Goal: Task Accomplishment & Management: Manage account settings

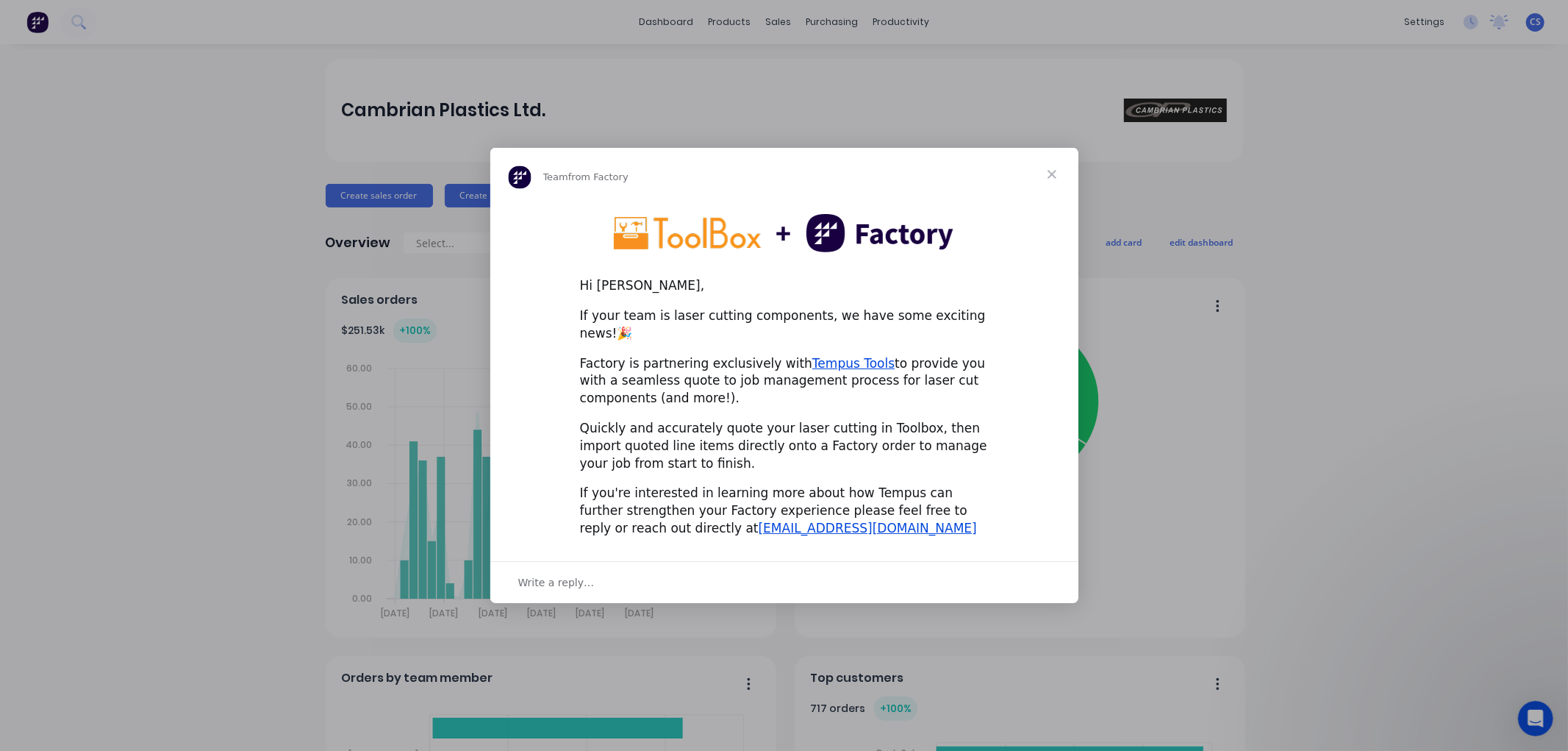
click at [1053, 186] on span "Close" at bounding box center [1051, 174] width 53 height 53
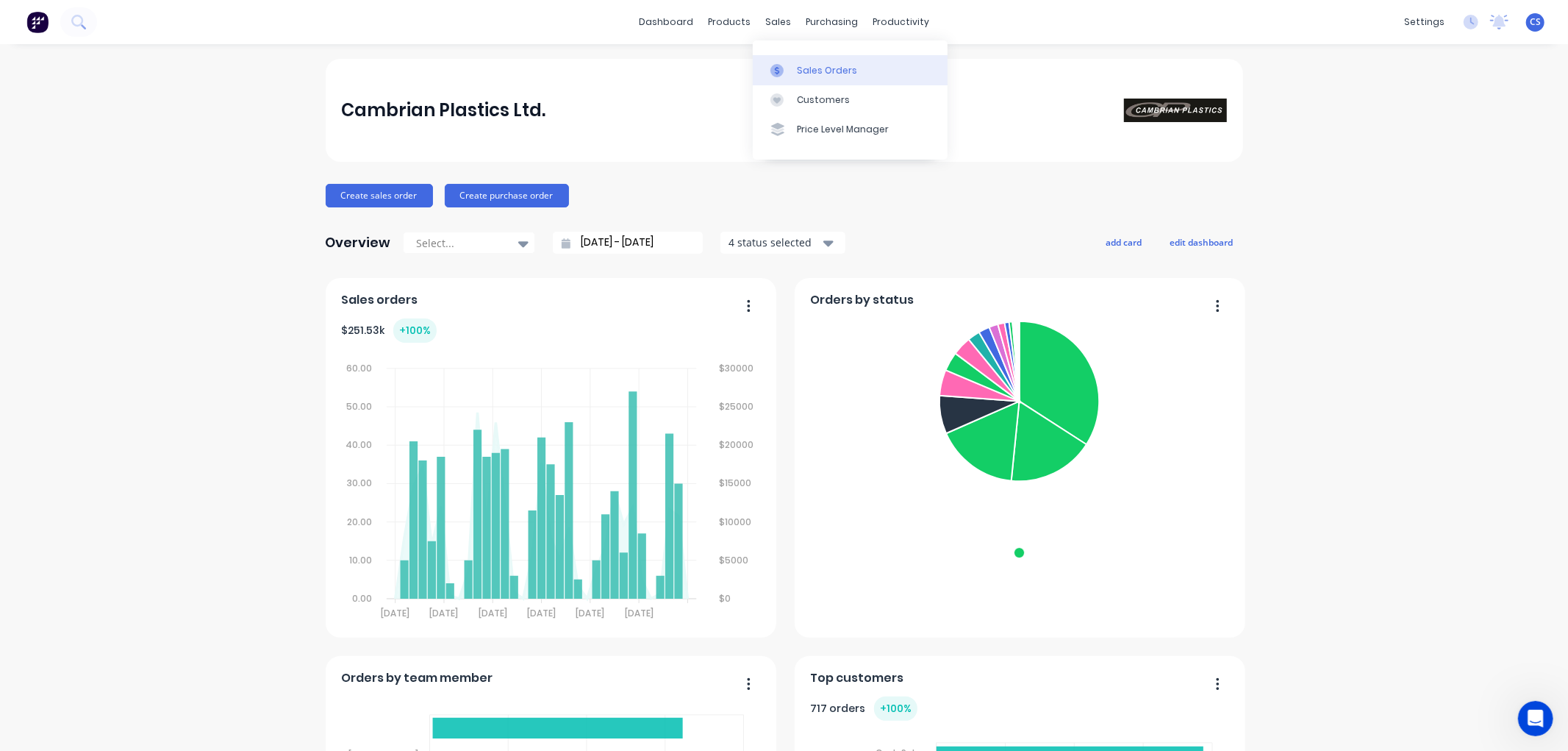
click at [788, 64] on div at bounding box center [781, 71] width 22 height 13
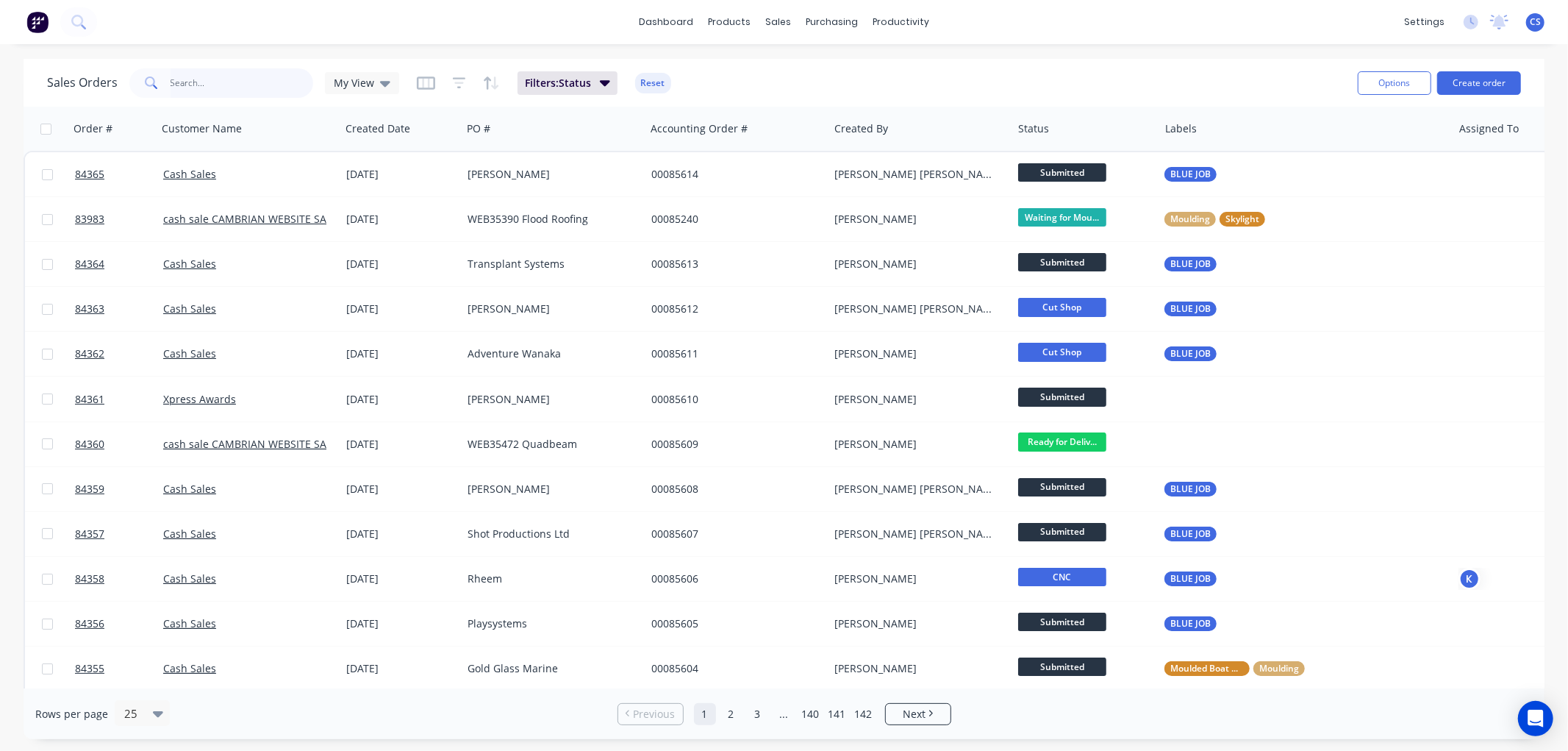
click at [229, 81] on input "text" at bounding box center [242, 83] width 144 height 29
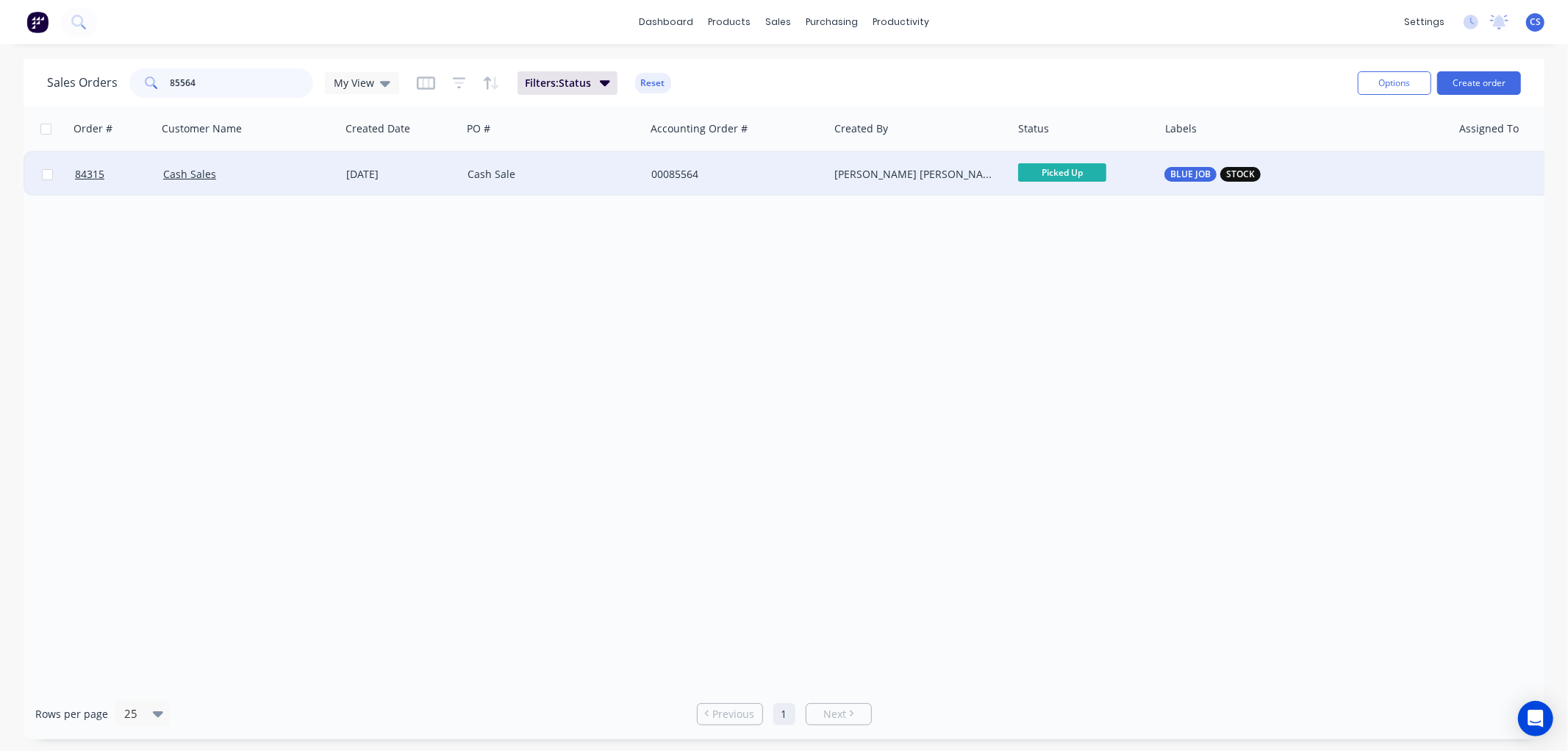
type input "85564"
click at [1240, 177] on span "STOCK" at bounding box center [1240, 174] width 29 height 14
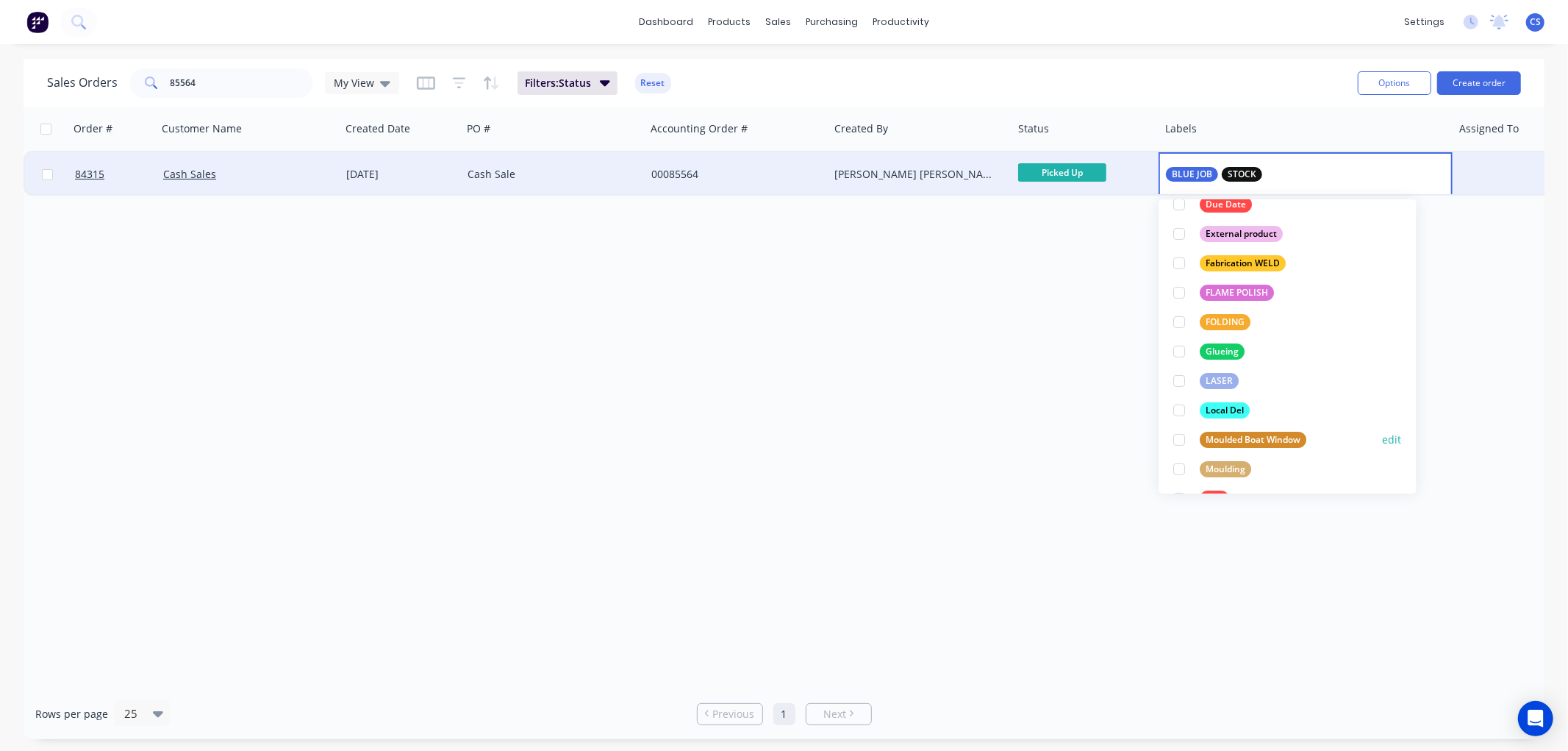
scroll to position [327, 0]
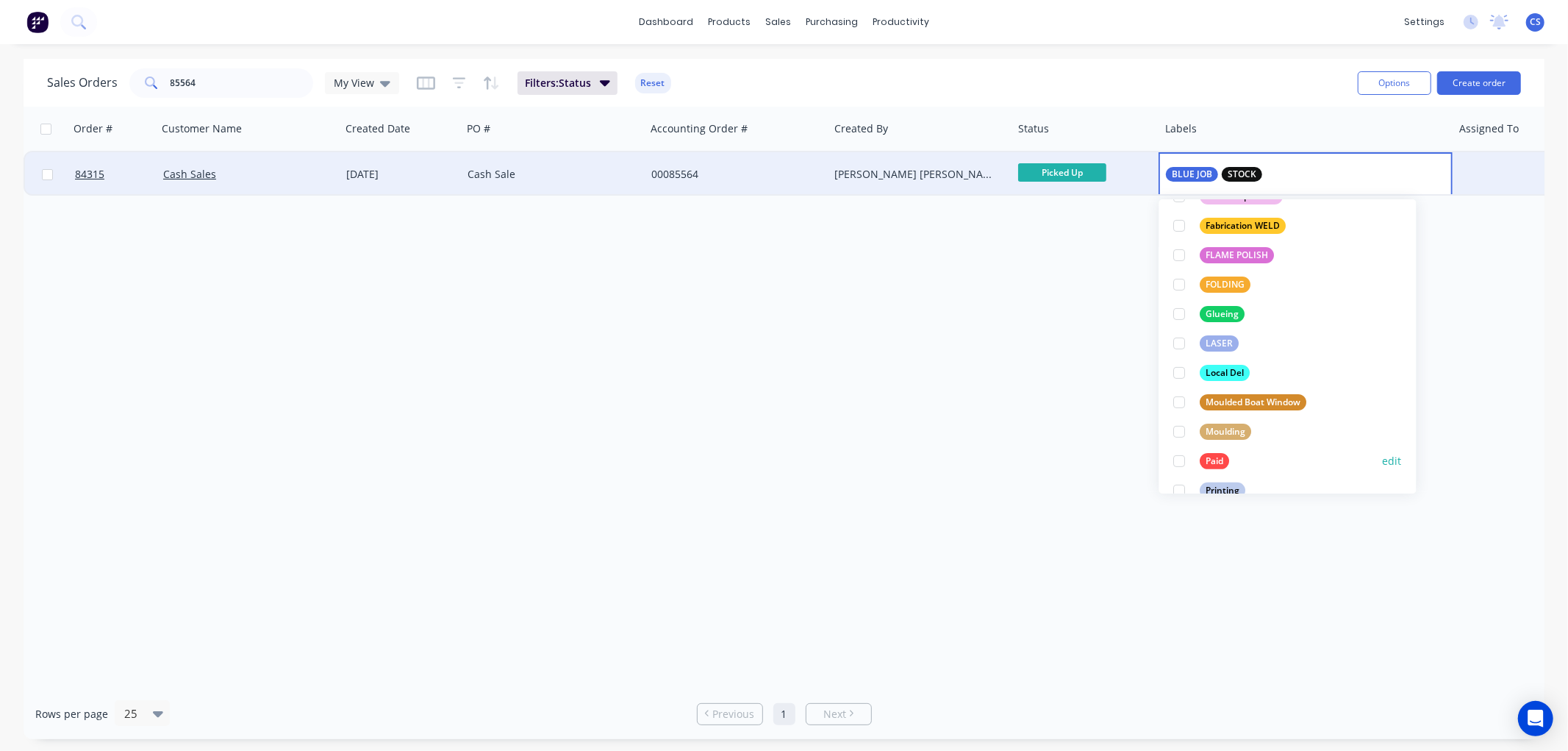
click at [1224, 459] on div "Paid" at bounding box center [1215, 461] width 29 height 16
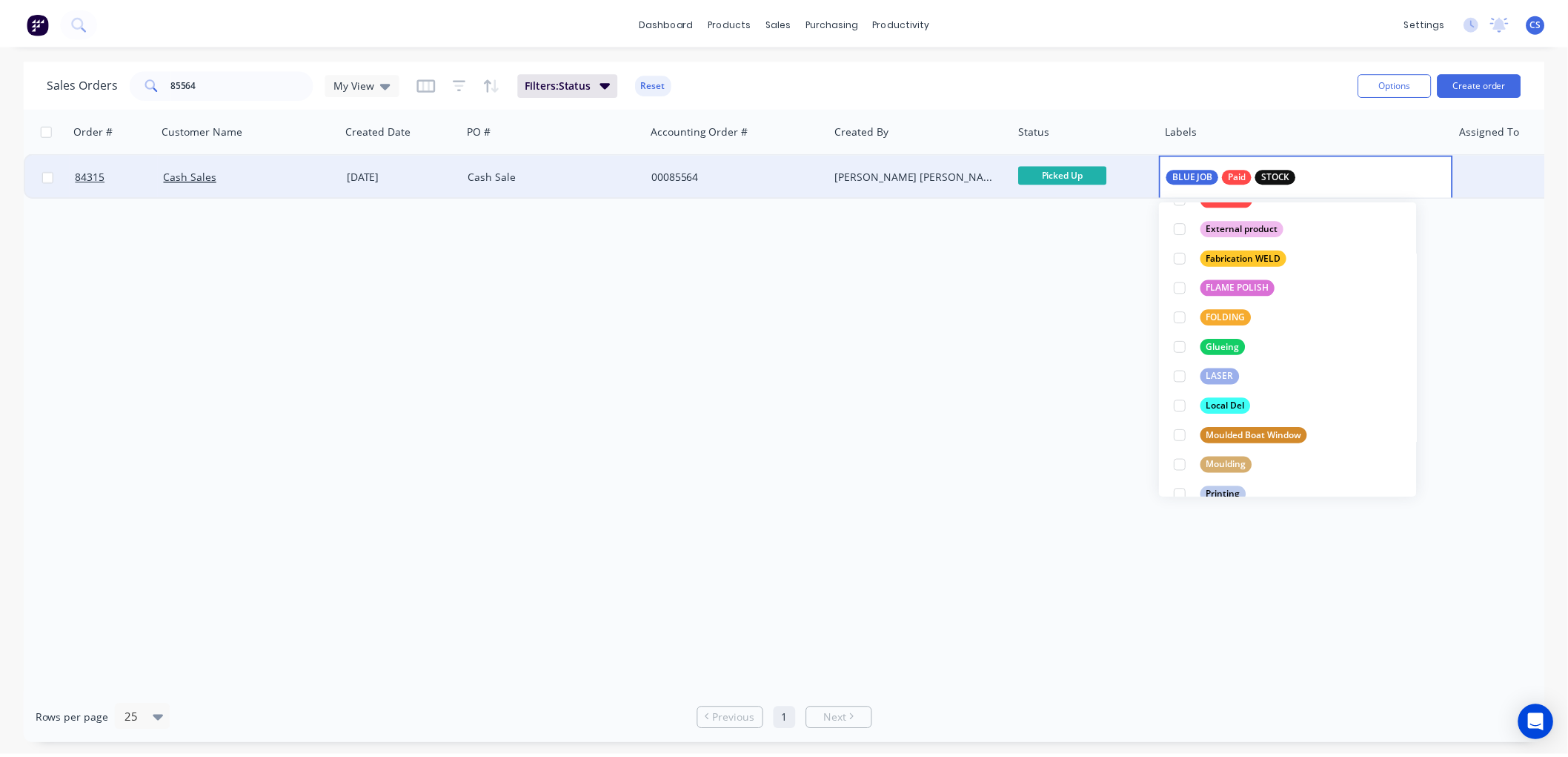
scroll to position [0, 0]
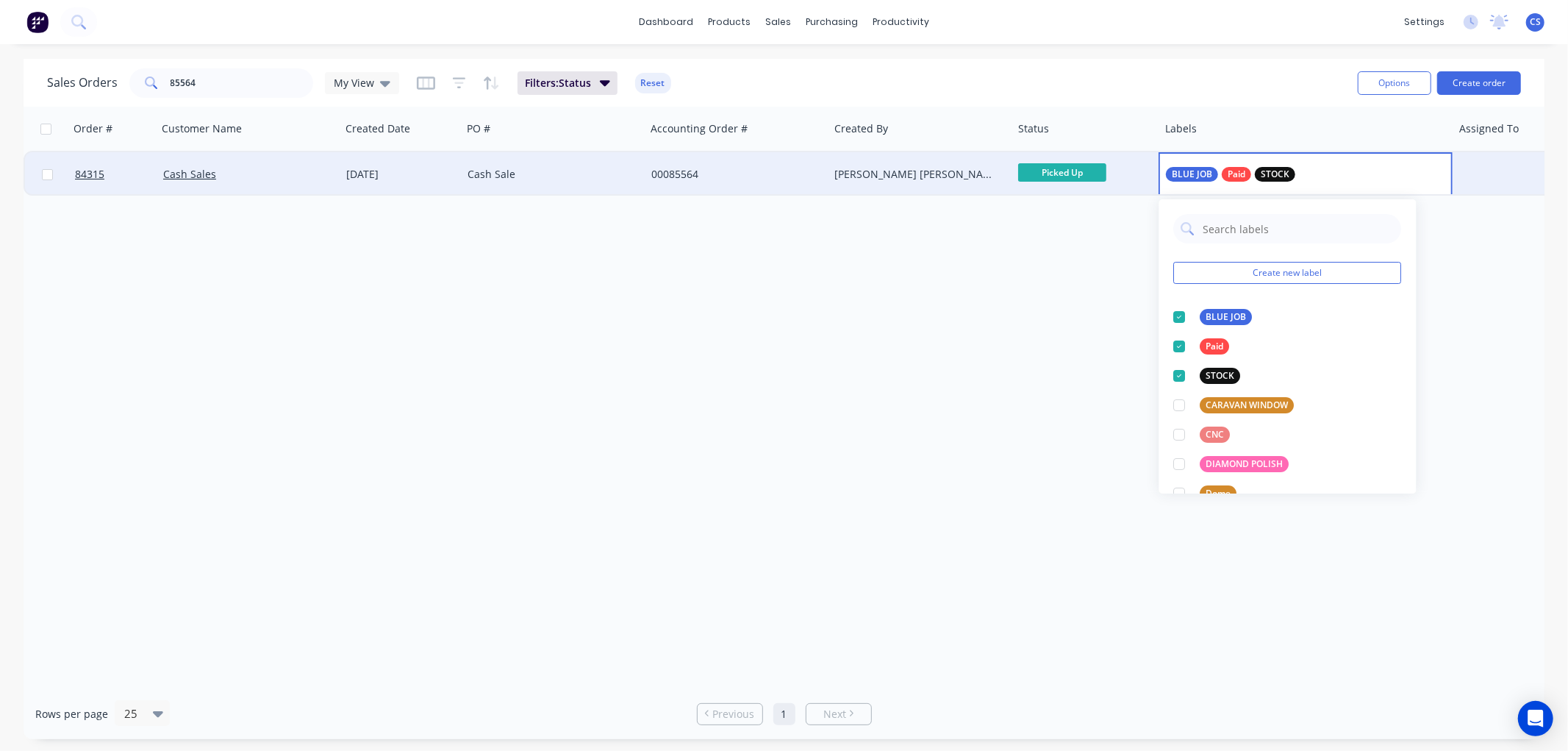
click at [773, 185] on div "00085564" at bounding box center [737, 173] width 184 height 44
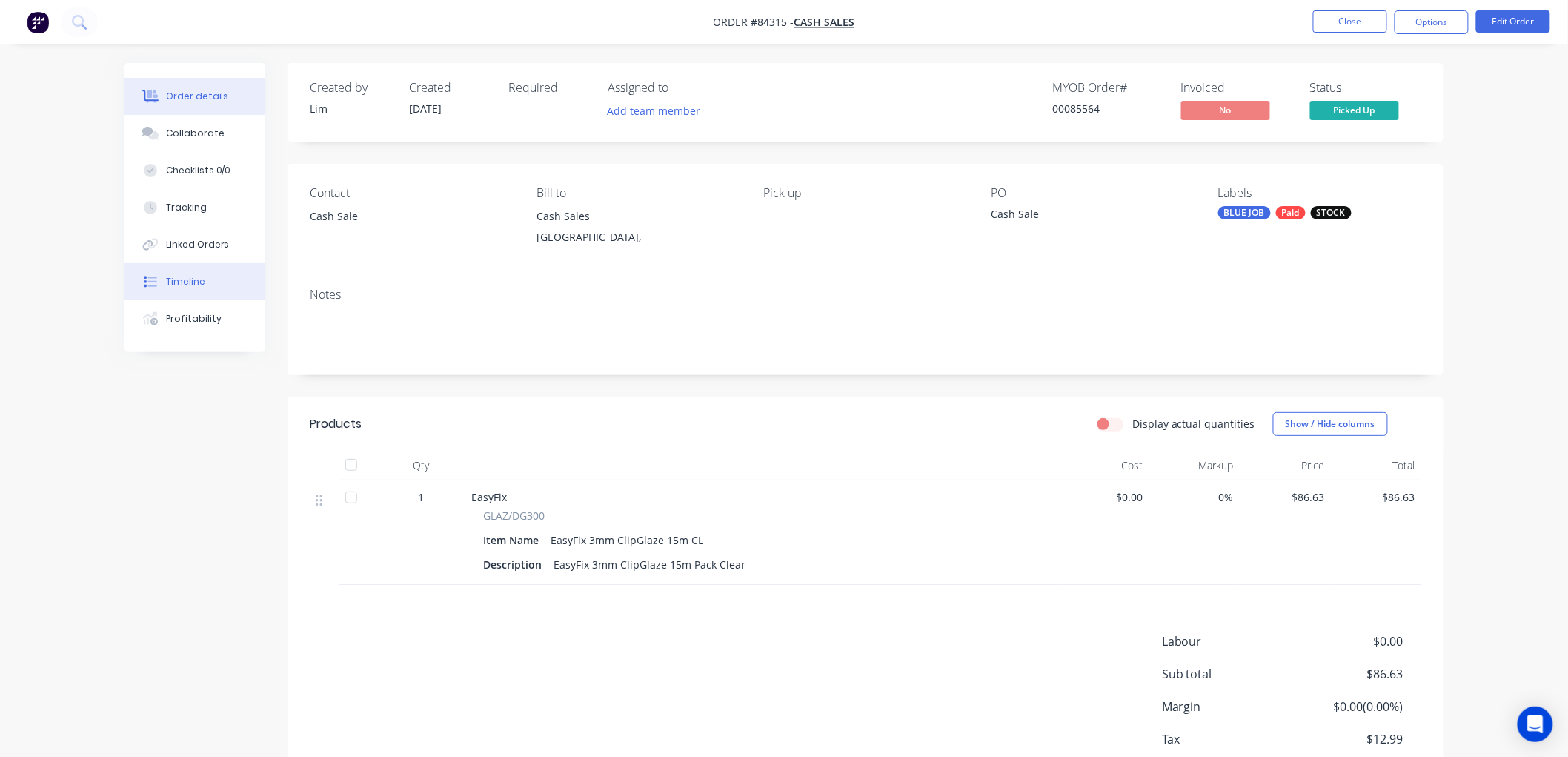
click at [178, 284] on div "Timeline" at bounding box center [185, 282] width 40 height 14
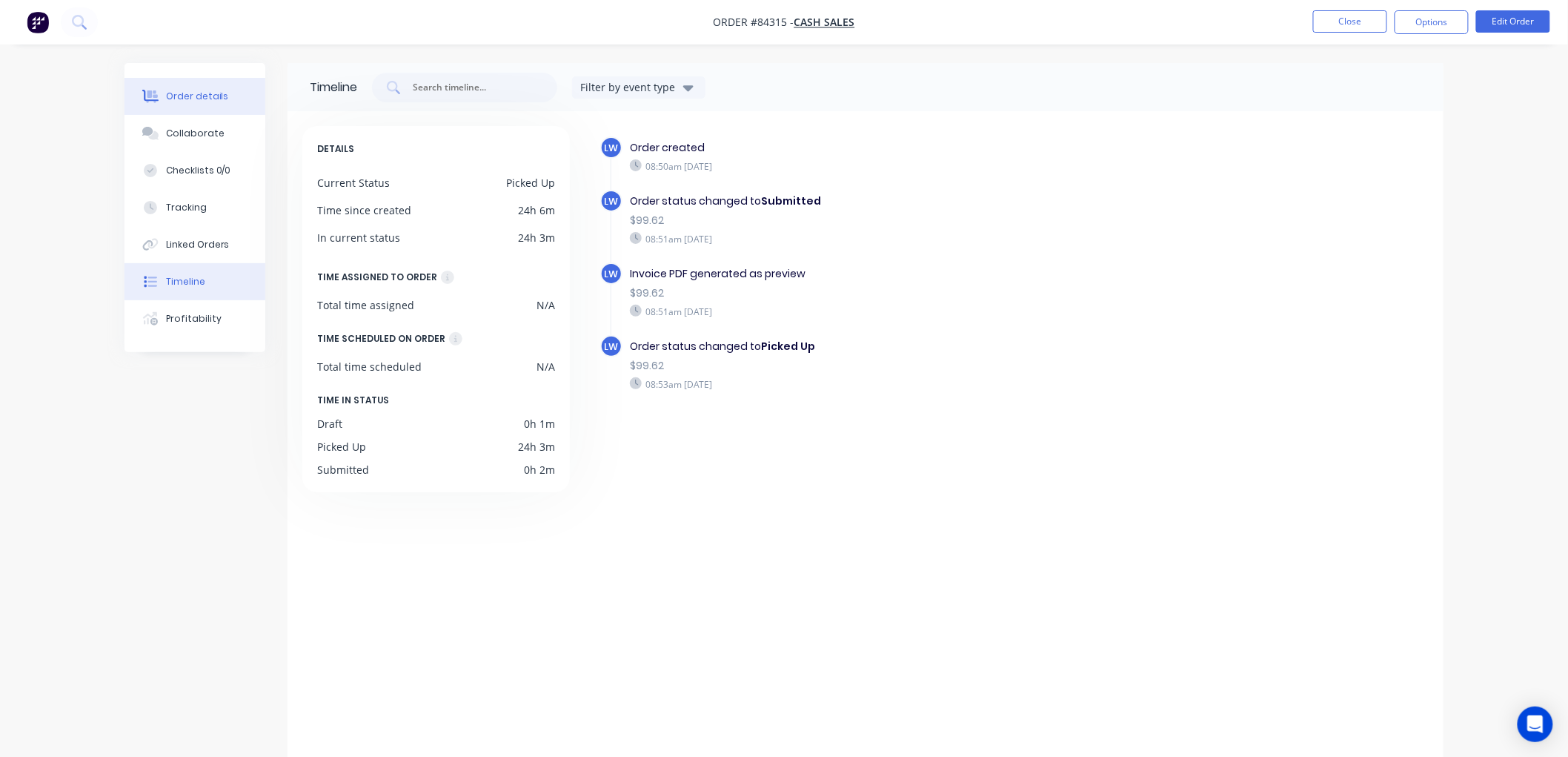
click at [213, 96] on div "Order details" at bounding box center [197, 96] width 63 height 14
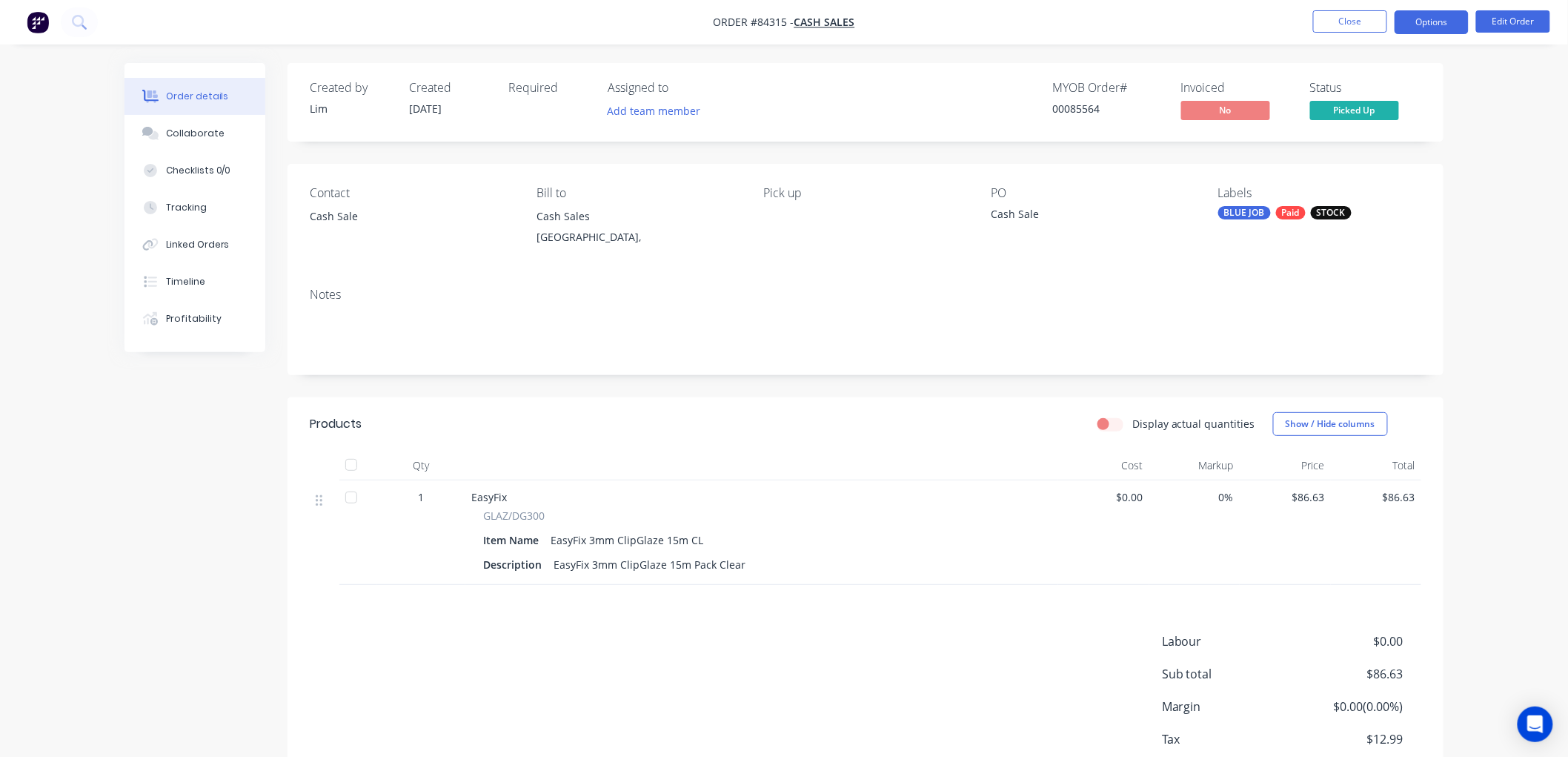
click at [1432, 25] on button "Options" at bounding box center [1431, 23] width 74 height 23
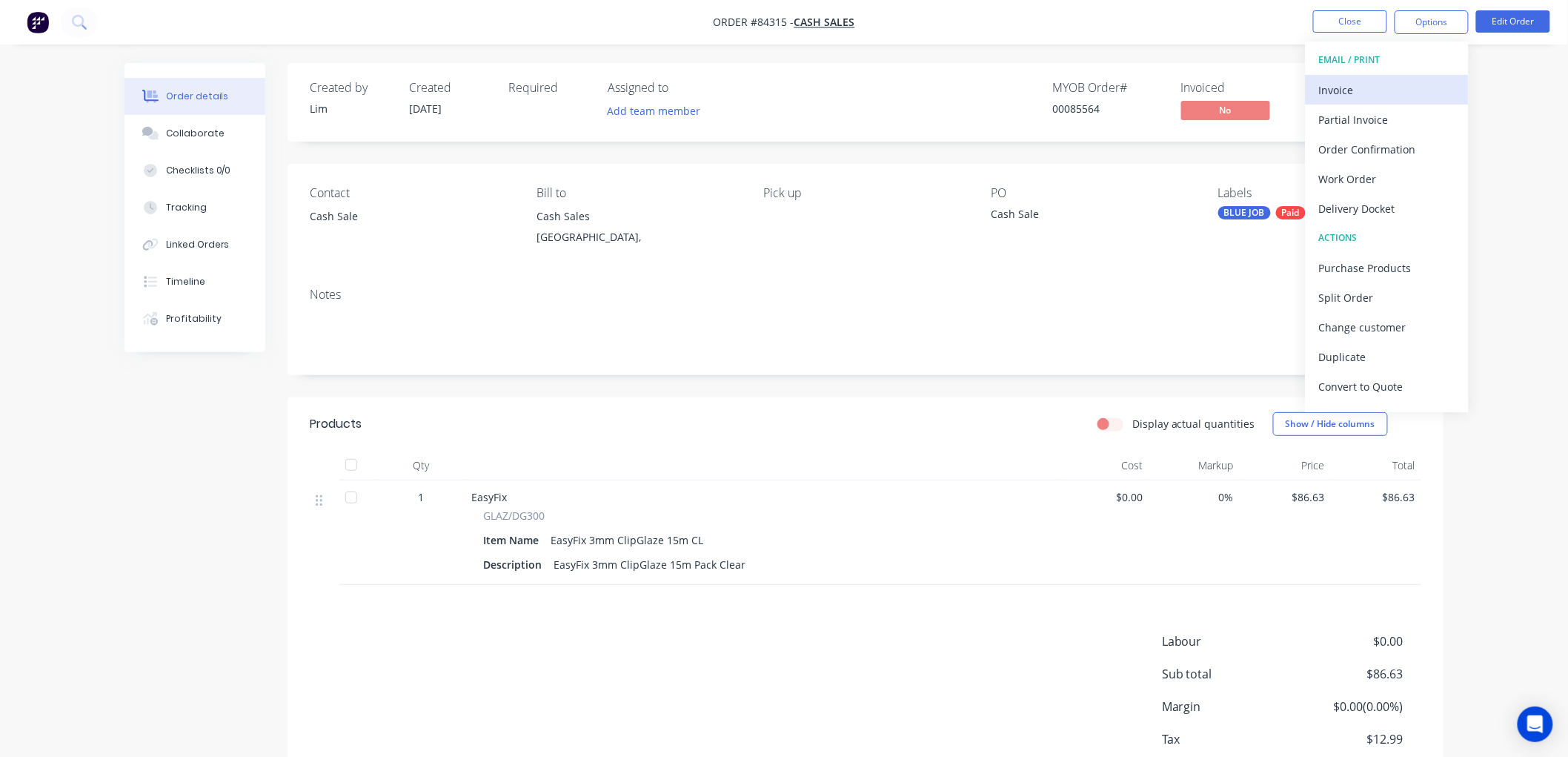
click at [1374, 93] on div "Invoice" at bounding box center [1387, 90] width 137 height 22
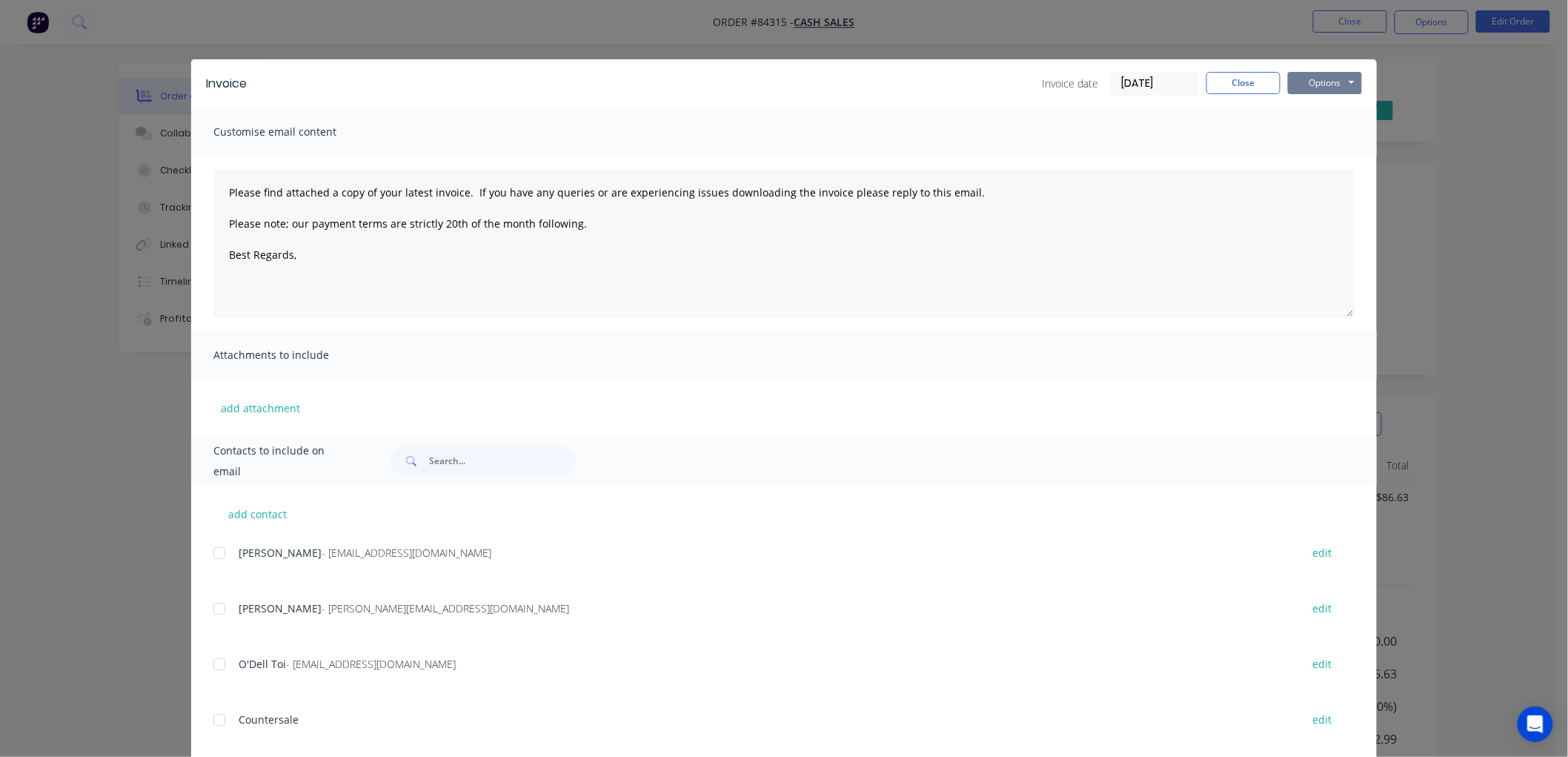
click at [1326, 82] on button "Options" at bounding box center [1324, 83] width 74 height 23
click at [1321, 131] on button "Print" at bounding box center [1334, 133] width 94 height 24
click at [1256, 83] on button "Close" at bounding box center [1243, 83] width 74 height 23
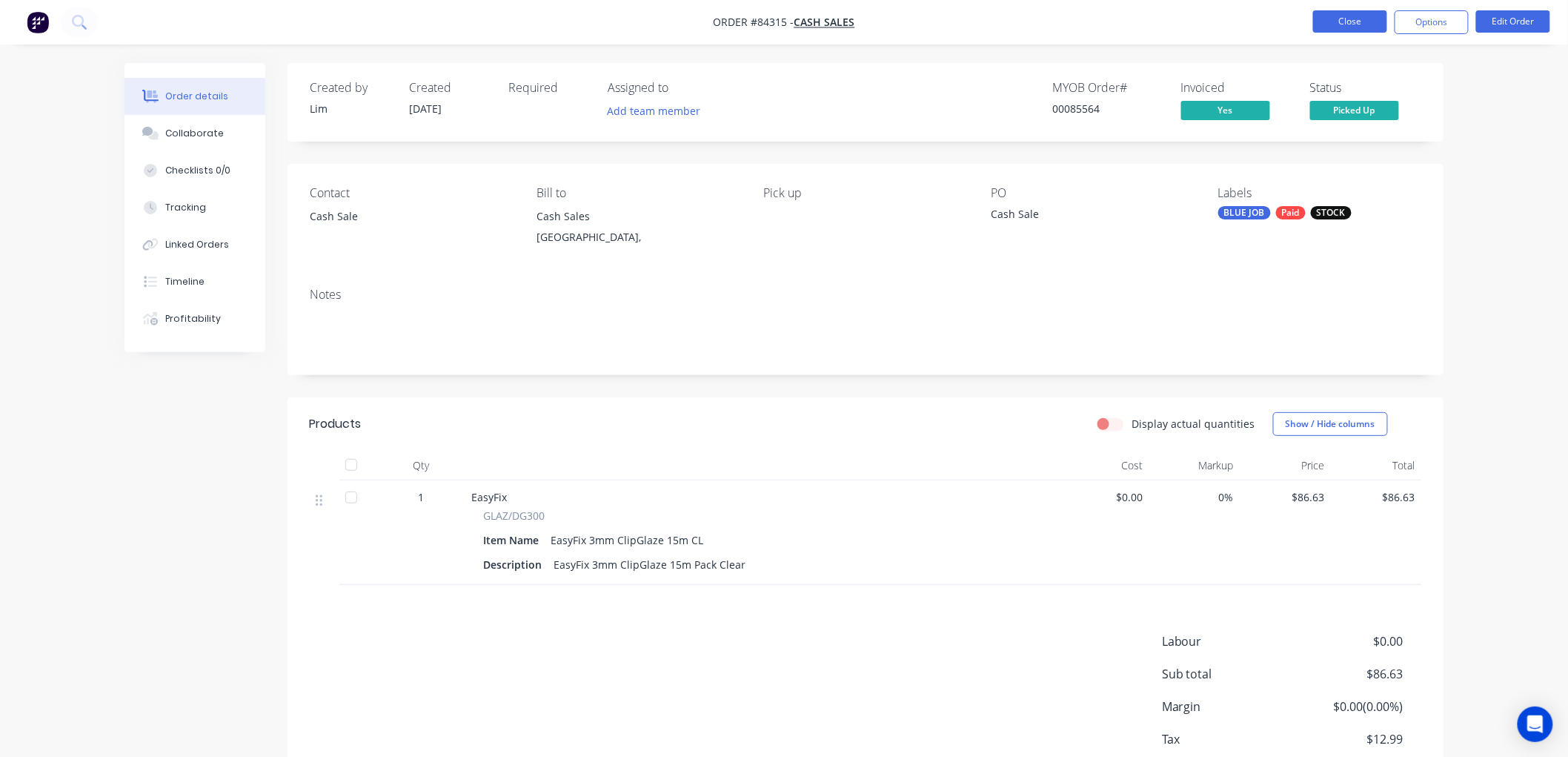
click at [1357, 15] on button "Close" at bounding box center [1349, 22] width 74 height 23
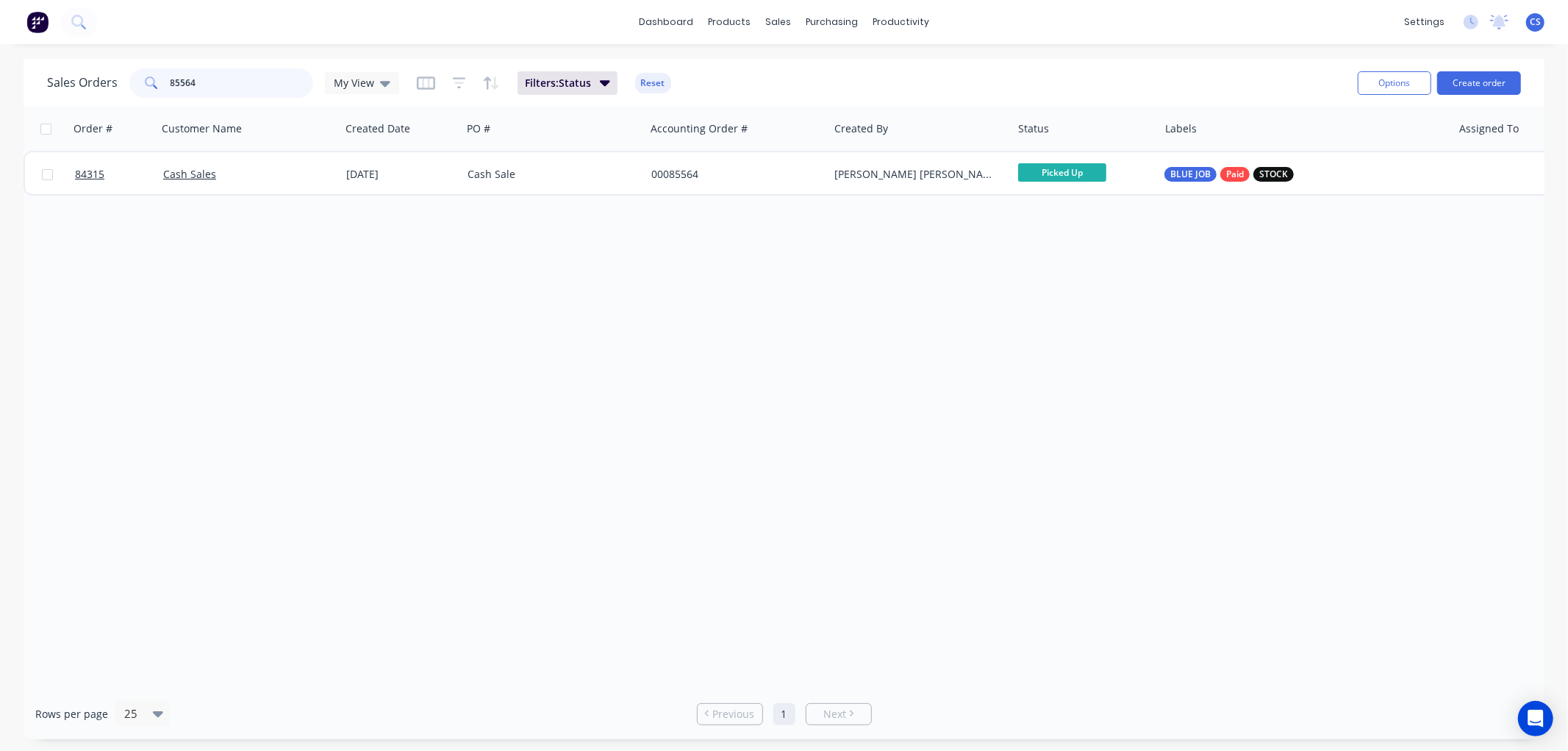
drag, startPoint x: 209, startPoint y: 79, endPoint x: 152, endPoint y: 83, distance: 57.1
click at [152, 83] on div "85564" at bounding box center [221, 83] width 184 height 29
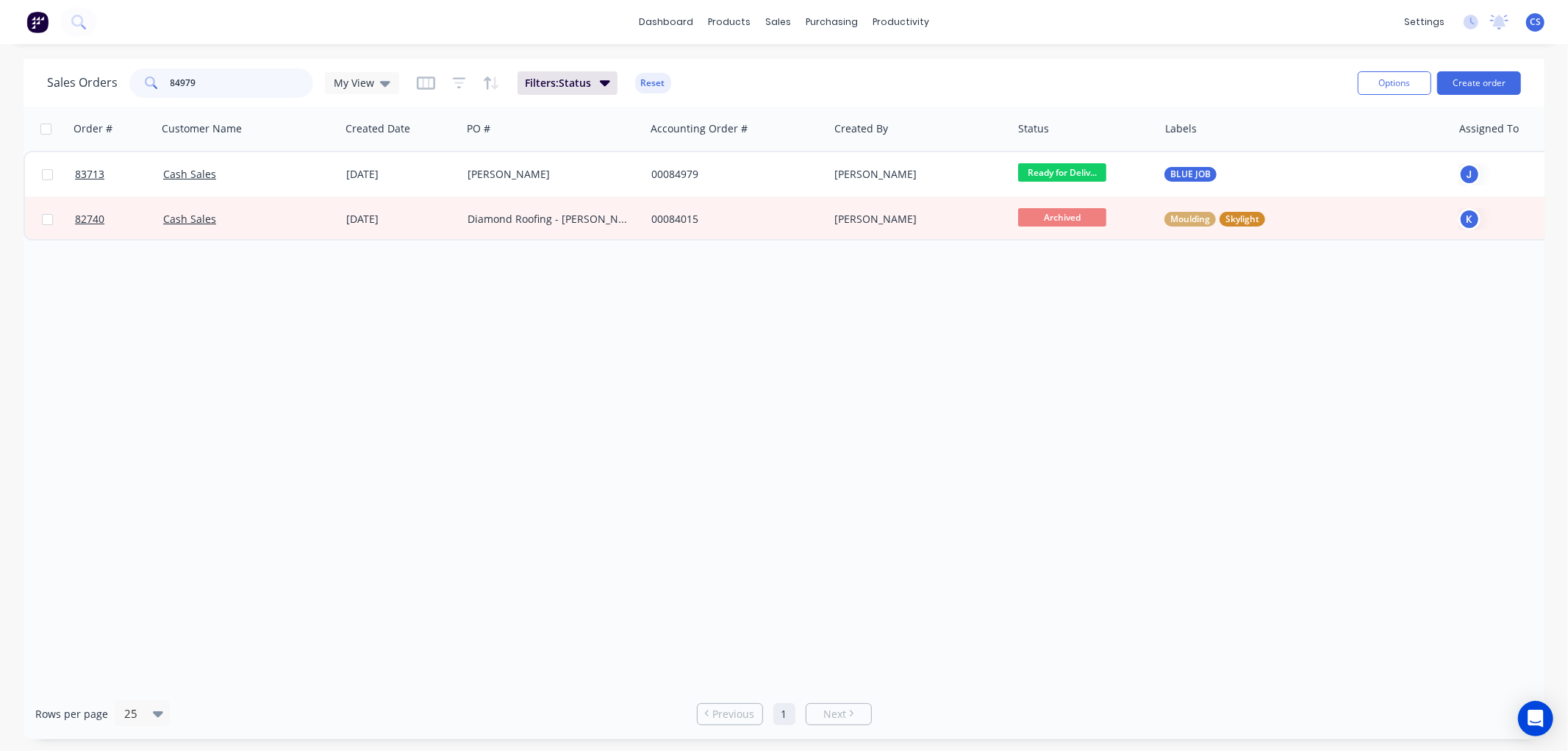
click at [238, 83] on input "84979" at bounding box center [242, 83] width 144 height 29
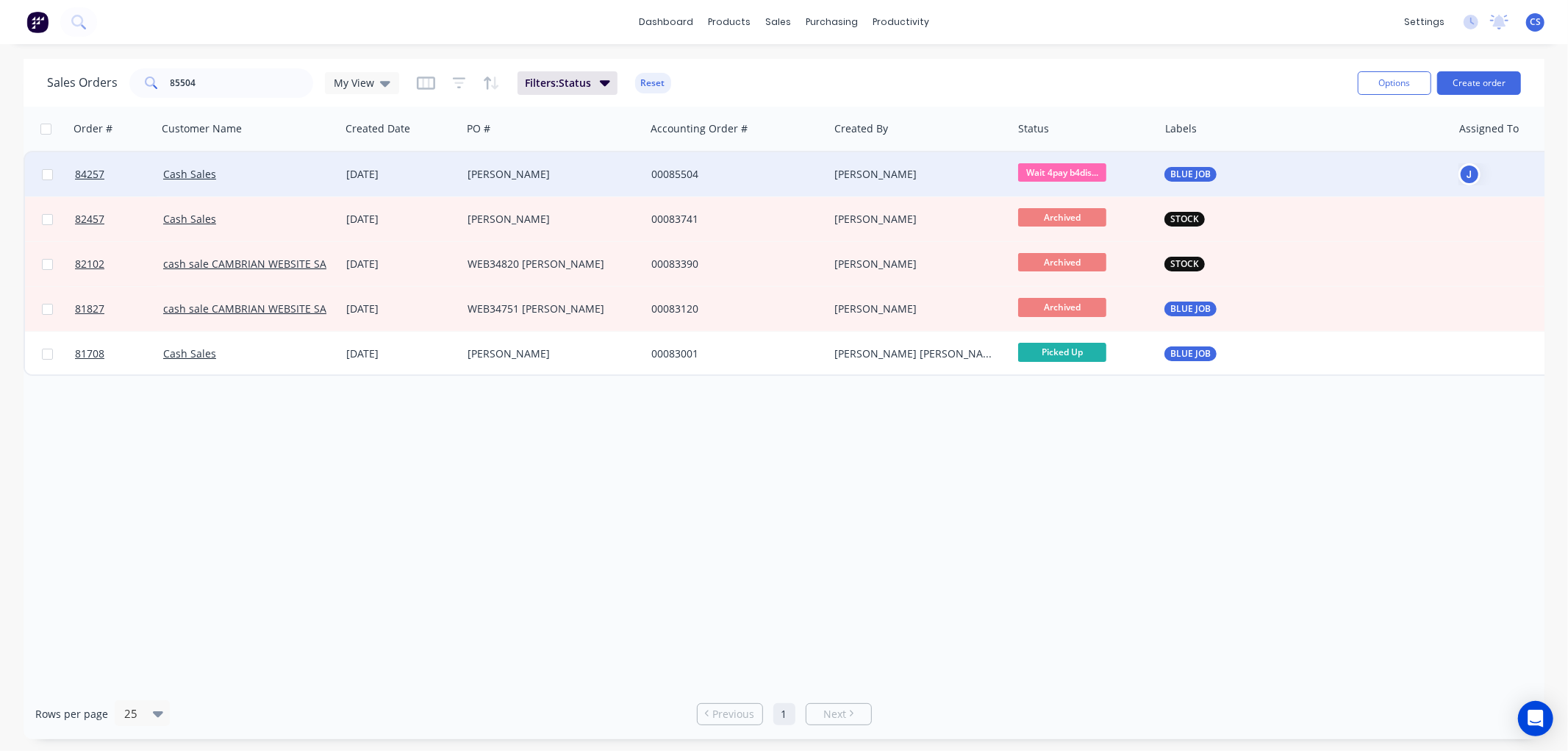
click at [1041, 168] on span "Wait 4pay b4dis..." at bounding box center [1062, 172] width 88 height 19
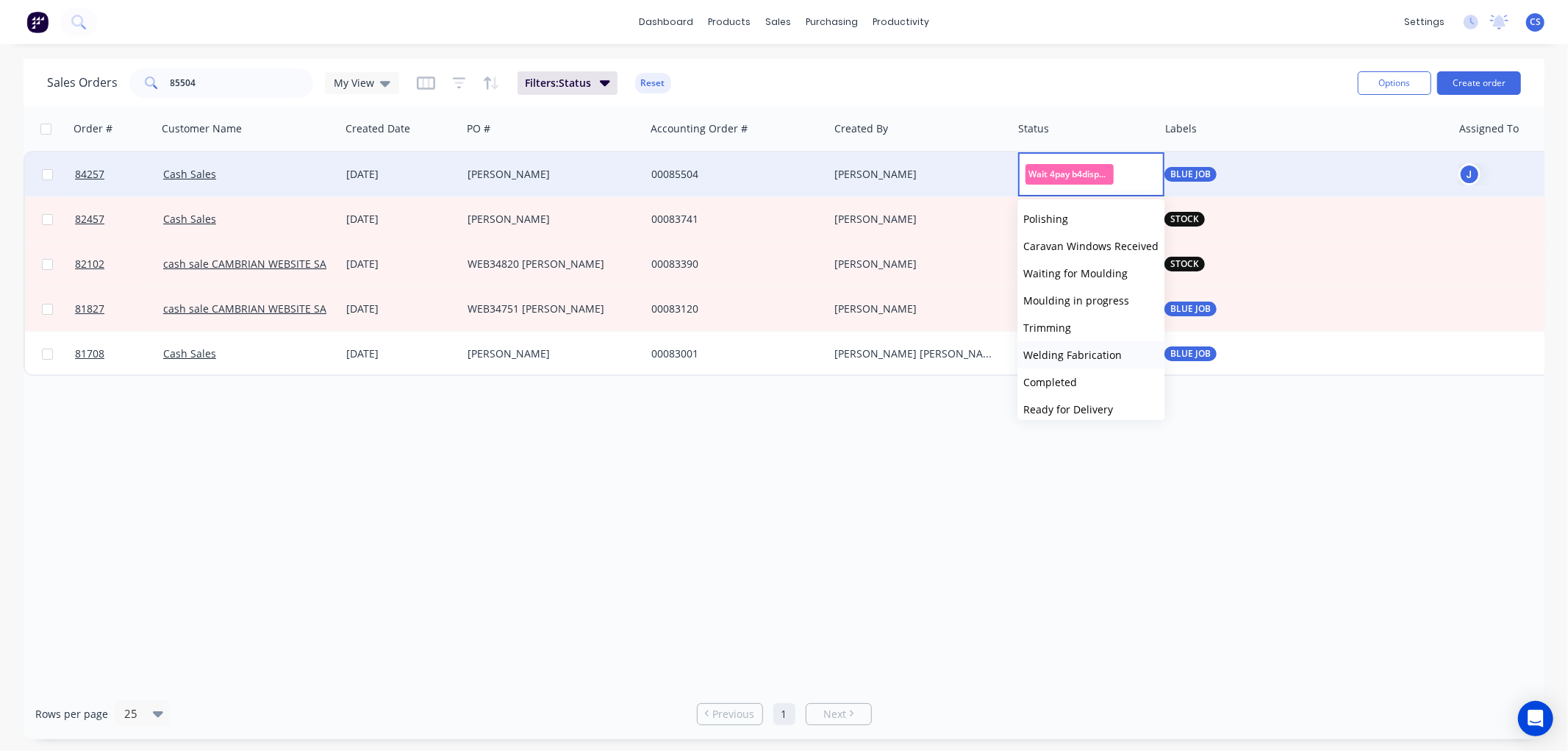
scroll to position [327, 0]
click at [1084, 328] on span "Ready for Delivery" at bounding box center [1067, 328] width 89 height 14
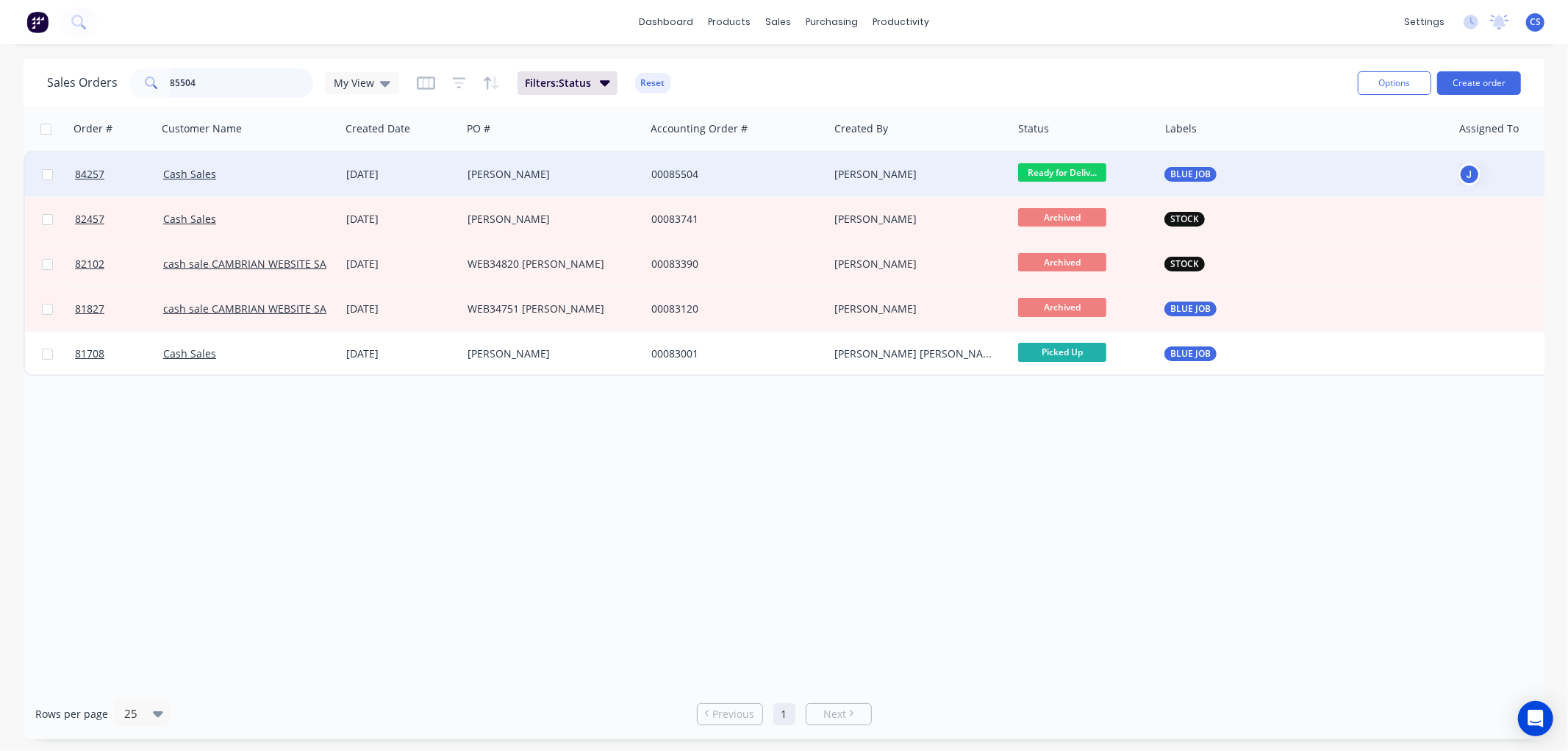
click at [239, 82] on input "85504" at bounding box center [242, 83] width 144 height 29
click at [239, 81] on input "85504" at bounding box center [242, 83] width 144 height 29
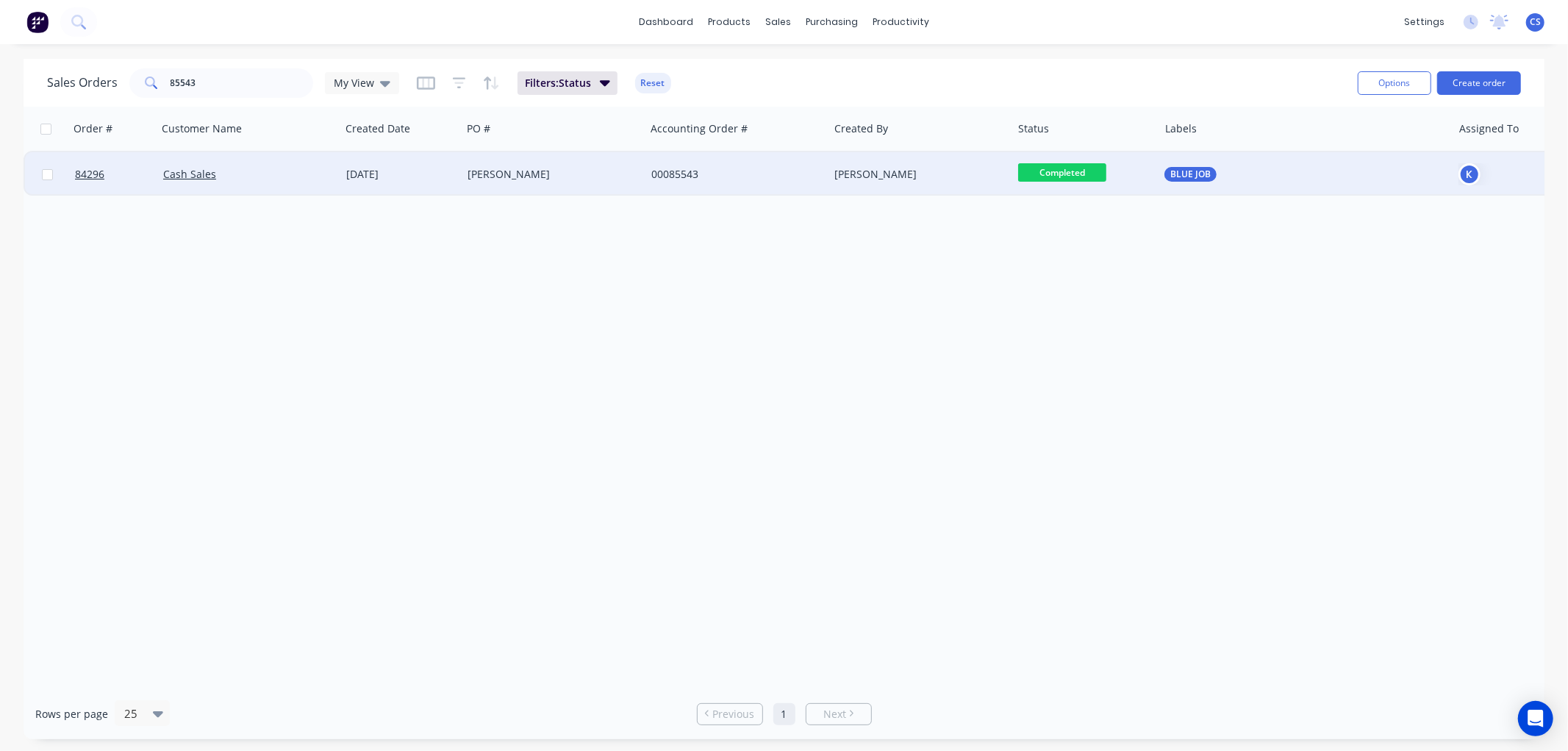
click at [1220, 167] on div "BLUE JOB" at bounding box center [1298, 174] width 268 height 14
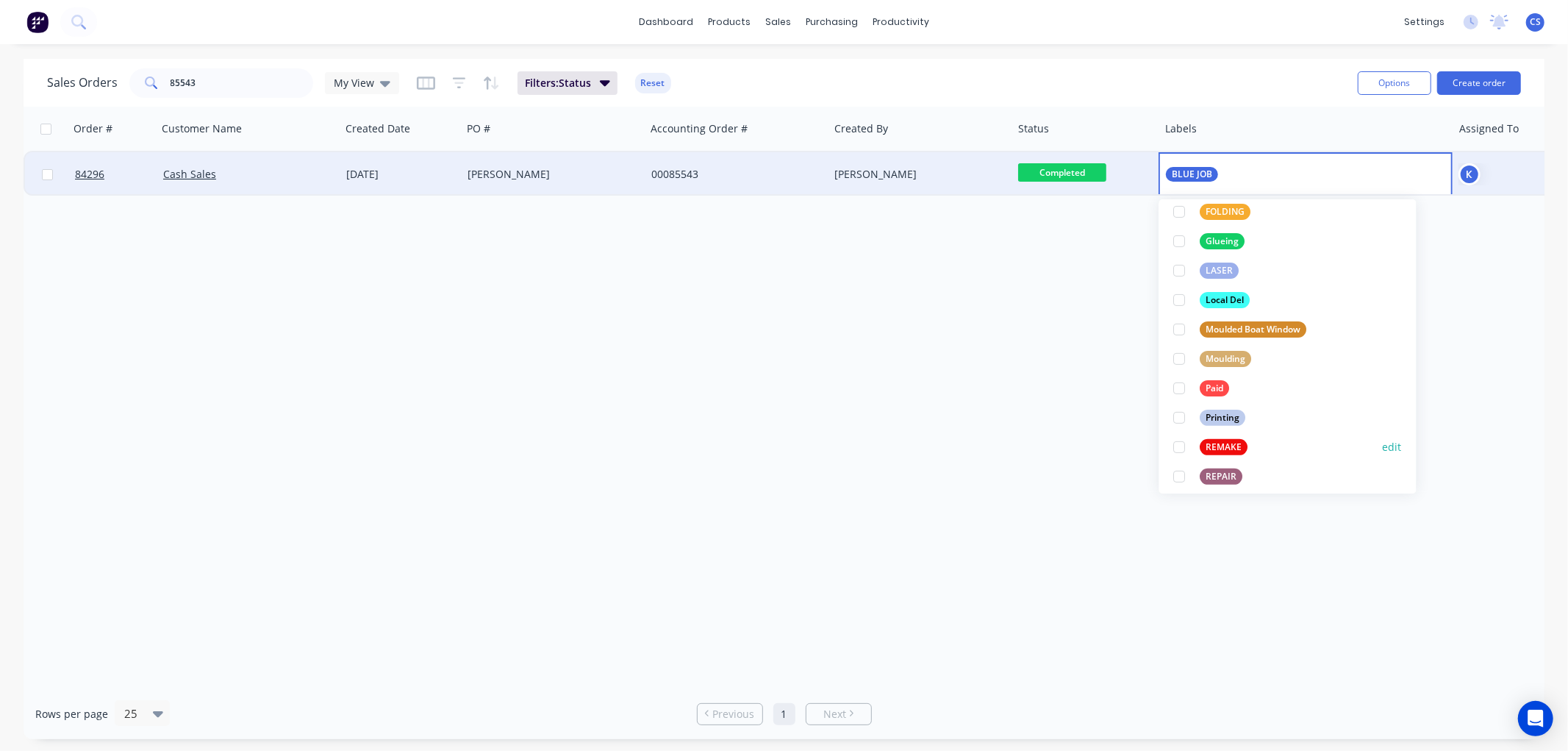
scroll to position [408, 0]
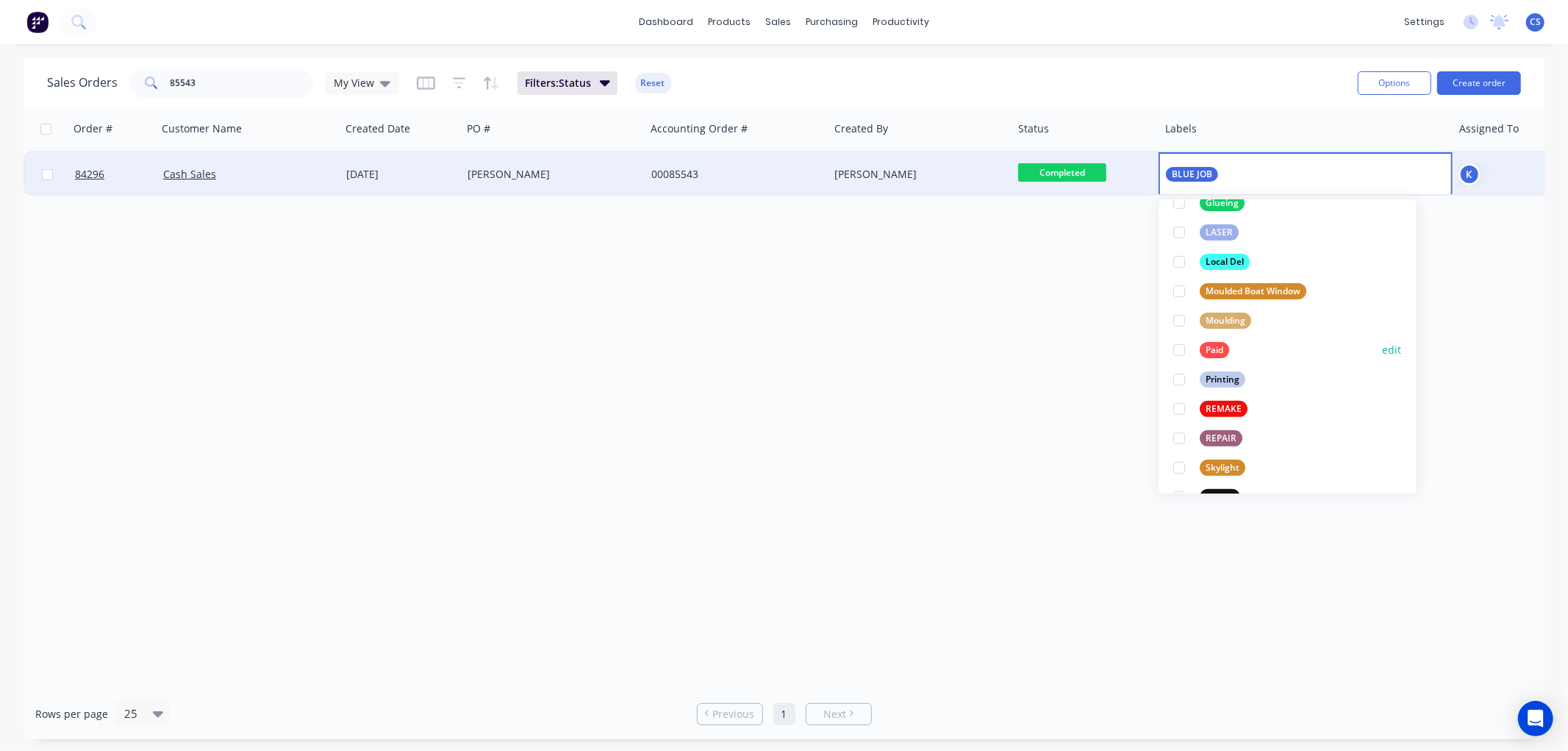
click at [1214, 349] on div "Paid" at bounding box center [1215, 350] width 29 height 16
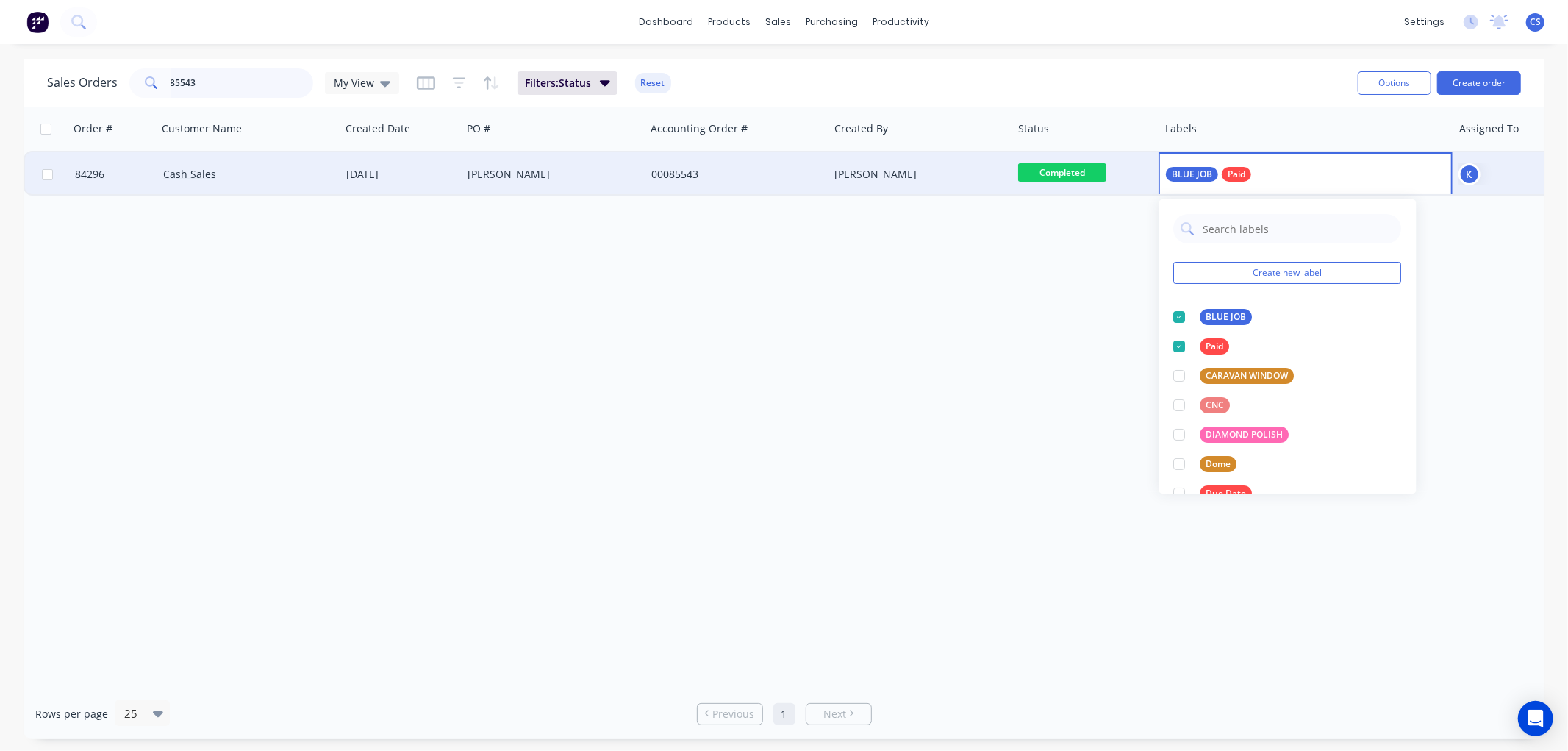
click at [219, 82] on input "85543" at bounding box center [242, 83] width 144 height 29
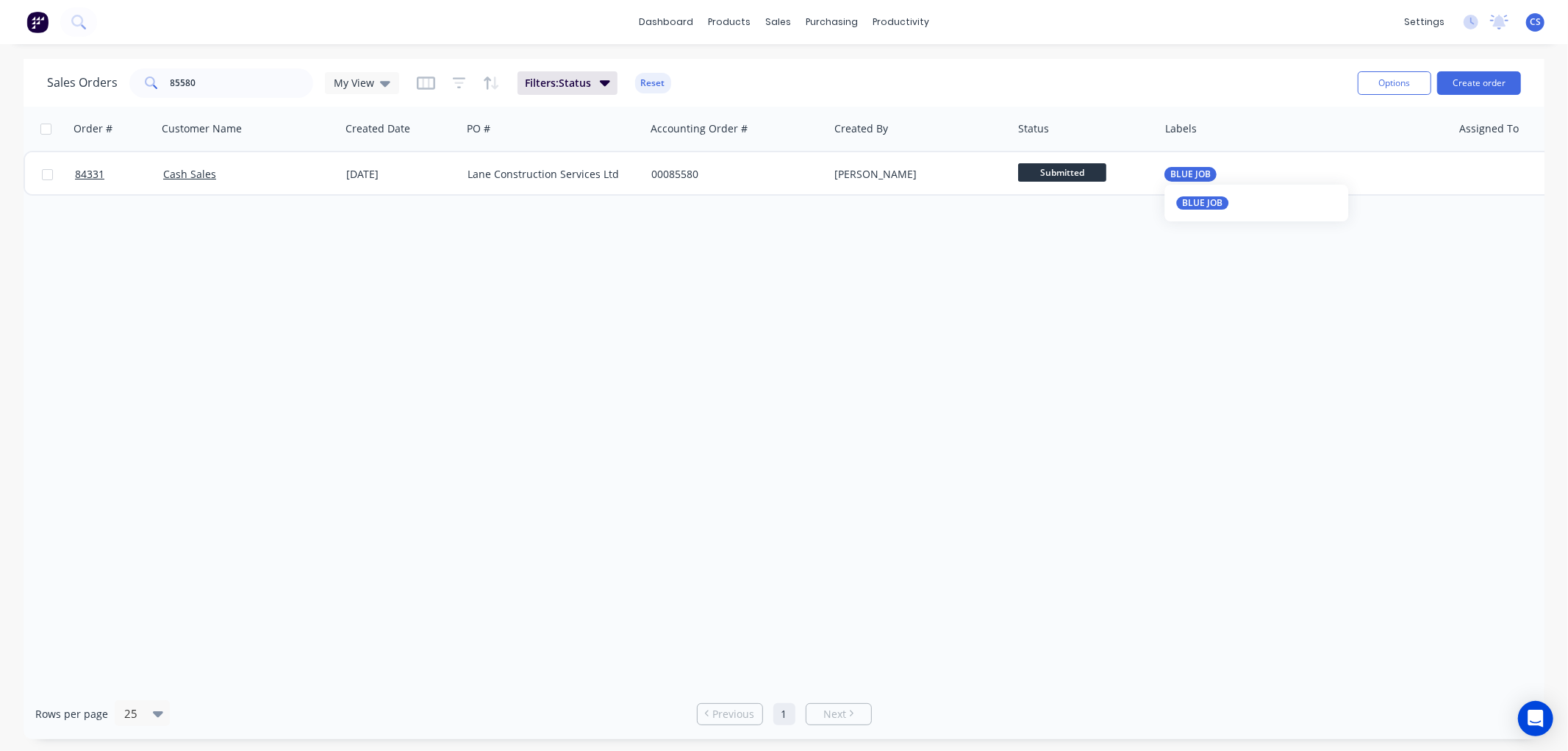
drag, startPoint x: 1190, startPoint y: 169, endPoint x: 1204, endPoint y: 196, distance: 30.4
click at [1190, 169] on span "BLUE JOB" at bounding box center [1190, 174] width 40 height 14
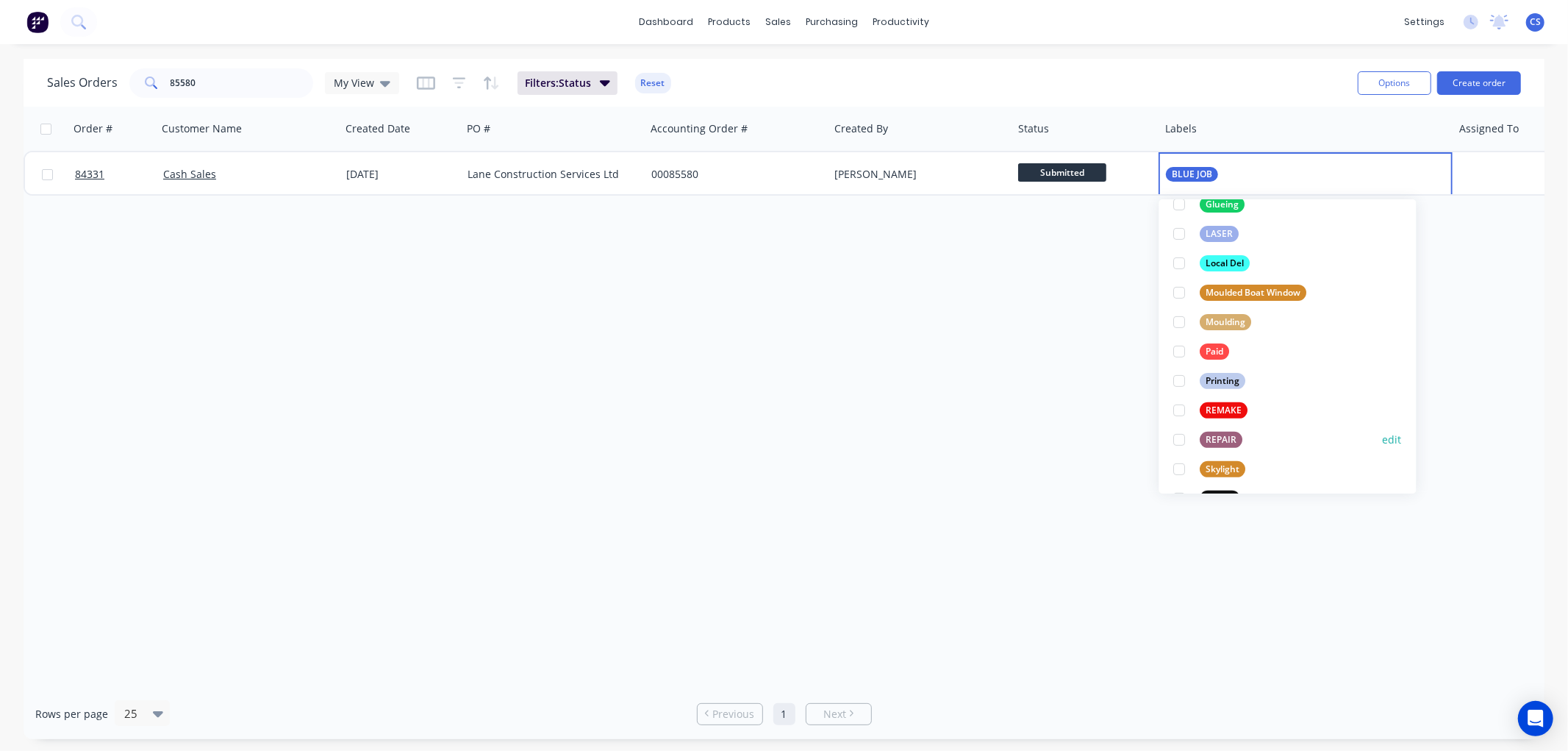
scroll to position [408, 0]
click at [1208, 349] on div "Paid" at bounding box center [1215, 350] width 29 height 16
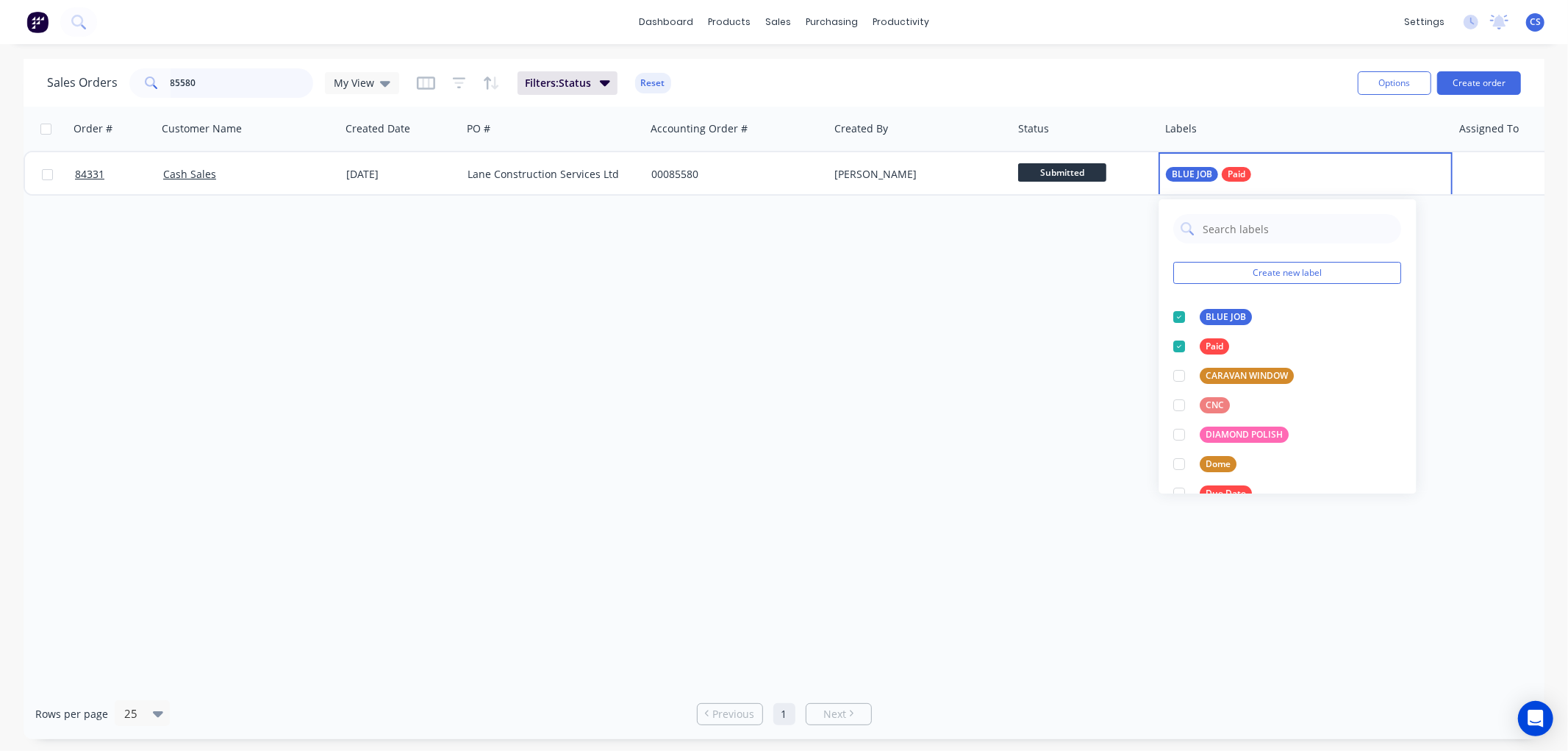
click at [202, 85] on input "85580" at bounding box center [242, 83] width 144 height 29
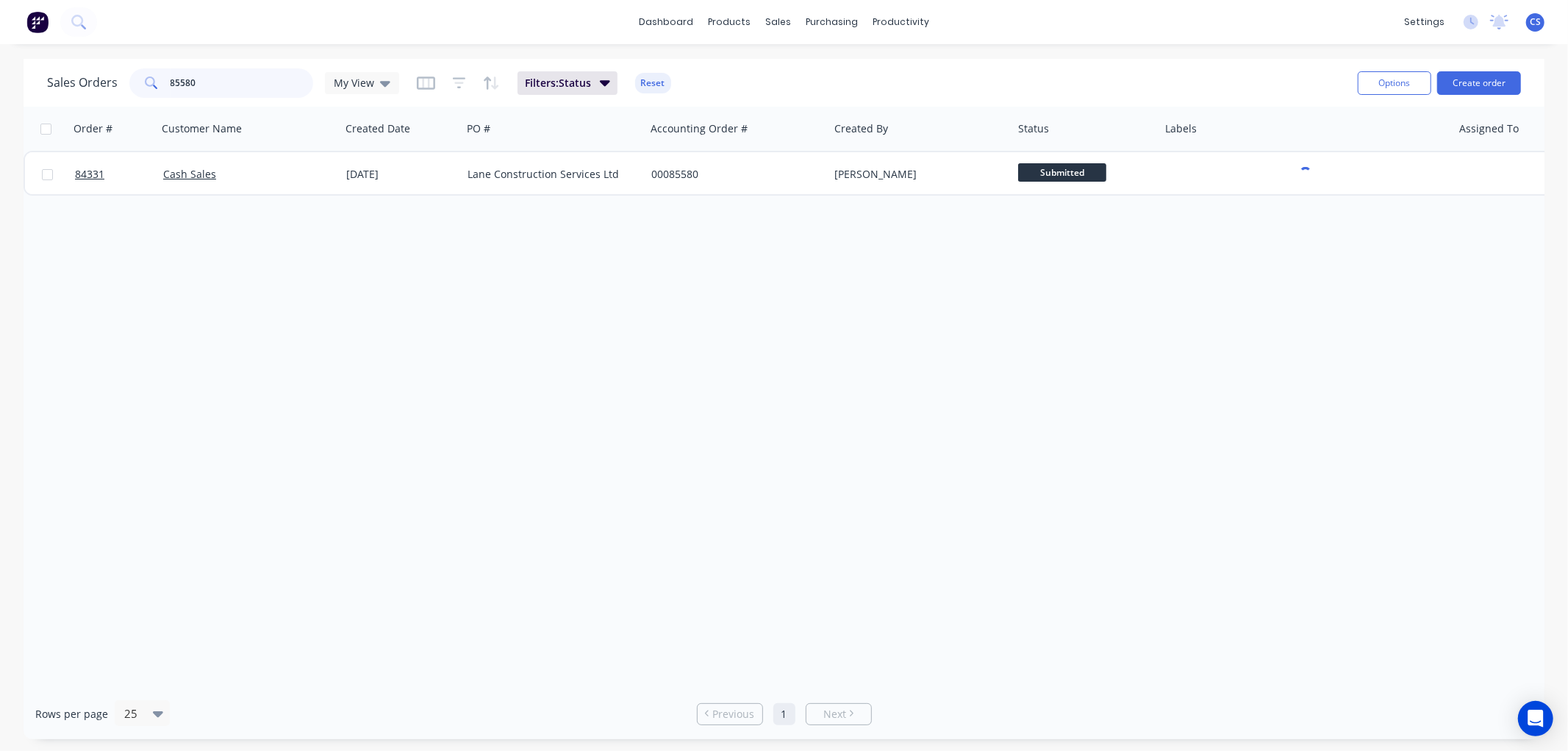
click at [202, 85] on input "85580" at bounding box center [242, 83] width 144 height 29
drag, startPoint x: 1213, startPoint y: 174, endPoint x: 1220, endPoint y: 196, distance: 23.1
click at [1213, 174] on span "YELLOW JOB" at bounding box center [1196, 174] width 53 height 14
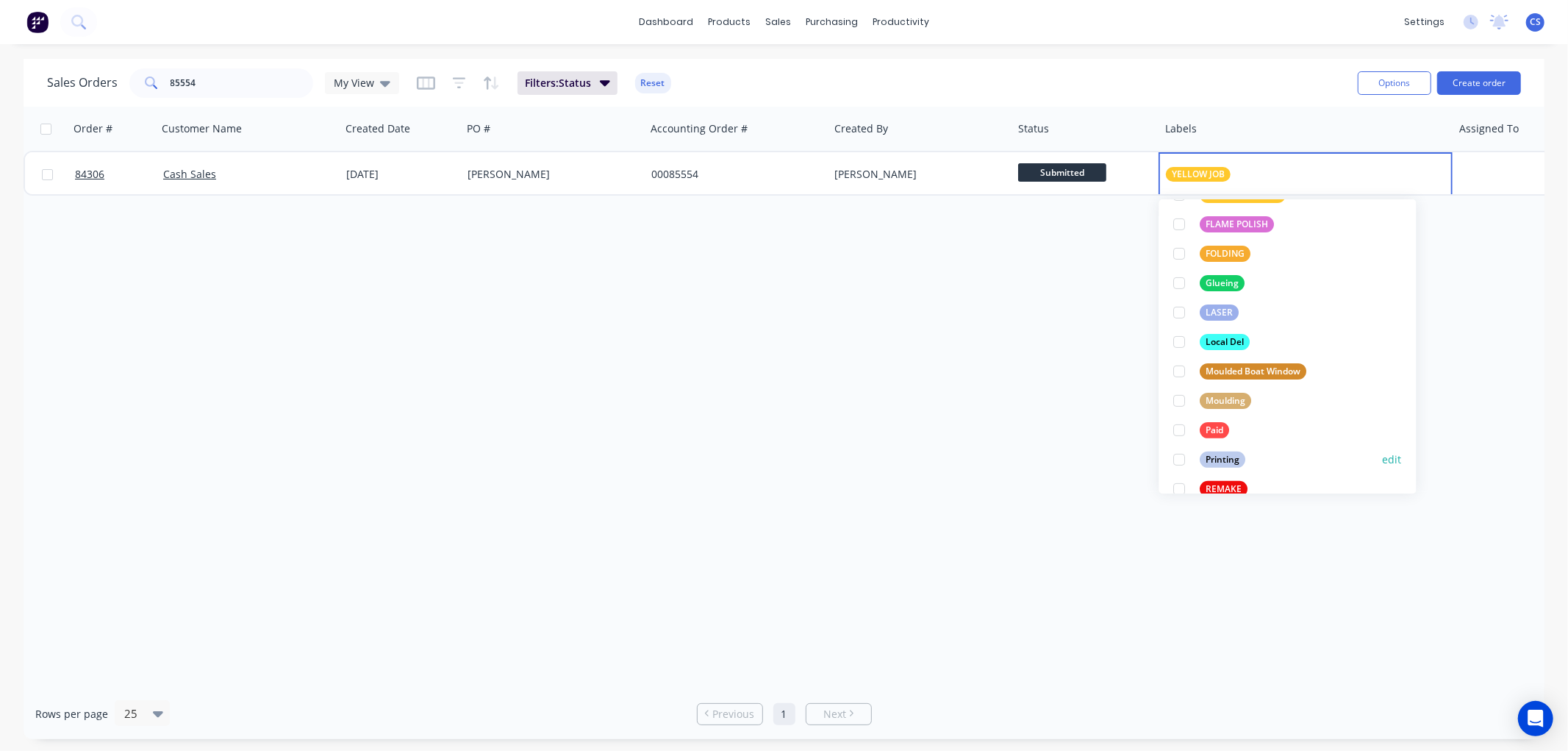
scroll to position [408, 0]
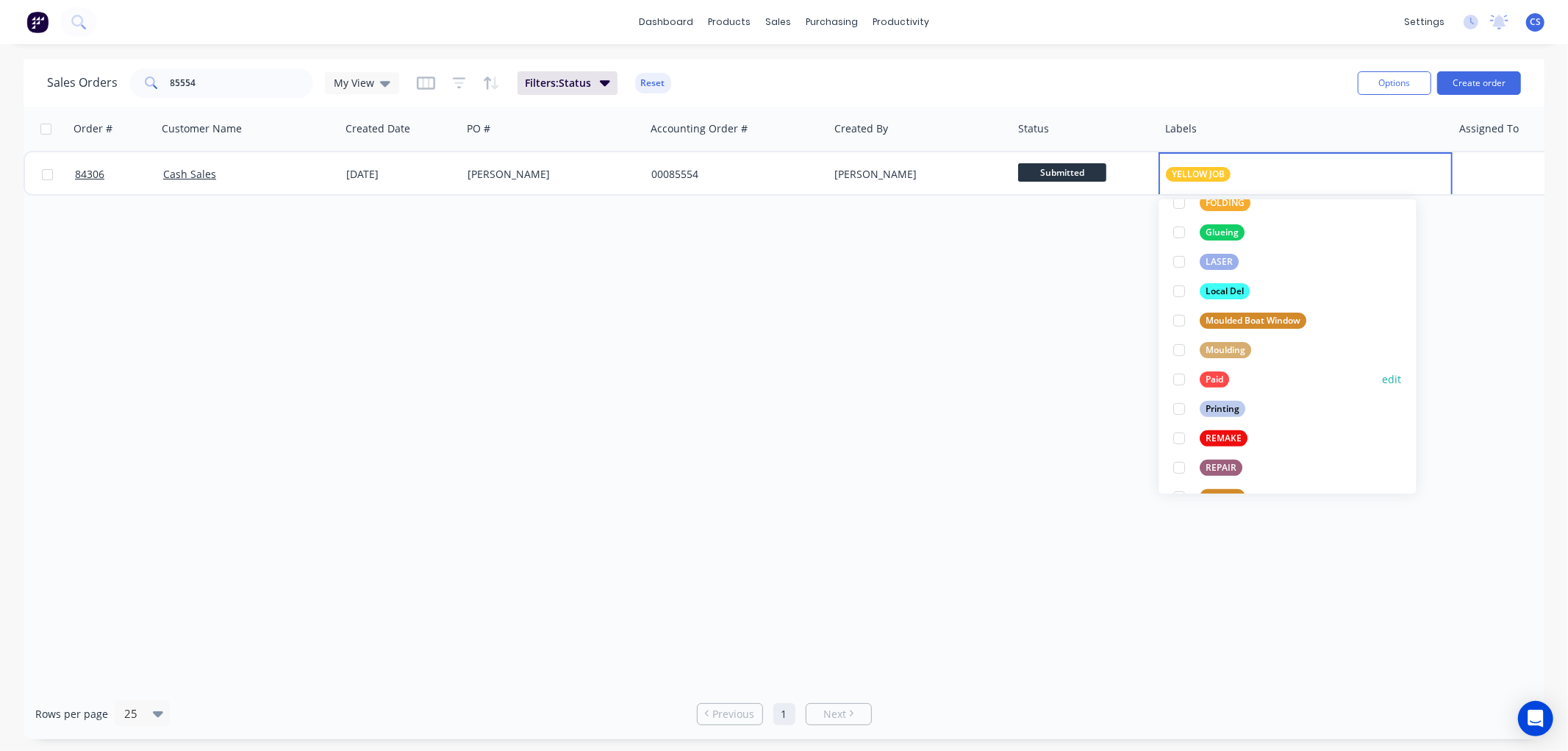
click at [1208, 376] on div "Paid" at bounding box center [1215, 380] width 29 height 16
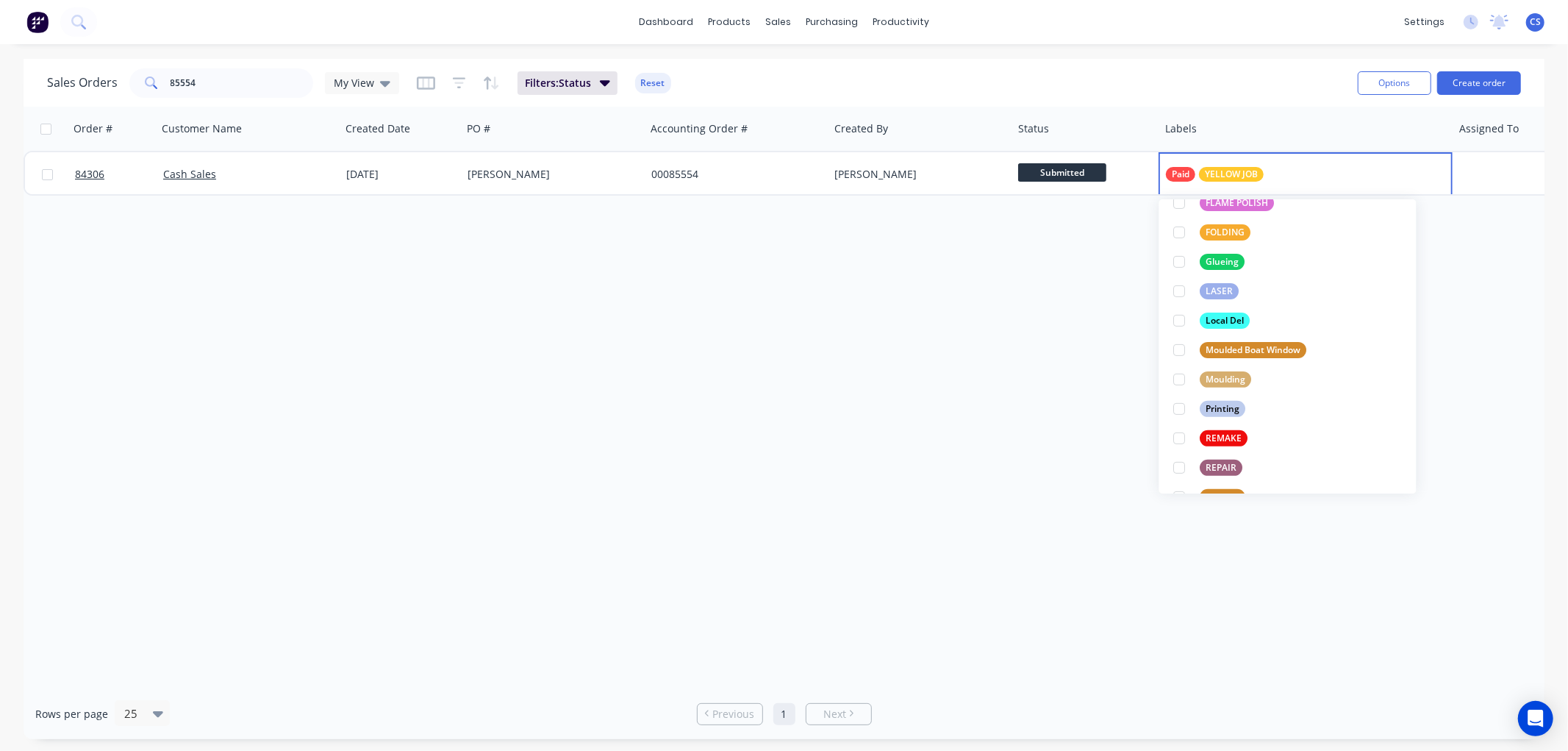
scroll to position [0, 0]
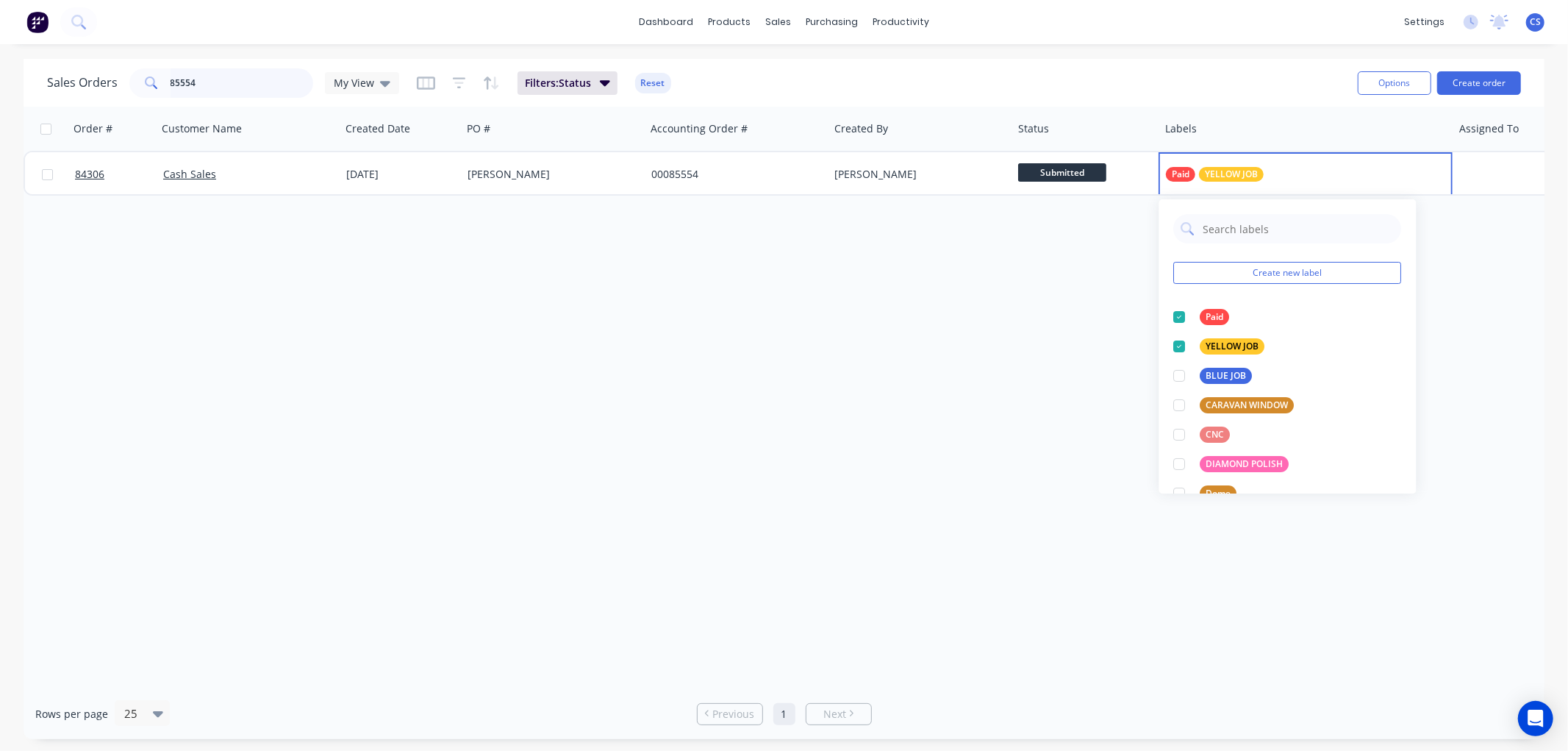
click at [228, 79] on input "85554" at bounding box center [242, 83] width 144 height 29
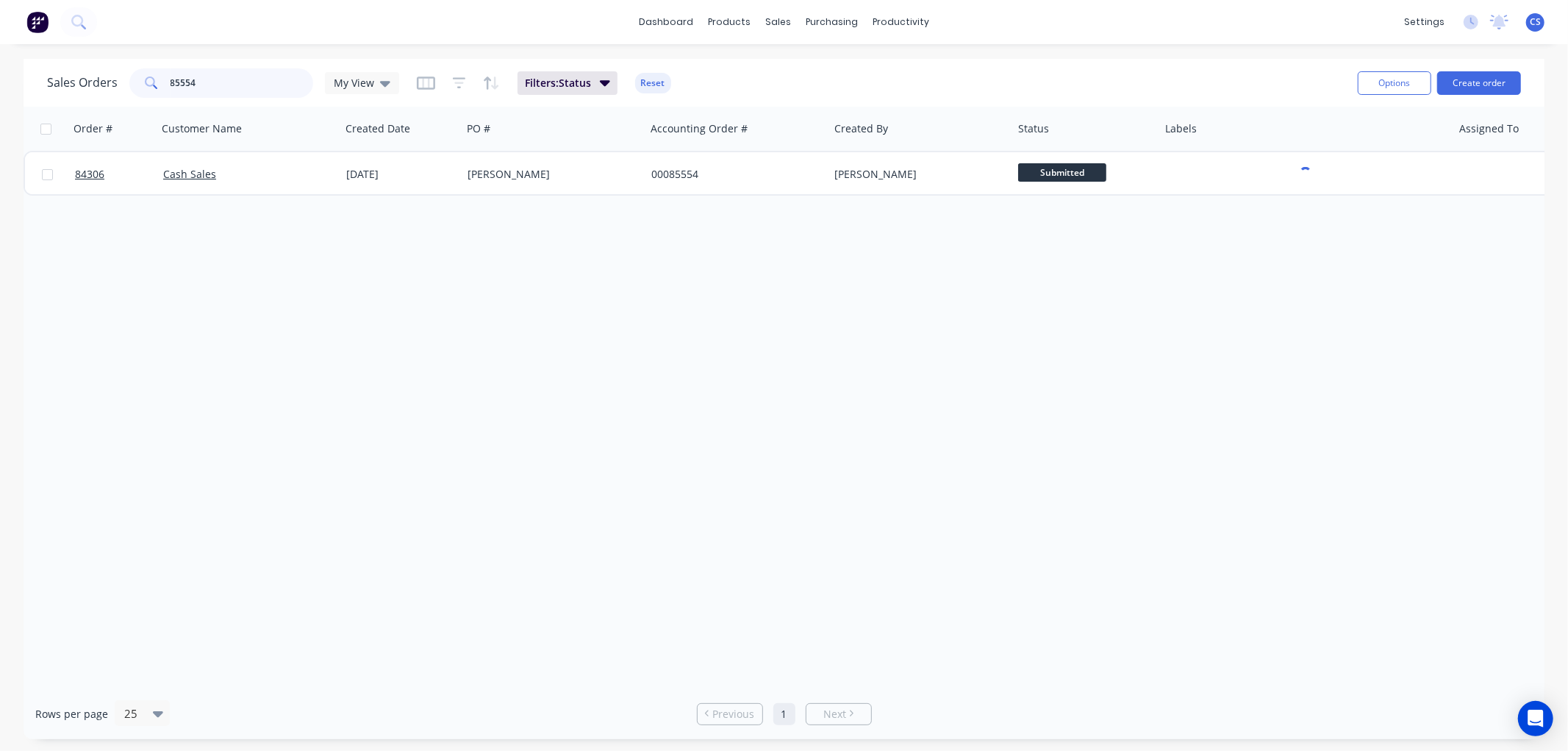
click at [228, 79] on input "85554" at bounding box center [242, 83] width 144 height 29
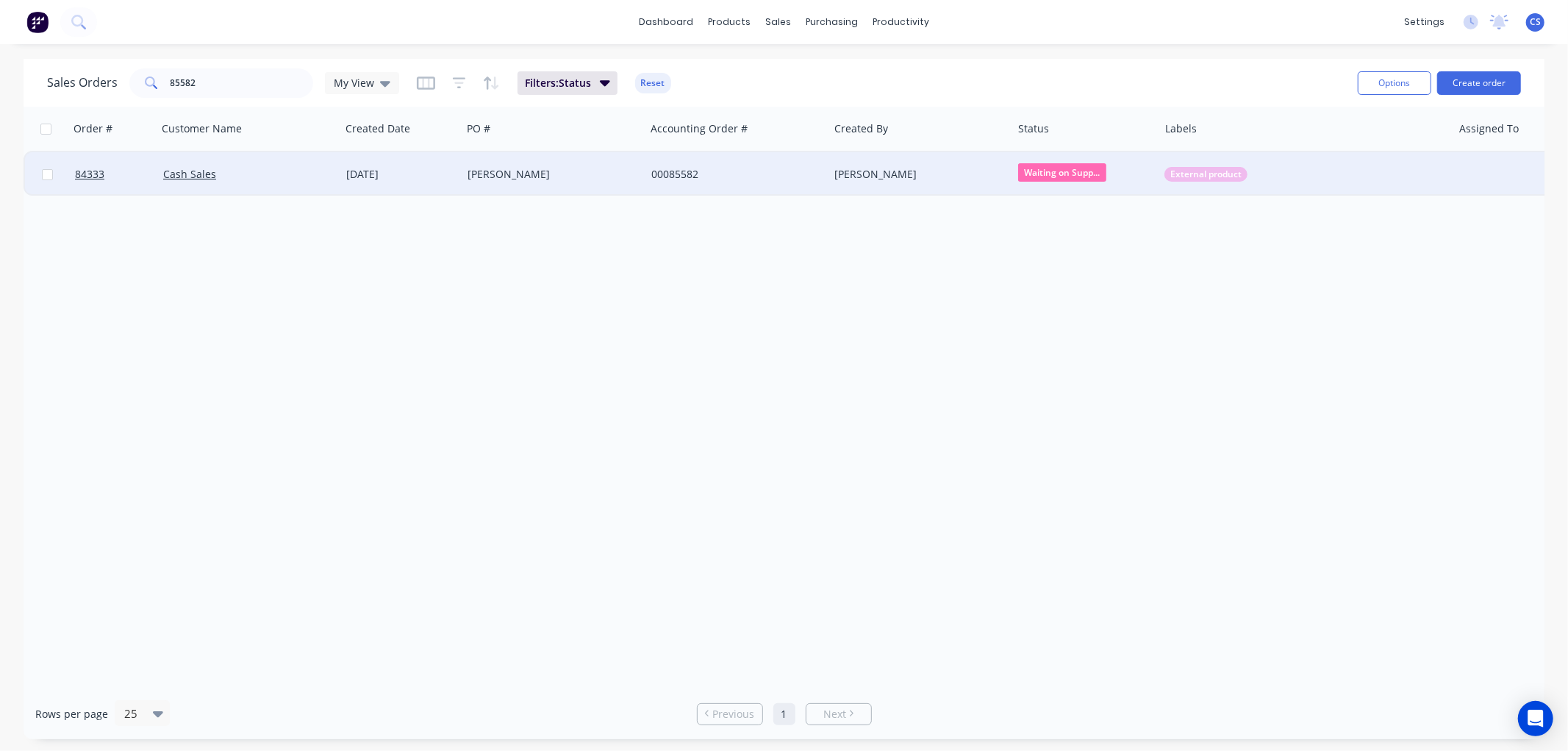
click at [1199, 179] on span "External product" at bounding box center [1206, 174] width 71 height 14
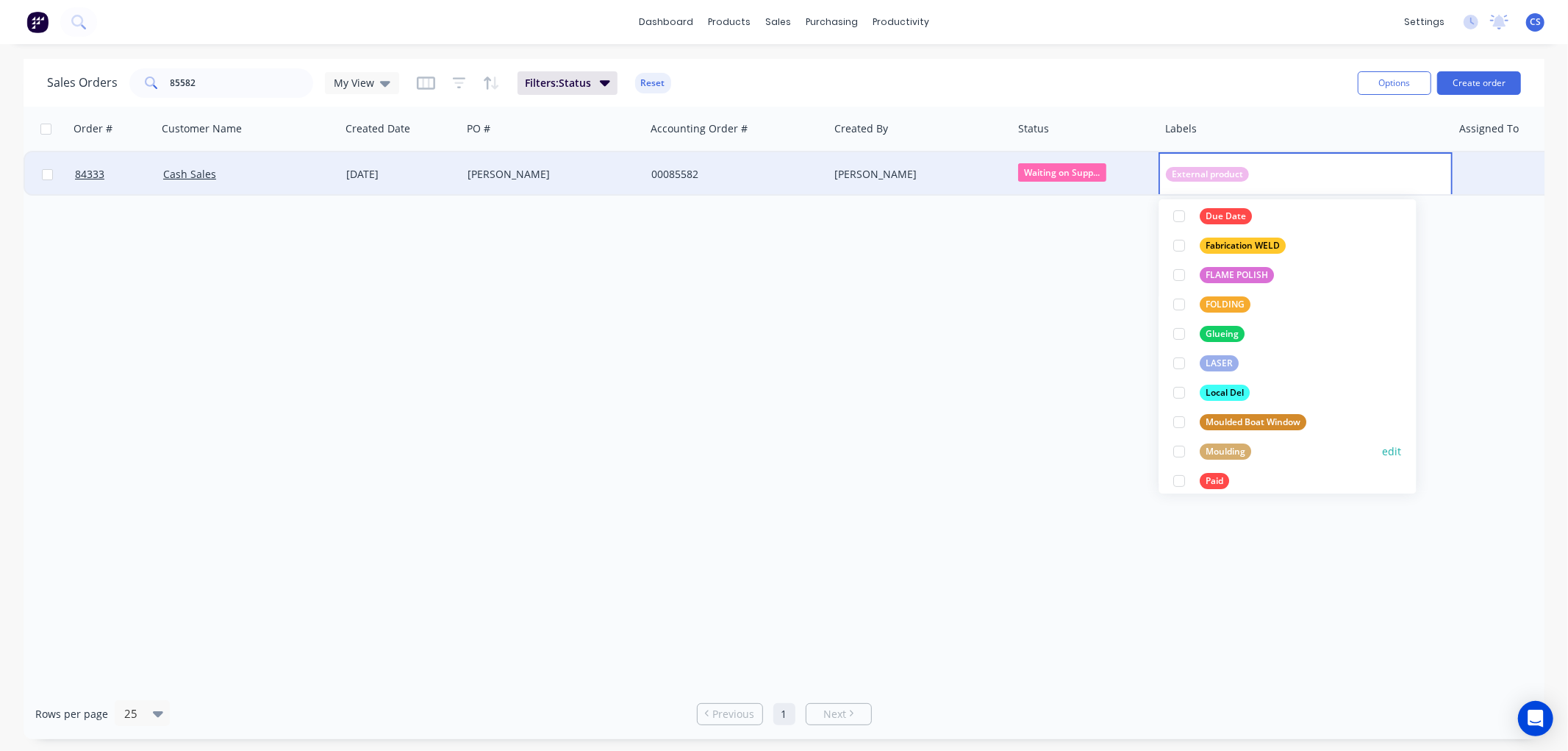
scroll to position [327, 0]
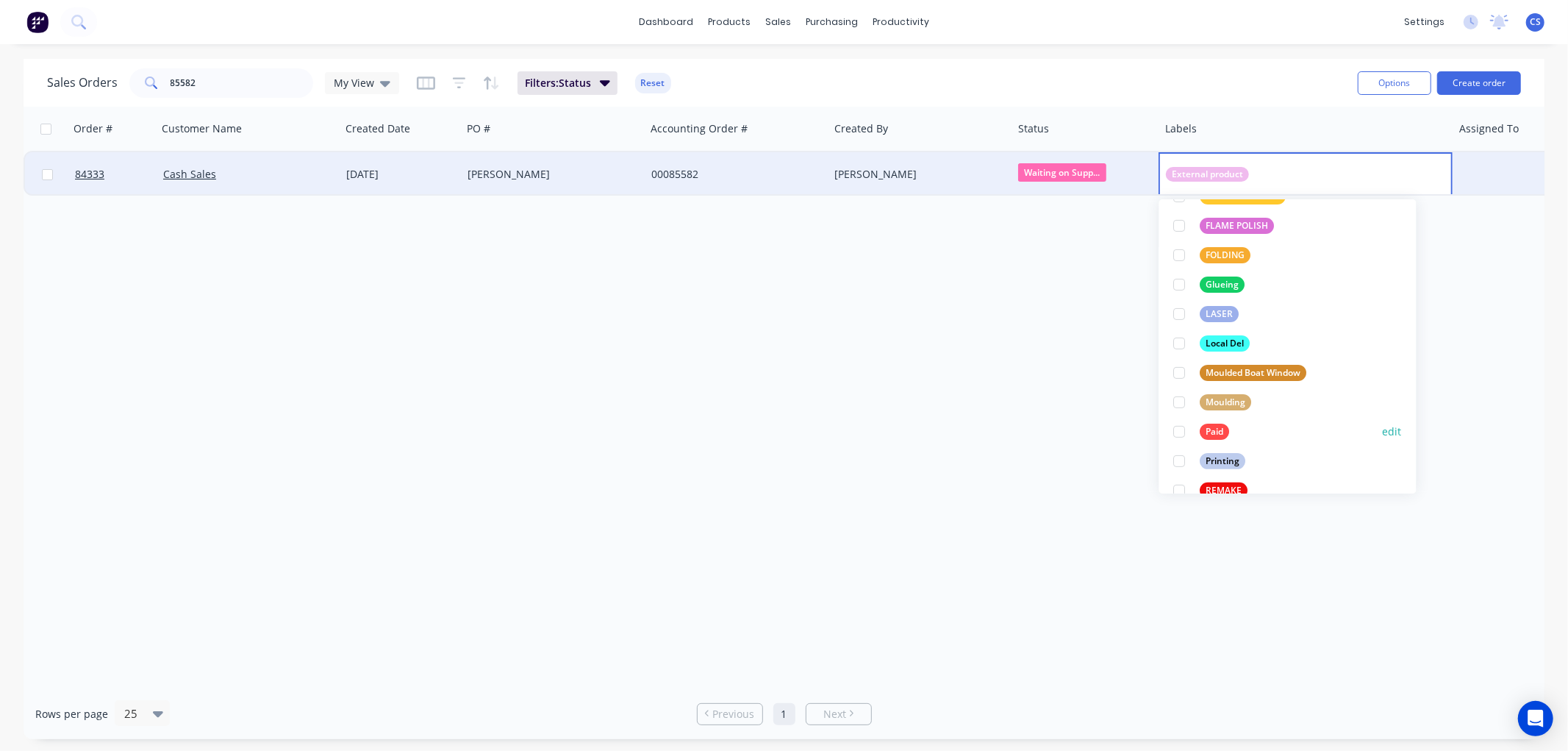
click at [1208, 428] on div "Paid" at bounding box center [1215, 431] width 29 height 16
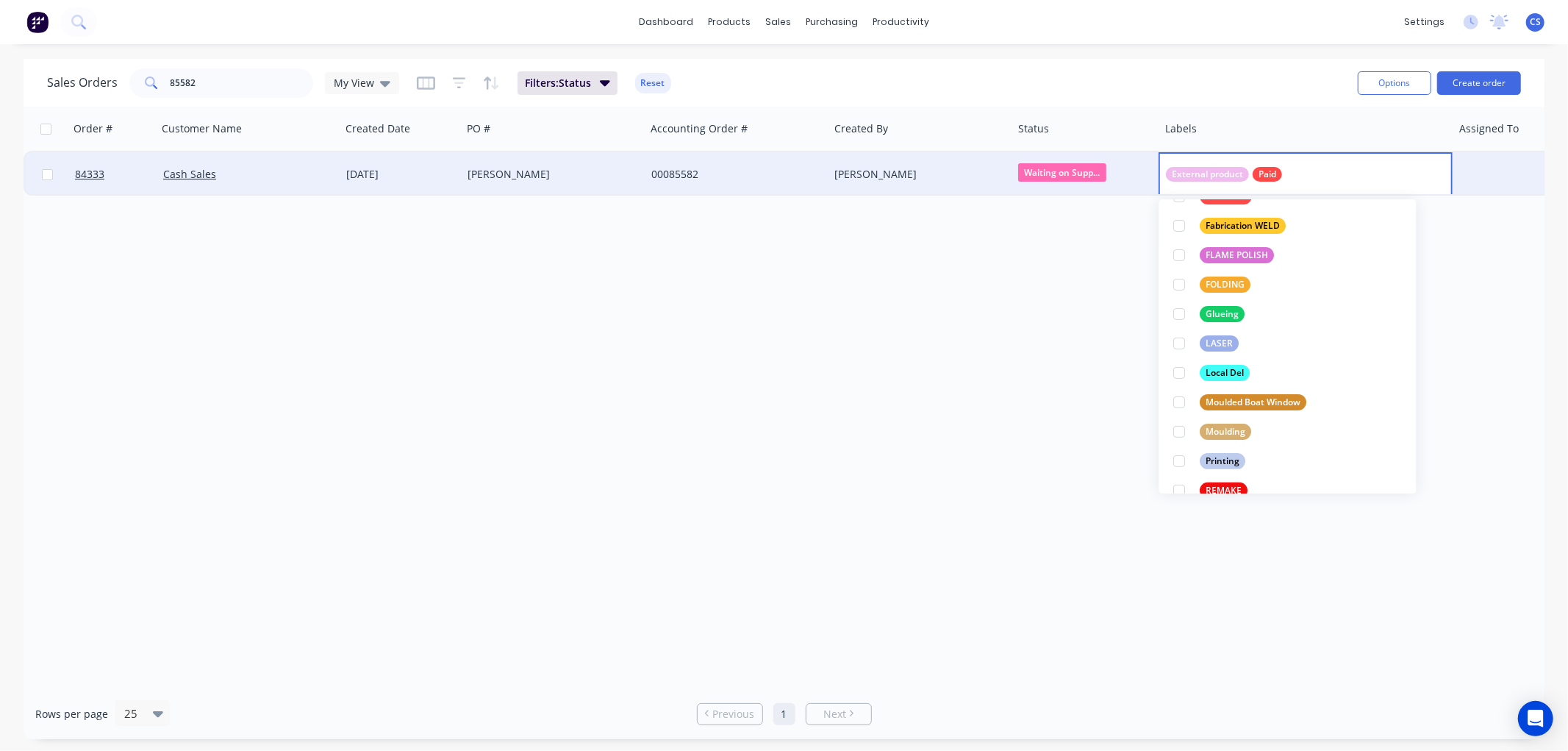
scroll to position [0, 0]
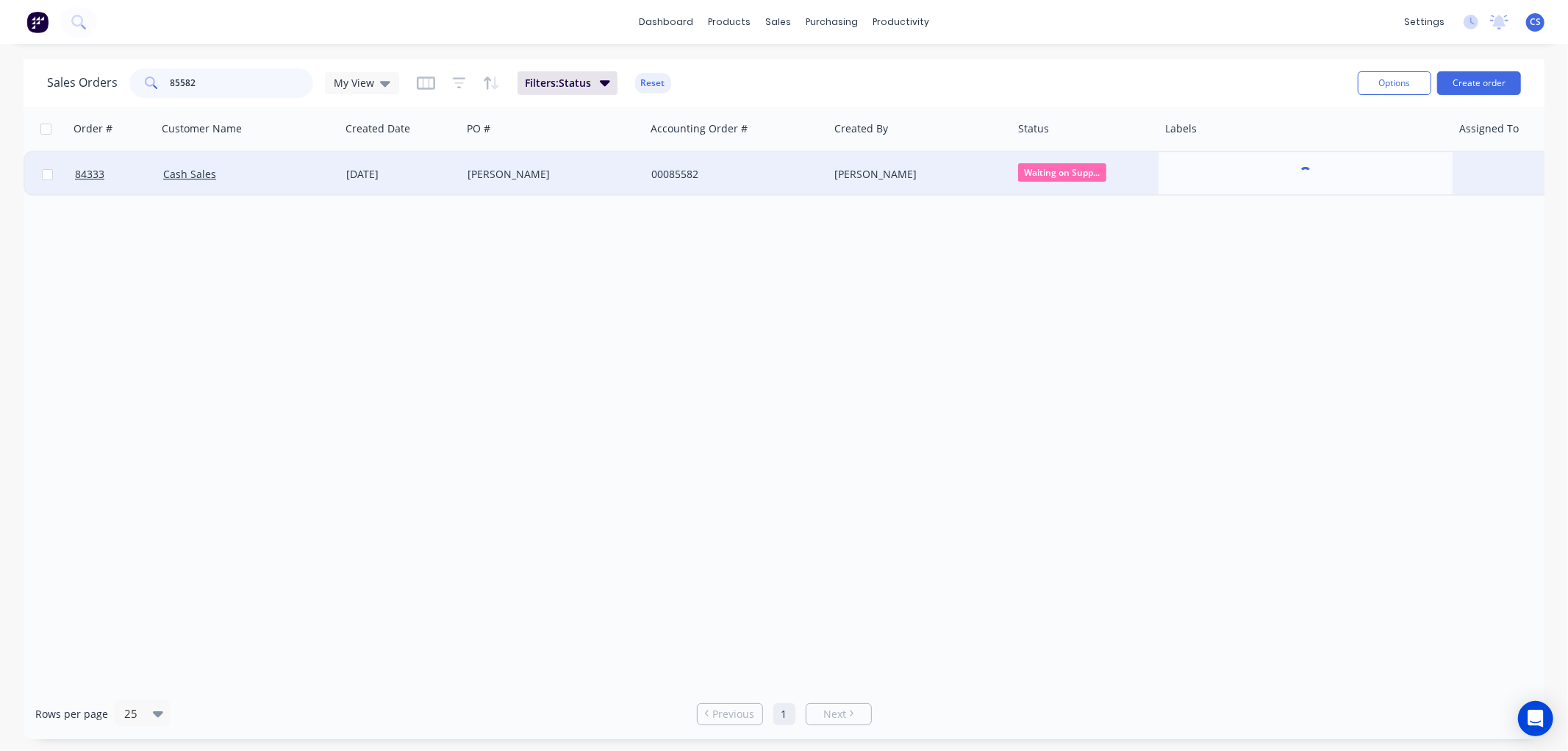
click at [201, 82] on input "85582" at bounding box center [242, 83] width 144 height 29
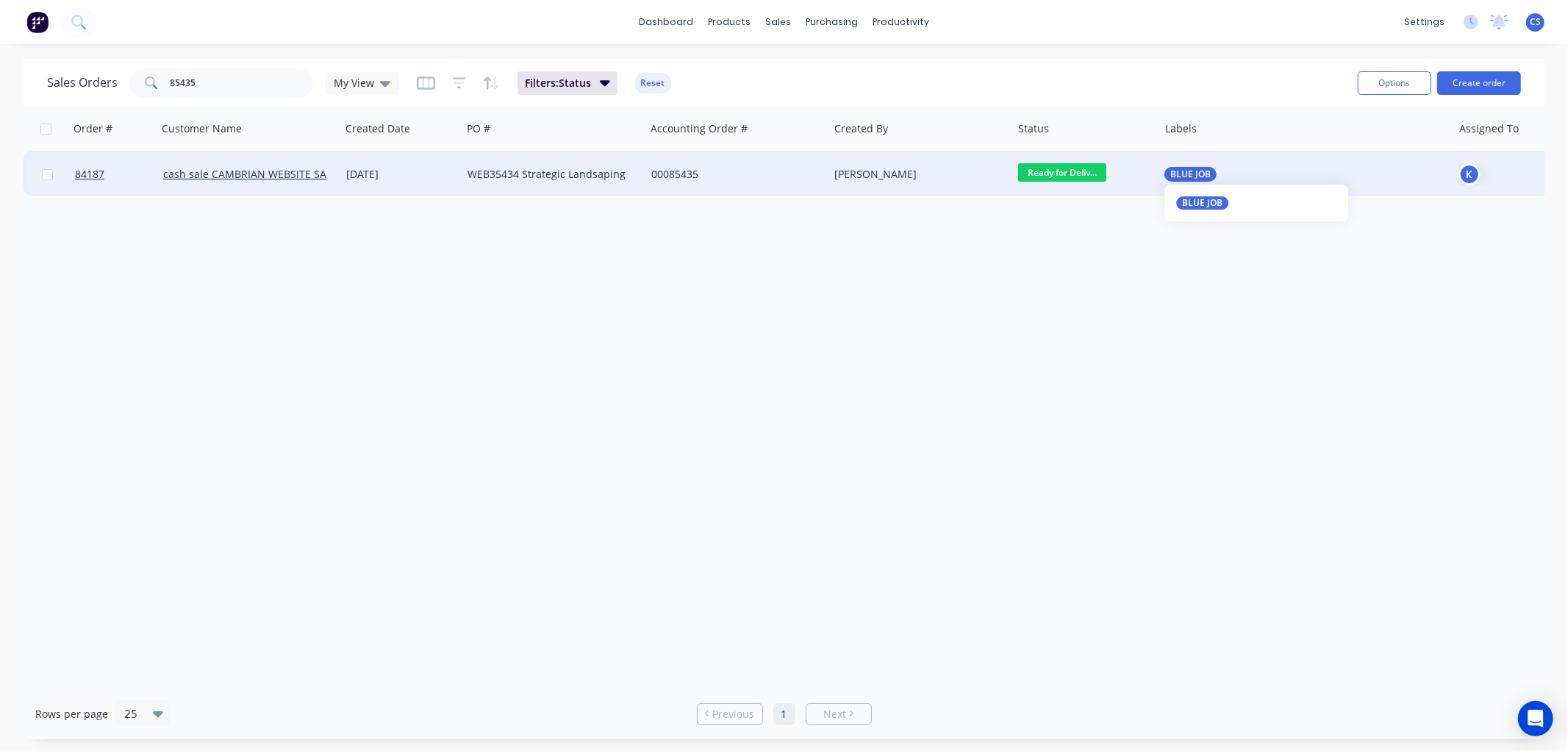
click at [1186, 171] on span "BLUE JOB" at bounding box center [1190, 174] width 40 height 14
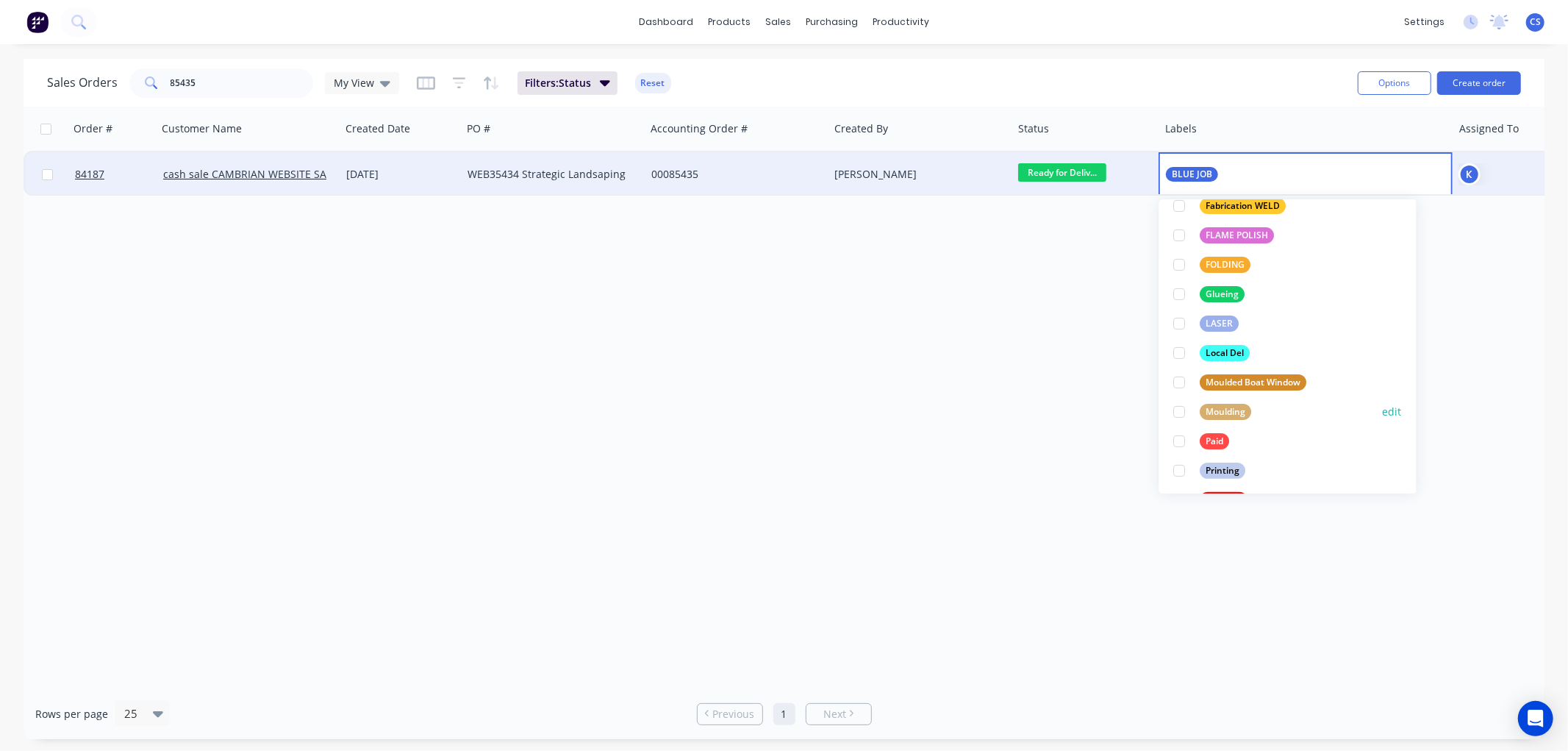
scroll to position [327, 0]
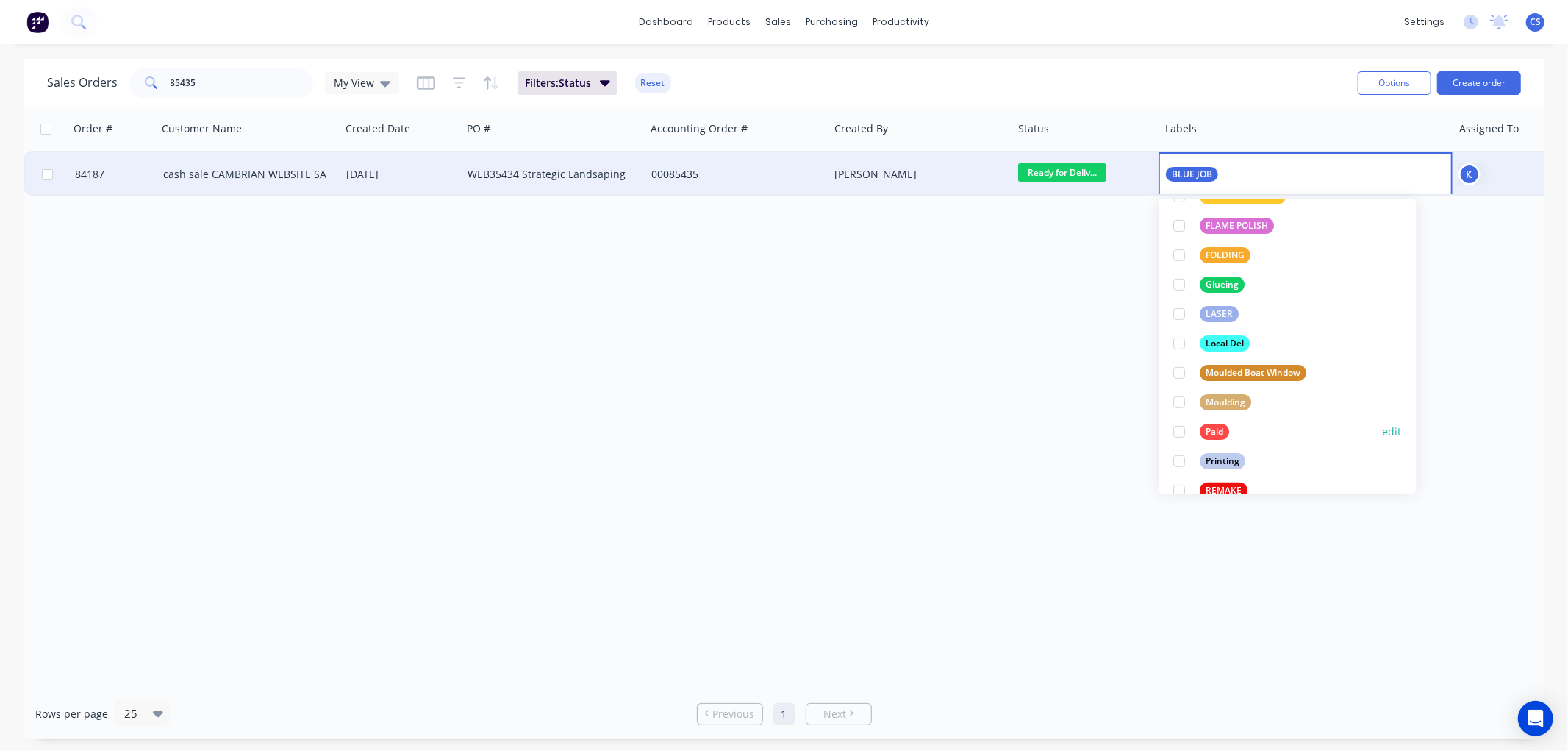
click at [1203, 431] on div "Paid" at bounding box center [1215, 431] width 29 height 16
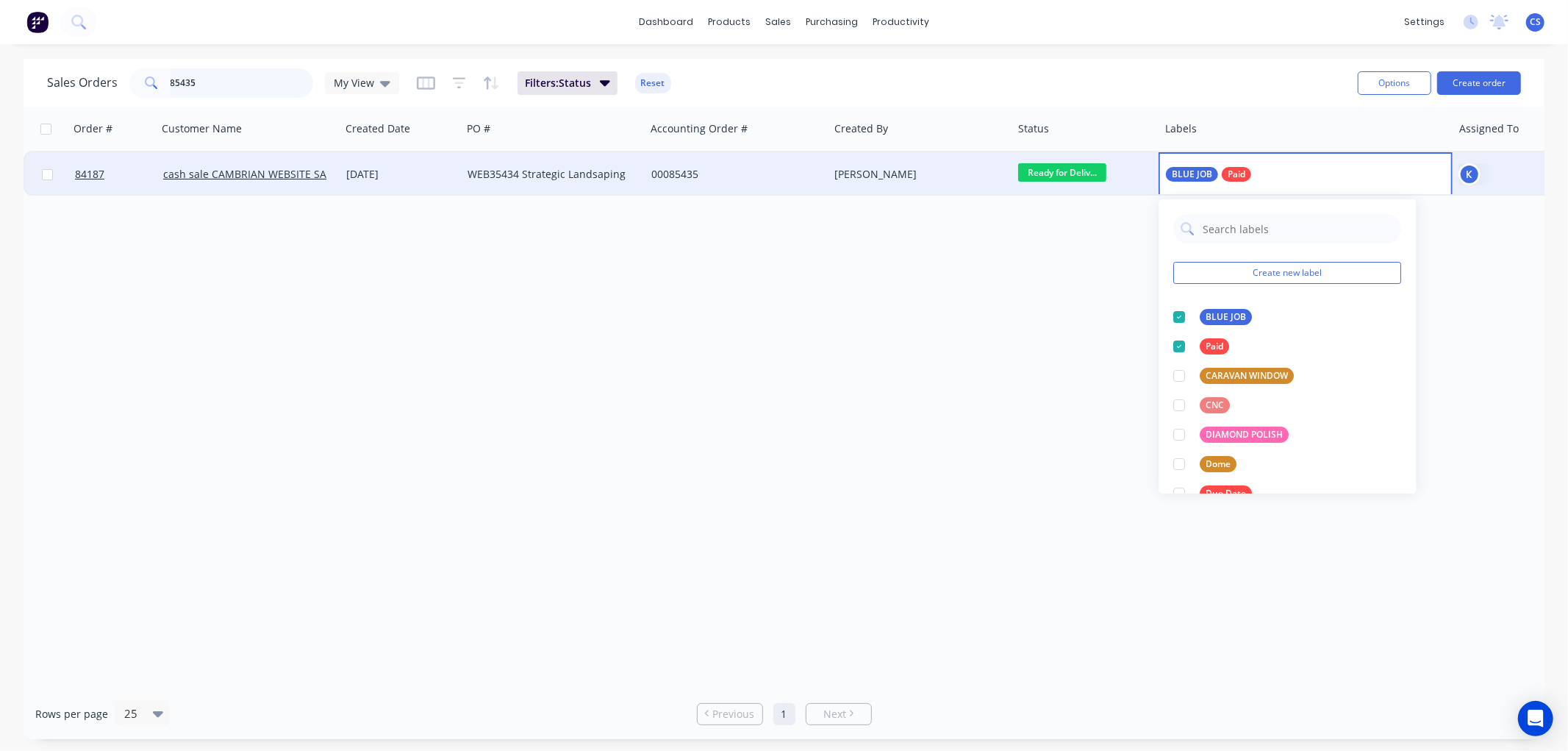
click at [225, 83] on input "85435" at bounding box center [242, 83] width 144 height 29
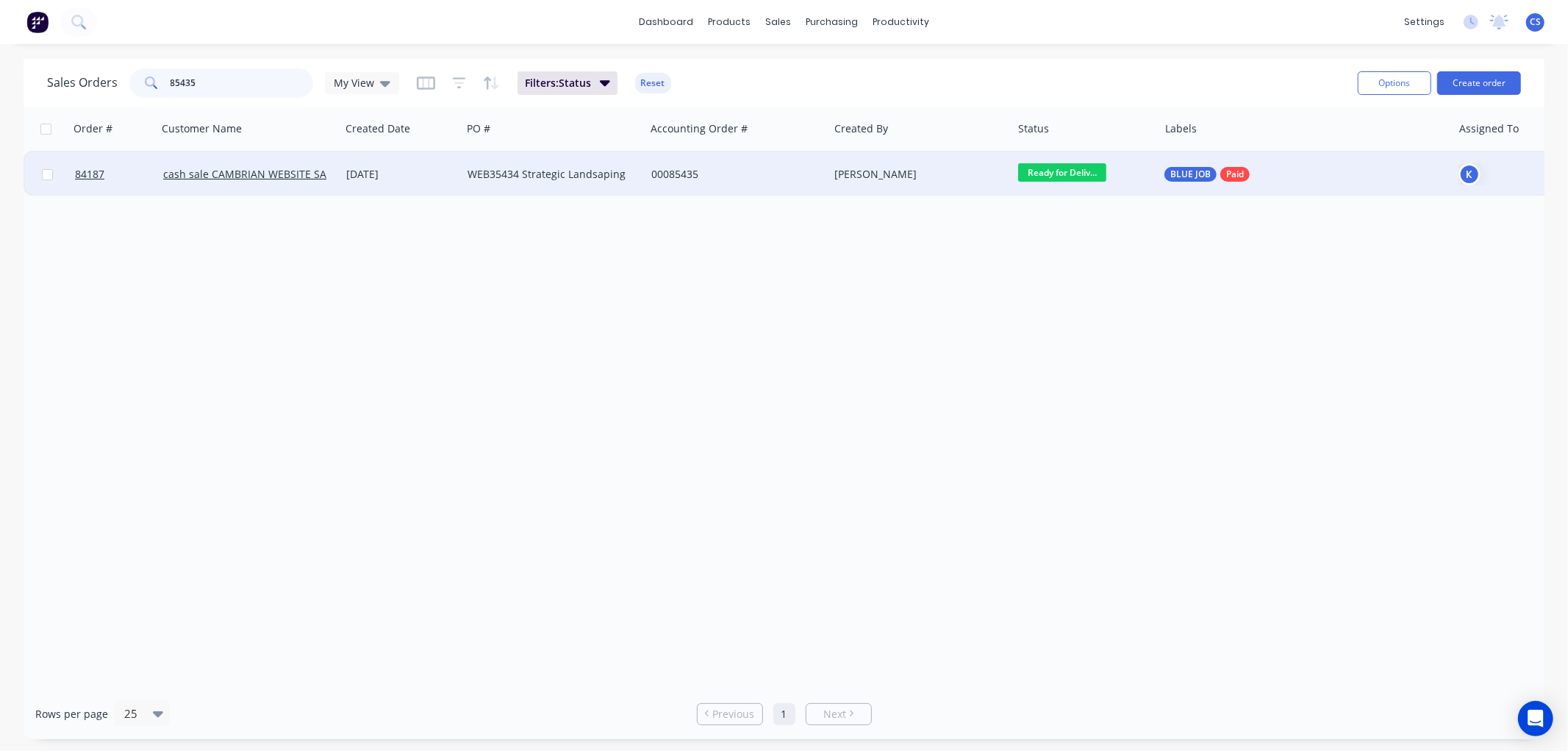
click at [225, 83] on input "85435" at bounding box center [242, 83] width 144 height 29
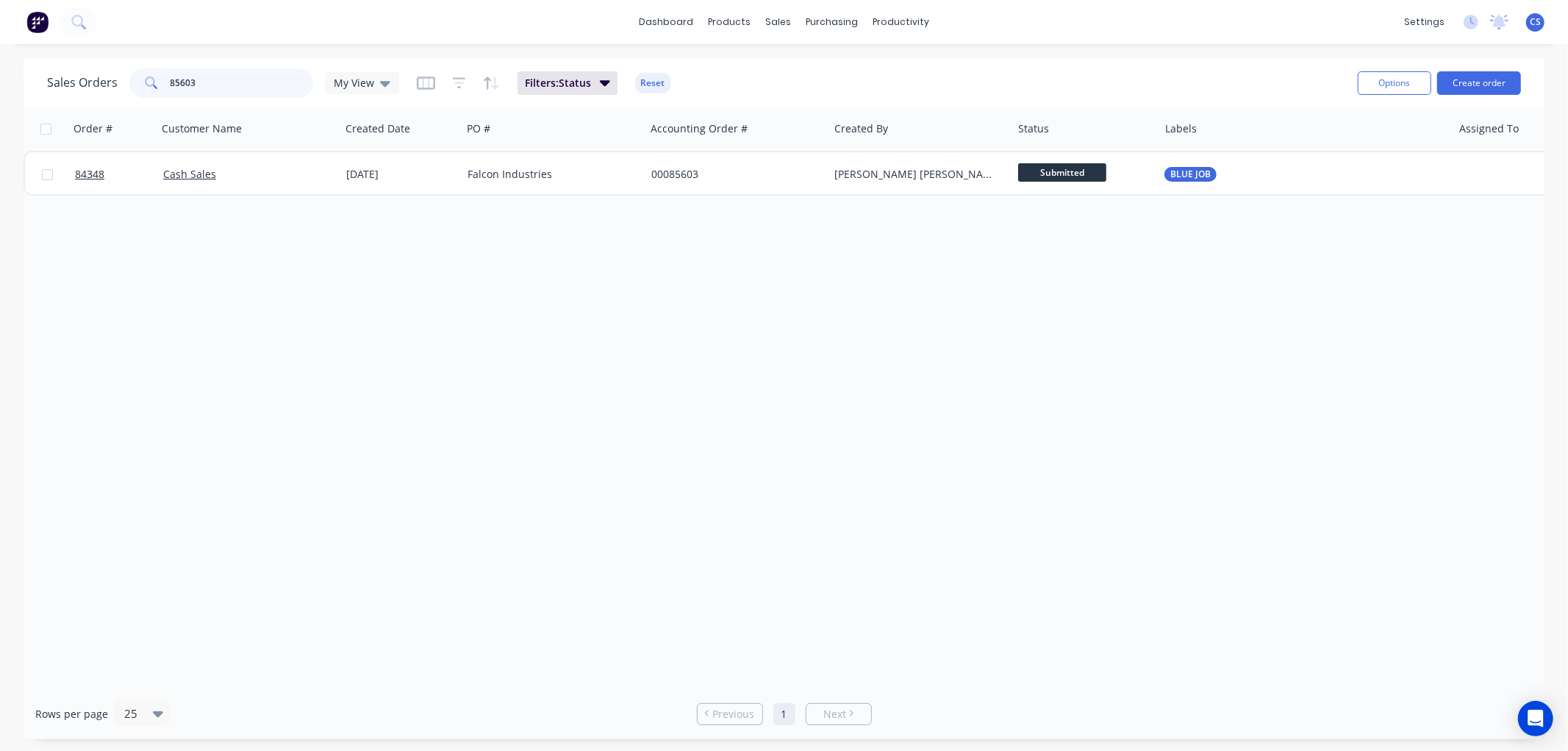
type input "85603"
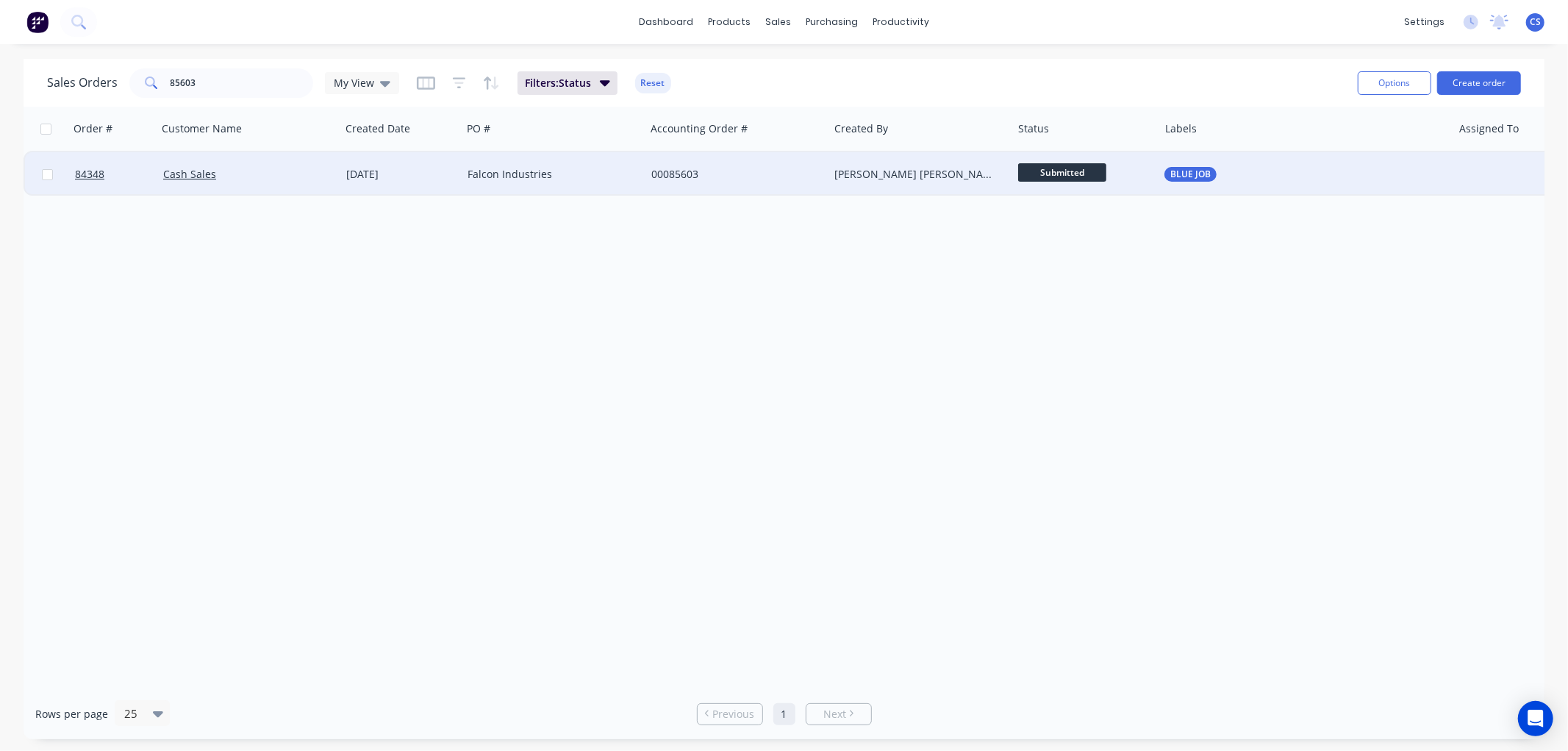
click at [606, 174] on div "Falcon Industries" at bounding box center [549, 174] width 163 height 14
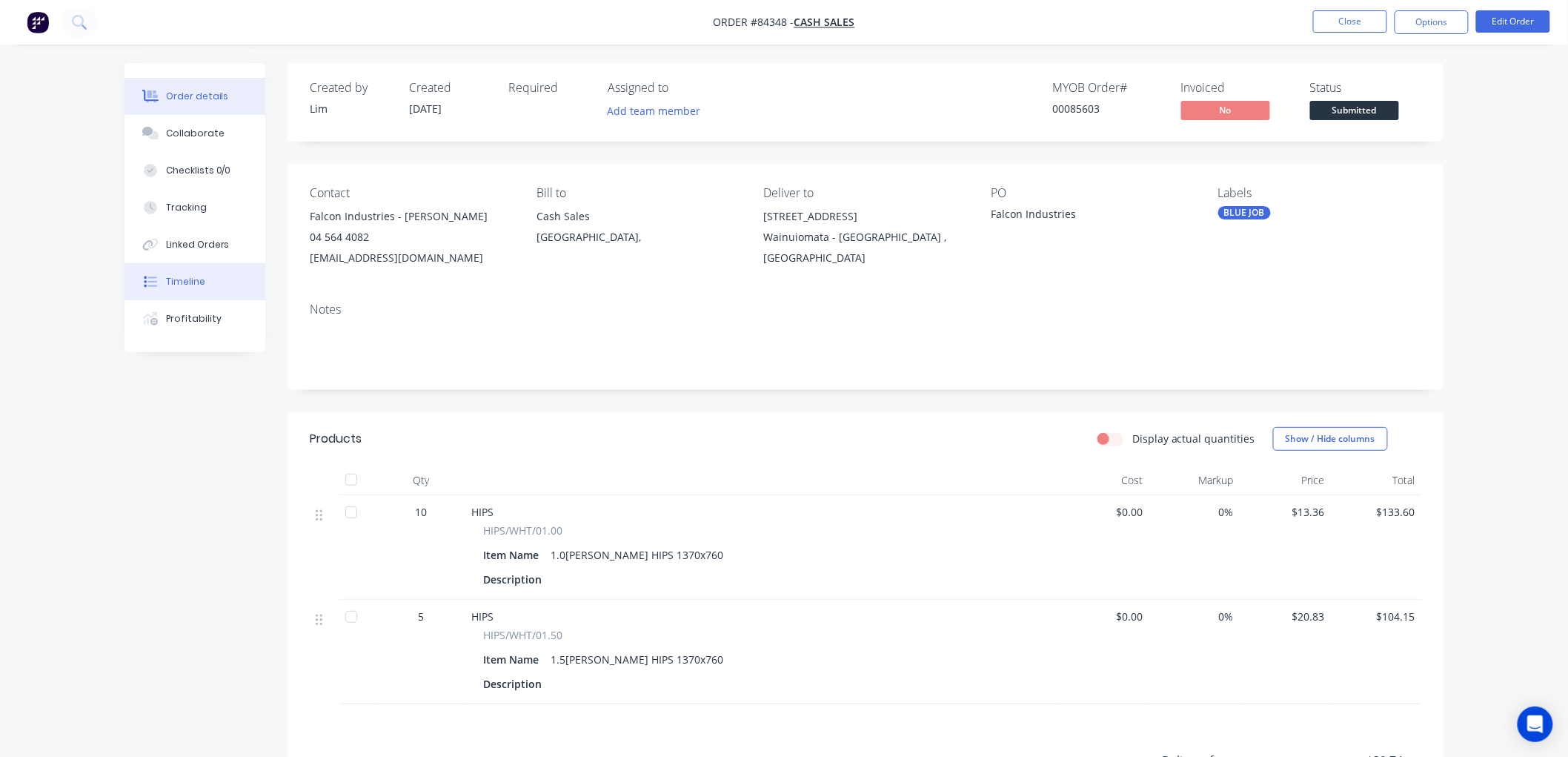
click at [188, 284] on div "Timeline" at bounding box center [185, 282] width 40 height 14
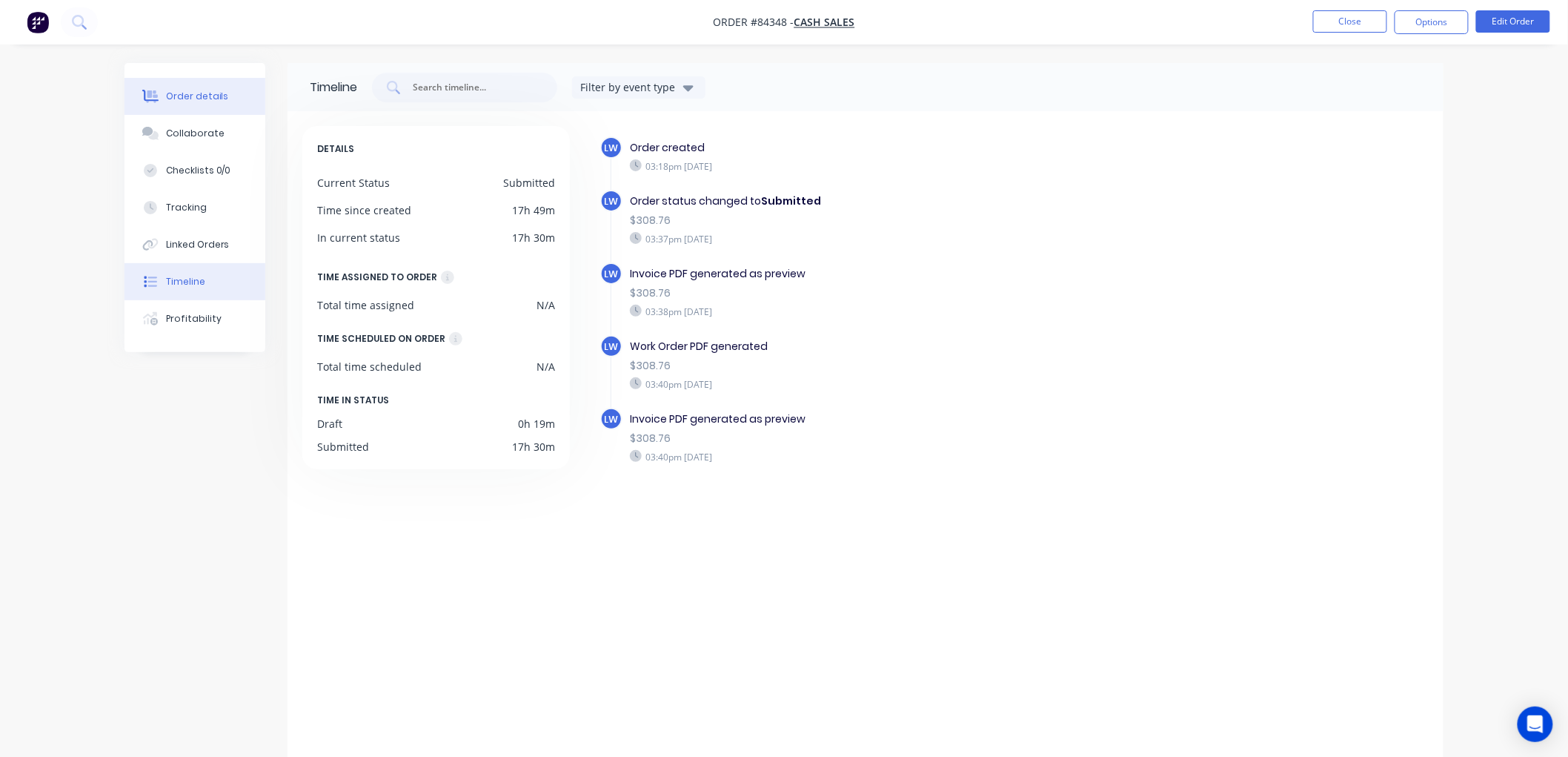
click at [217, 99] on div "Order details" at bounding box center [197, 96] width 63 height 14
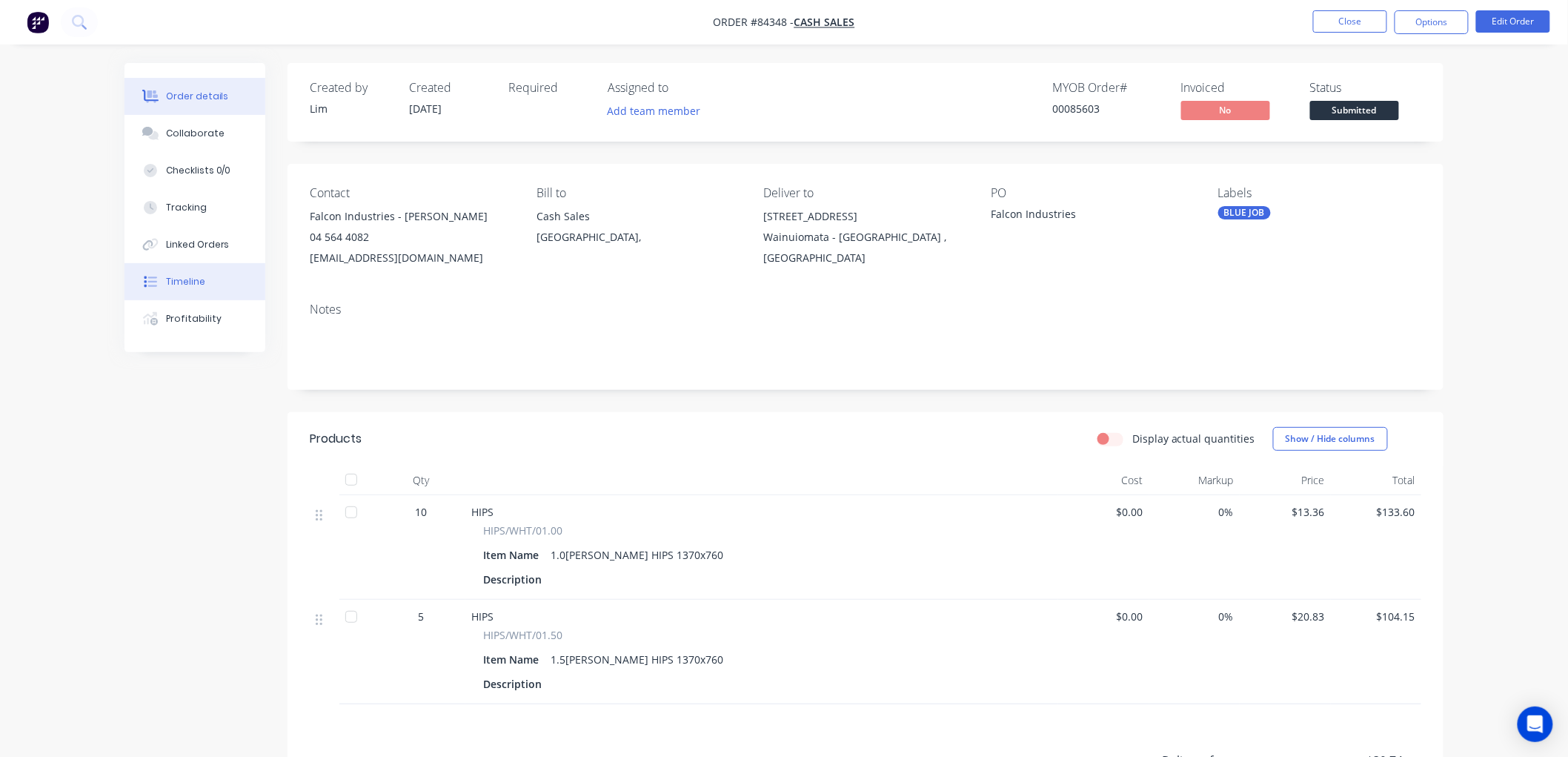
click at [201, 276] on div "Timeline" at bounding box center [185, 282] width 40 height 14
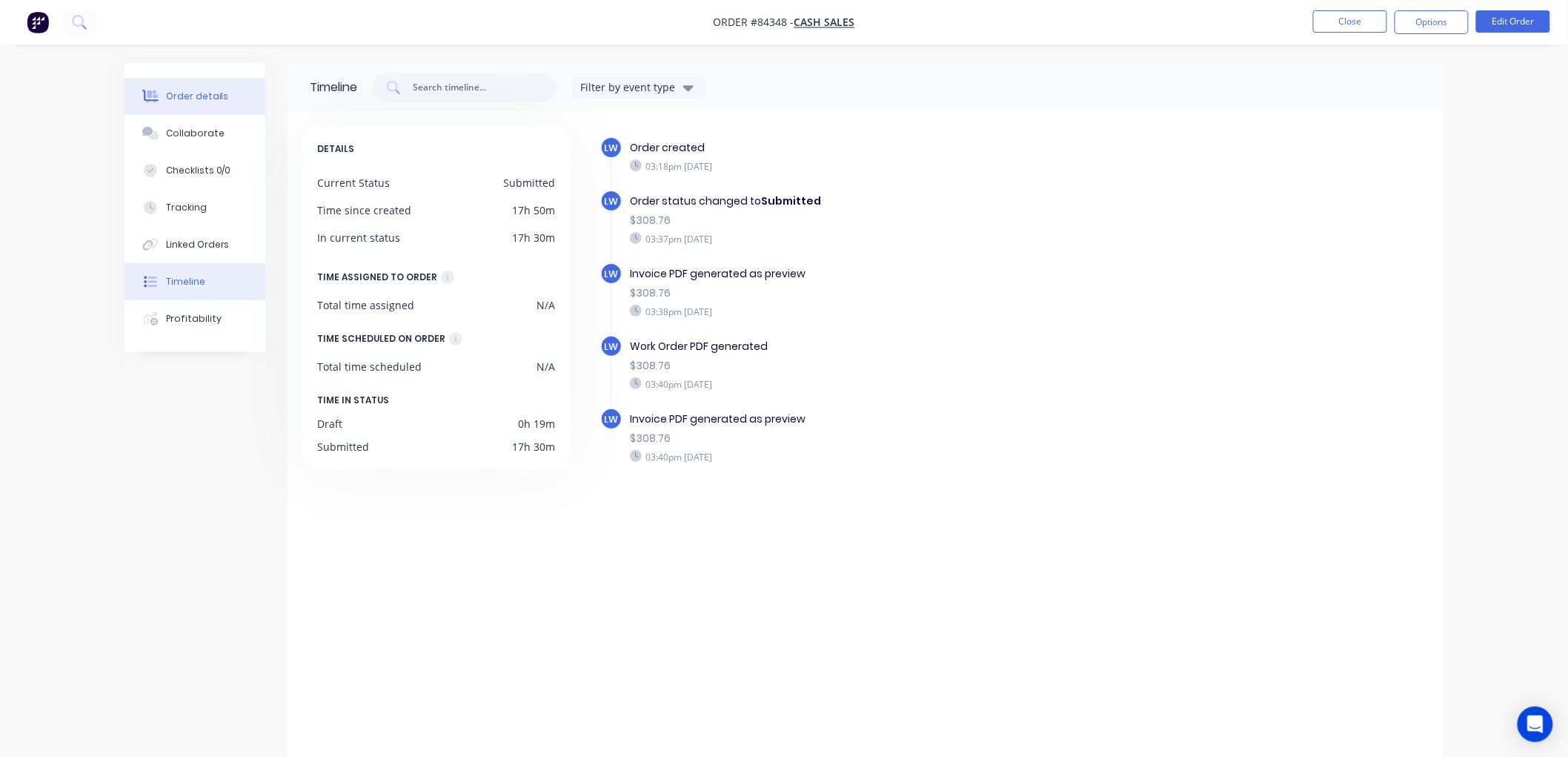
click at [220, 97] on div "Order details" at bounding box center [197, 96] width 63 height 14
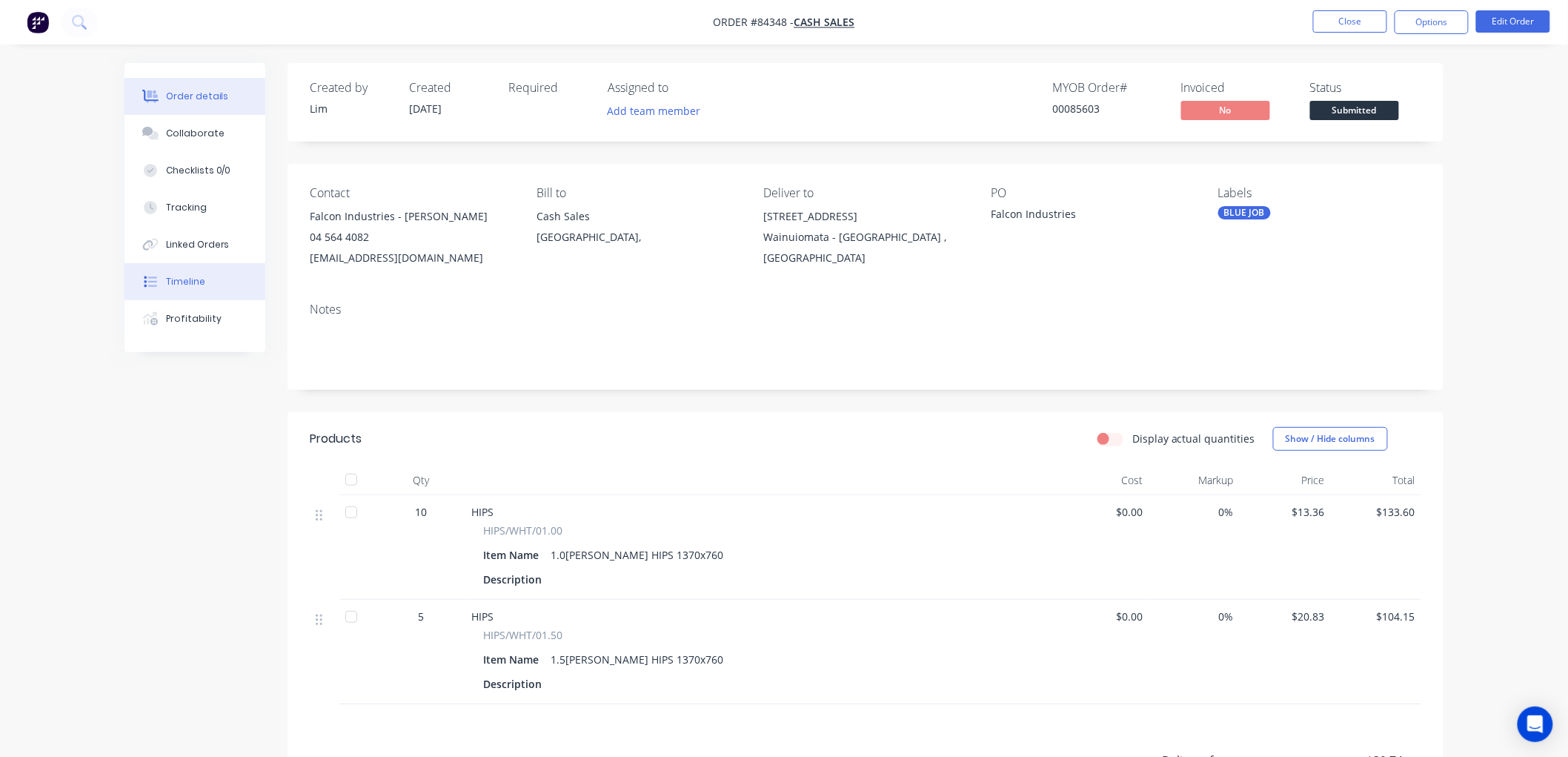
click at [199, 275] on div "Timeline" at bounding box center [185, 282] width 40 height 14
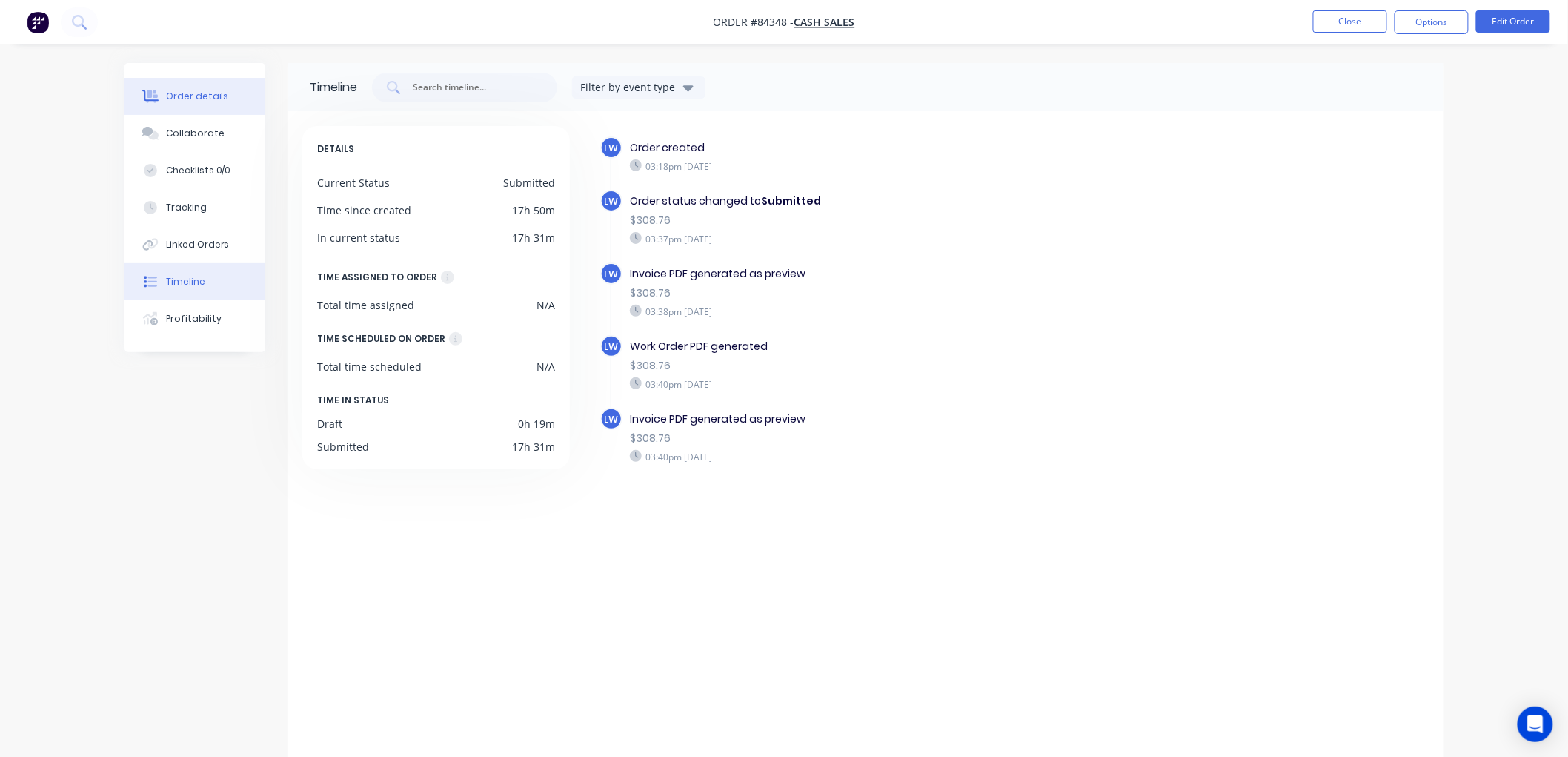
click at [188, 86] on button "Order details" at bounding box center [194, 95] width 140 height 37
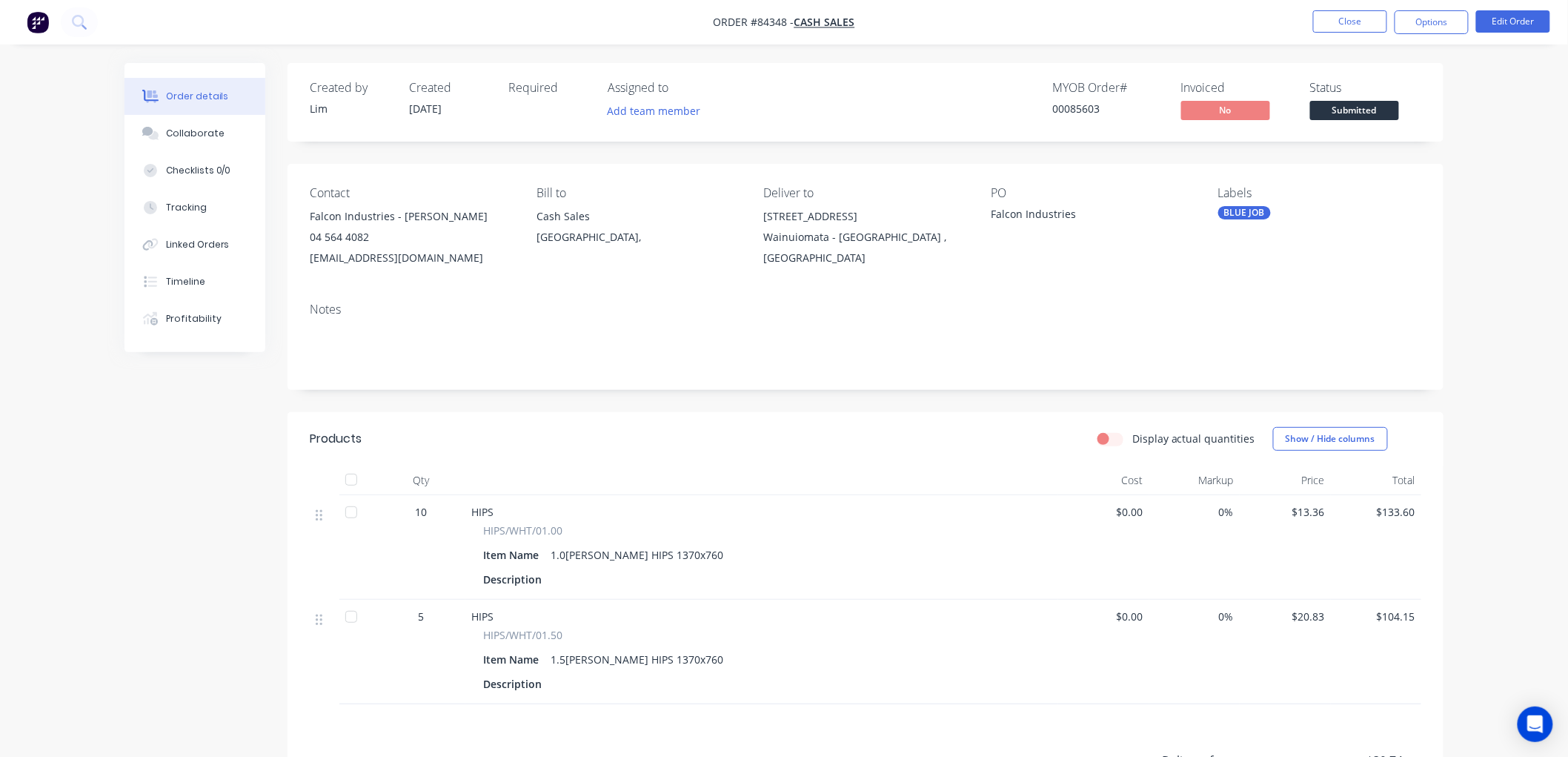
click at [1378, 107] on span "Submitted" at bounding box center [1354, 110] width 89 height 19
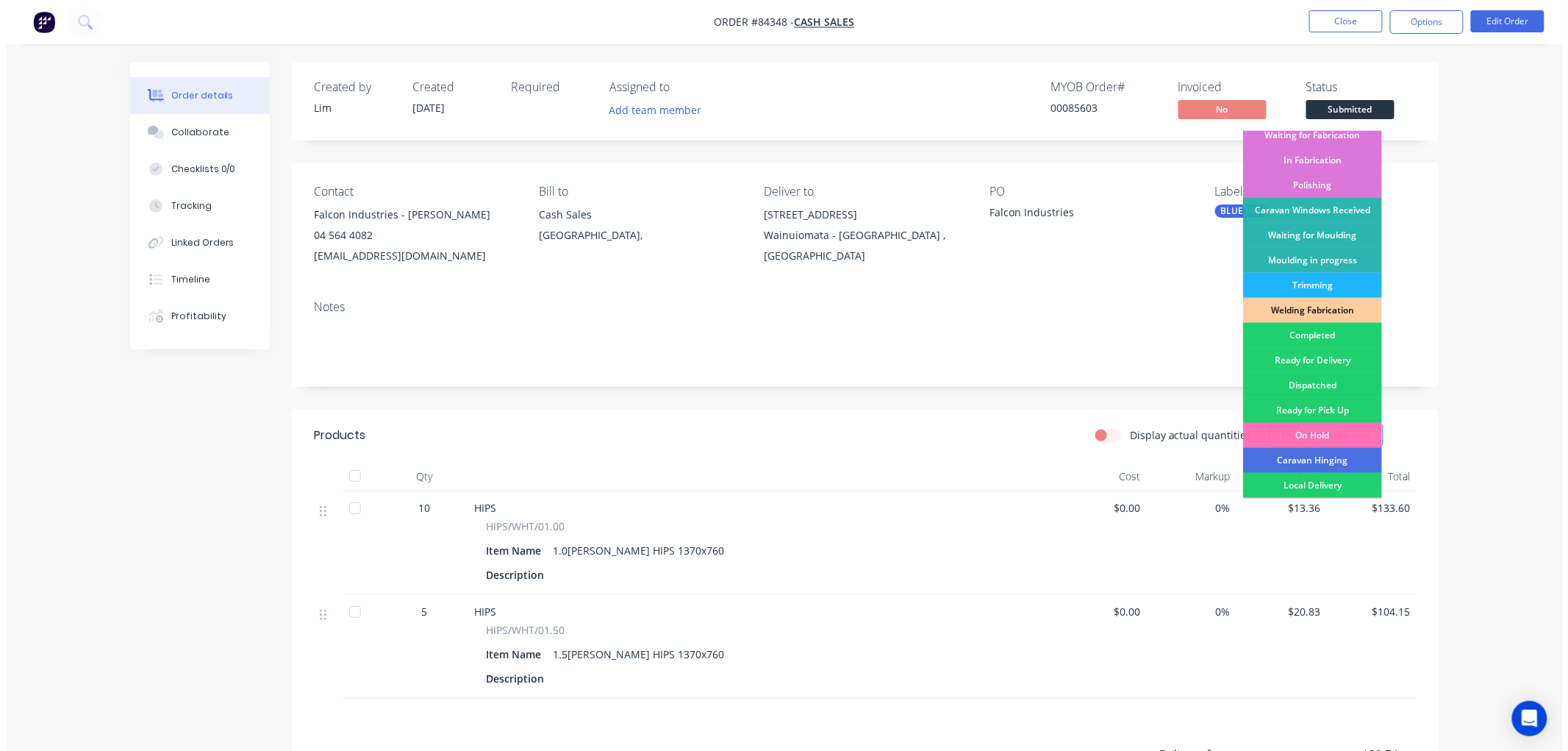
scroll to position [163, 0]
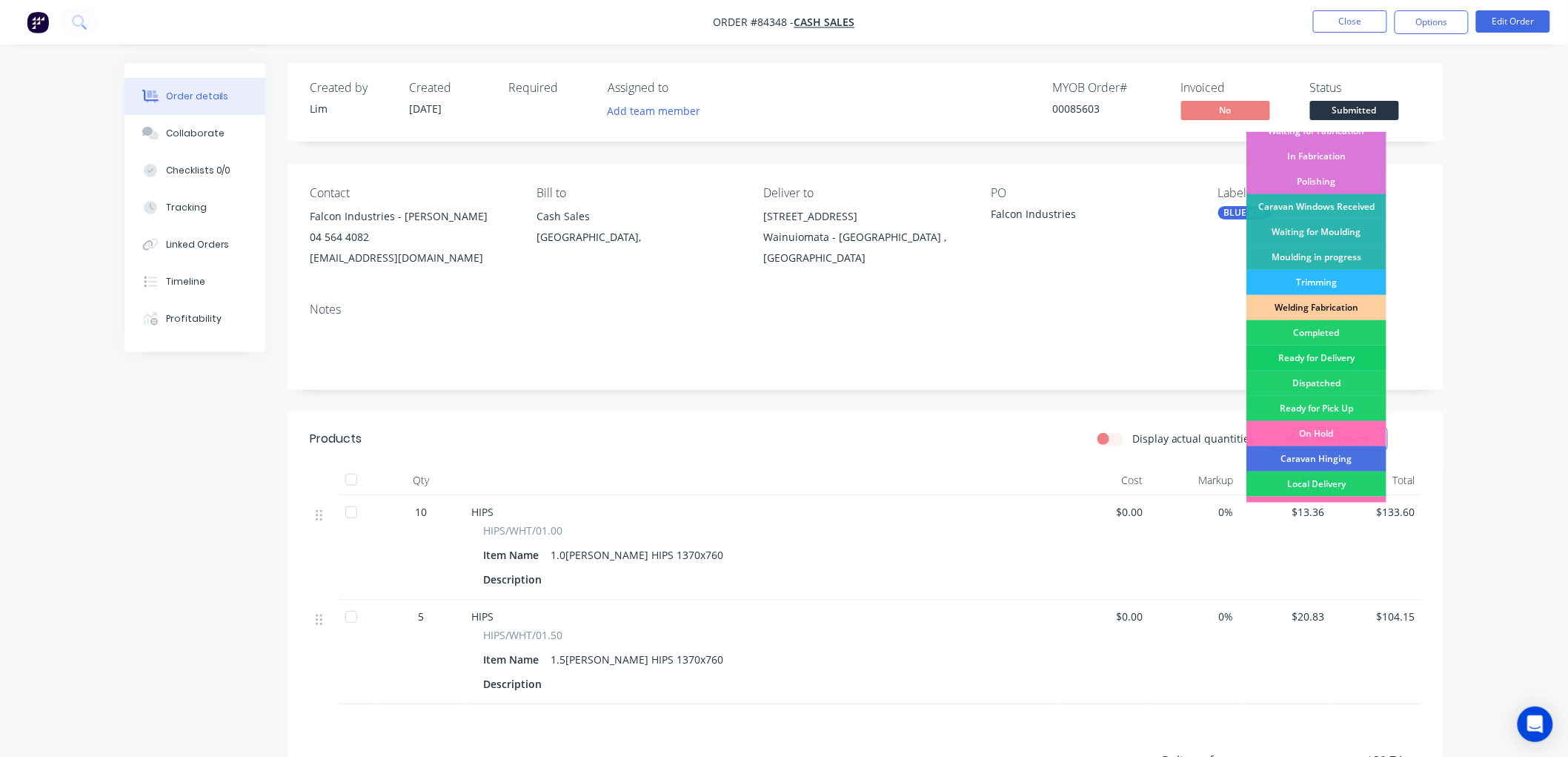
click at [1340, 356] on div "Ready for Delivery" at bounding box center [1316, 358] width 140 height 25
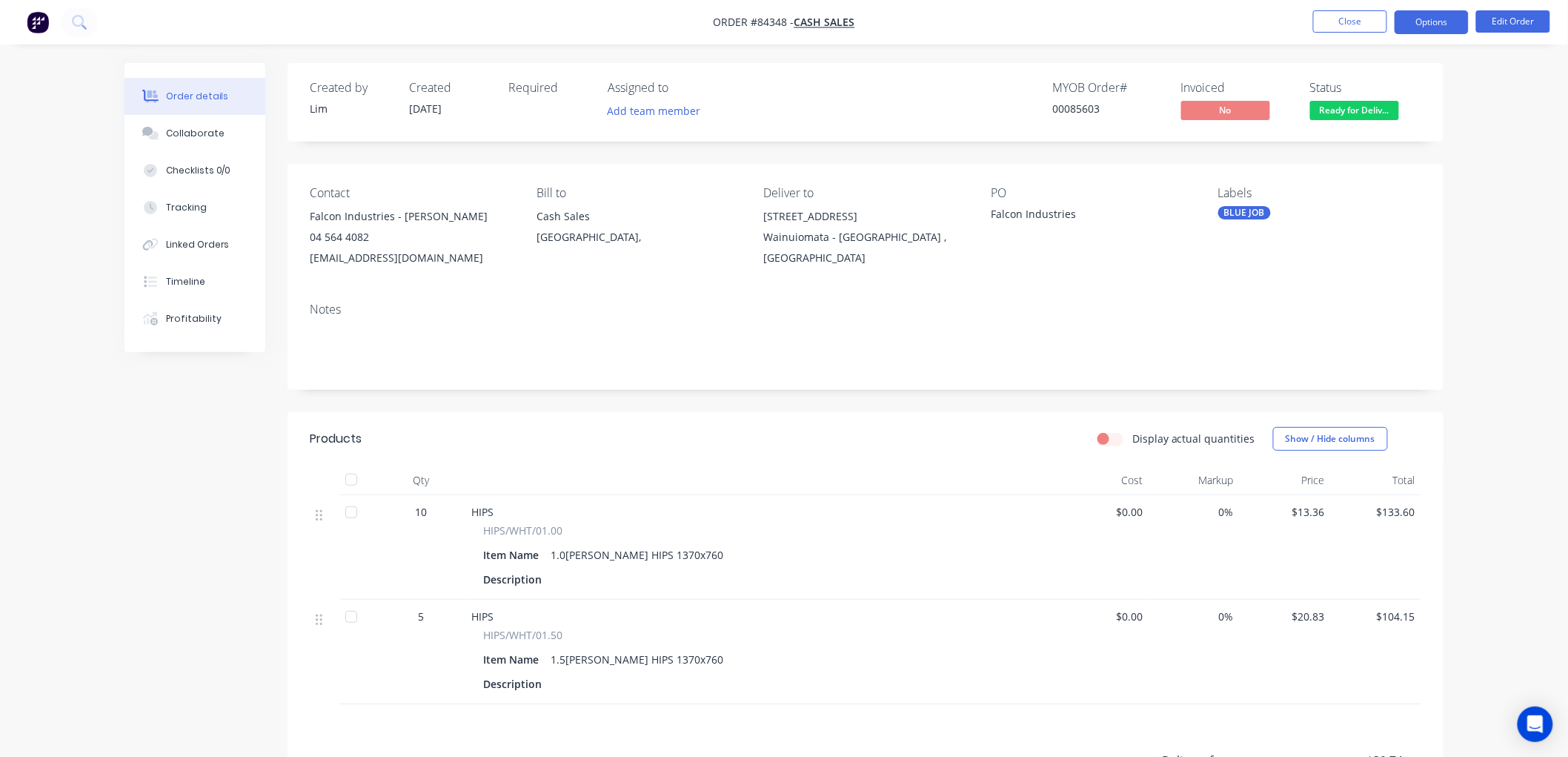
click at [1438, 14] on button "Options" at bounding box center [1431, 23] width 74 height 23
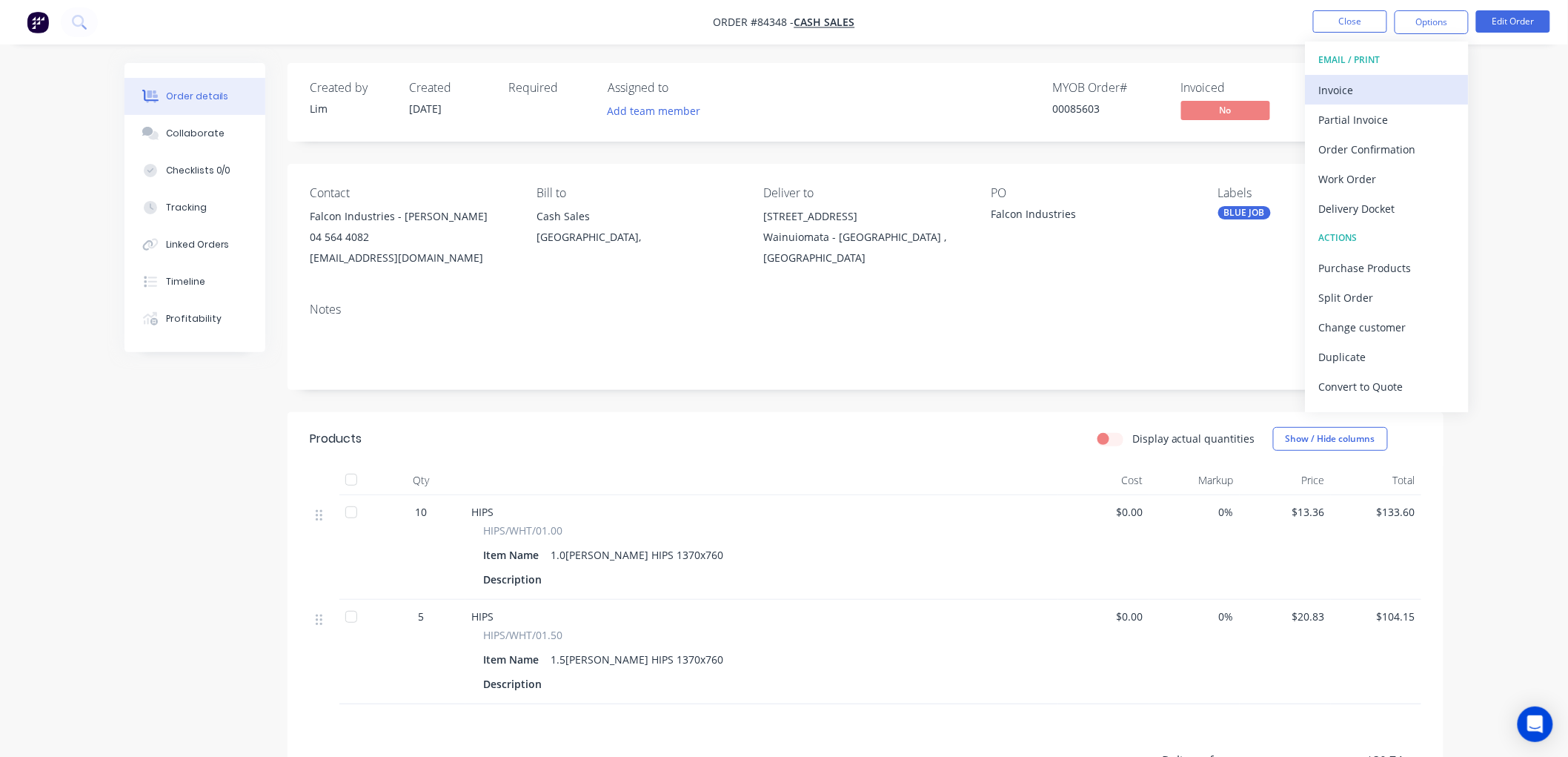
click at [1365, 77] on button "Invoice" at bounding box center [1386, 89] width 163 height 30
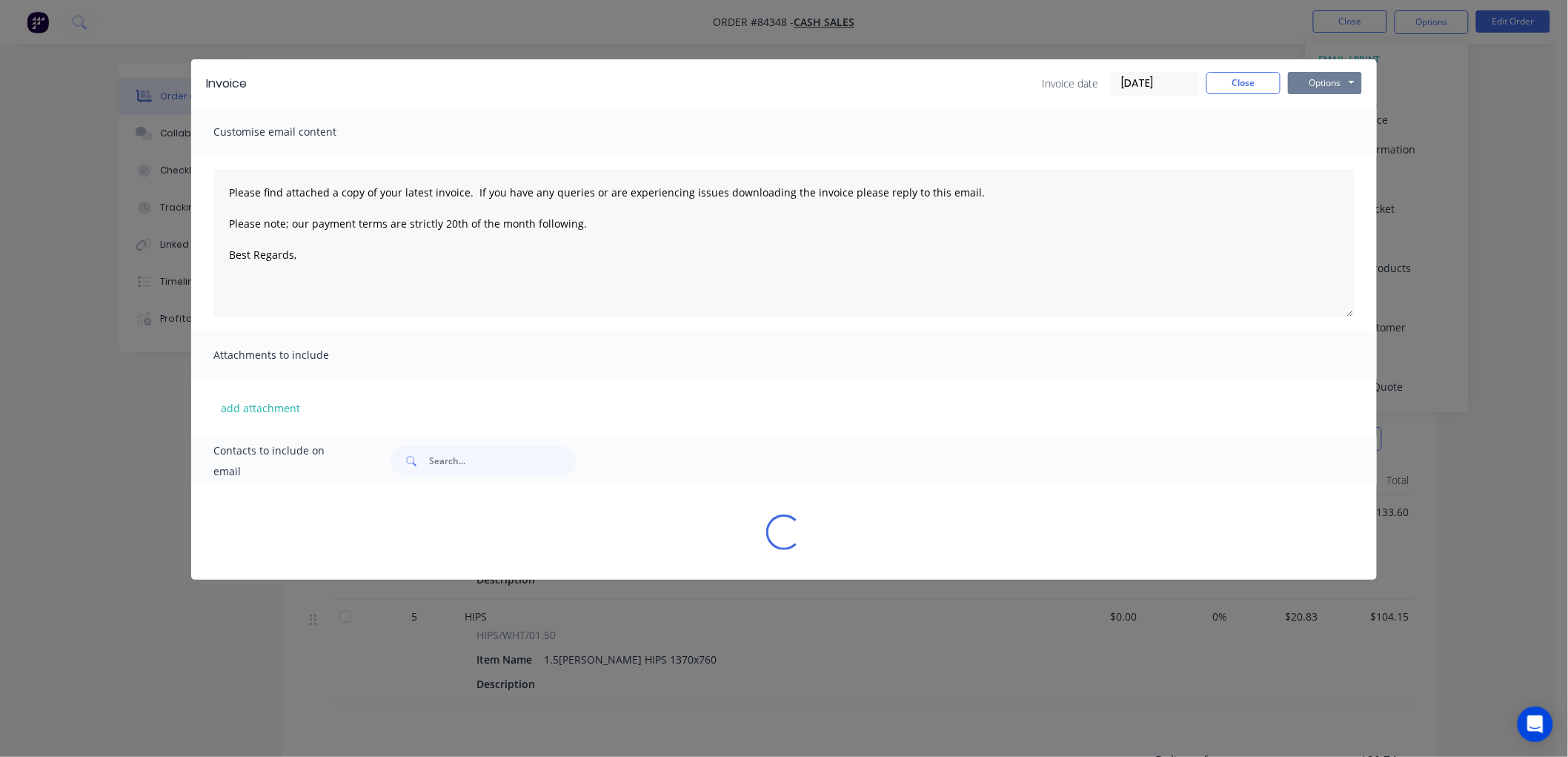
click at [1329, 84] on button "Options" at bounding box center [1324, 83] width 74 height 23
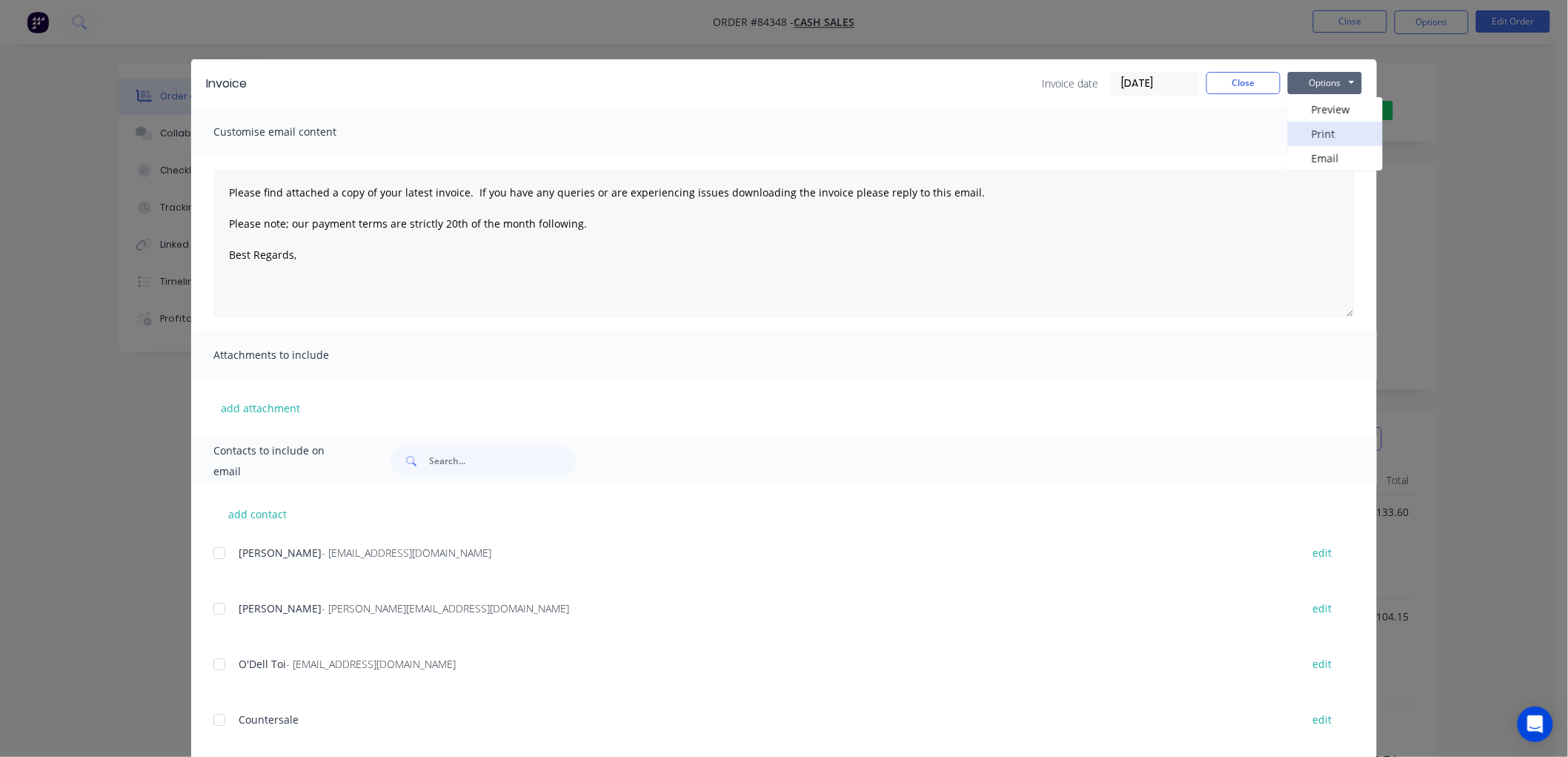
click at [1308, 135] on button "Print" at bounding box center [1334, 133] width 94 height 24
click at [1234, 75] on button "Close" at bounding box center [1243, 83] width 74 height 23
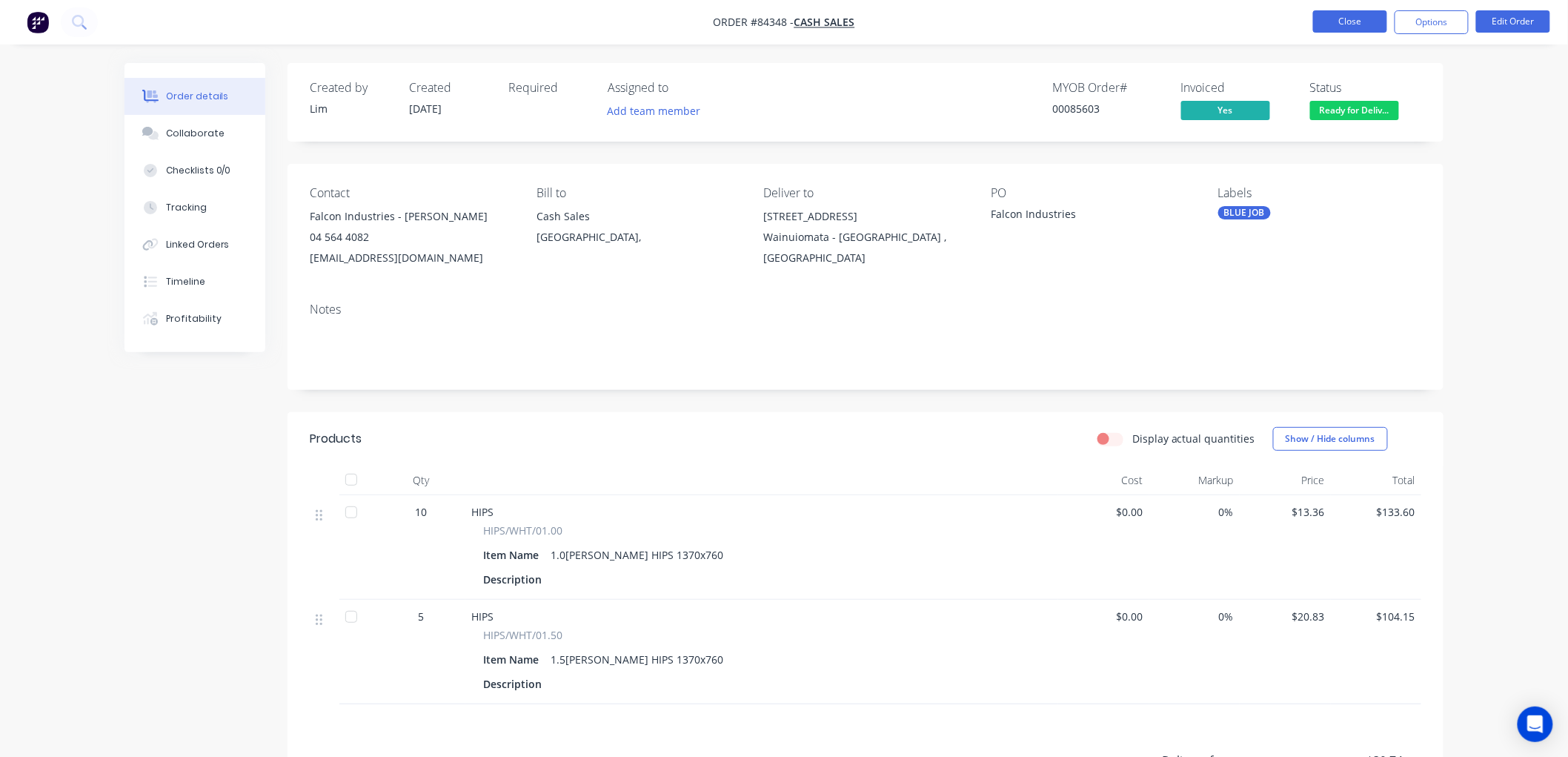
click at [1345, 24] on button "Close" at bounding box center [1349, 22] width 74 height 23
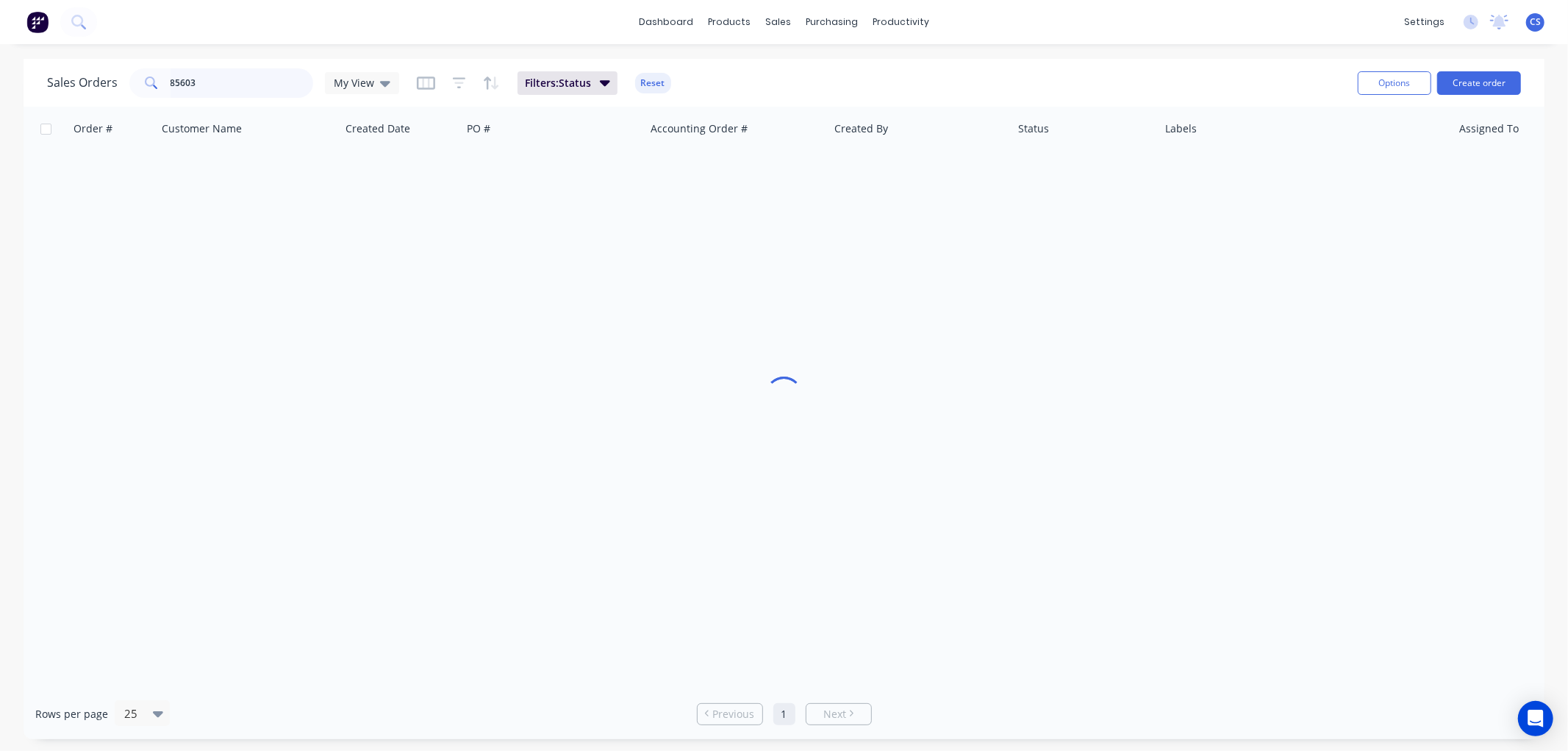
click at [203, 86] on input "85603" at bounding box center [242, 83] width 144 height 29
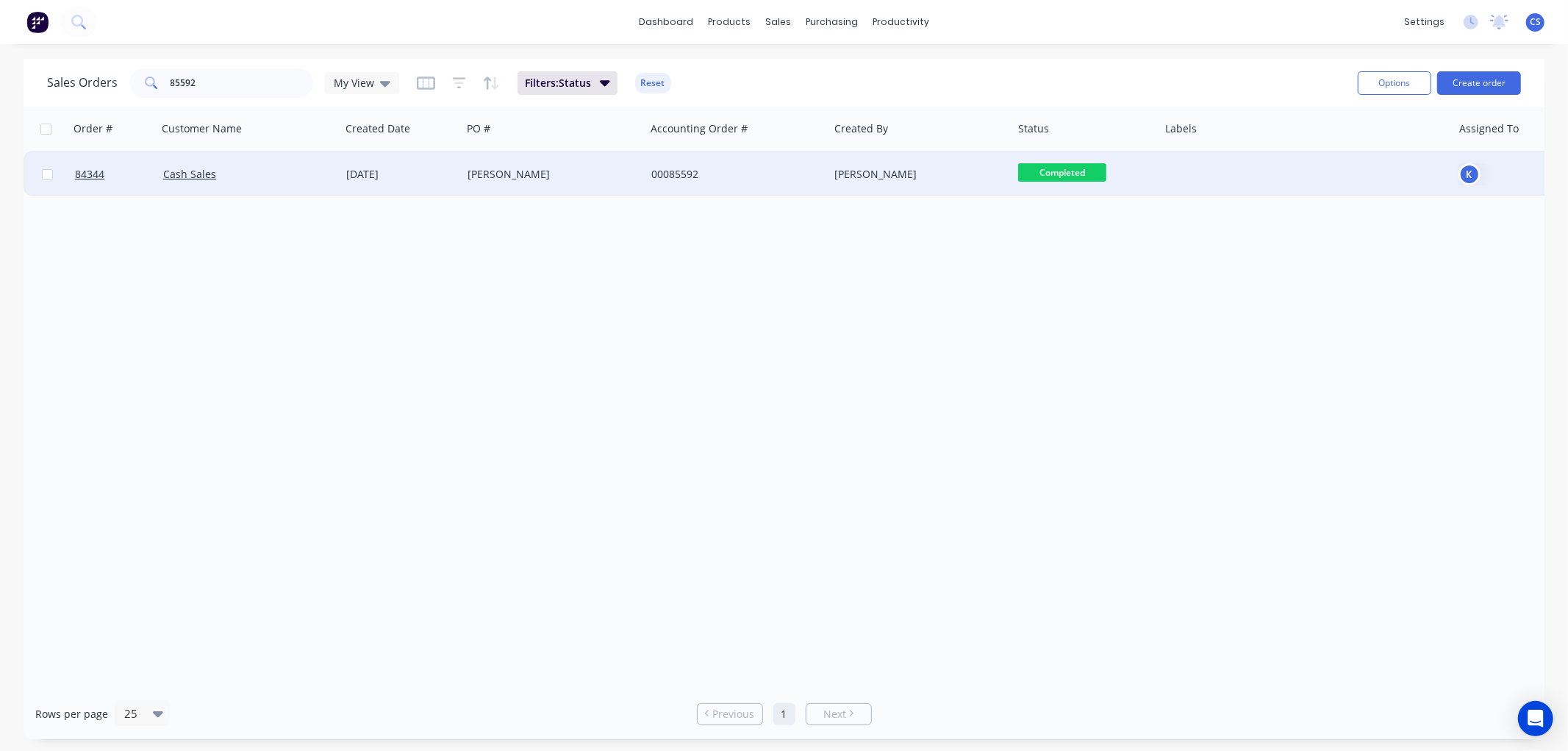
click at [1185, 171] on div at bounding box center [1305, 173] width 294 height 44
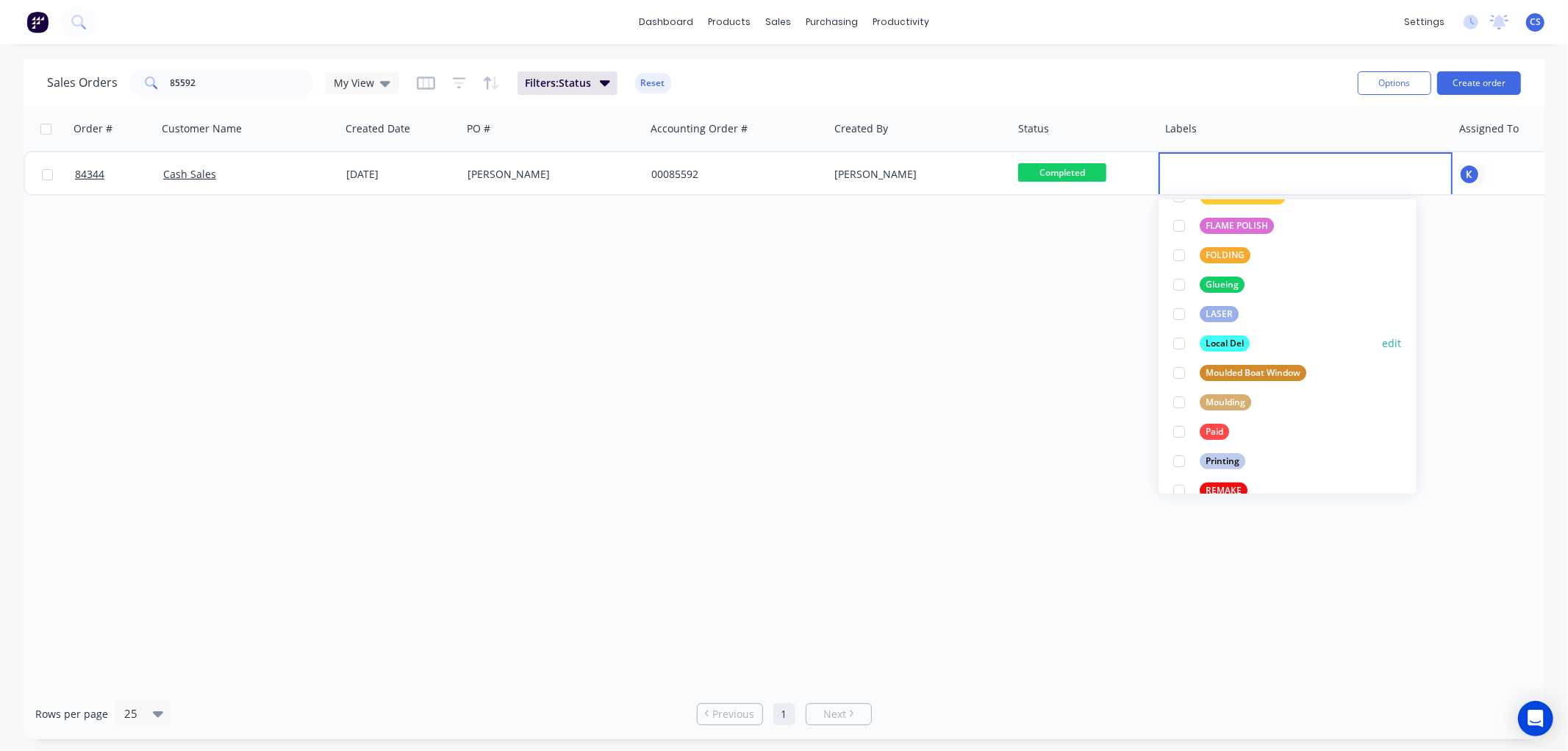
scroll to position [408, 0]
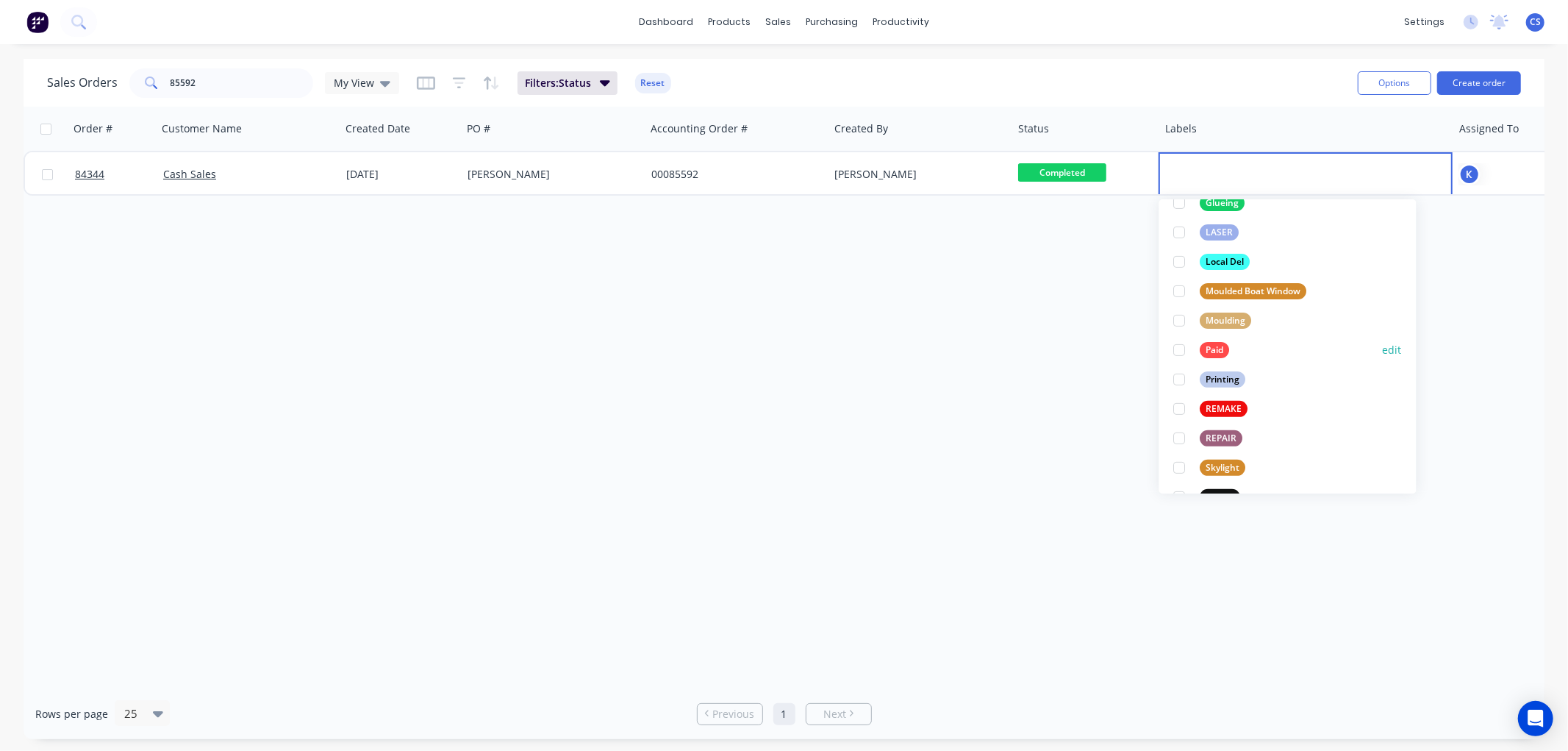
click at [1213, 346] on div "Paid" at bounding box center [1215, 350] width 29 height 16
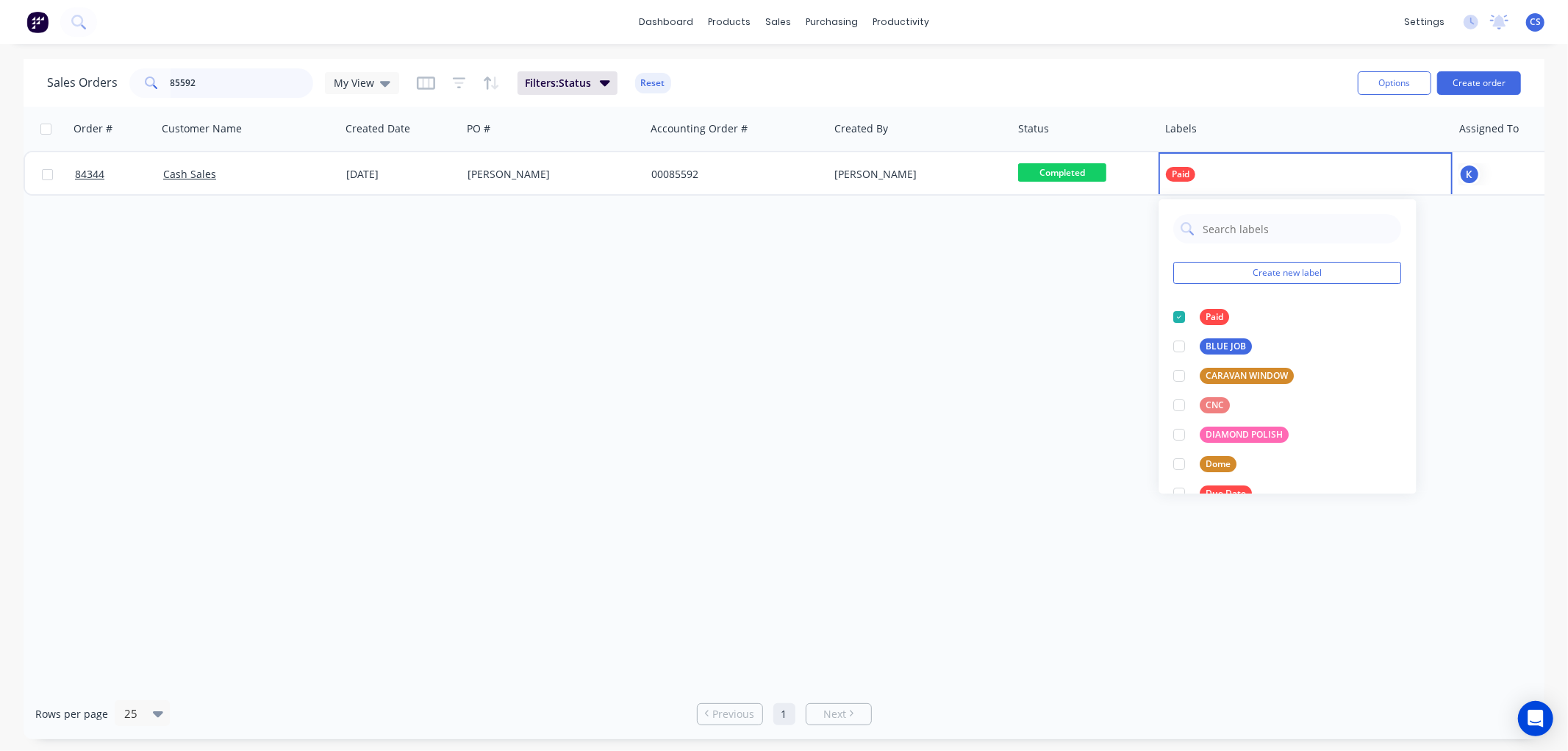
click at [211, 81] on input "85592" at bounding box center [242, 83] width 144 height 29
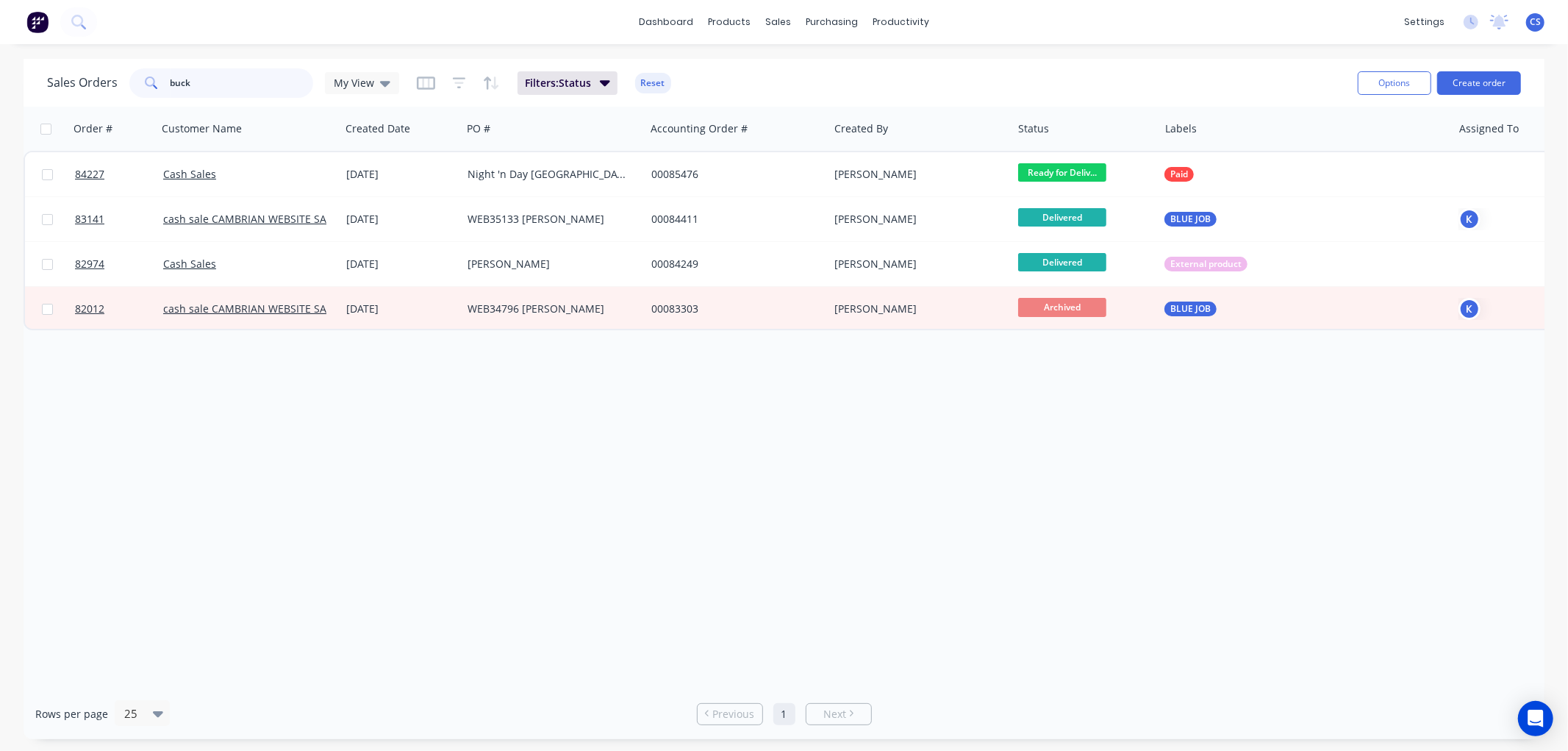
drag, startPoint x: 229, startPoint y: 84, endPoint x: 149, endPoint y: 84, distance: 80.0
click at [149, 84] on div "buck" at bounding box center [221, 83] width 184 height 29
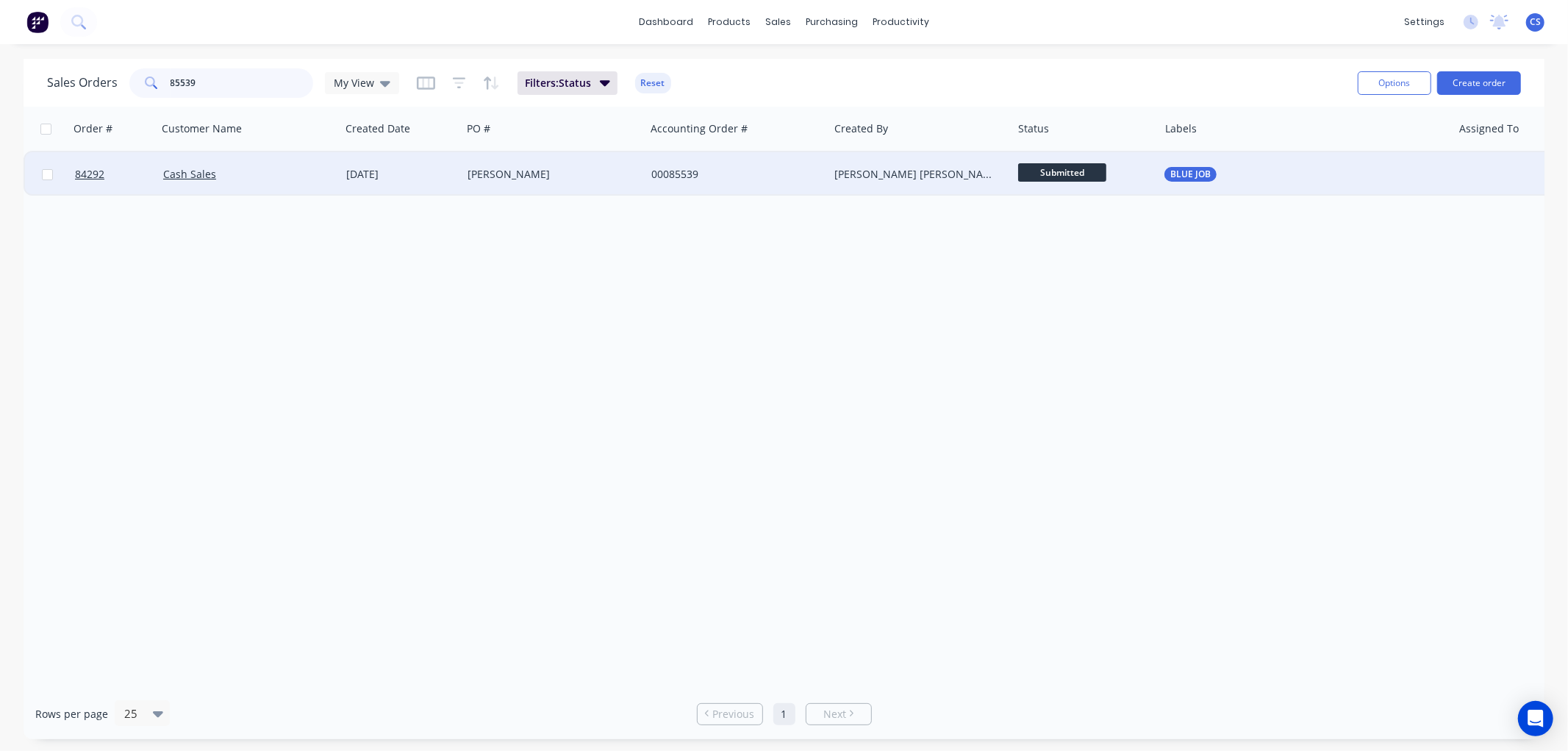
type input "85539"
click at [527, 180] on div "[PERSON_NAME]" at bounding box center [549, 174] width 163 height 14
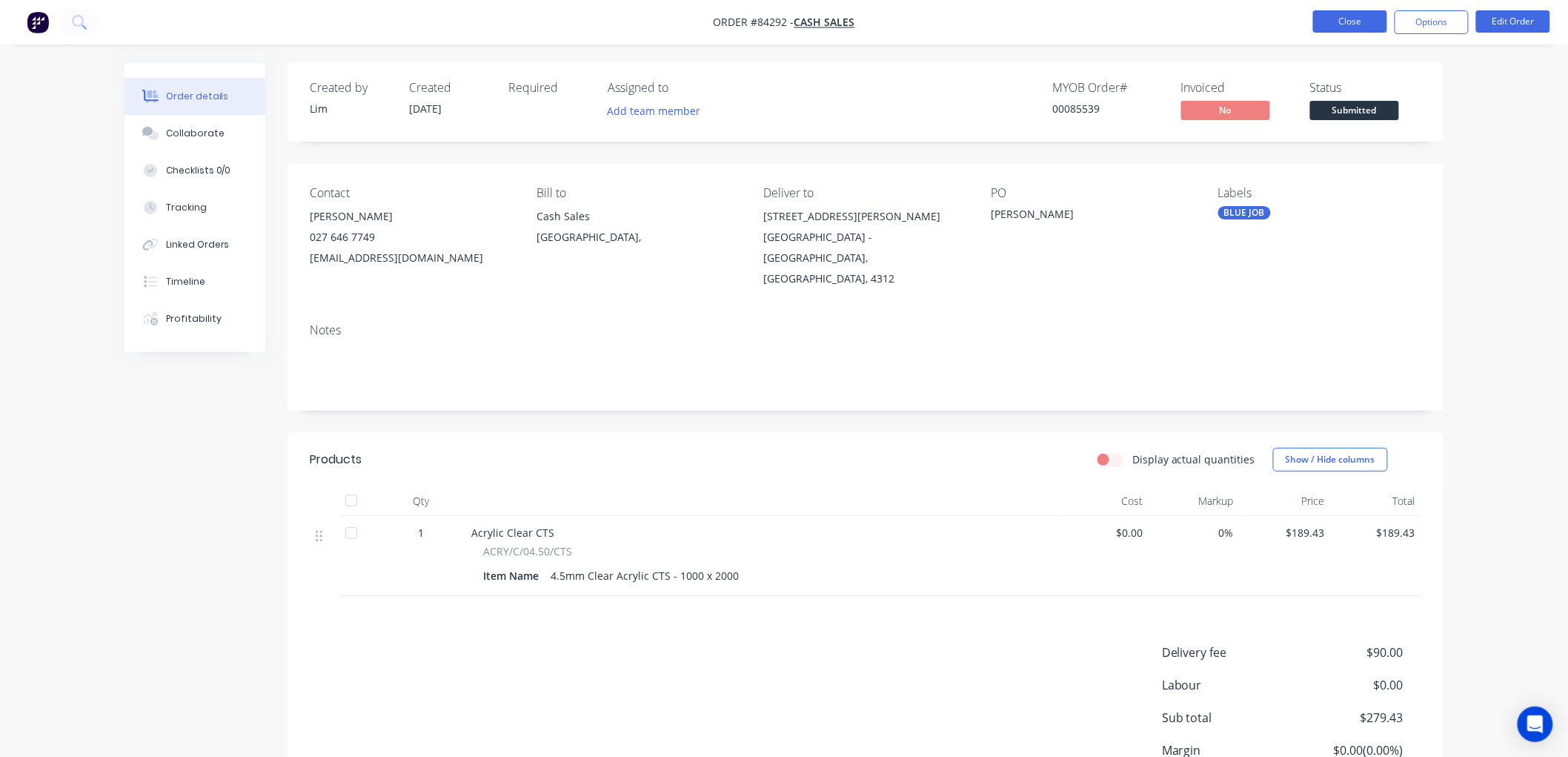
click at [1336, 23] on button "Close" at bounding box center [1349, 22] width 74 height 23
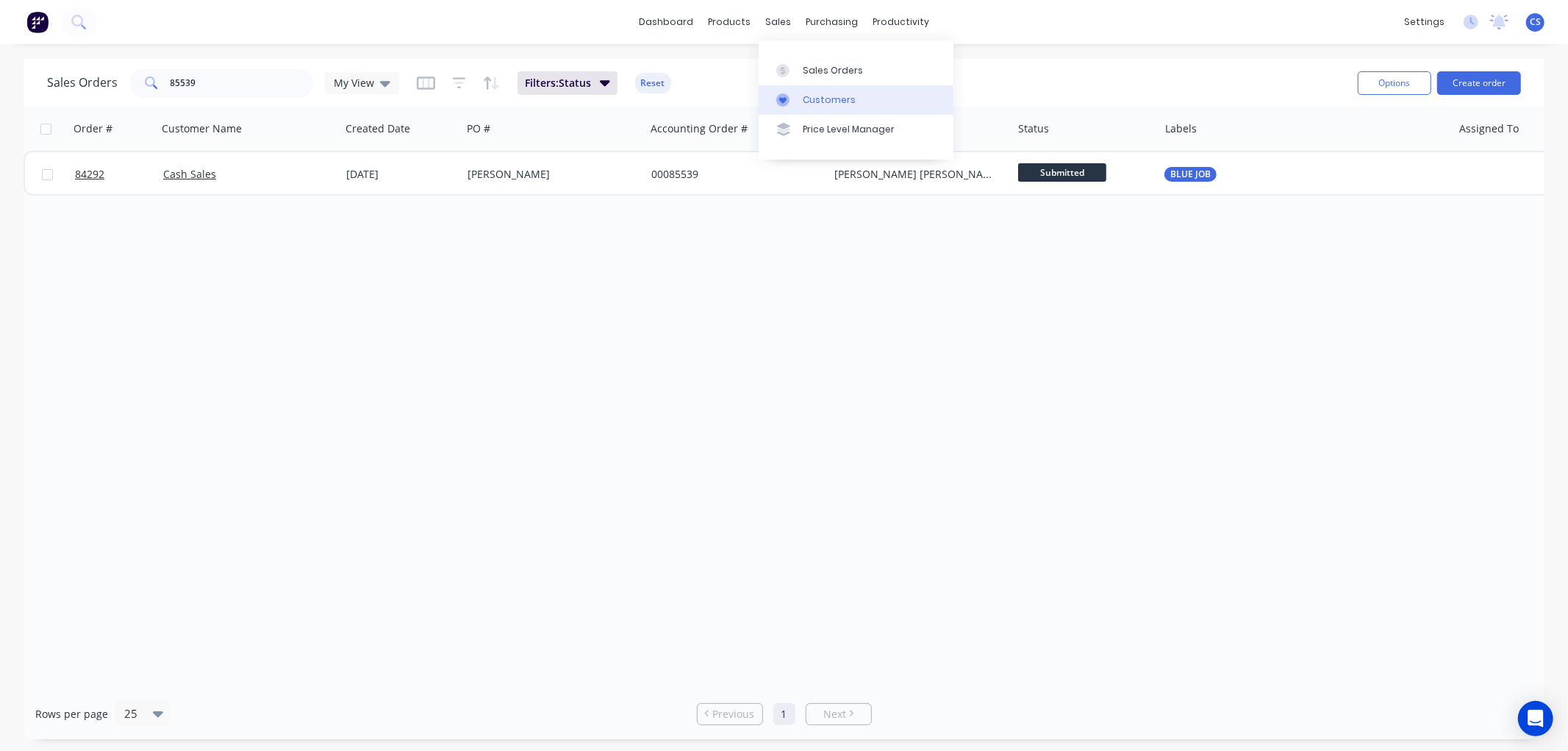
click at [796, 92] on link "Customers" at bounding box center [856, 100] width 195 height 29
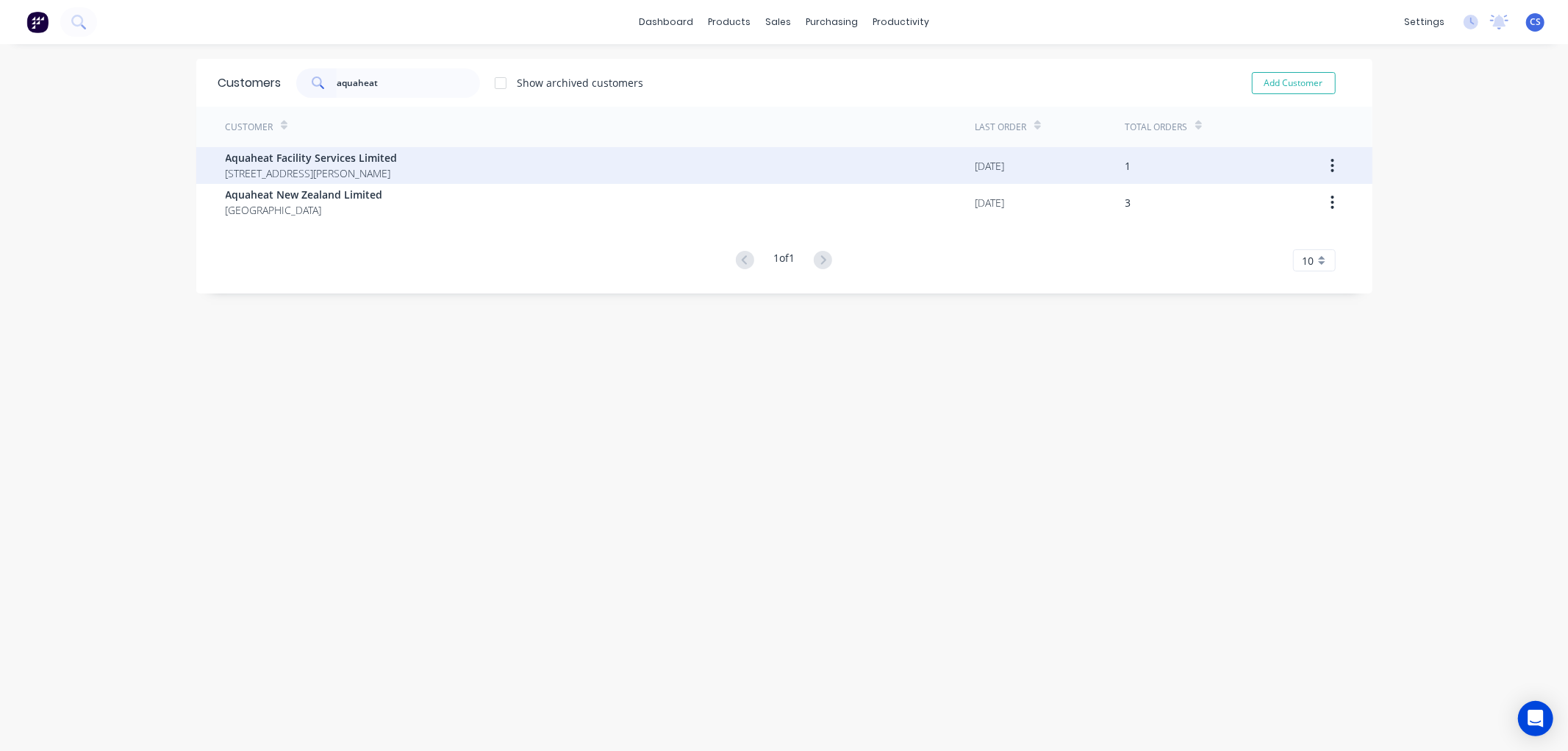
type input "aquaheat"
click at [314, 156] on span "Aquaheat Facility Services Limited" at bounding box center [311, 157] width 172 height 15
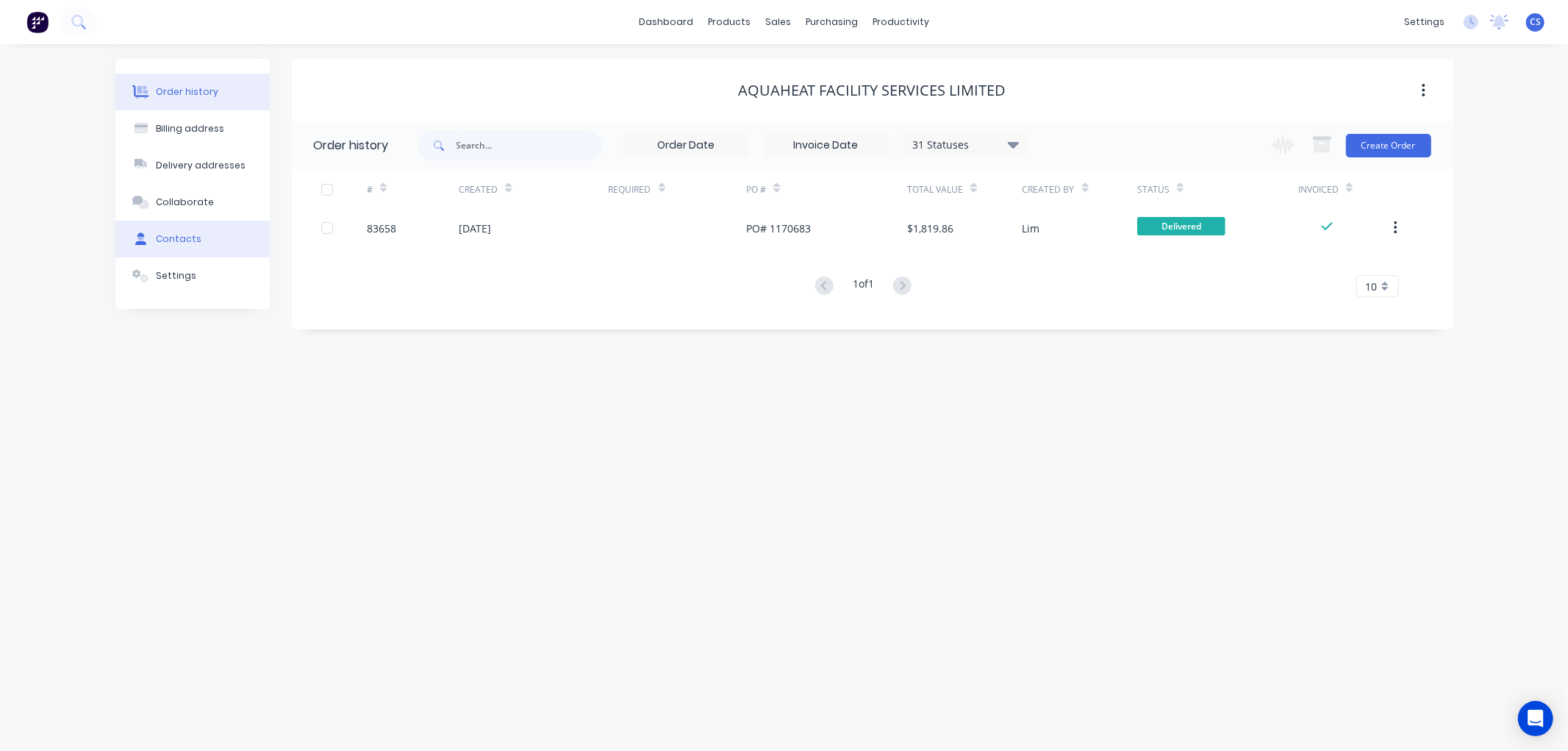
click at [191, 239] on div "Contacts" at bounding box center [178, 238] width 46 height 13
select select "NZ"
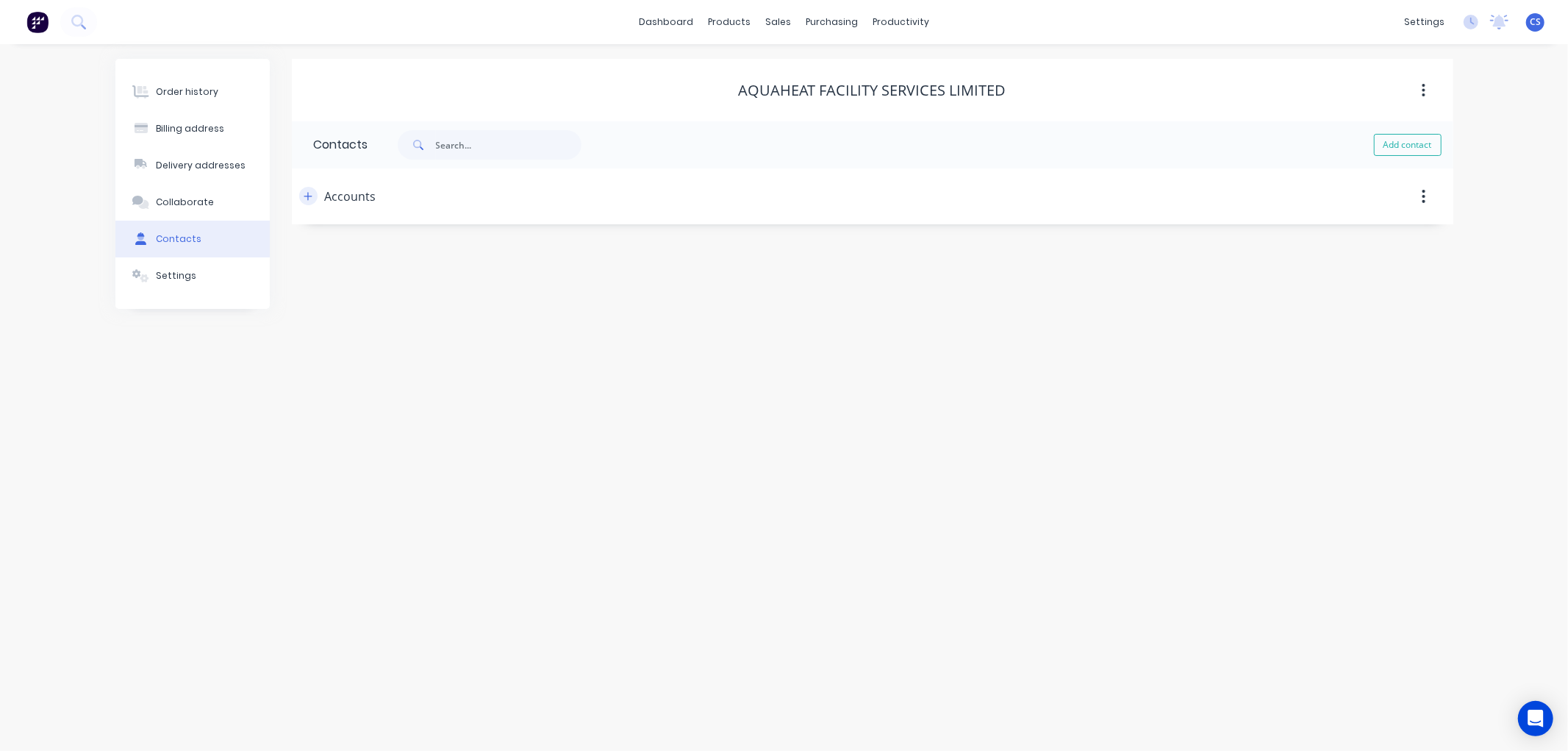
click at [311, 197] on icon "button" at bounding box center [308, 196] width 9 height 11
drag, startPoint x: 444, startPoint y: 313, endPoint x: 277, endPoint y: 309, distance: 167.0
click at [289, 311] on div "Order history Billing address Delivery addresses Collaborate Contacts Settings …" at bounding box center [784, 263] width 1338 height 410
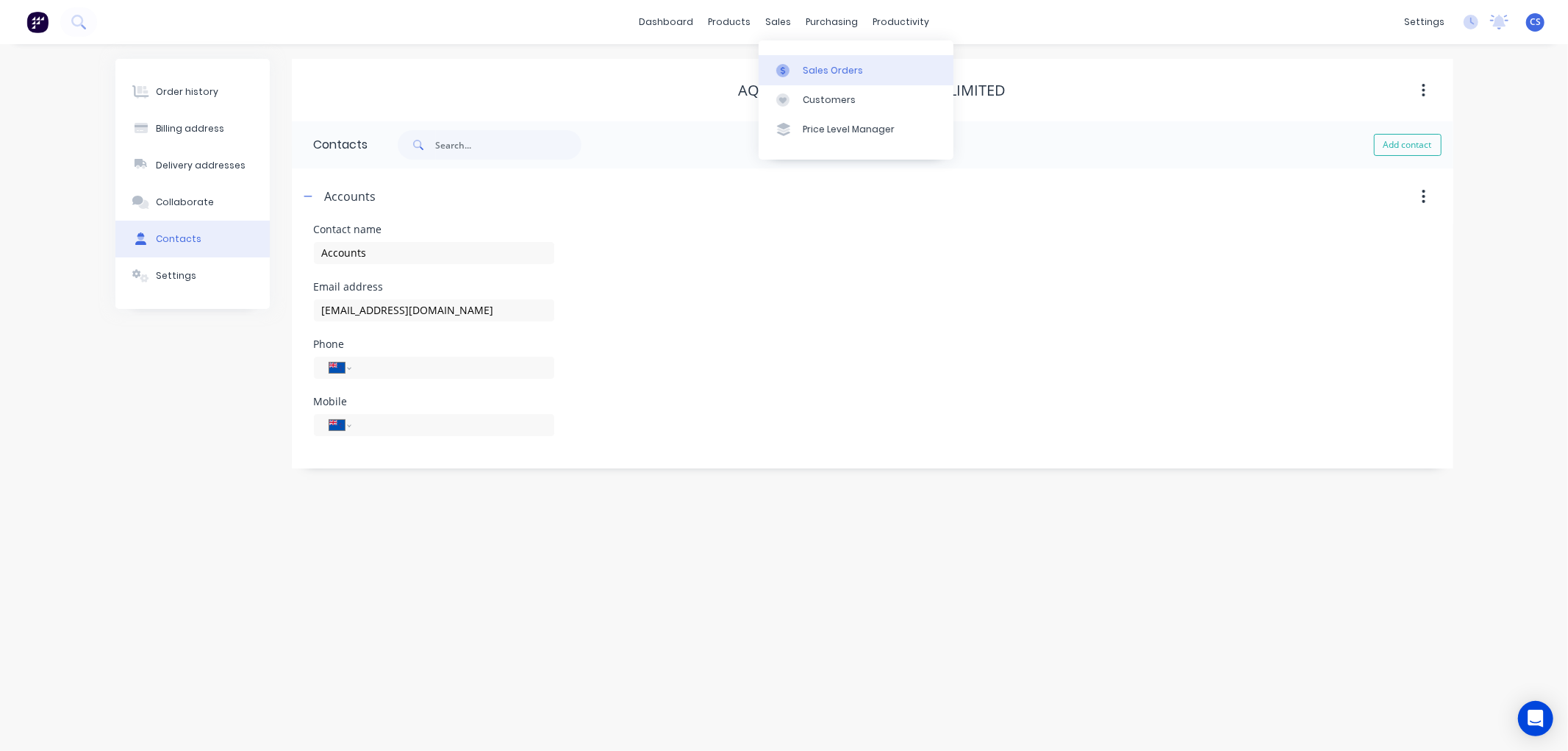
click at [798, 67] on link "Sales Orders" at bounding box center [856, 70] width 195 height 29
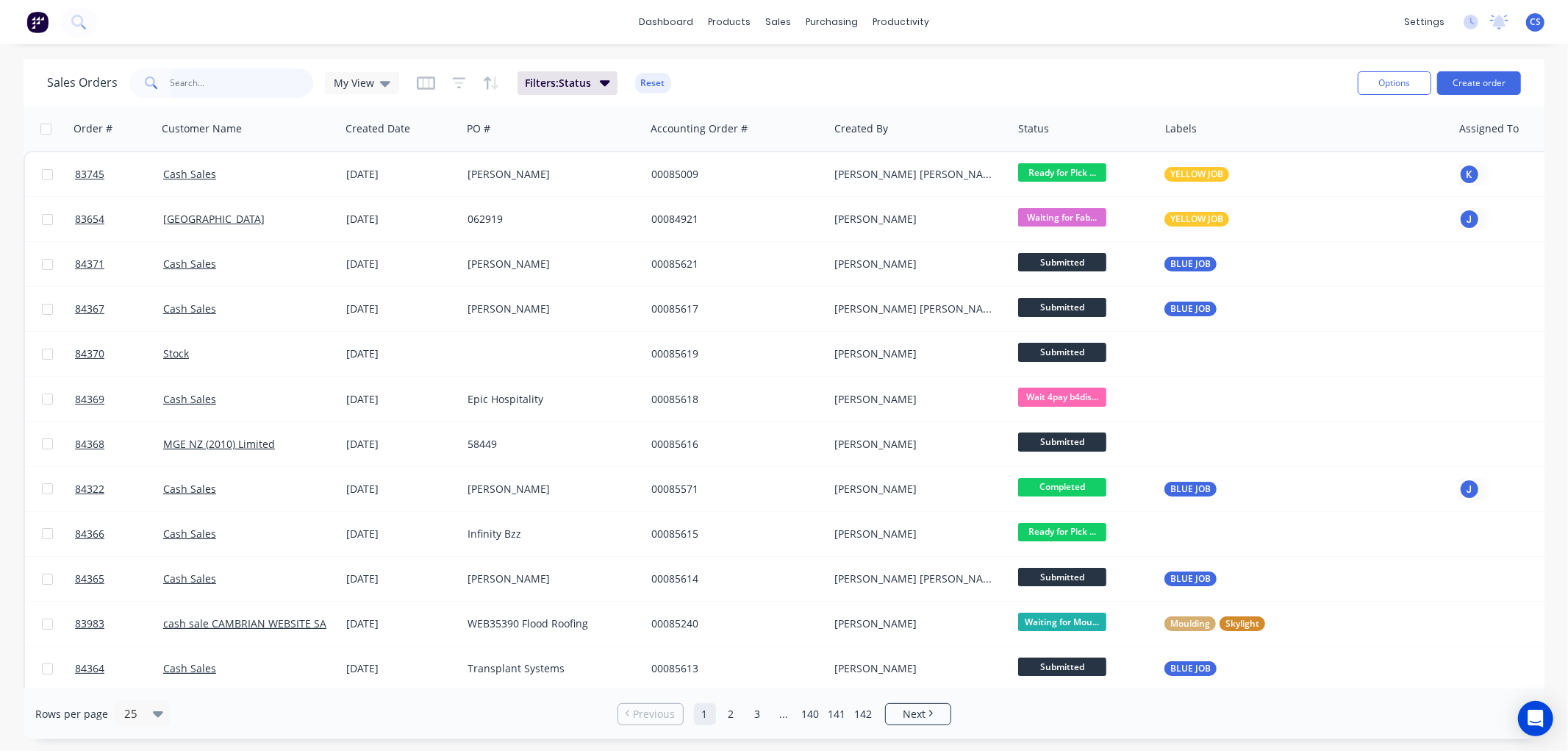
click at [276, 79] on input "text" at bounding box center [242, 83] width 144 height 29
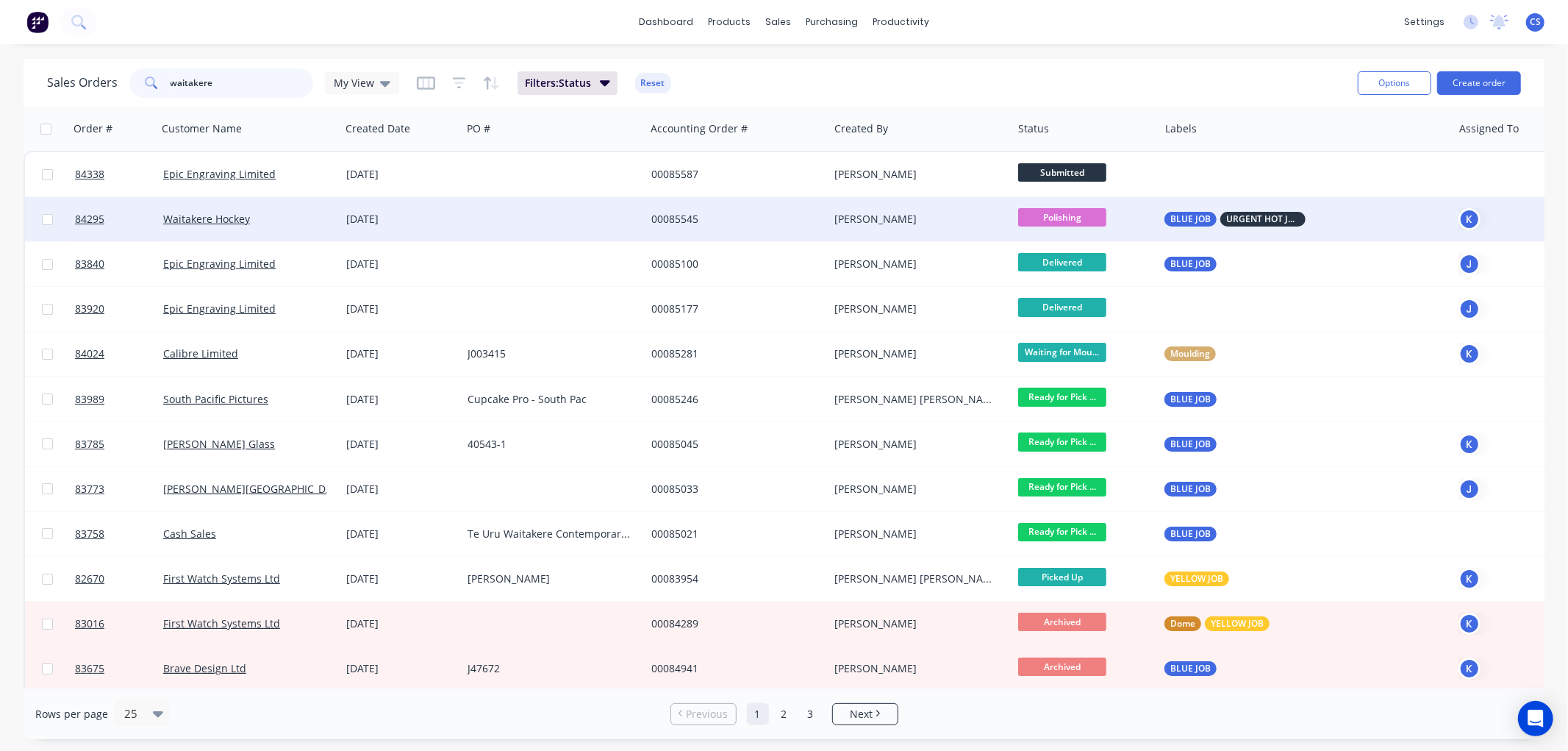
type input "waitakere"
click at [728, 219] on div "00085545" at bounding box center [733, 219] width 163 height 14
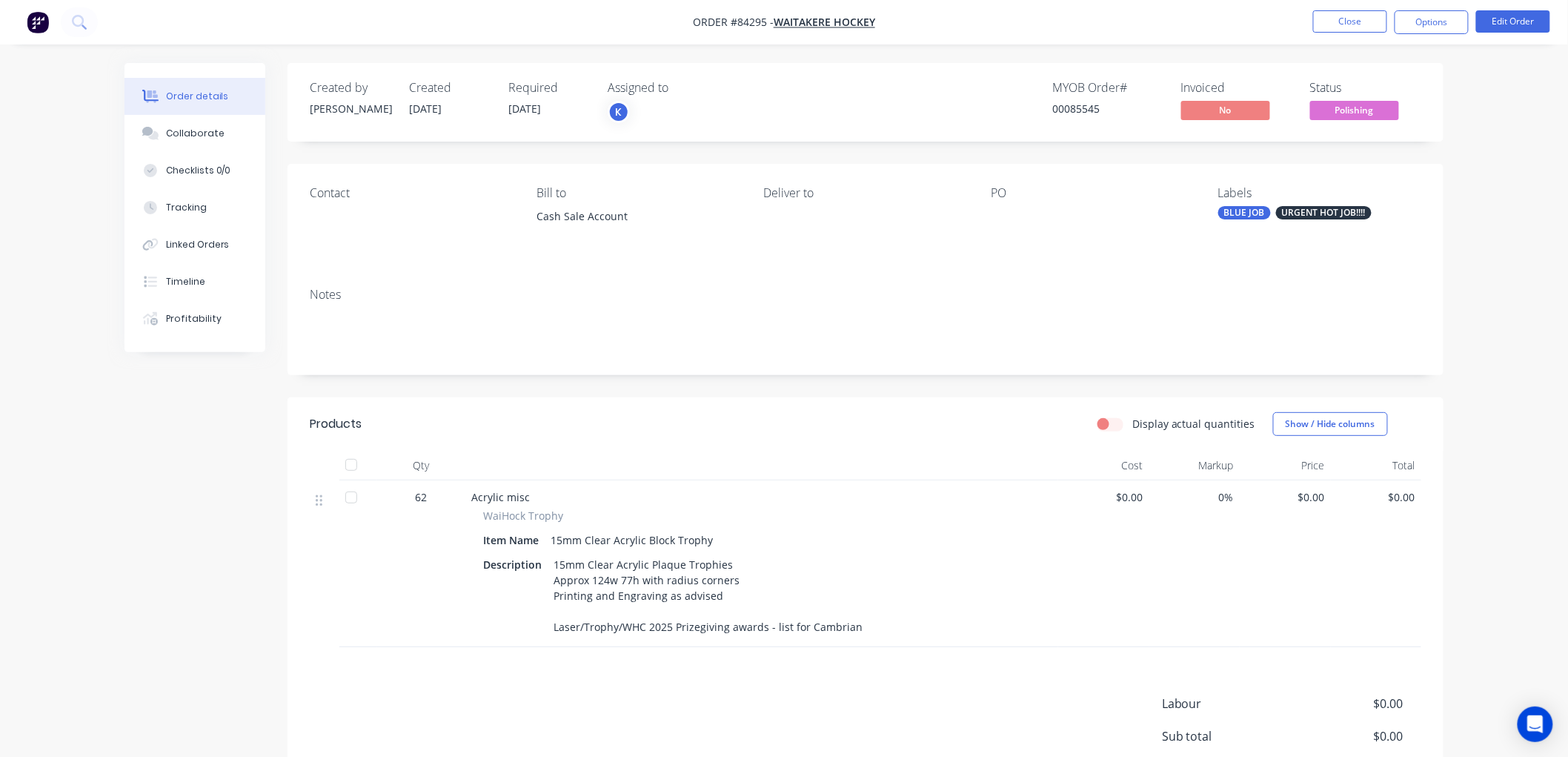
drag, startPoint x: 1365, startPoint y: 109, endPoint x: 1365, endPoint y: 121, distance: 12.0
click at [1365, 109] on span "Polishing" at bounding box center [1354, 110] width 89 height 19
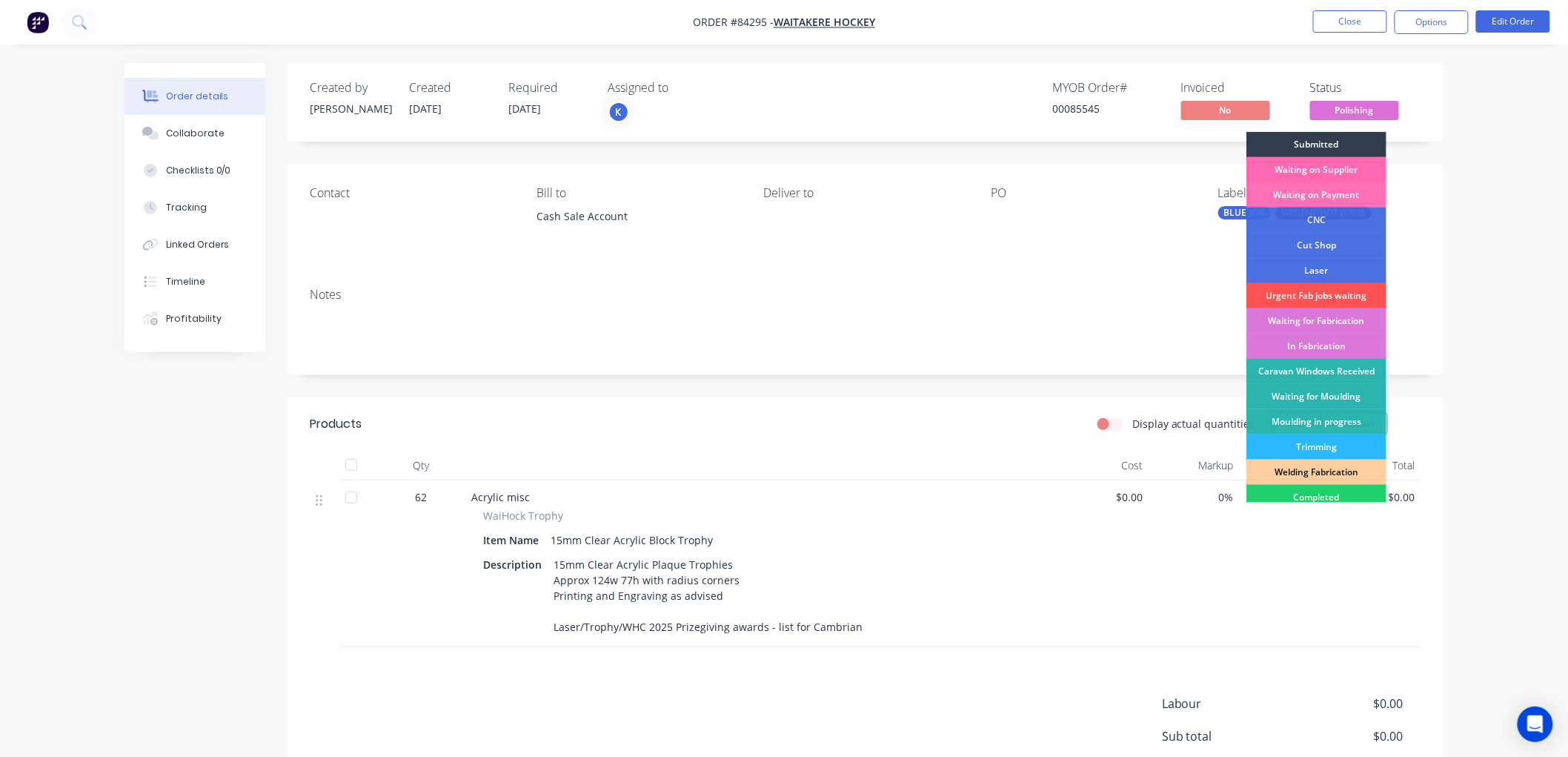
click at [1348, 171] on div "Waiting on Supplier" at bounding box center [1316, 170] width 140 height 25
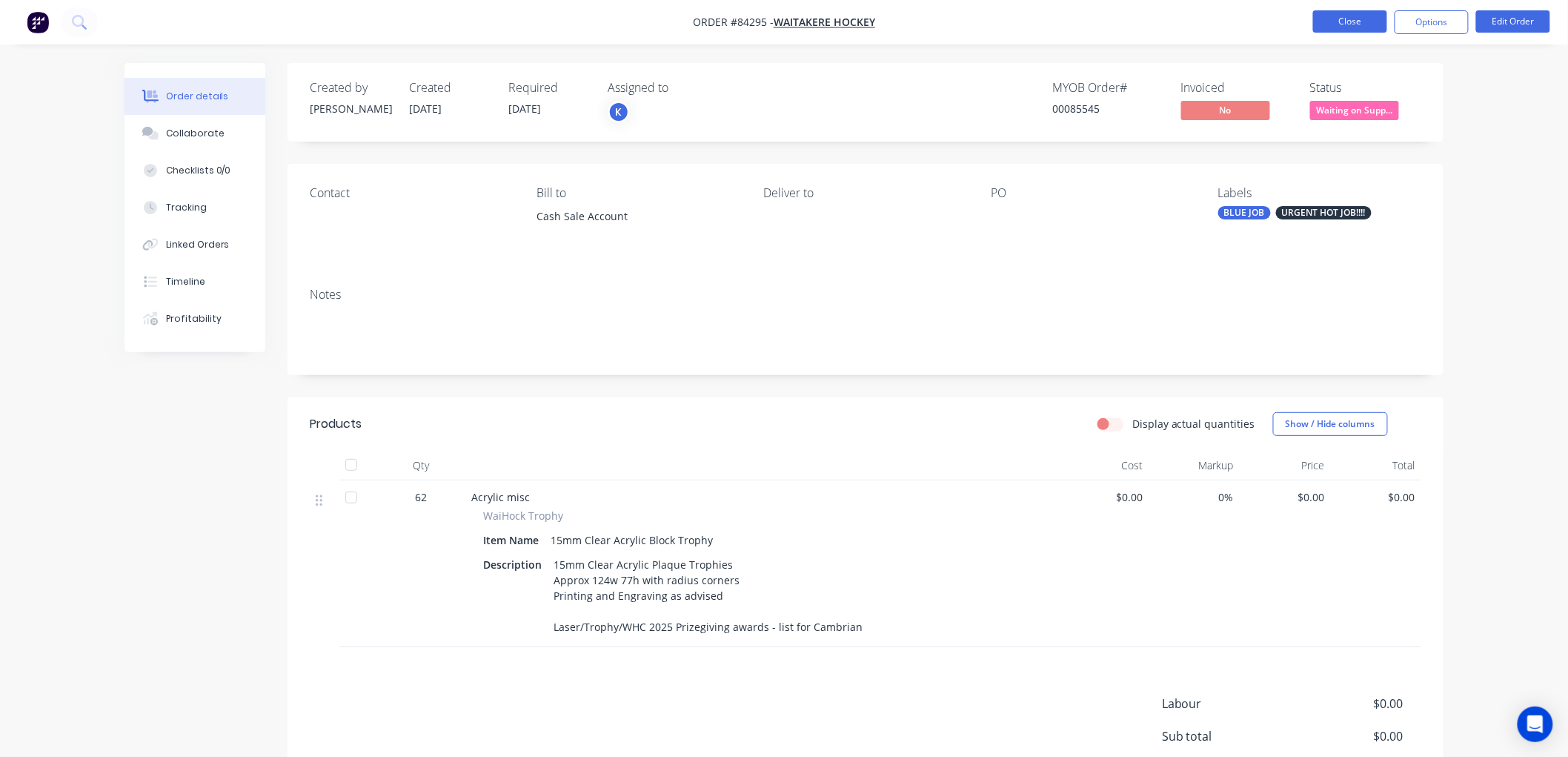
click at [1343, 13] on button "Close" at bounding box center [1349, 22] width 74 height 23
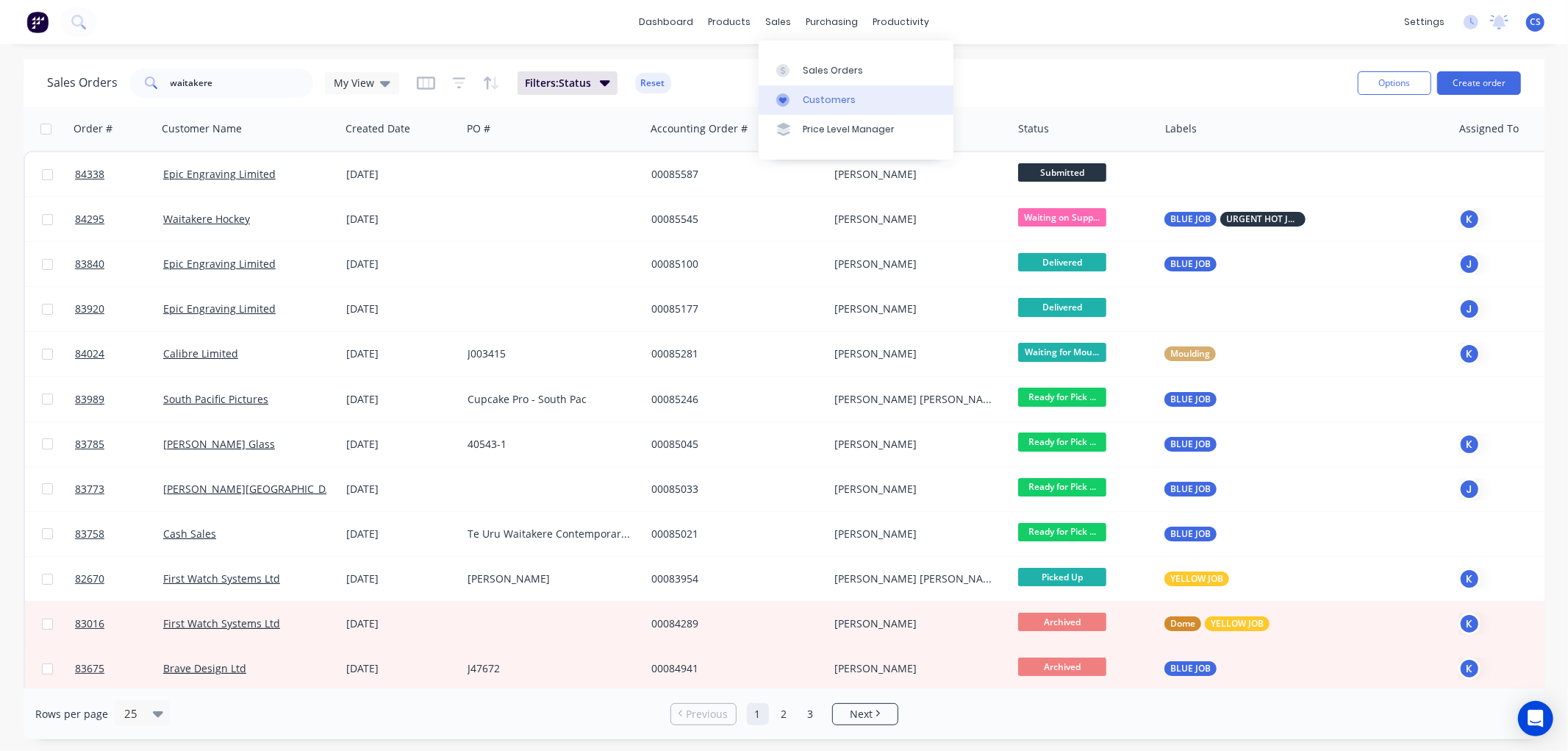
click at [799, 92] on link "Customers" at bounding box center [856, 100] width 195 height 29
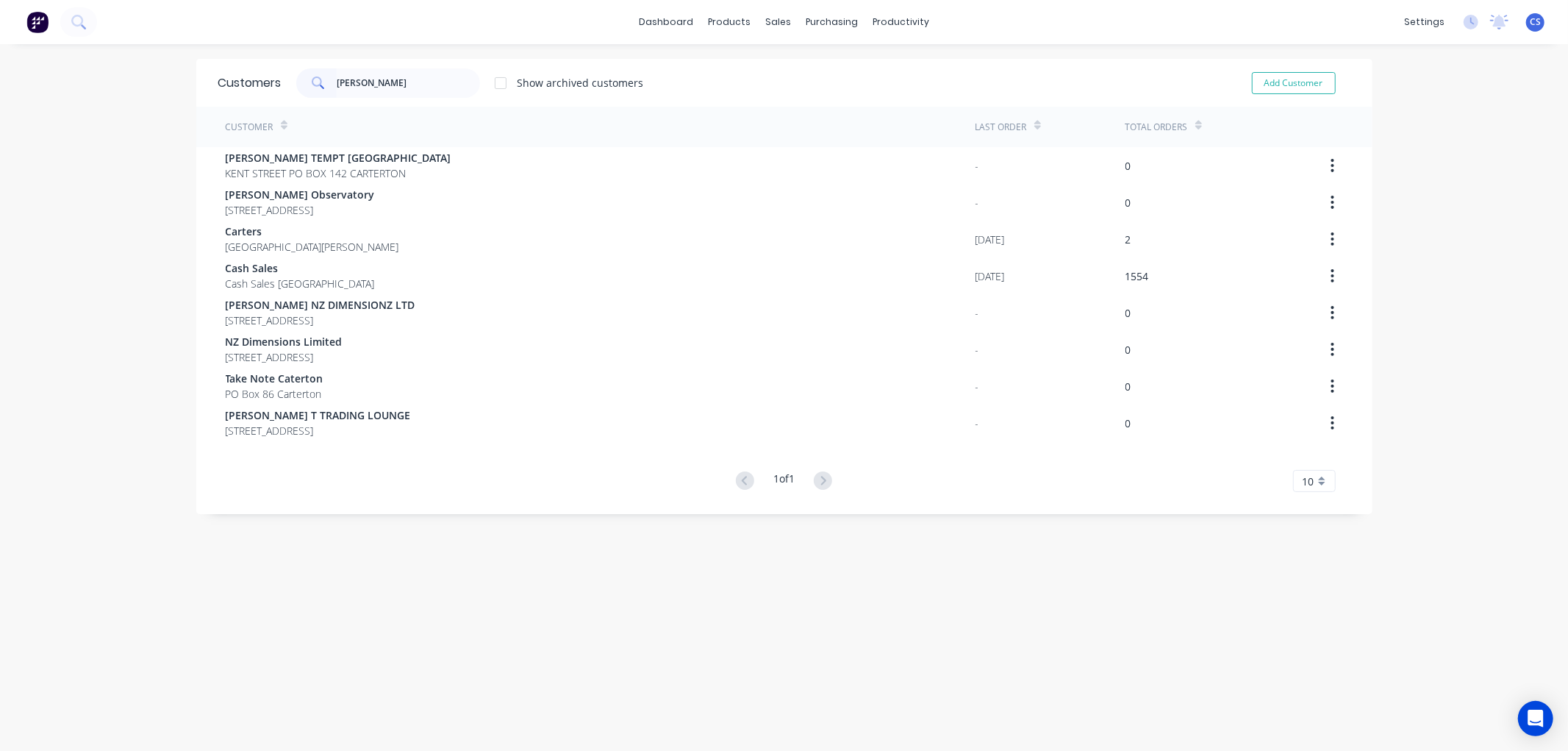
type input "carters"
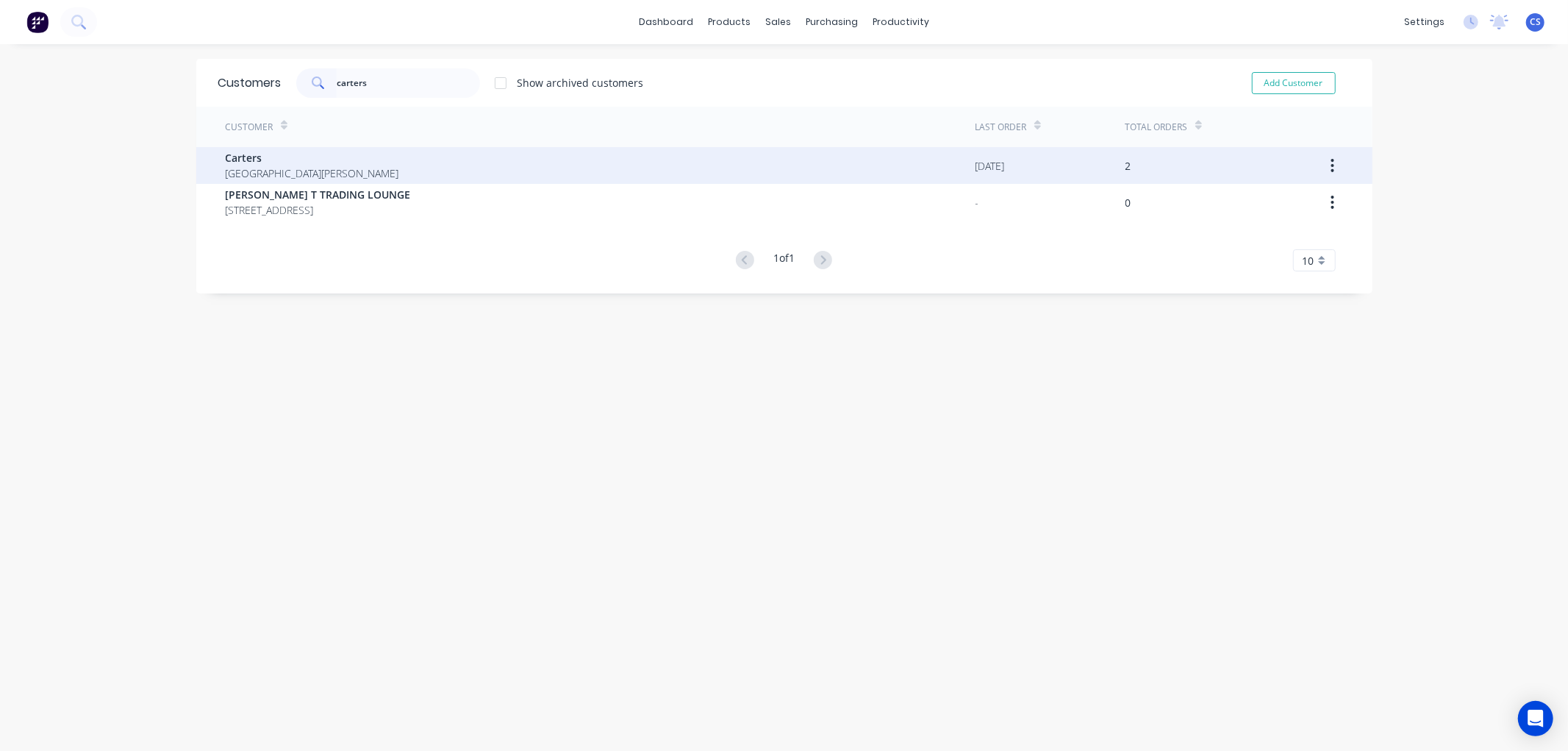
click at [319, 151] on span "Carters" at bounding box center [312, 157] width 173 height 15
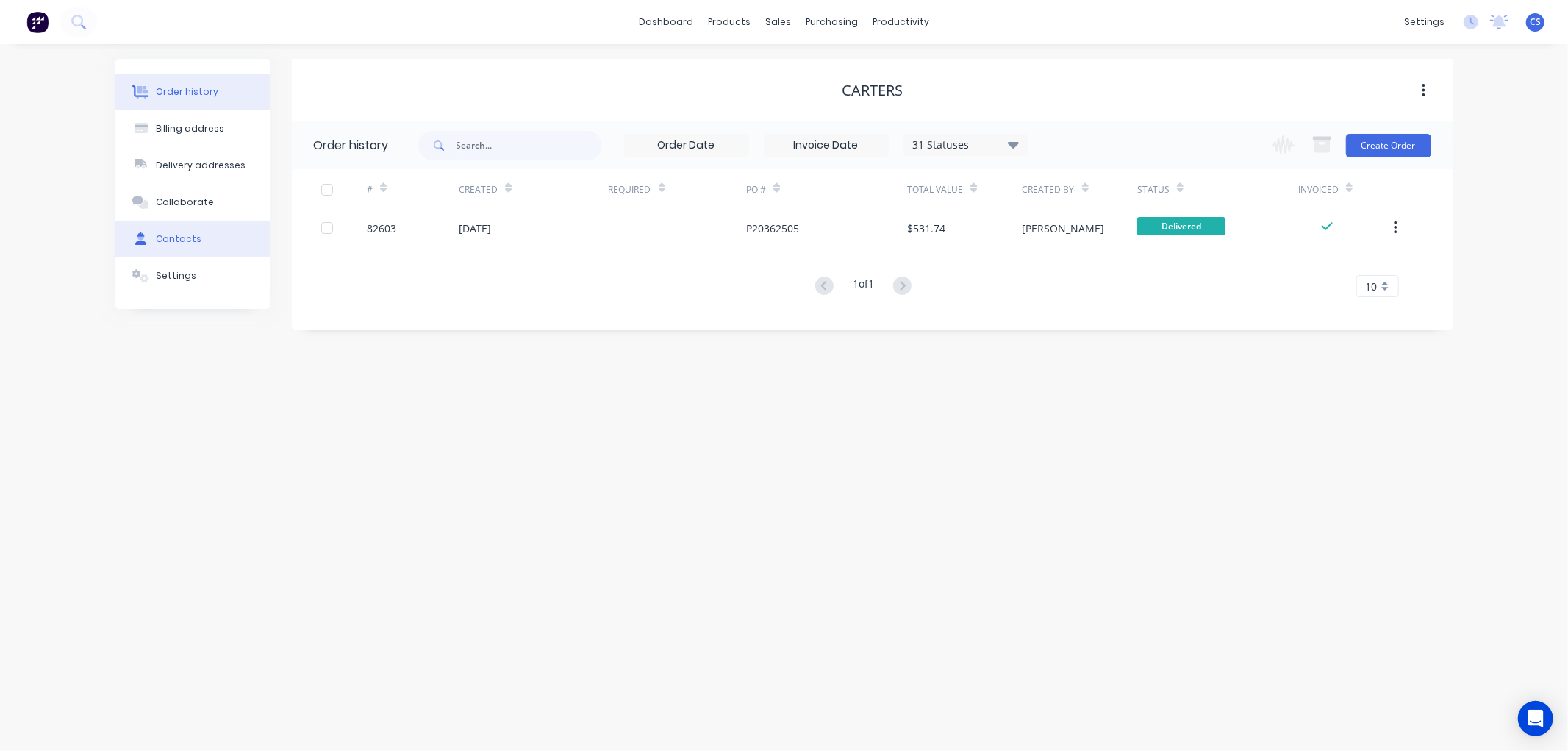
click at [186, 237] on div "Contacts" at bounding box center [178, 238] width 46 height 13
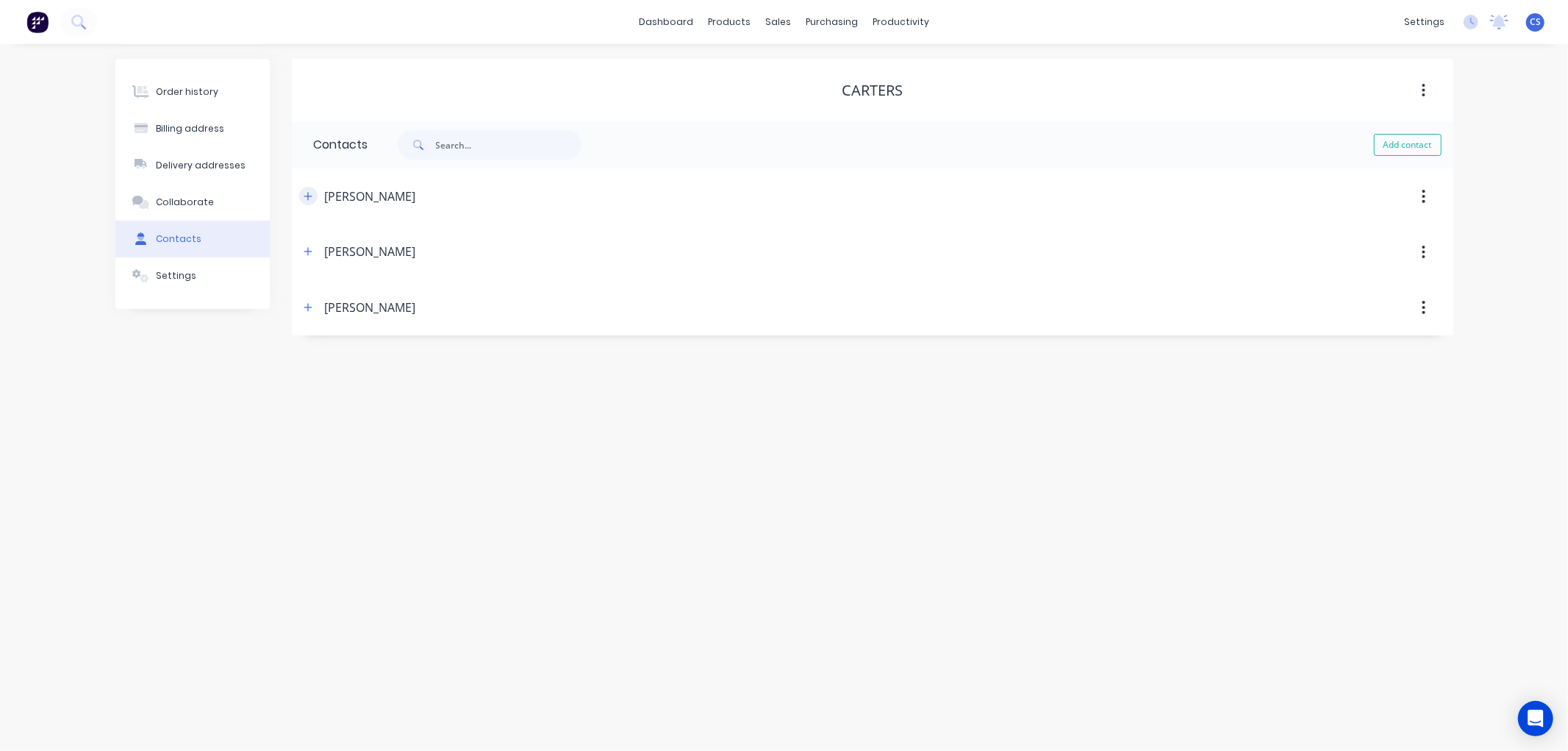
click at [306, 199] on icon "button" at bounding box center [308, 196] width 9 height 11
click at [306, 198] on icon "button" at bounding box center [308, 196] width 9 height 11
click at [311, 251] on icon "button" at bounding box center [308, 252] width 9 height 11
click at [311, 312] on icon "button" at bounding box center [308, 307] width 9 height 11
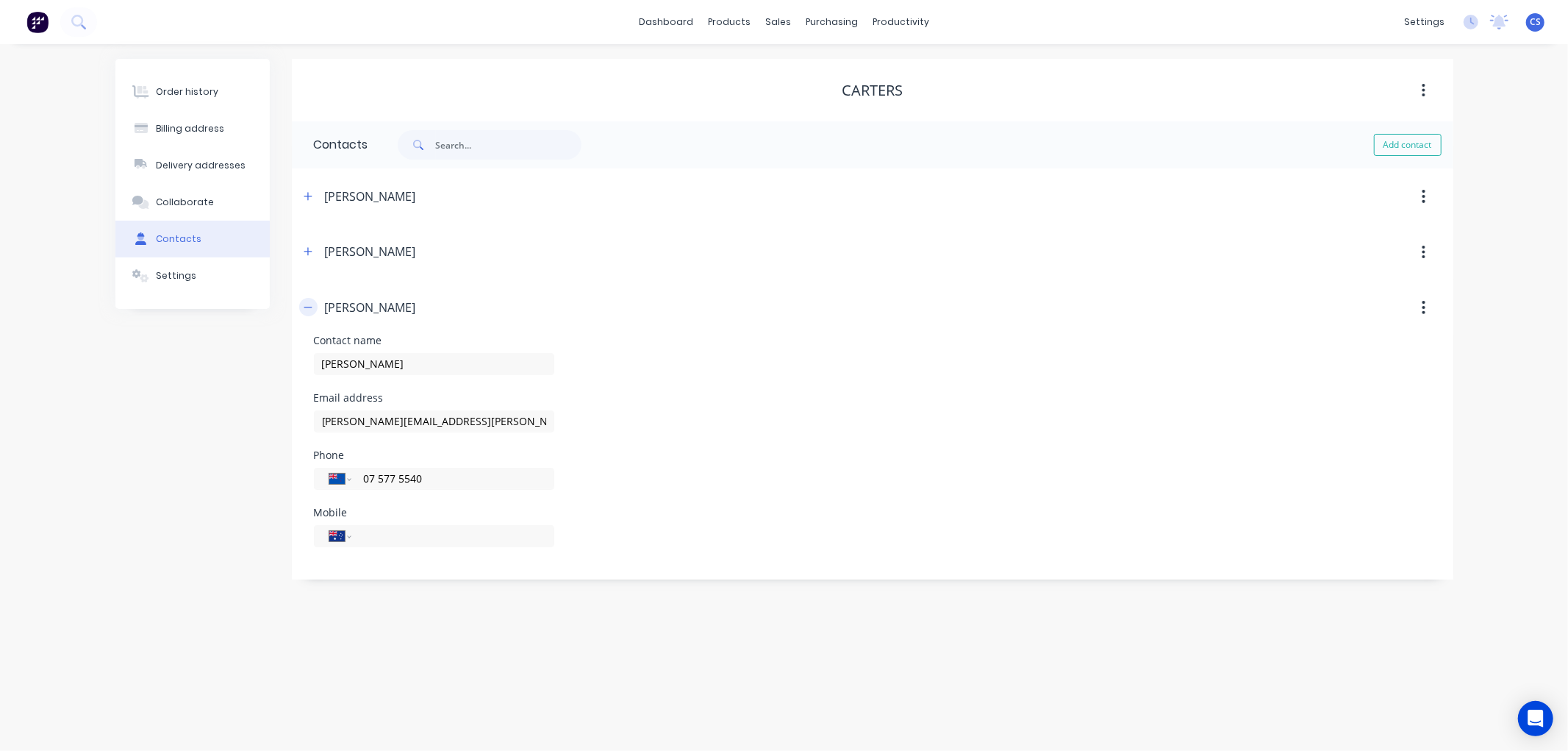
click at [311, 311] on icon "button" at bounding box center [308, 307] width 9 height 11
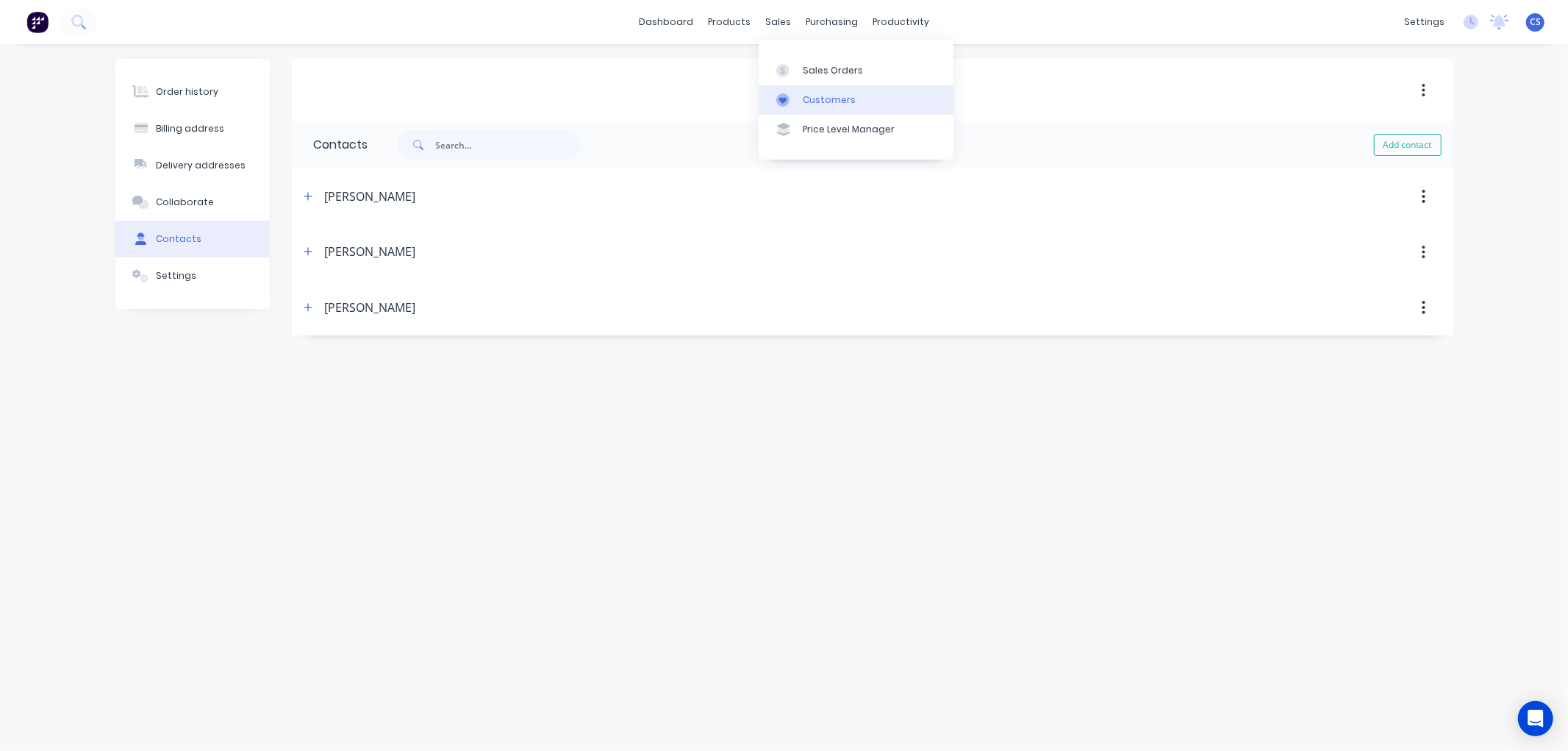
click at [809, 94] on div "Customers" at bounding box center [828, 100] width 53 height 13
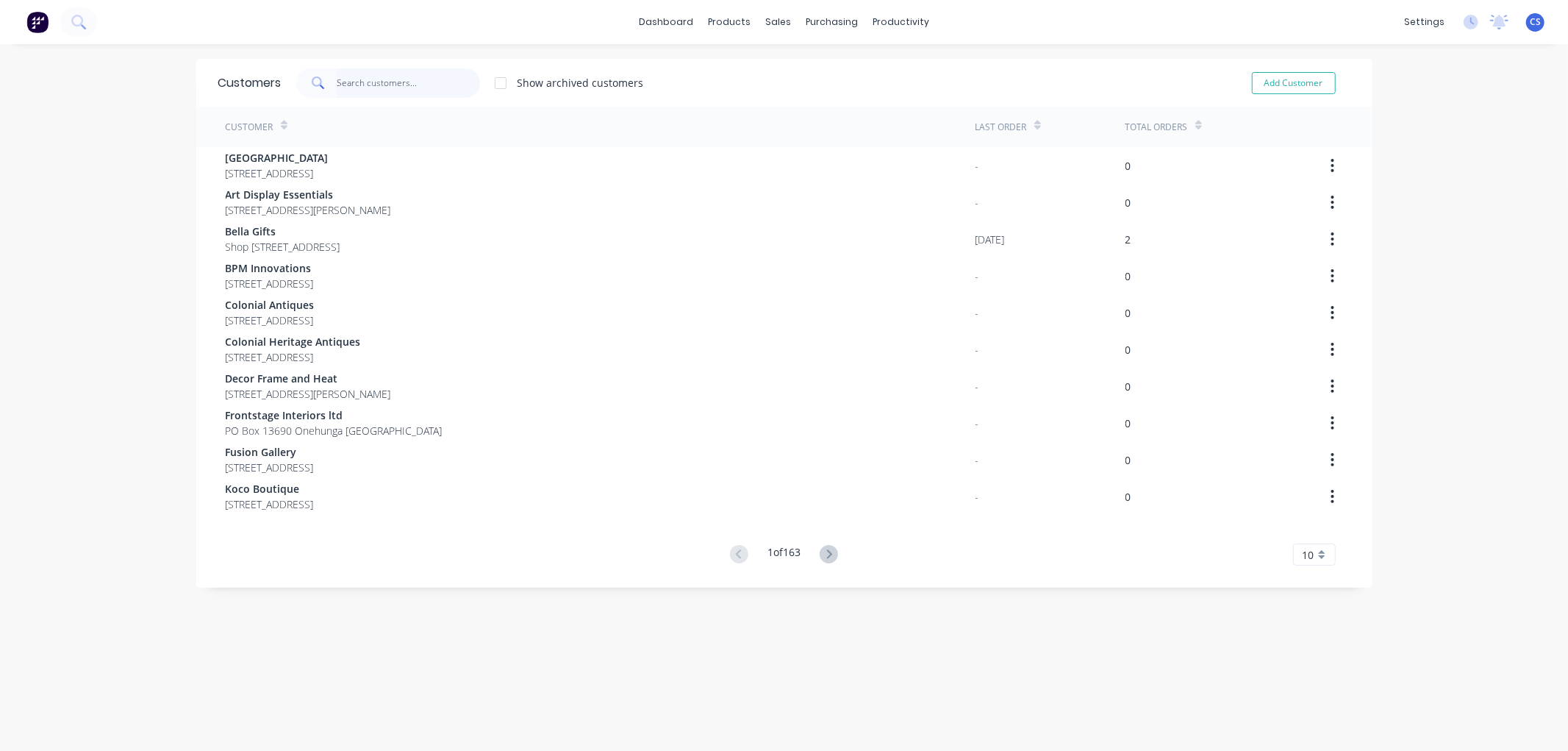
click at [353, 79] on input "text" at bounding box center [408, 83] width 144 height 29
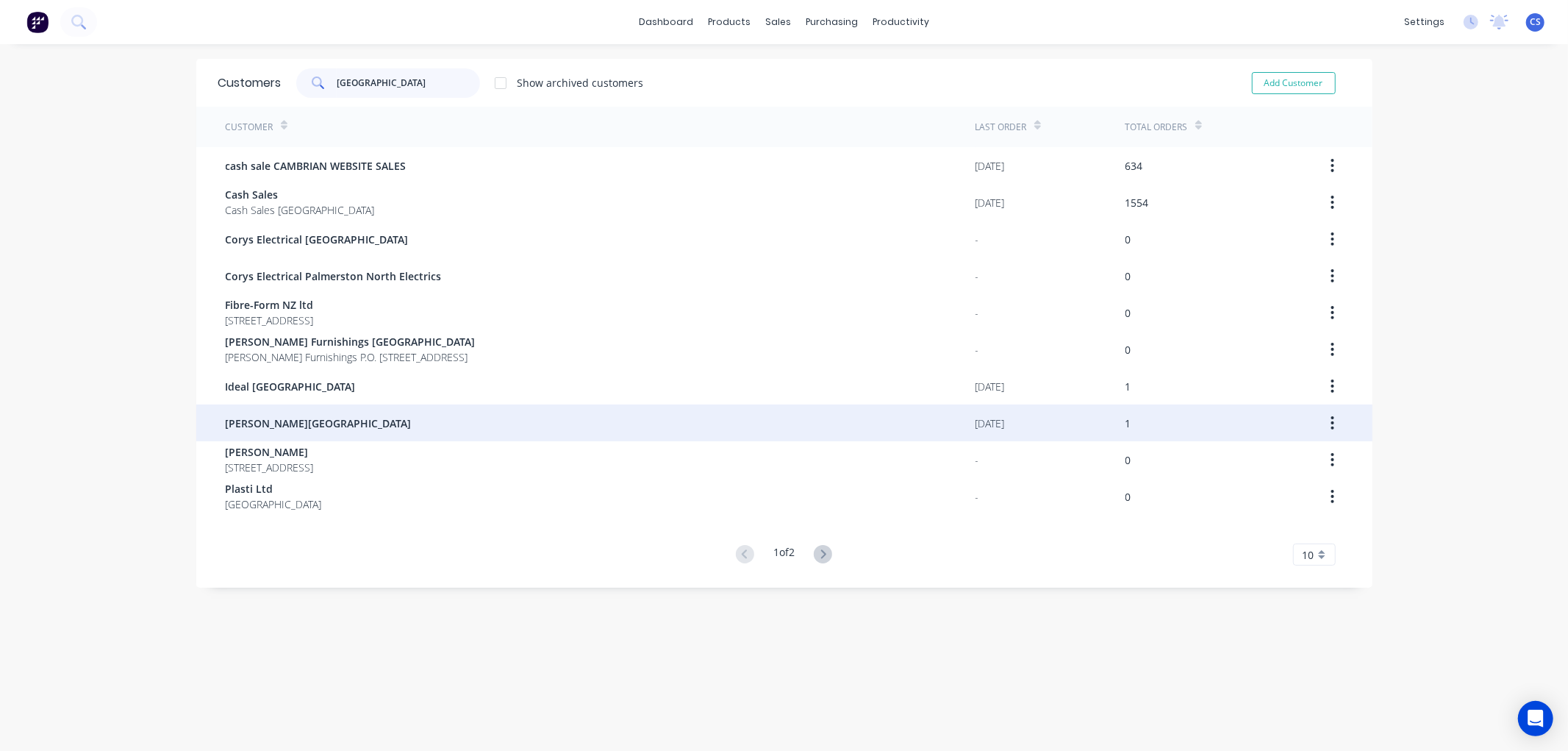
type input "[GEOGRAPHIC_DATA]"
click at [304, 423] on span "[PERSON_NAME][GEOGRAPHIC_DATA]" at bounding box center [319, 422] width 186 height 15
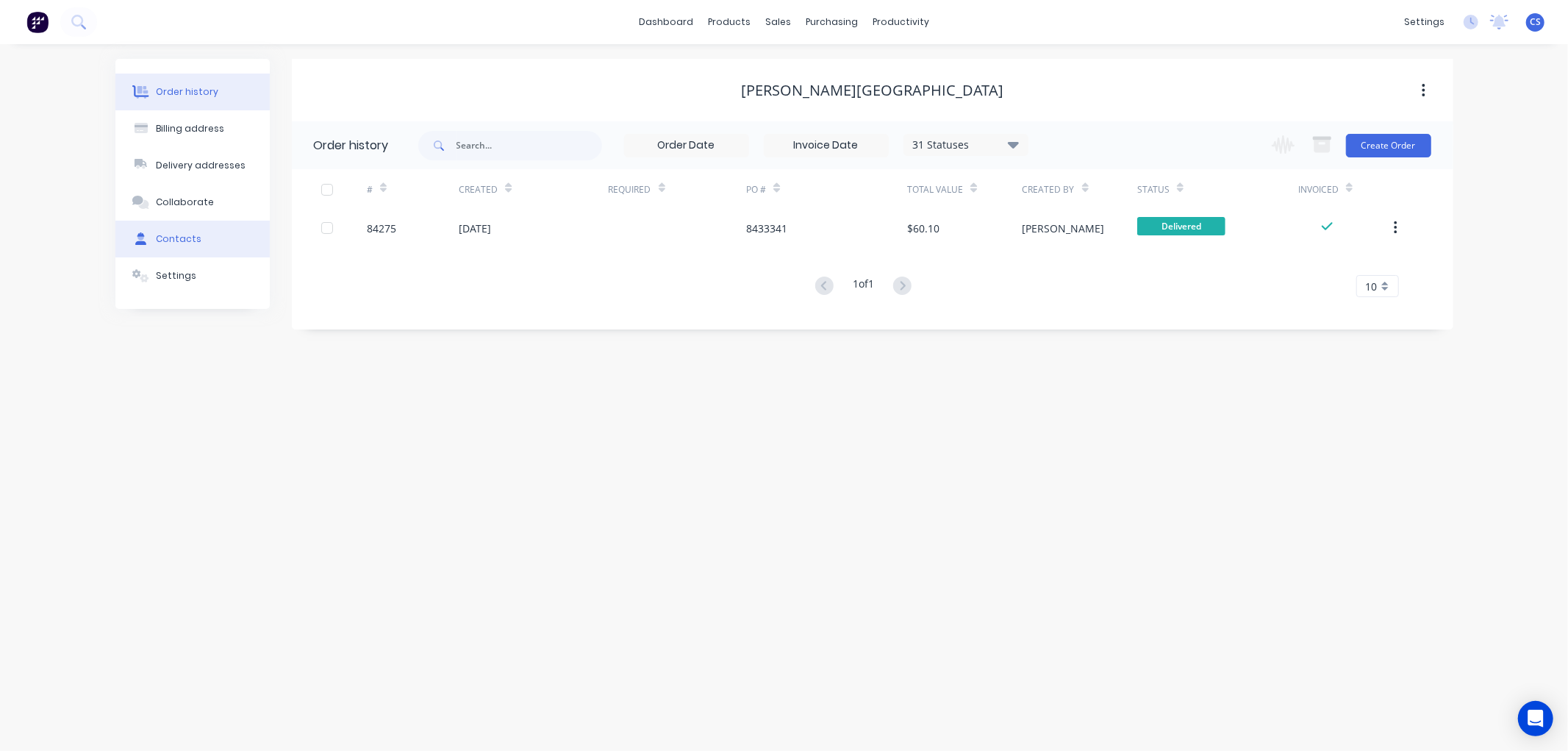
click at [189, 238] on div "Contacts" at bounding box center [178, 238] width 46 height 13
select select "NZ"
select select "AU"
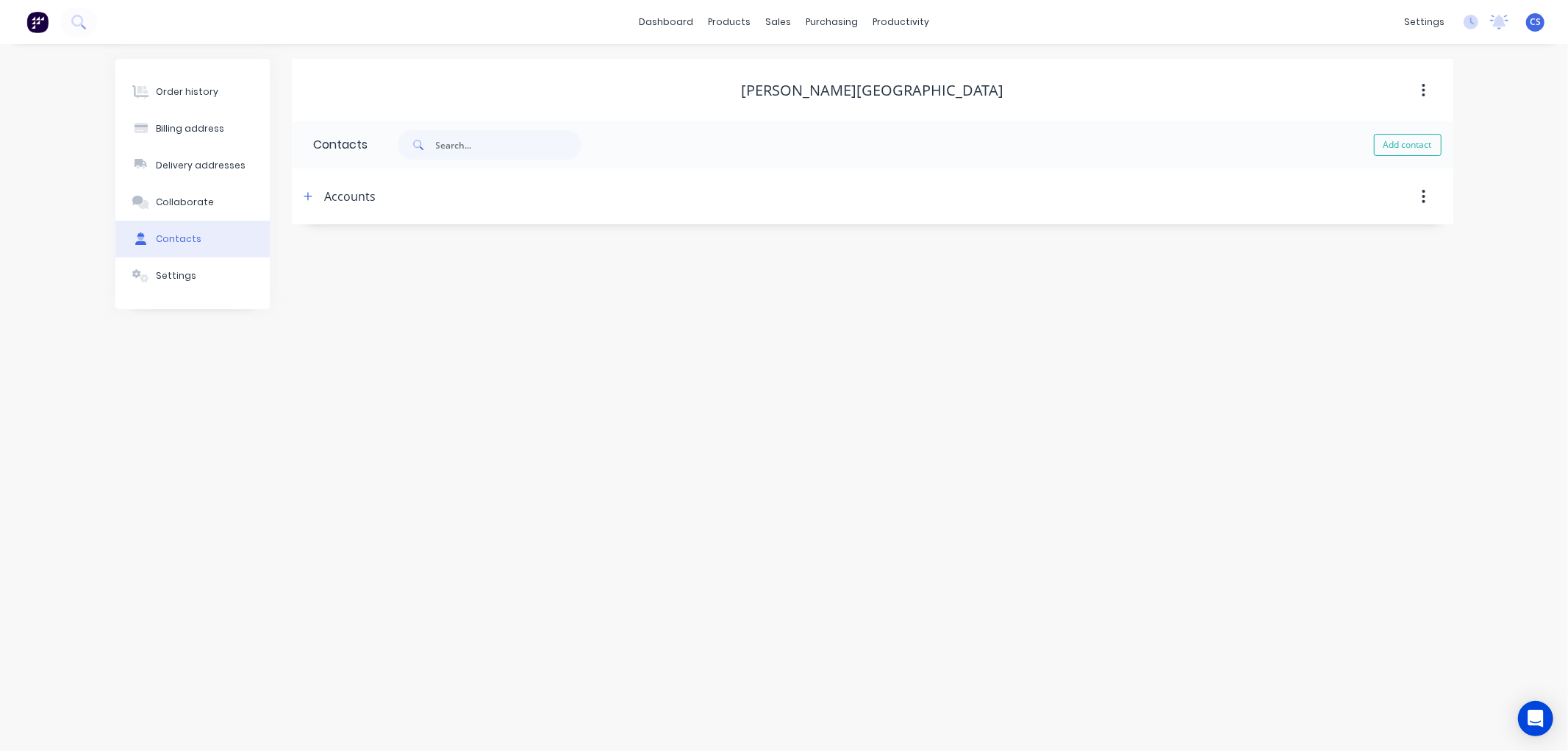
click at [345, 198] on div "Accounts" at bounding box center [351, 196] width 52 height 18
click at [305, 201] on icon "button" at bounding box center [308, 196] width 9 height 11
drag, startPoint x: 501, startPoint y: 313, endPoint x: 287, endPoint y: 311, distance: 214.0
click at [287, 311] on div "Order history Billing address Delivery addresses Collaborate Contacts Settings …" at bounding box center [784, 263] width 1338 height 410
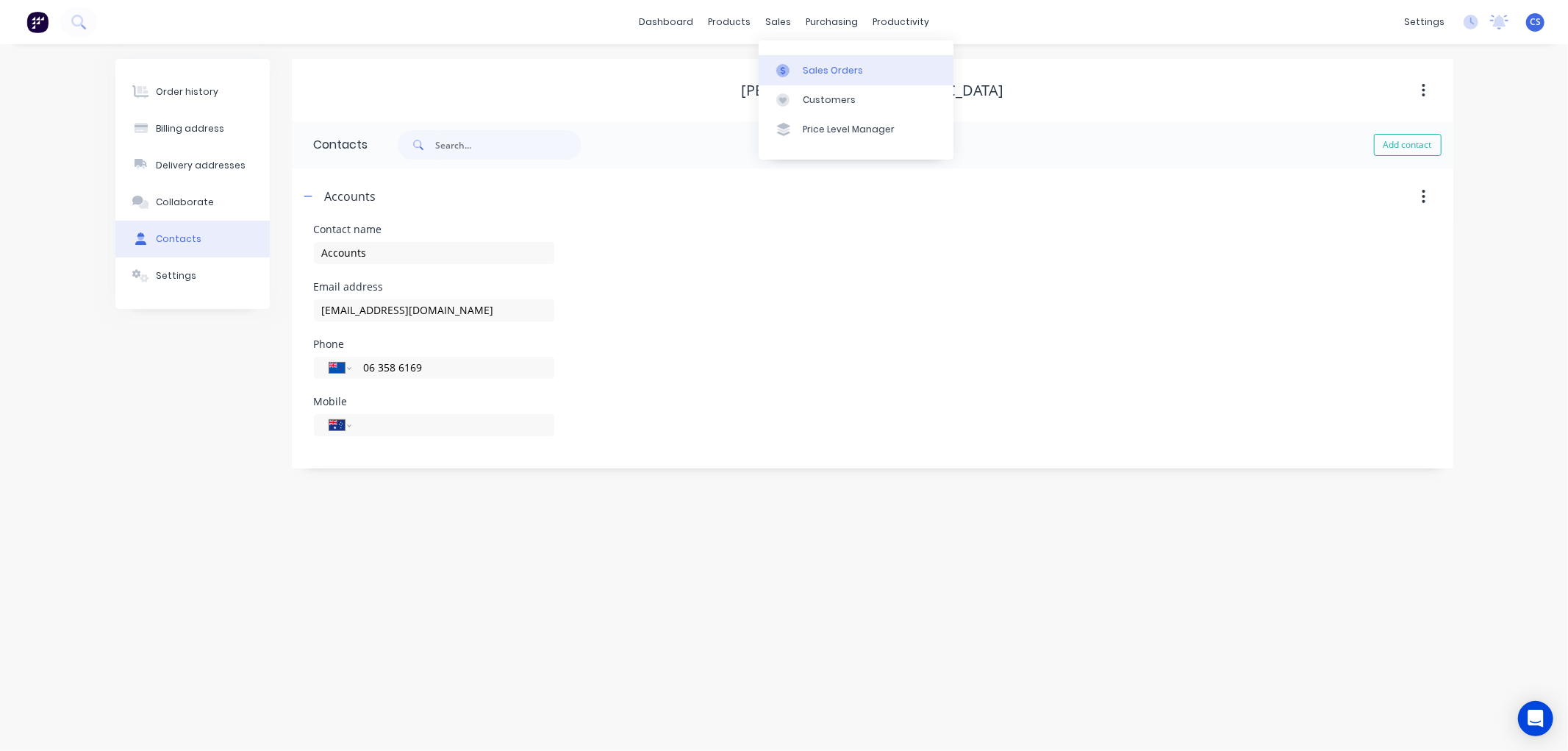
click at [786, 67] on icon at bounding box center [783, 71] width 13 height 13
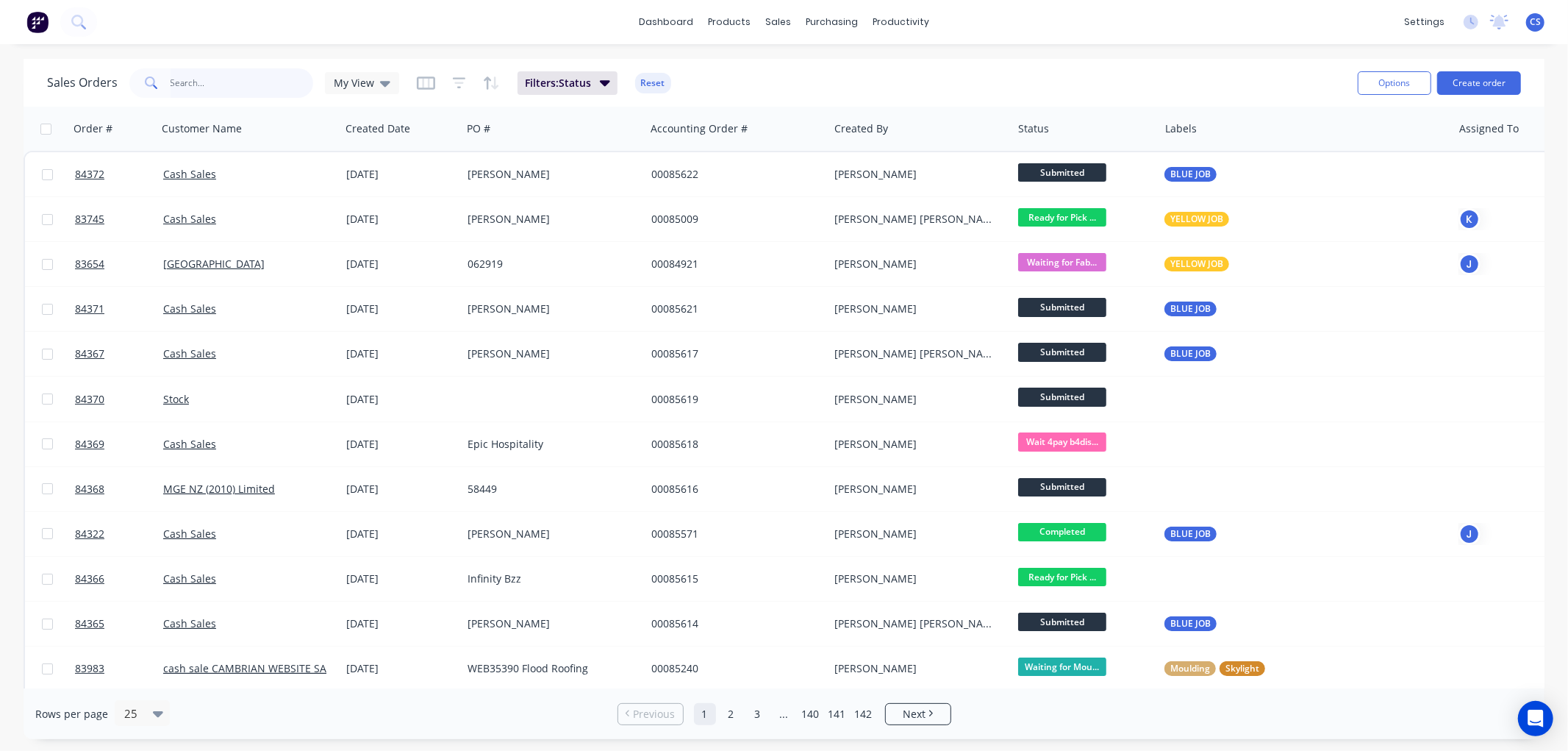
click at [232, 81] on input "text" at bounding box center [242, 83] width 144 height 29
click at [1476, 83] on button "Create order" at bounding box center [1479, 83] width 84 height 23
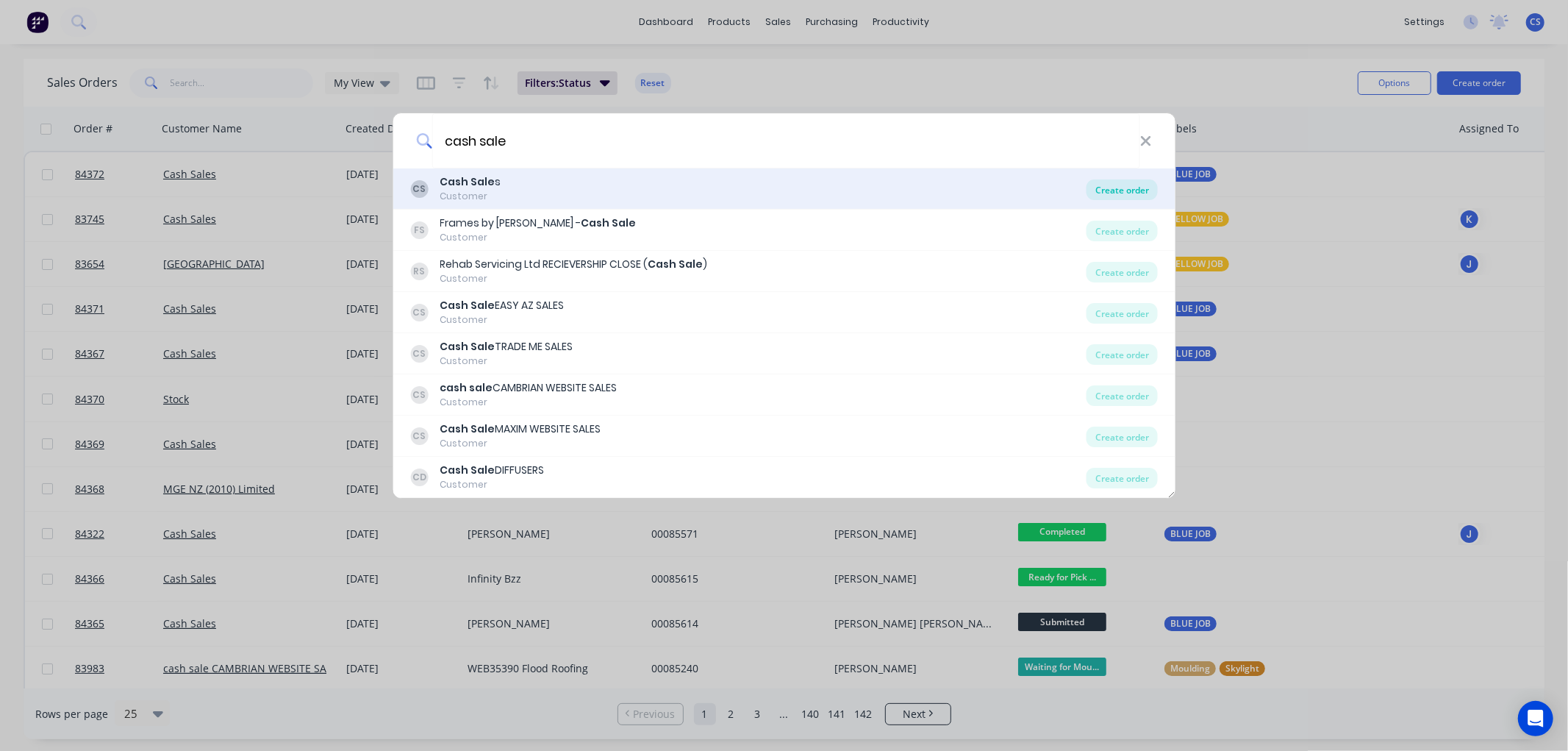
type input "cash sale"
click at [1116, 186] on div "Create order" at bounding box center [1122, 189] width 71 height 21
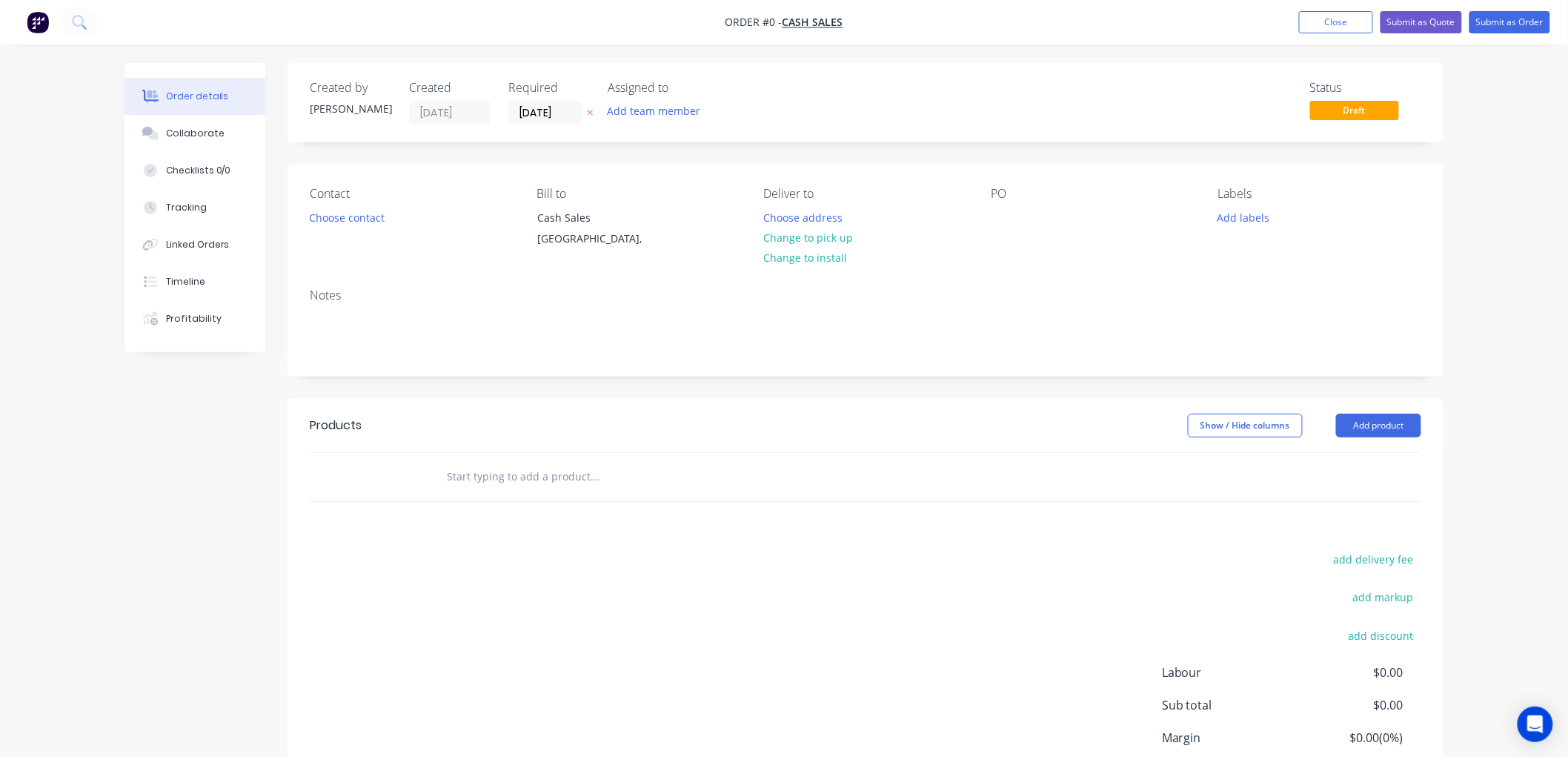
click at [586, 109] on button at bounding box center [589, 113] width 15 height 17
click at [365, 212] on button "Choose contact" at bounding box center [346, 217] width 91 height 20
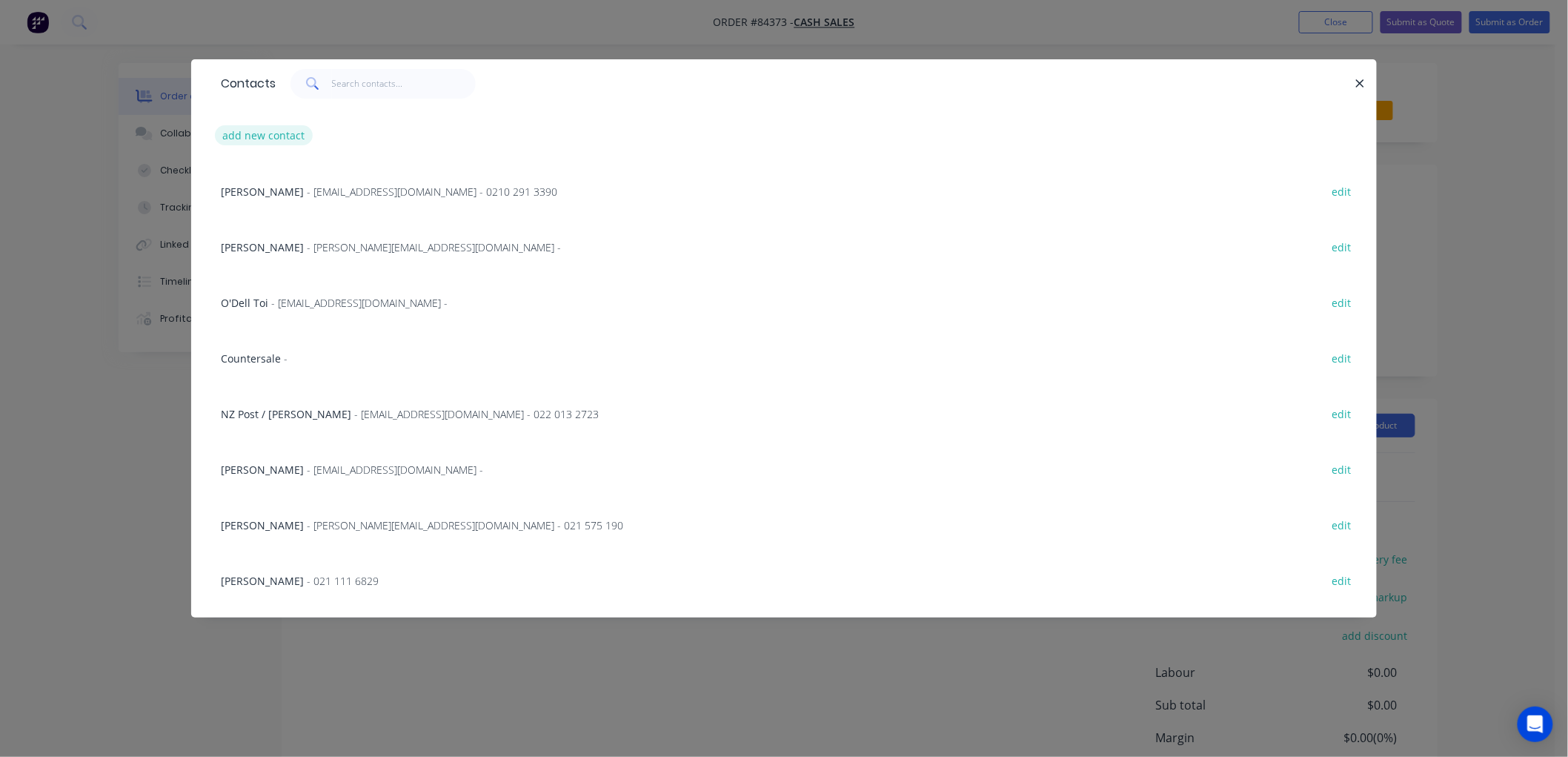
click at [290, 133] on button "add new contact" at bounding box center [264, 135] width 98 height 20
select select "NZ"
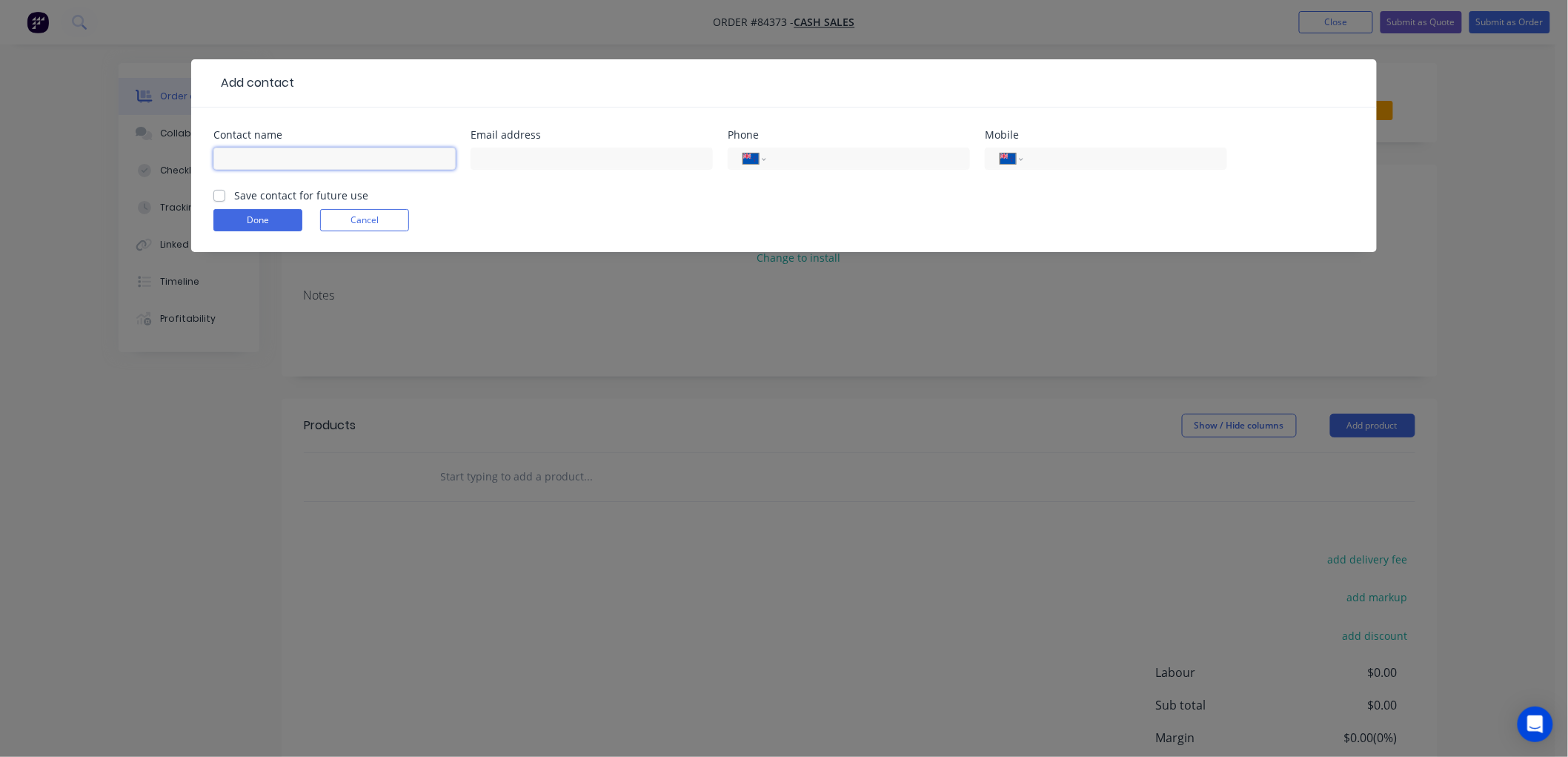
click at [322, 151] on input "text" at bounding box center [334, 158] width 242 height 23
type input "Shanti"
type input "0210 664 278"
click at [234, 196] on label "Save contact for future use" at bounding box center [300, 194] width 134 height 15
click at [220, 196] on input "Save contact for future use" at bounding box center [219, 194] width 12 height 14
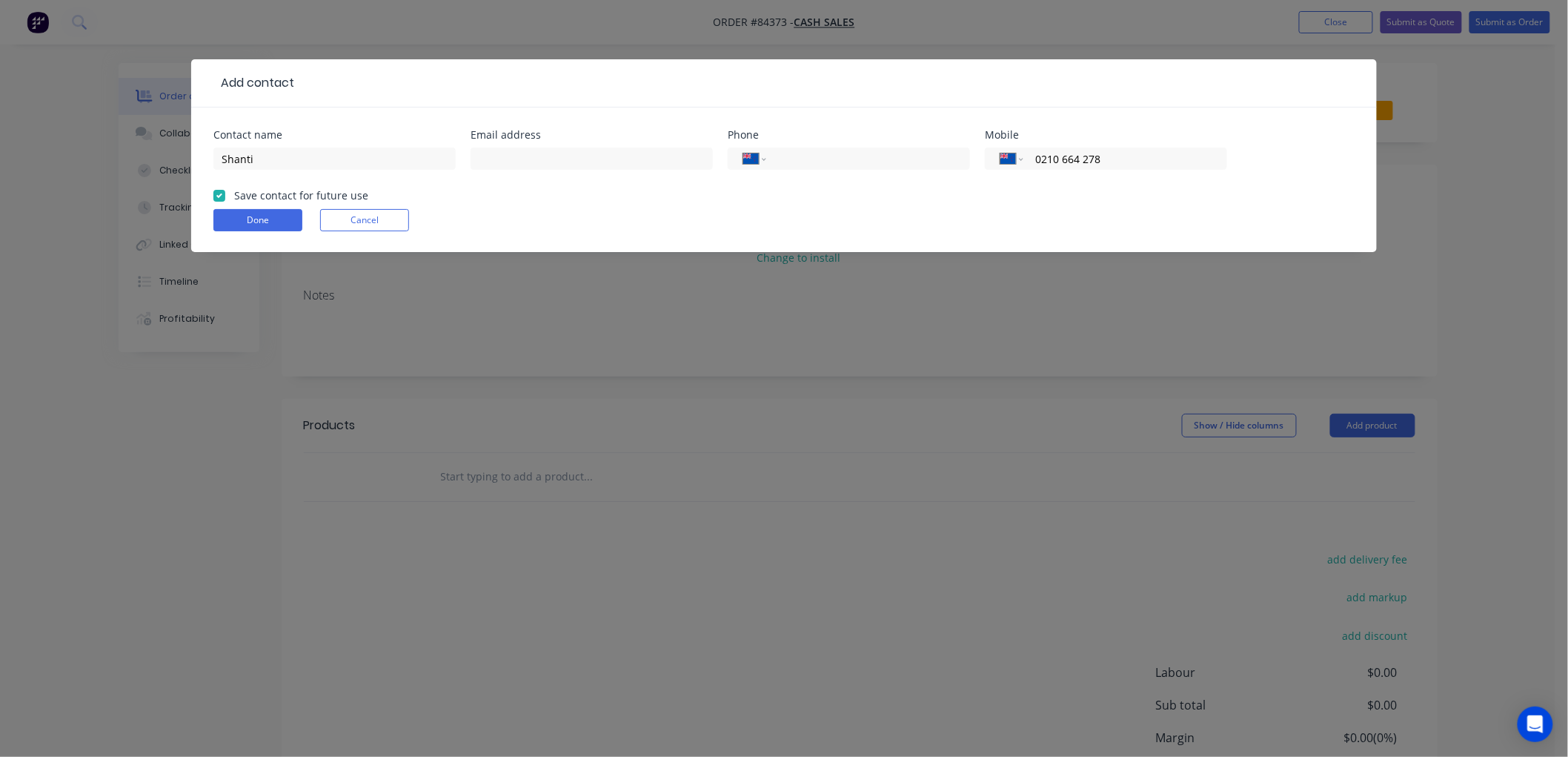
checkbox input "true"
click at [237, 225] on button "Done" at bounding box center [257, 220] width 89 height 23
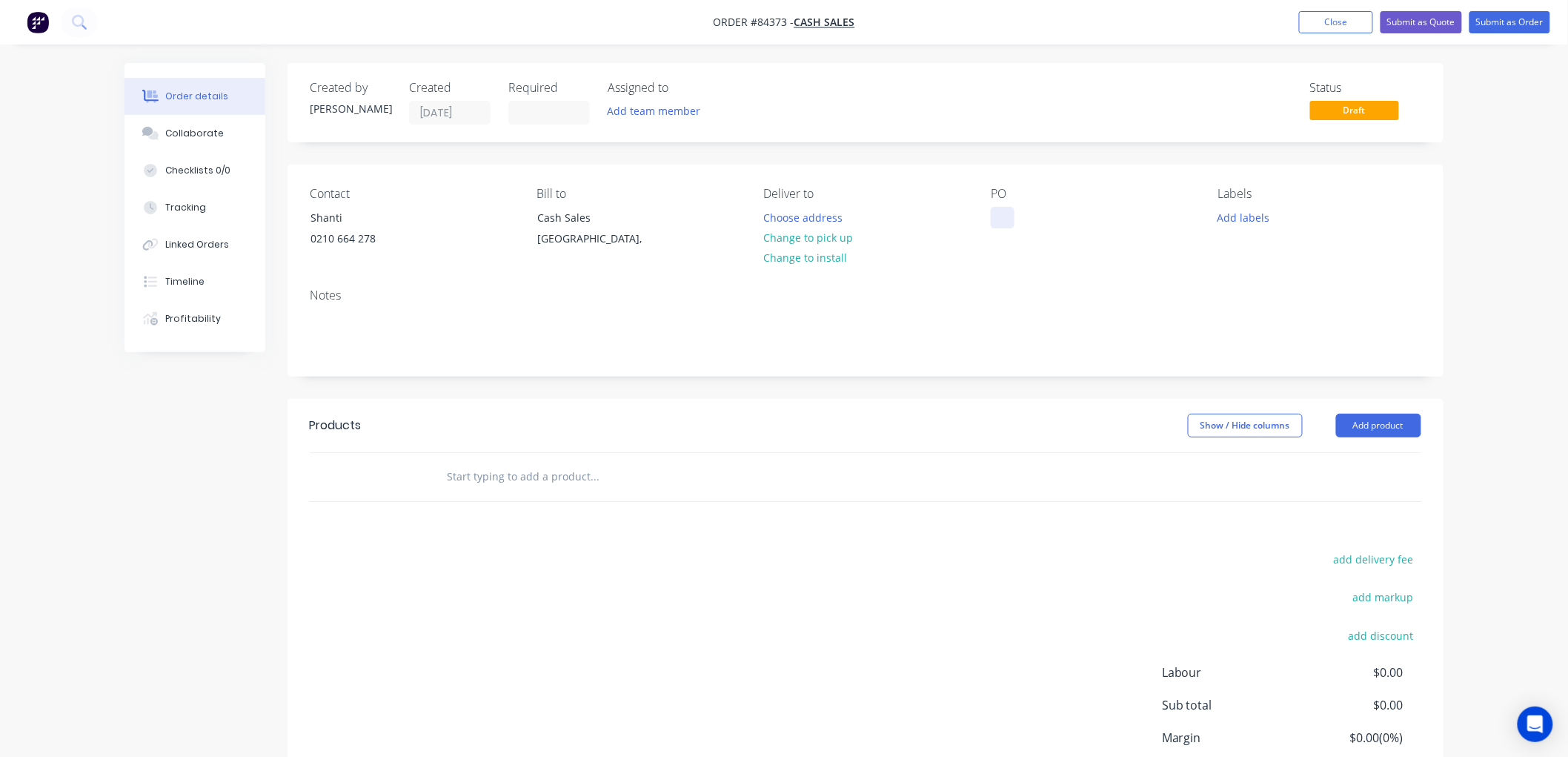
click at [1006, 221] on div at bounding box center [1002, 218] width 23 height 22
click at [834, 235] on button "Change to pick up" at bounding box center [808, 238] width 105 height 20
click at [1236, 212] on button "Add labels" at bounding box center [1243, 217] width 68 height 20
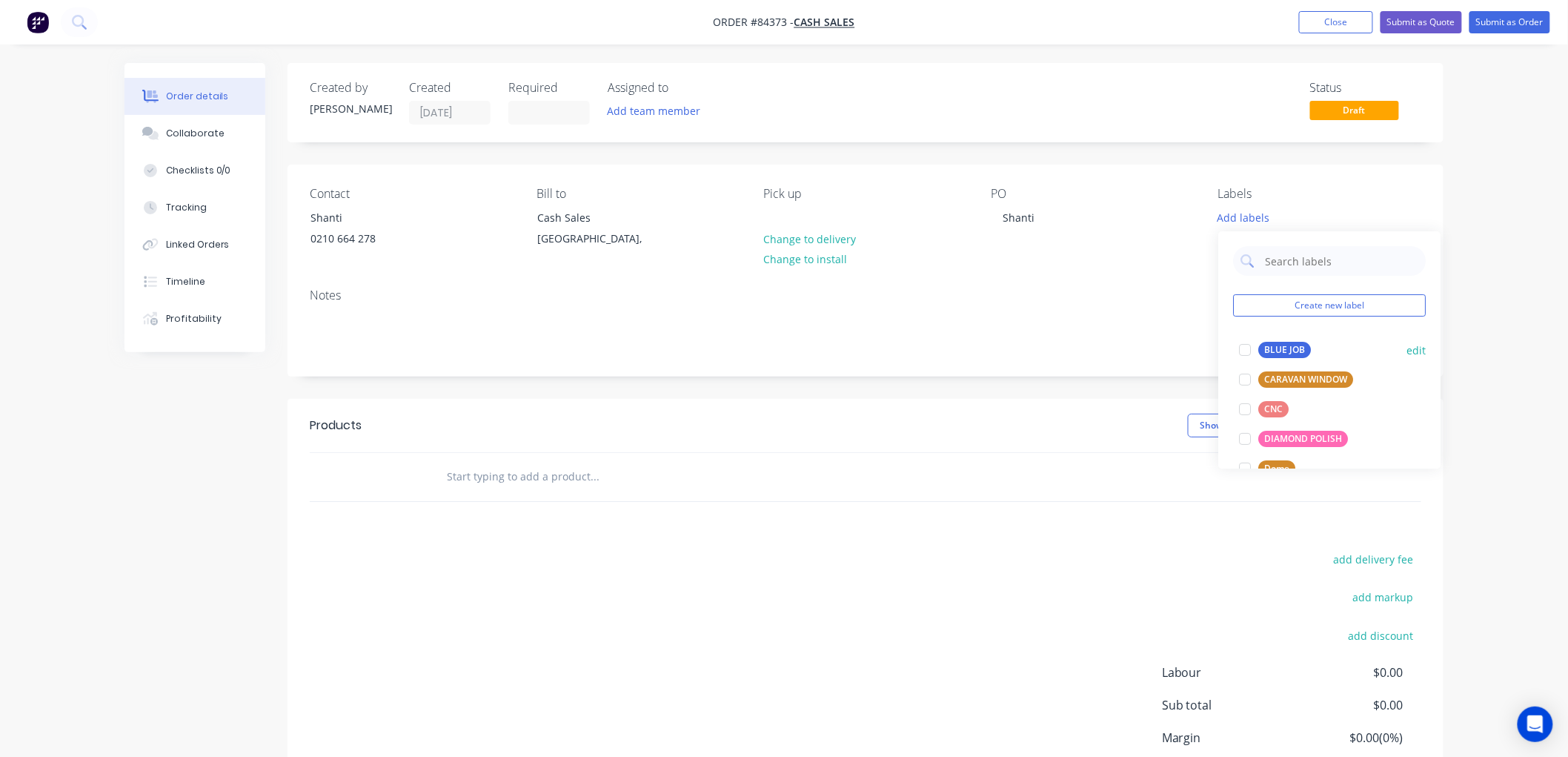
click at [1259, 342] on button "BLUE JOB" at bounding box center [1274, 349] width 84 height 21
click at [583, 460] on div at bounding box center [694, 477] width 533 height 49
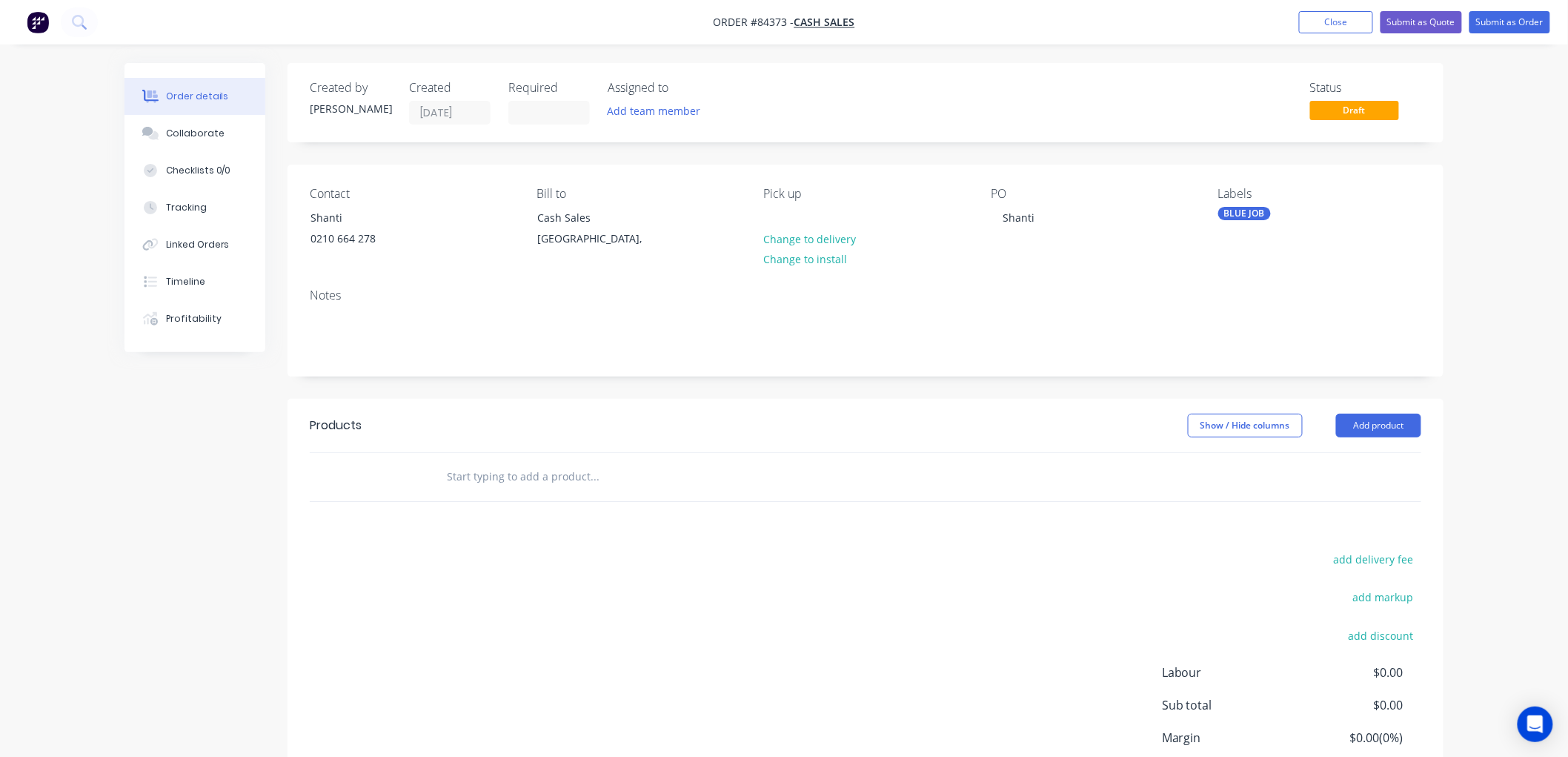
click at [577, 473] on input "text" at bounding box center [594, 476] width 296 height 30
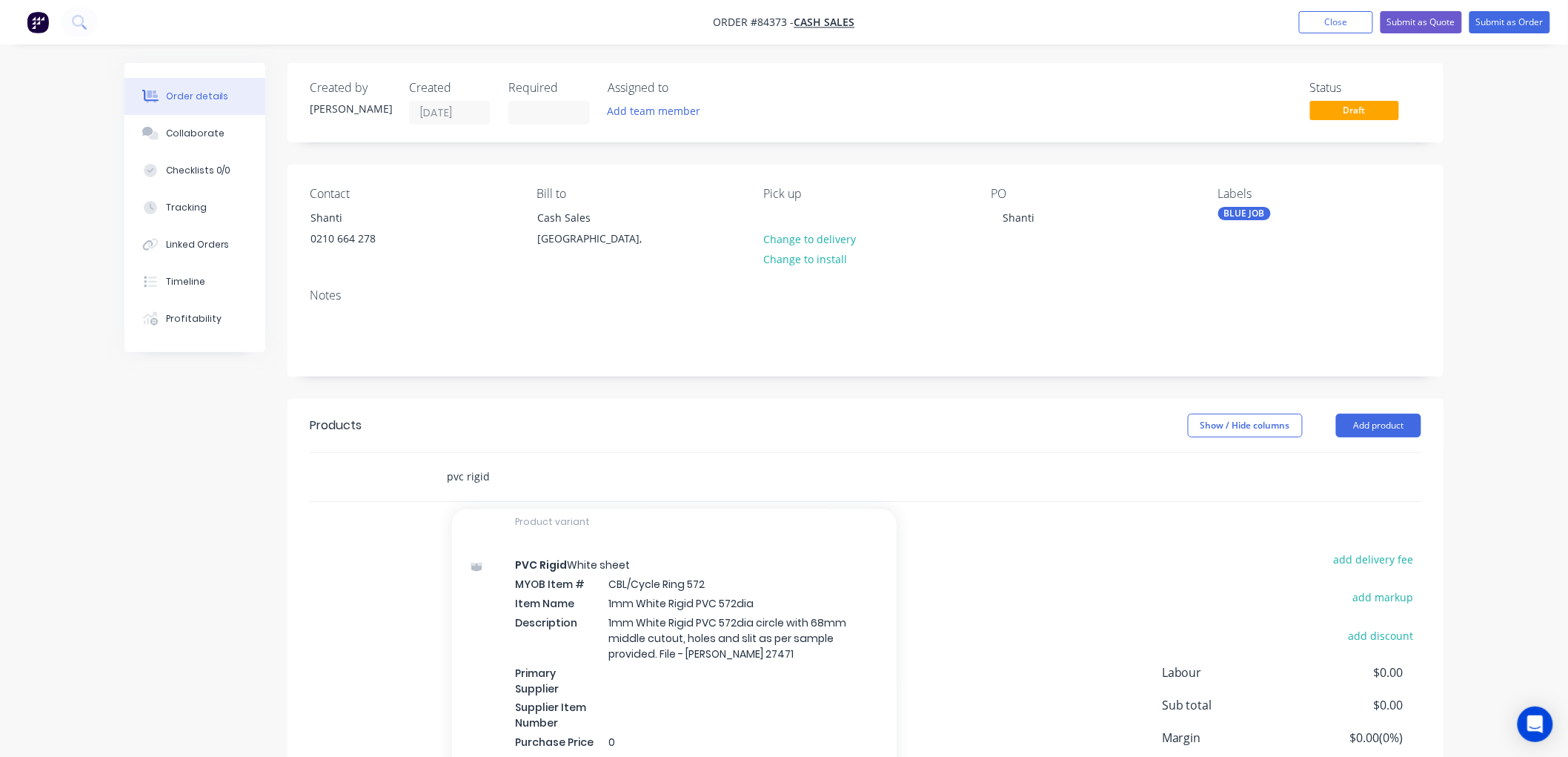
scroll to position [1153, 0]
click at [501, 472] on input "pvc rigid" at bounding box center [594, 476] width 296 height 30
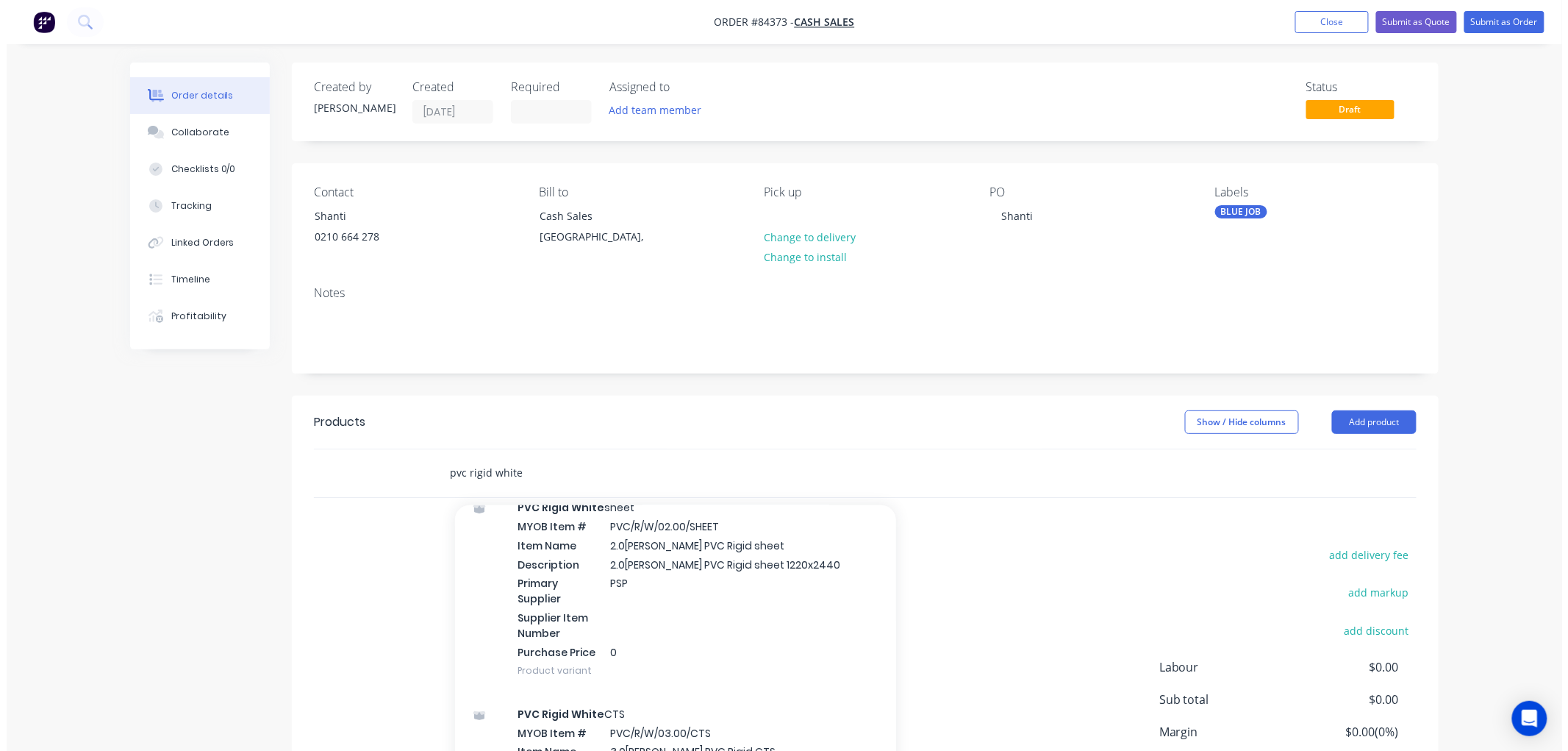
scroll to position [4984, 0]
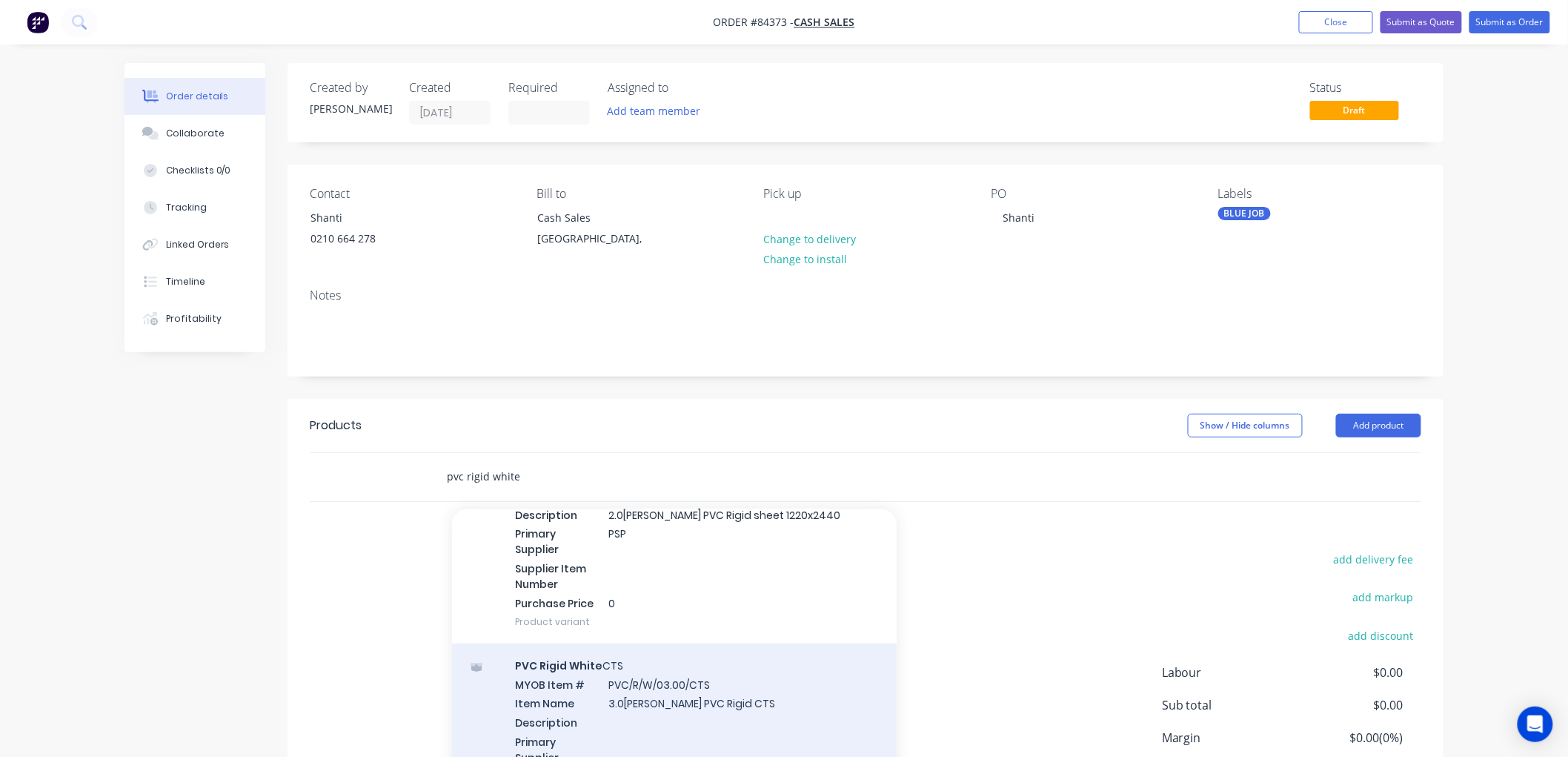
type input "pvc rigid white"
click at [723, 644] on div "PVC Rigid White CTS MYOB Item # PVC/R/W/03.00/CTS Item Name 3.0mm White PVC Rig…" at bounding box center [674, 747] width 444 height 208
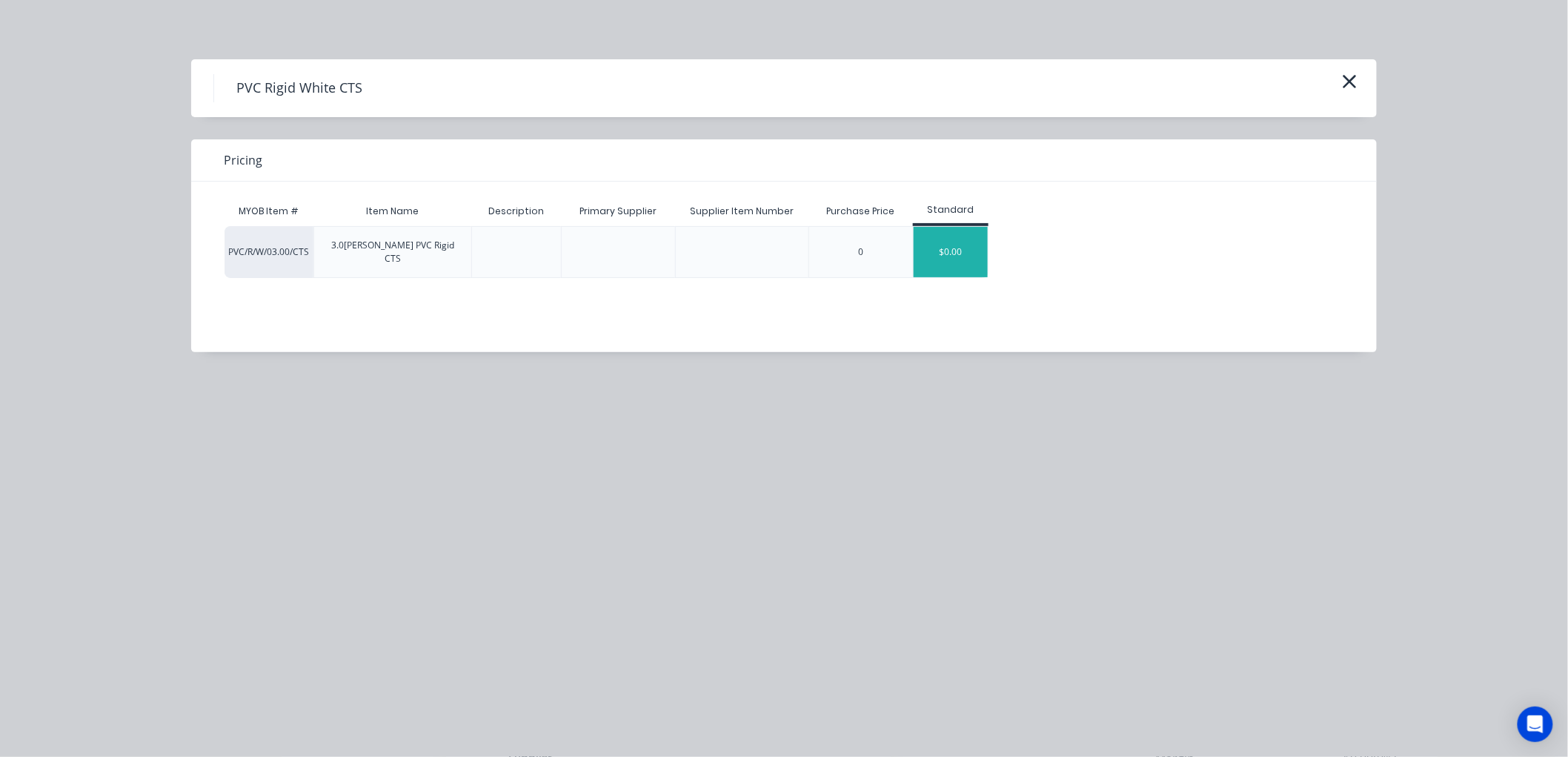
click at [963, 247] on div "$0.00" at bounding box center [950, 252] width 74 height 50
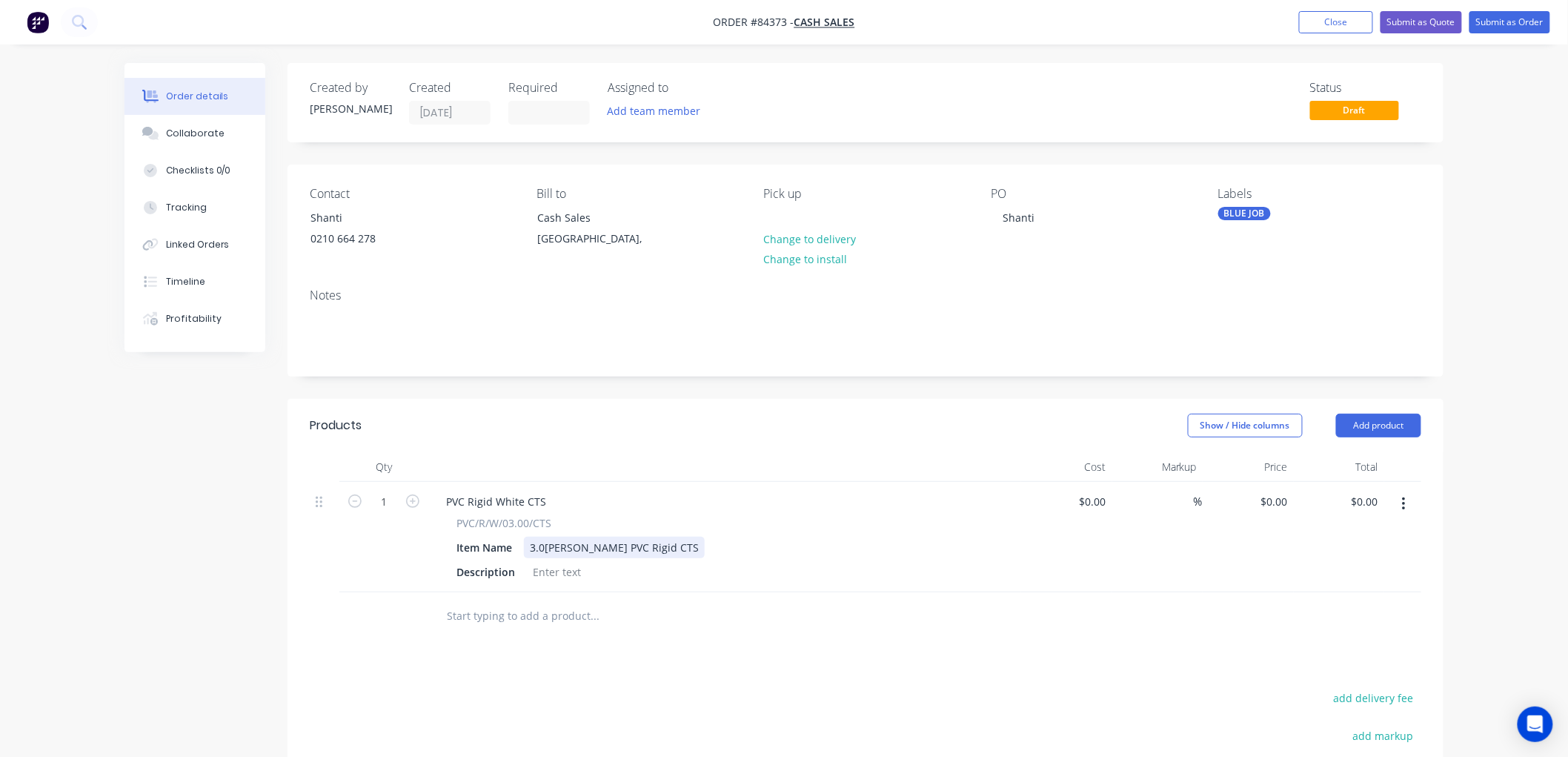
click at [661, 548] on div "3.0mm White PVC Rigid CTS" at bounding box center [614, 547] width 181 height 22
click at [493, 573] on div "Description" at bounding box center [486, 572] width 70 height 22
click at [389, 504] on input "1" at bounding box center [383, 501] width 39 height 23
type input "4"
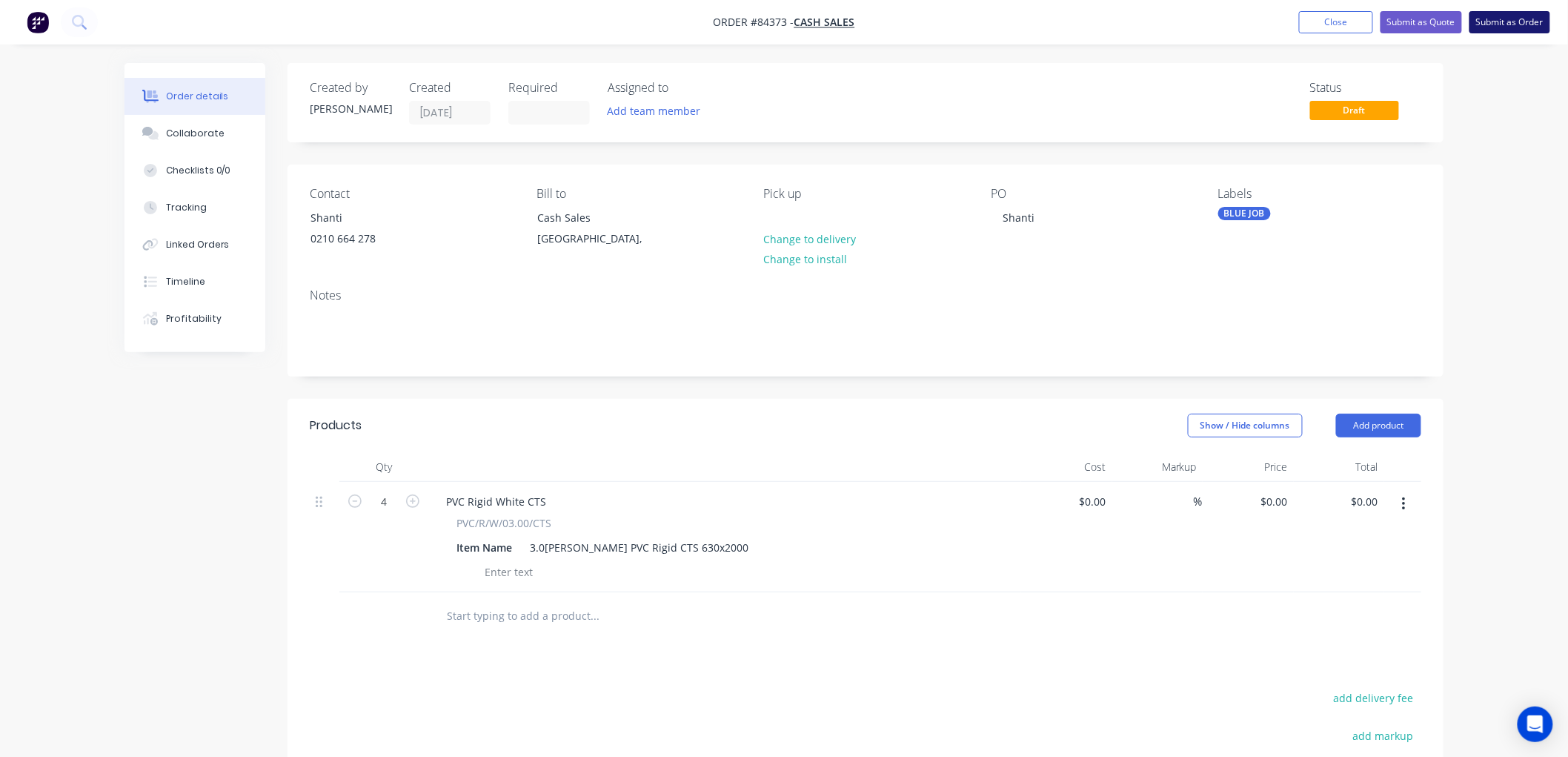
click at [1499, 17] on button "Submit as Order" at bounding box center [1510, 22] width 81 height 23
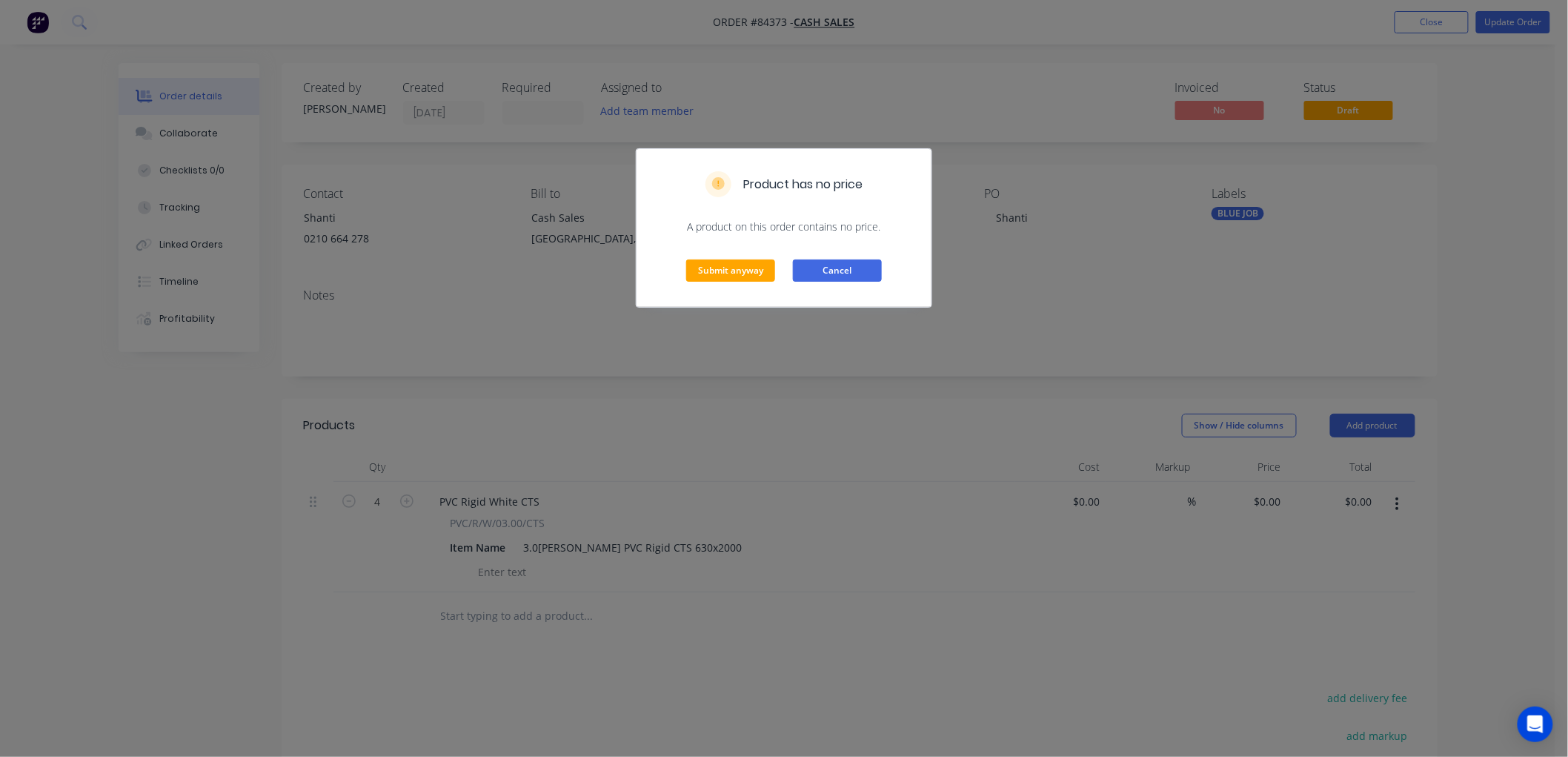
click at [816, 267] on button "Cancel" at bounding box center [837, 270] width 89 height 23
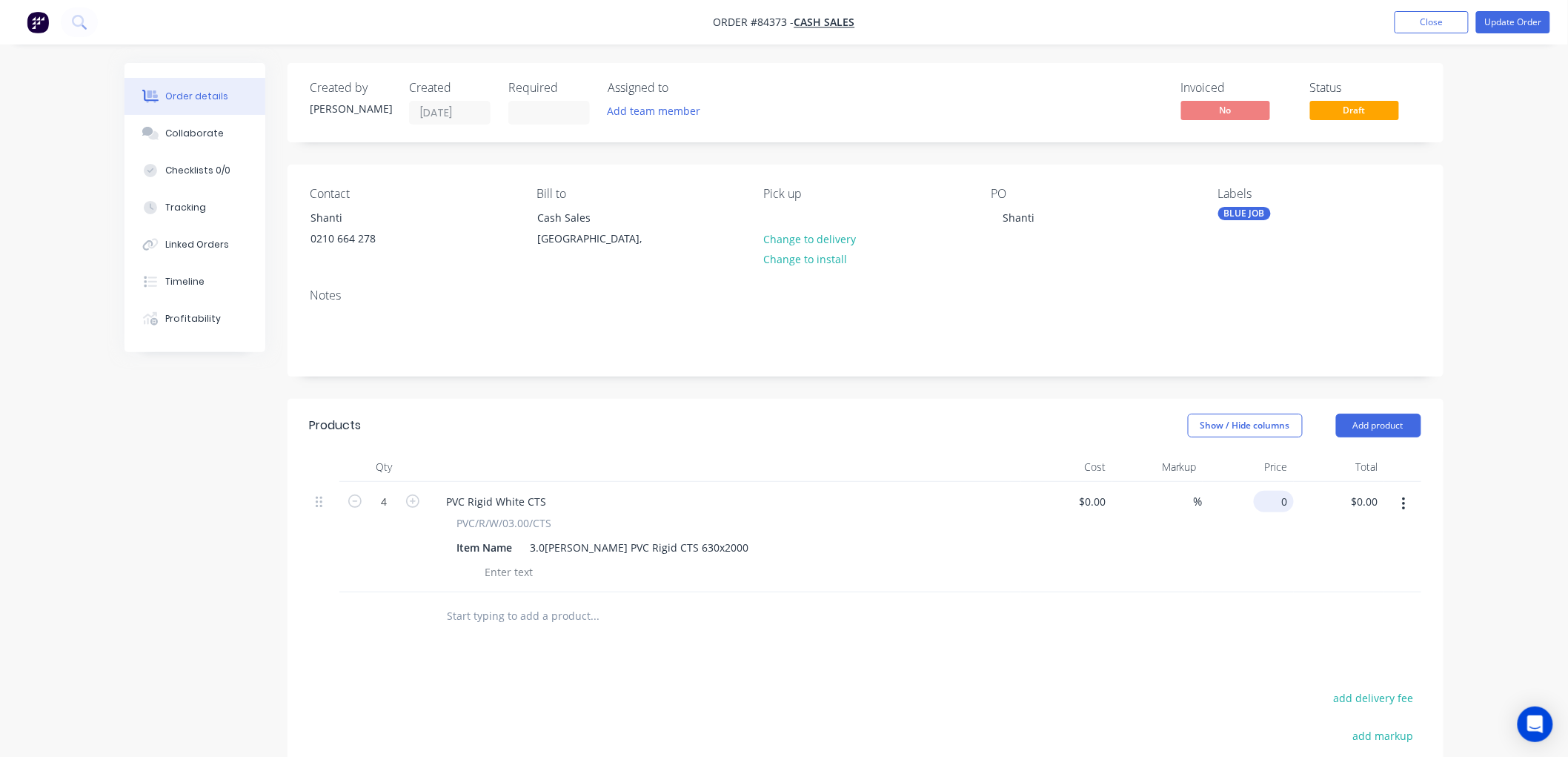
click at [1284, 500] on input "0" at bounding box center [1277, 501] width 34 height 22
type input "$129.85"
type input "$519.40"
click at [1510, 18] on button "Update Order" at bounding box center [1513, 22] width 74 height 23
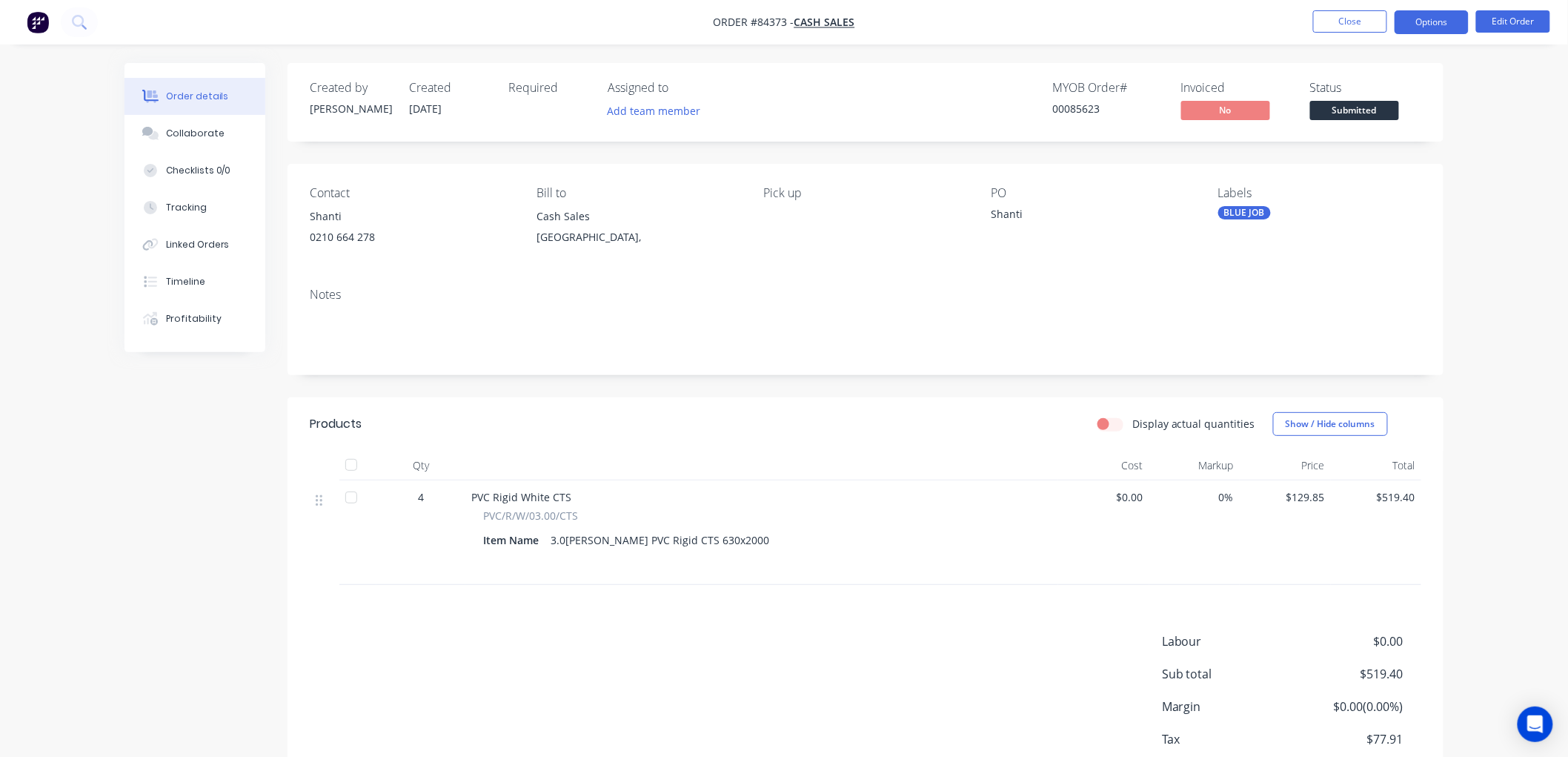
click at [1431, 23] on button "Options" at bounding box center [1431, 23] width 74 height 23
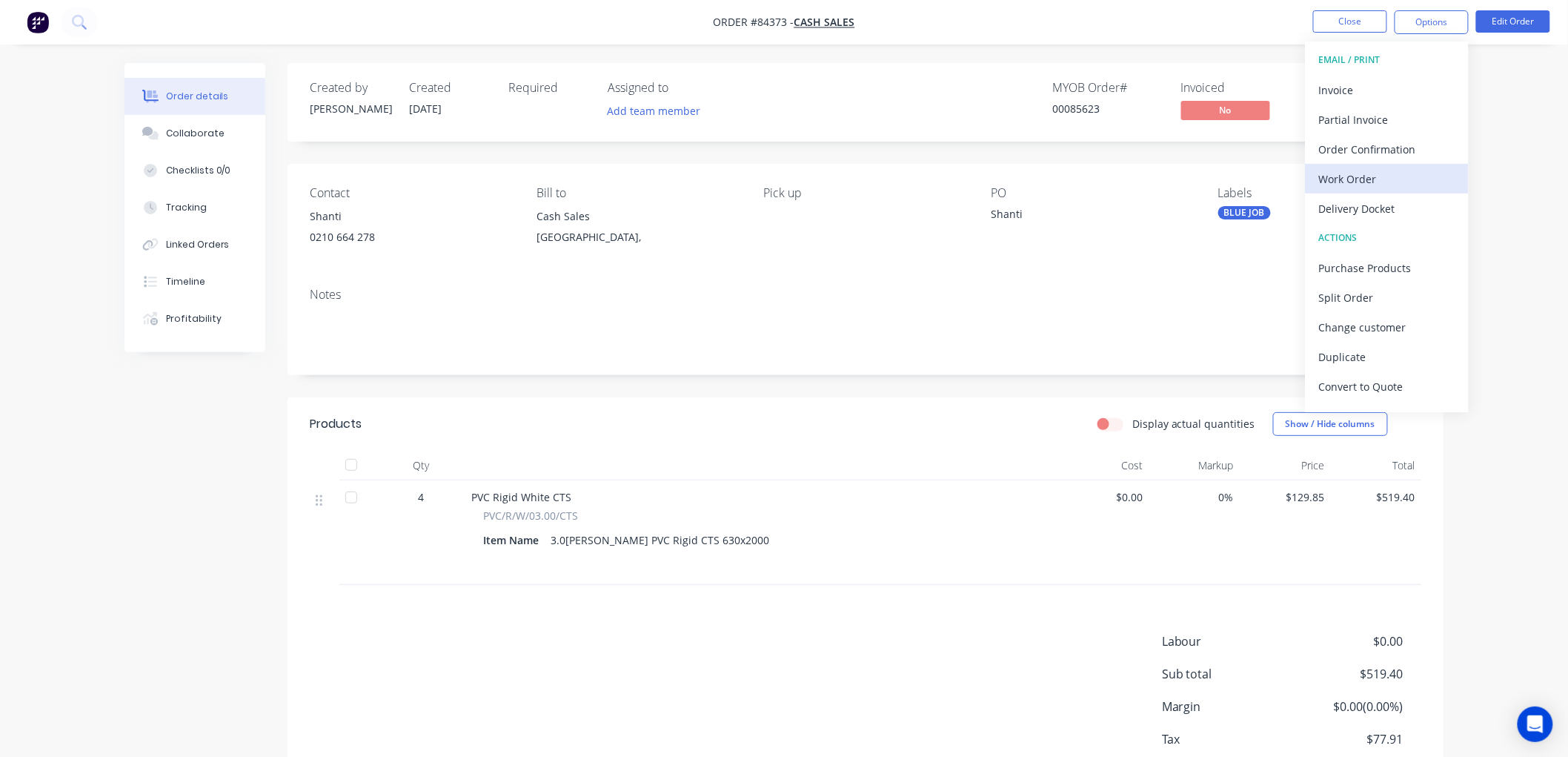
click at [1365, 168] on div "Work Order" at bounding box center [1387, 179] width 137 height 22
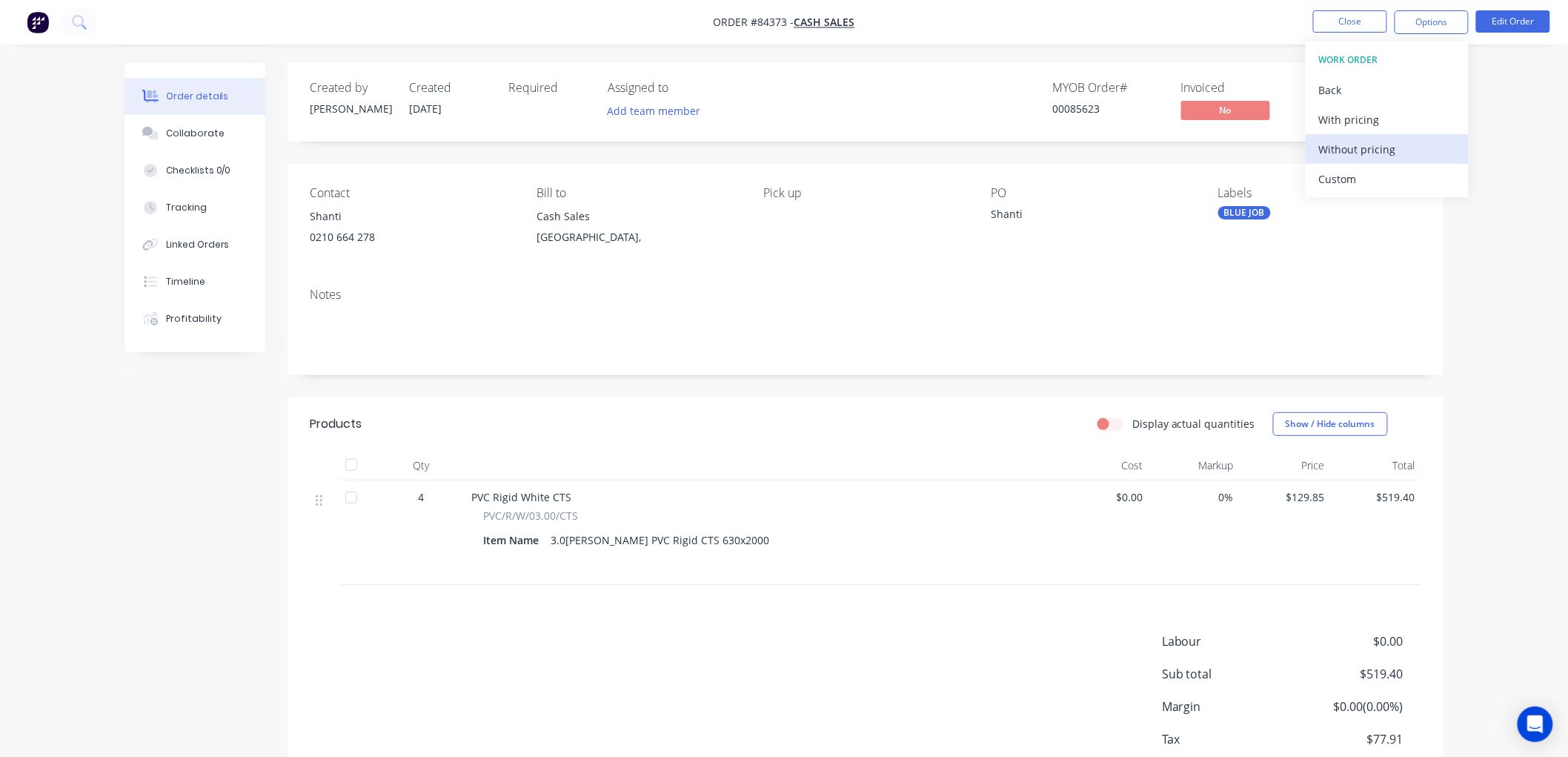
click at [1364, 149] on div "Without pricing" at bounding box center [1387, 149] width 137 height 22
click at [1257, 68] on div "Created by Chantal Created 03/09/25 Required Assigned to Add team member MYOB O…" at bounding box center [865, 102] width 1156 height 78
click at [1360, 105] on span "Submitted" at bounding box center [1354, 110] width 89 height 19
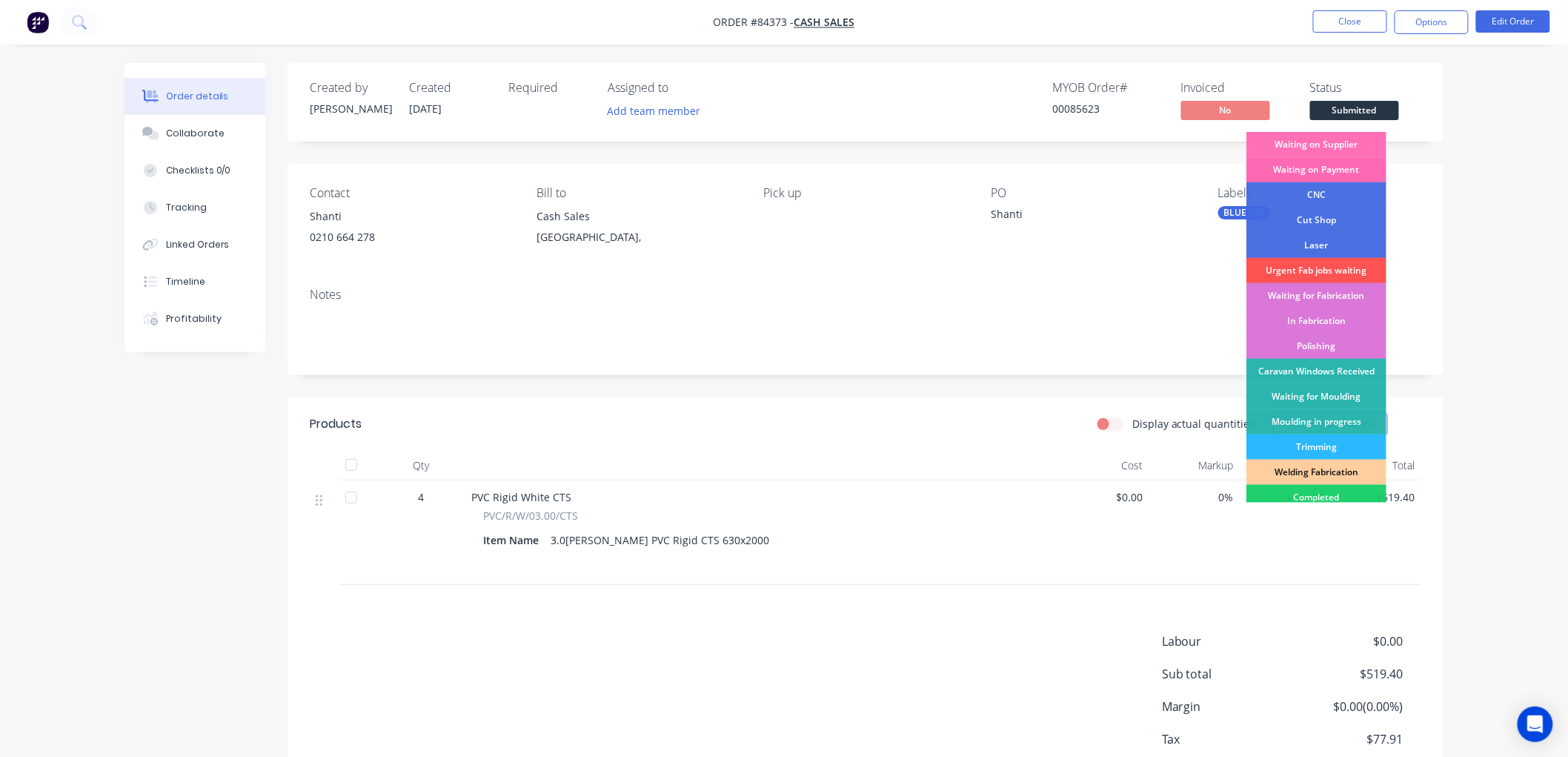
click at [1332, 168] on div "Waiting on Payment" at bounding box center [1316, 170] width 140 height 25
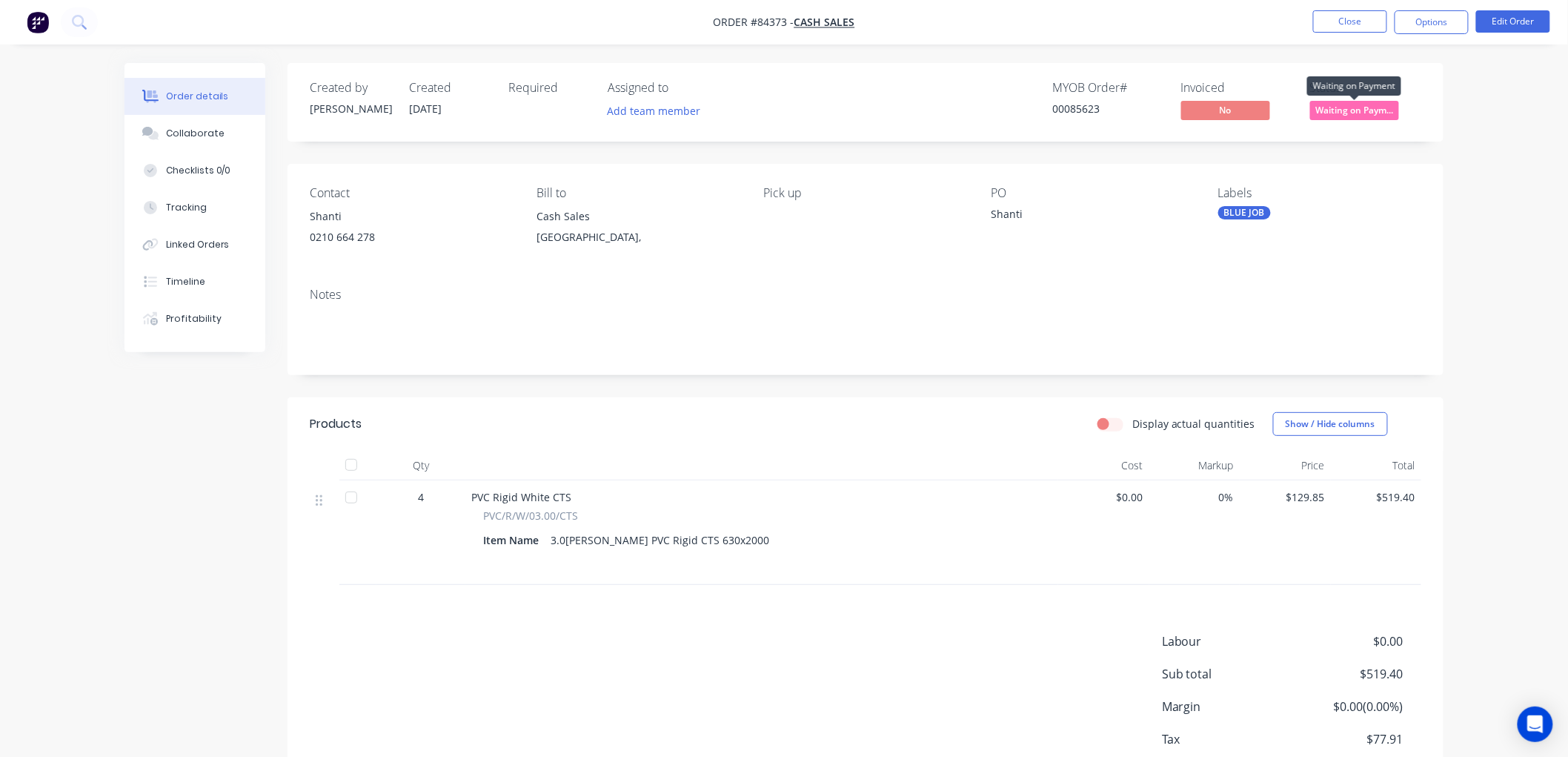
click at [1350, 114] on span "Waiting on Paym..." at bounding box center [1354, 110] width 89 height 19
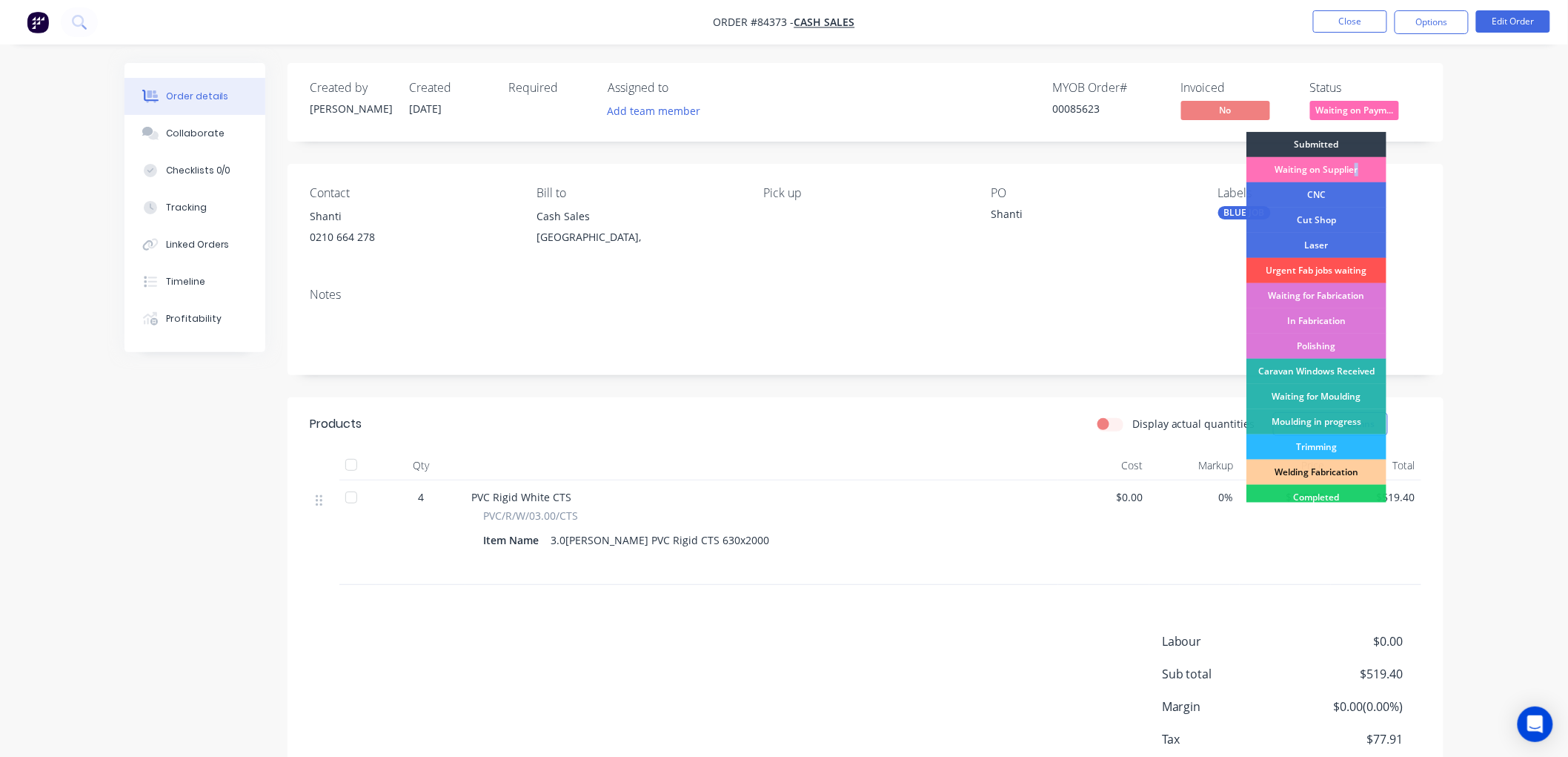
click at [1356, 162] on div "Waiting on Supplier" at bounding box center [1316, 170] width 140 height 25
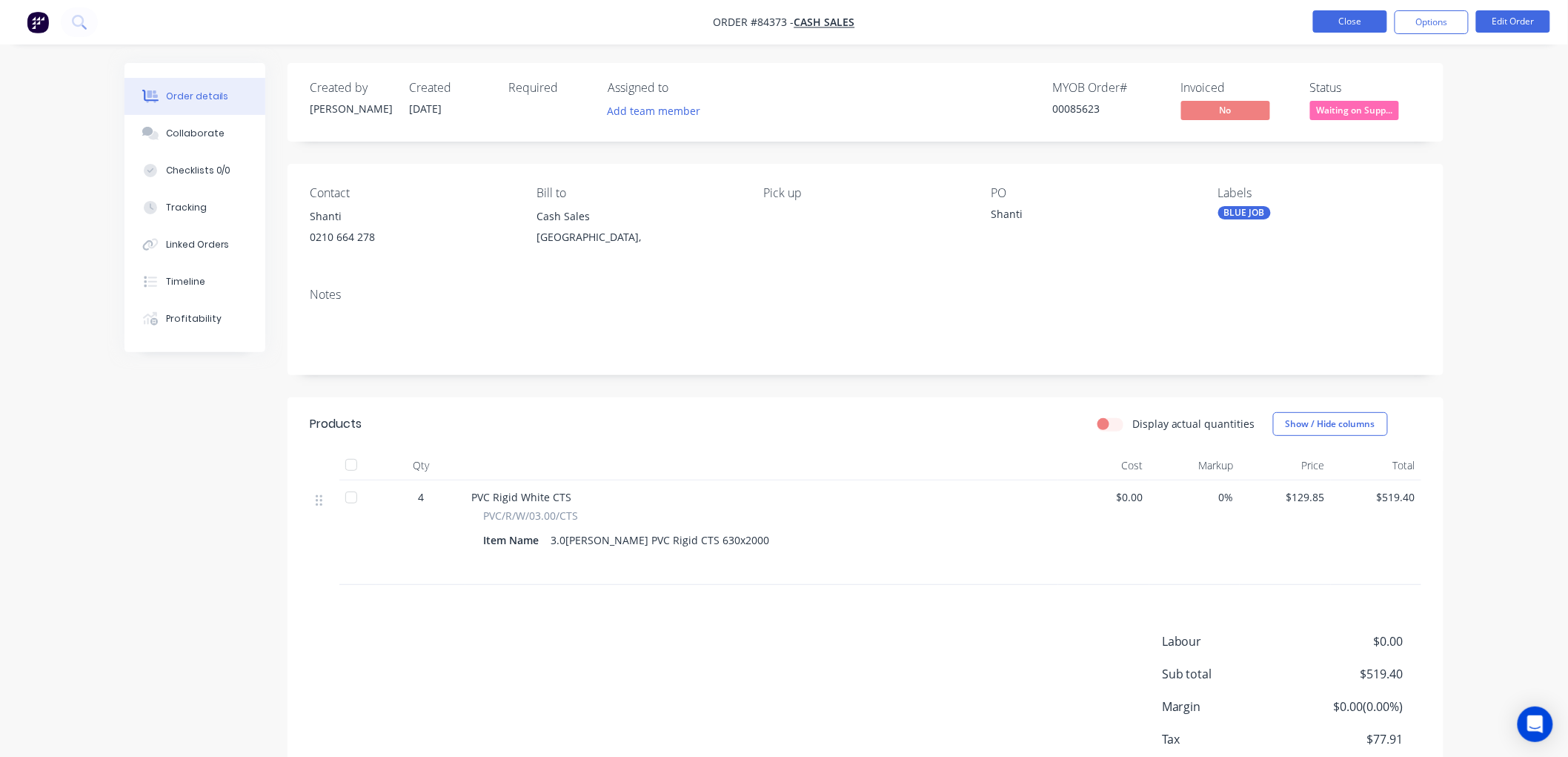
click at [1354, 23] on button "Close" at bounding box center [1349, 22] width 74 height 23
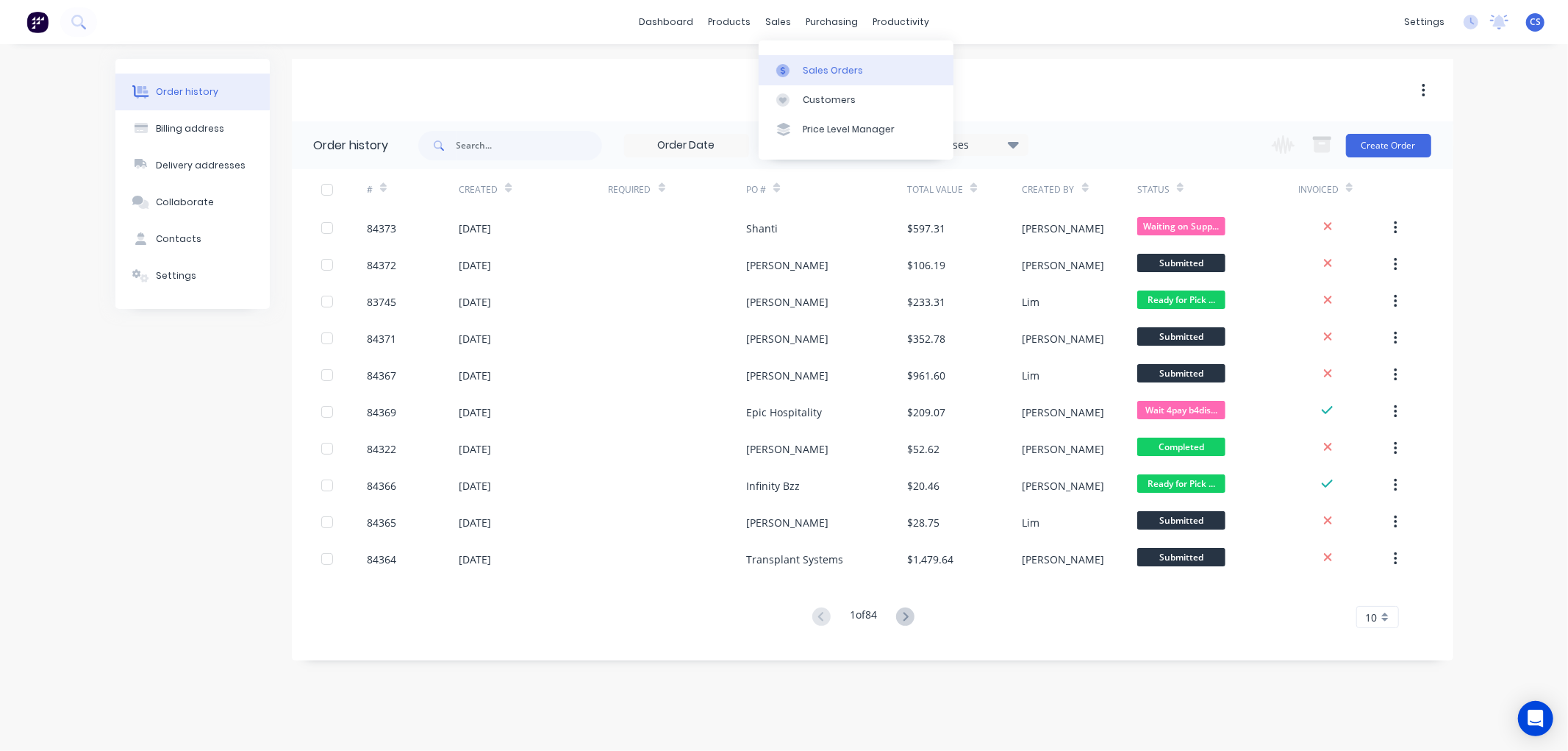
click at [807, 64] on div "Sales Orders" at bounding box center [833, 71] width 61 height 13
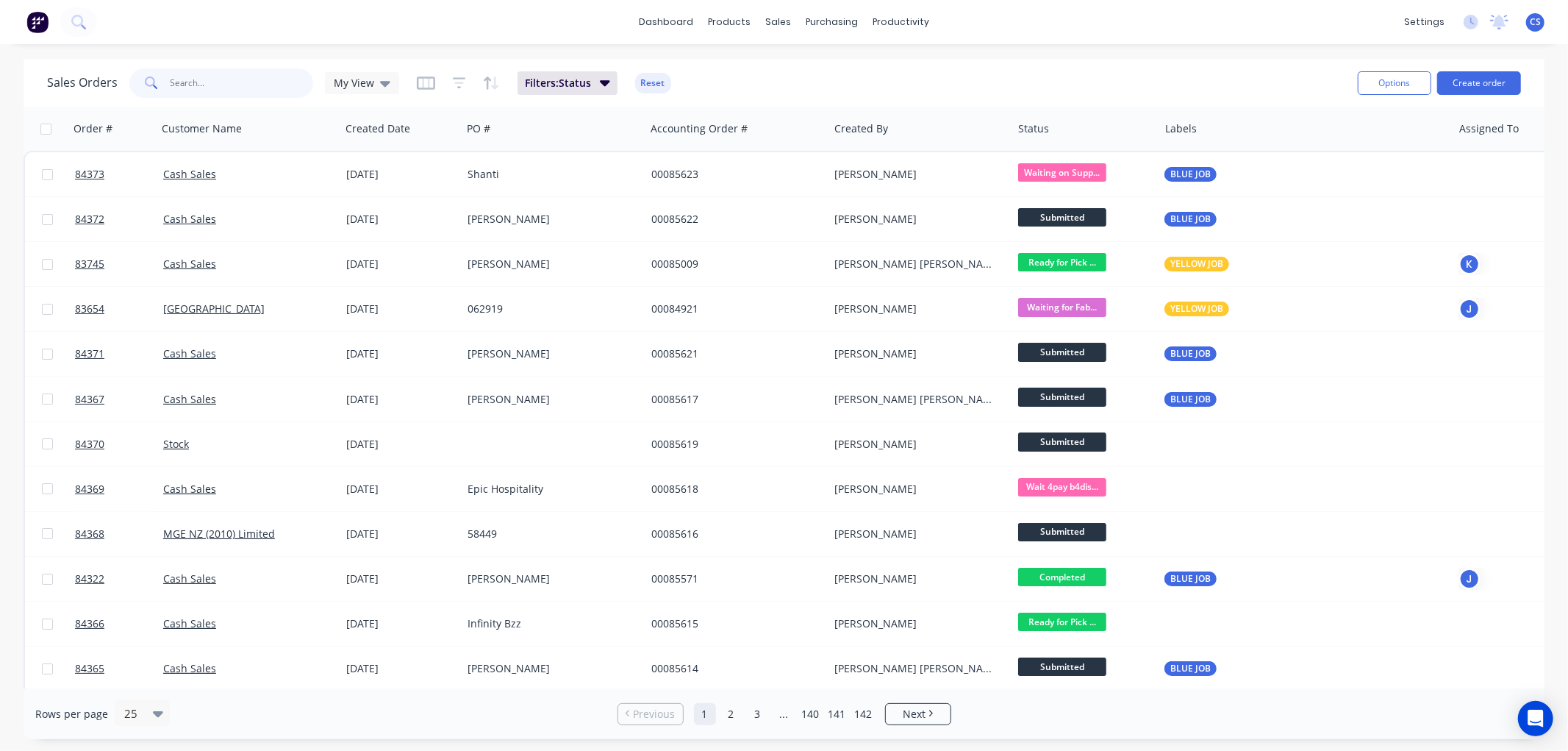
click at [206, 88] on input "text" at bounding box center [242, 83] width 144 height 29
click at [214, 87] on input "text" at bounding box center [242, 83] width 144 height 29
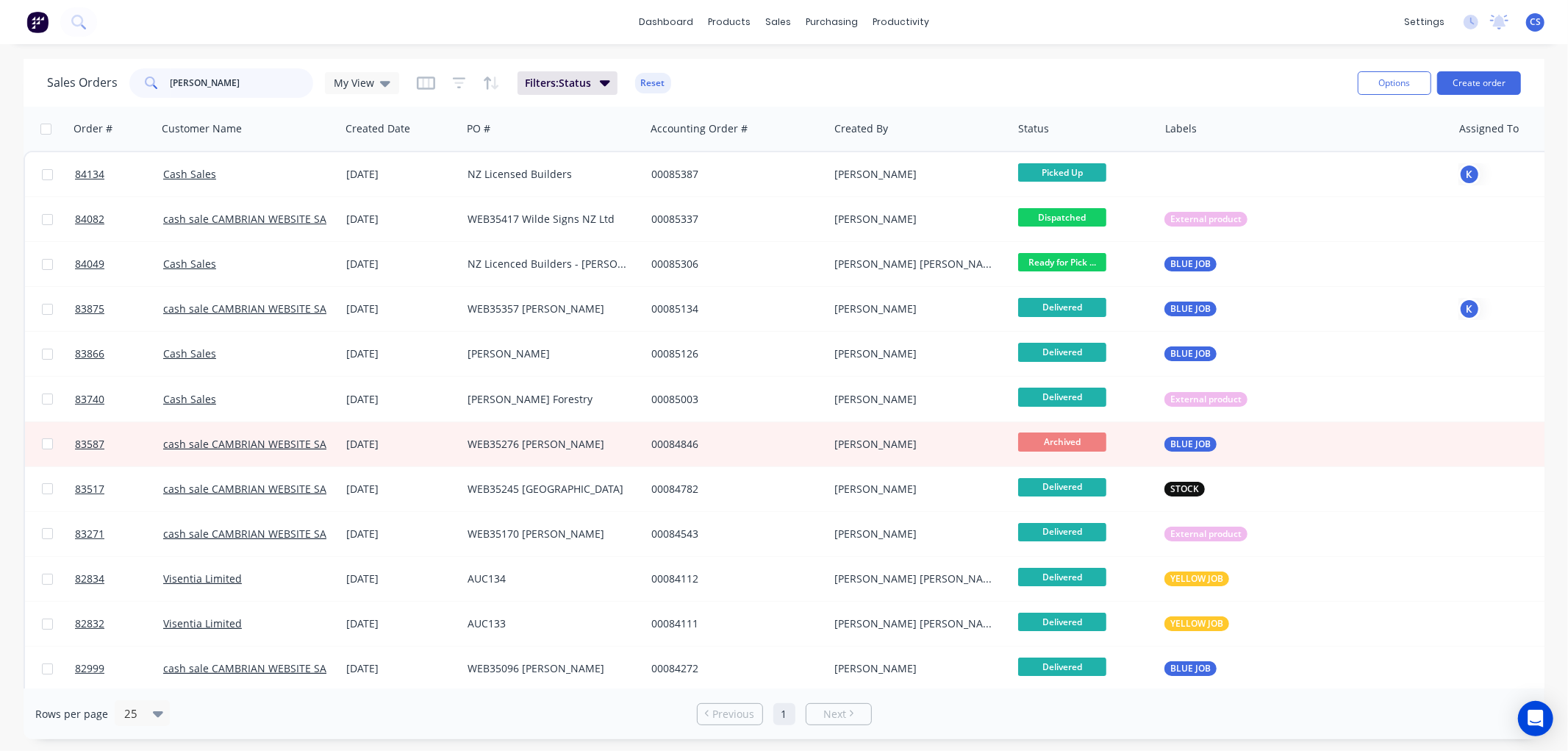
click at [236, 89] on input "[PERSON_NAME]" at bounding box center [242, 83] width 144 height 29
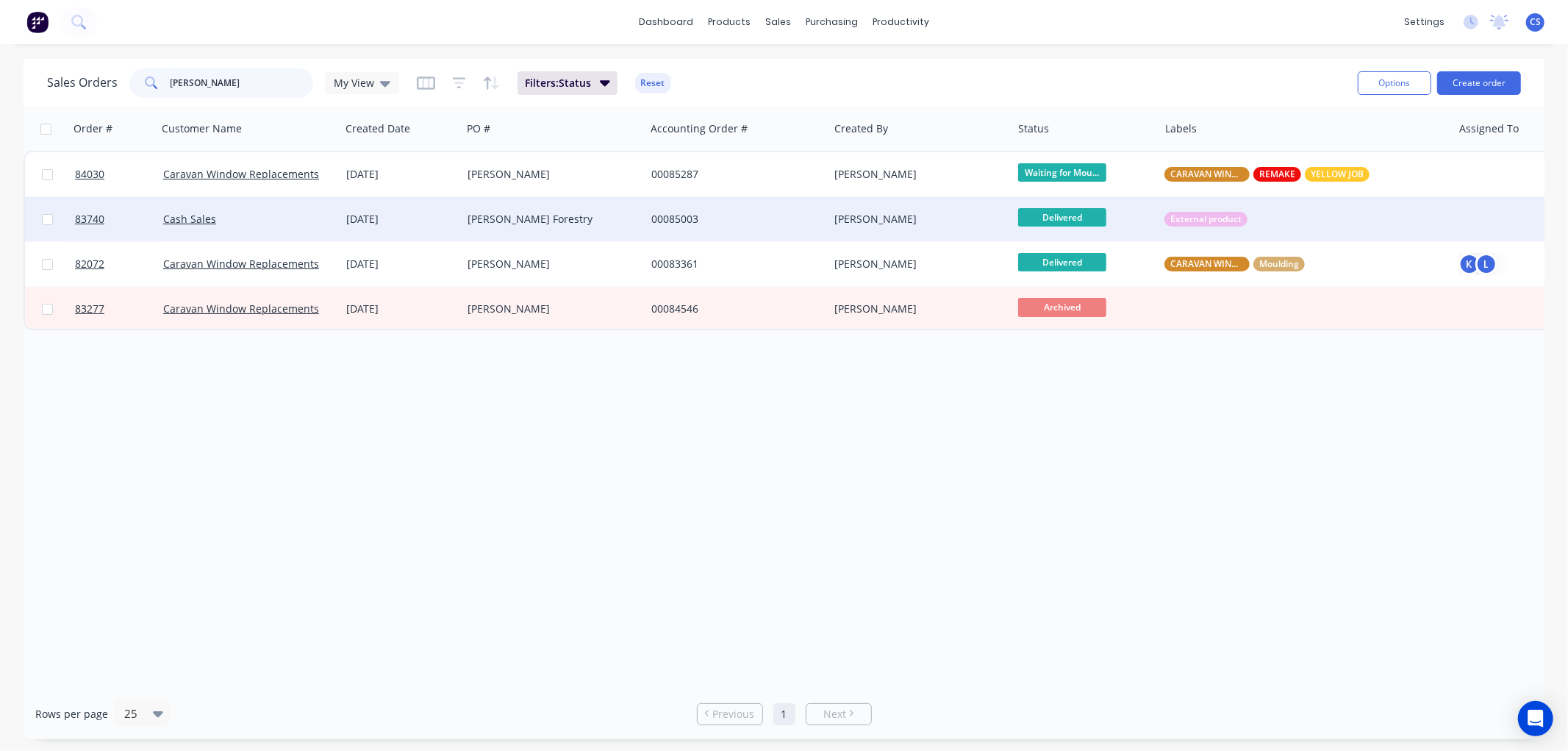
type input "[PERSON_NAME]"
click at [519, 218] on div "[PERSON_NAME] Forestry" at bounding box center [549, 219] width 163 height 14
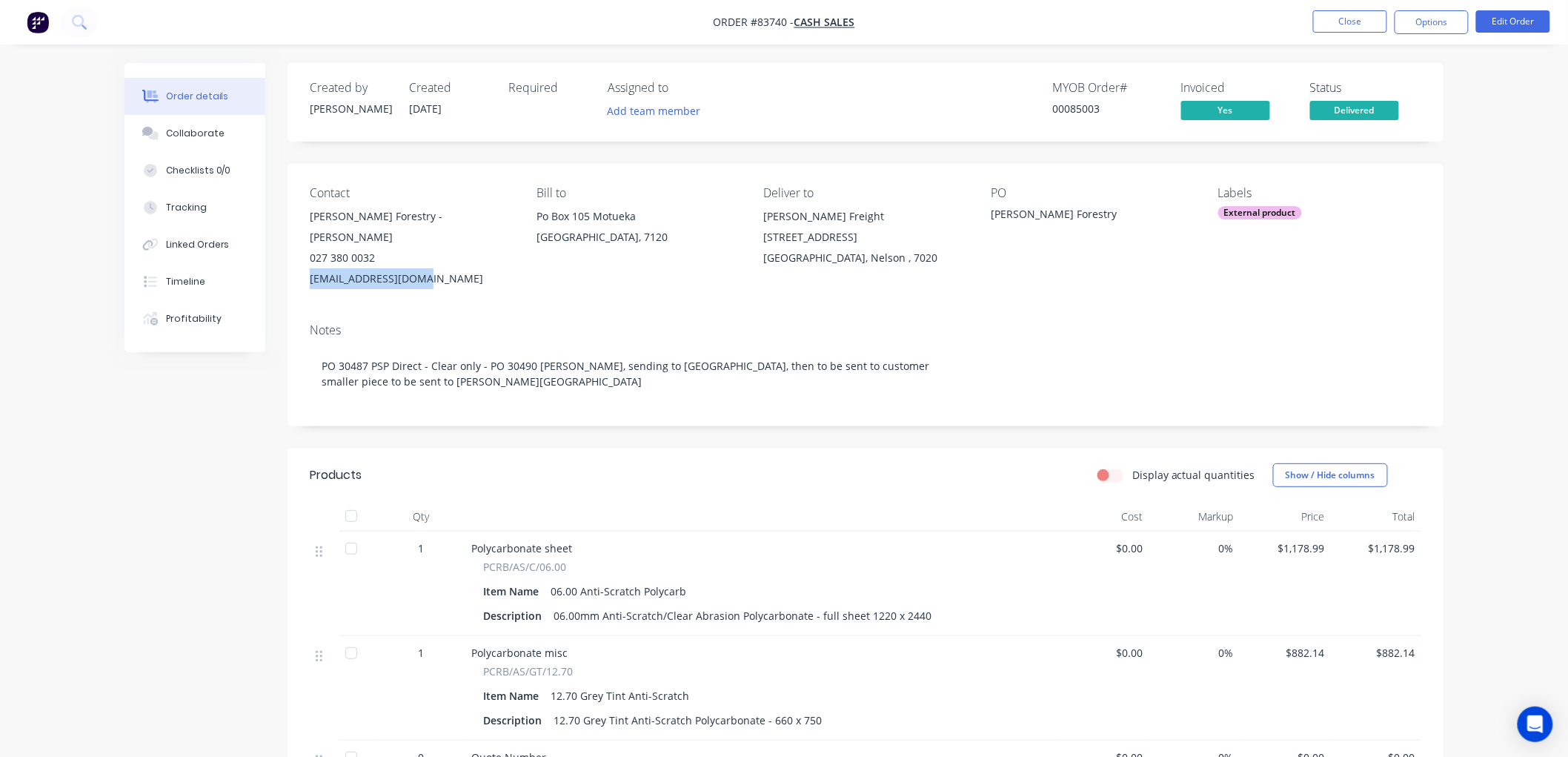
drag, startPoint x: 404, startPoint y: 262, endPoint x: 309, endPoint y: 260, distance: 95.0
click at [309, 268] on div "[EMAIL_ADDRESS][DOMAIN_NAME]" at bounding box center [411, 278] width 203 height 21
copy div "[EMAIL_ADDRESS][DOMAIN_NAME]"
click at [1339, 30] on button "Close" at bounding box center [1349, 22] width 74 height 23
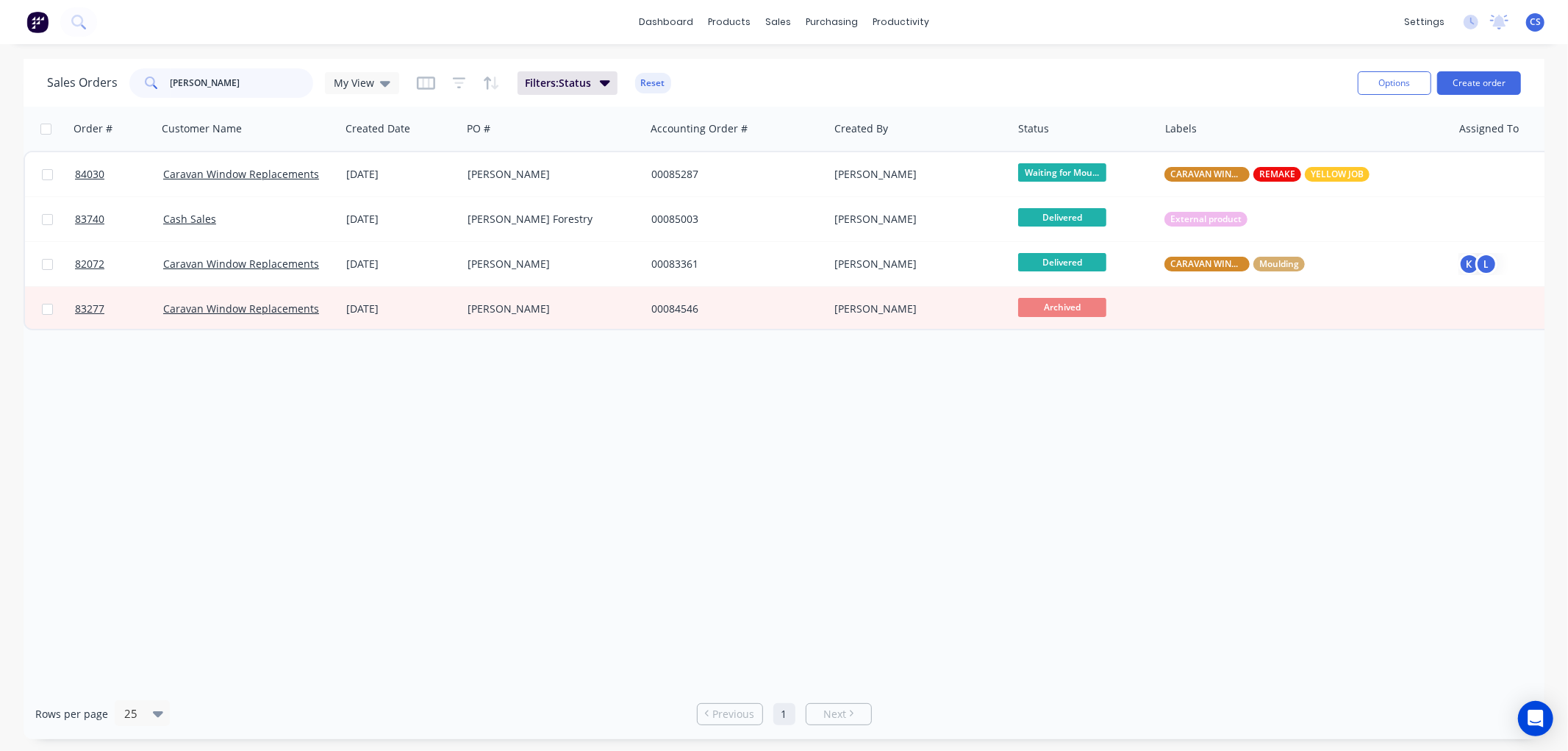
click at [219, 84] on input "[PERSON_NAME]" at bounding box center [242, 83] width 144 height 29
click at [219, 83] on input "[PERSON_NAME]" at bounding box center [242, 83] width 144 height 29
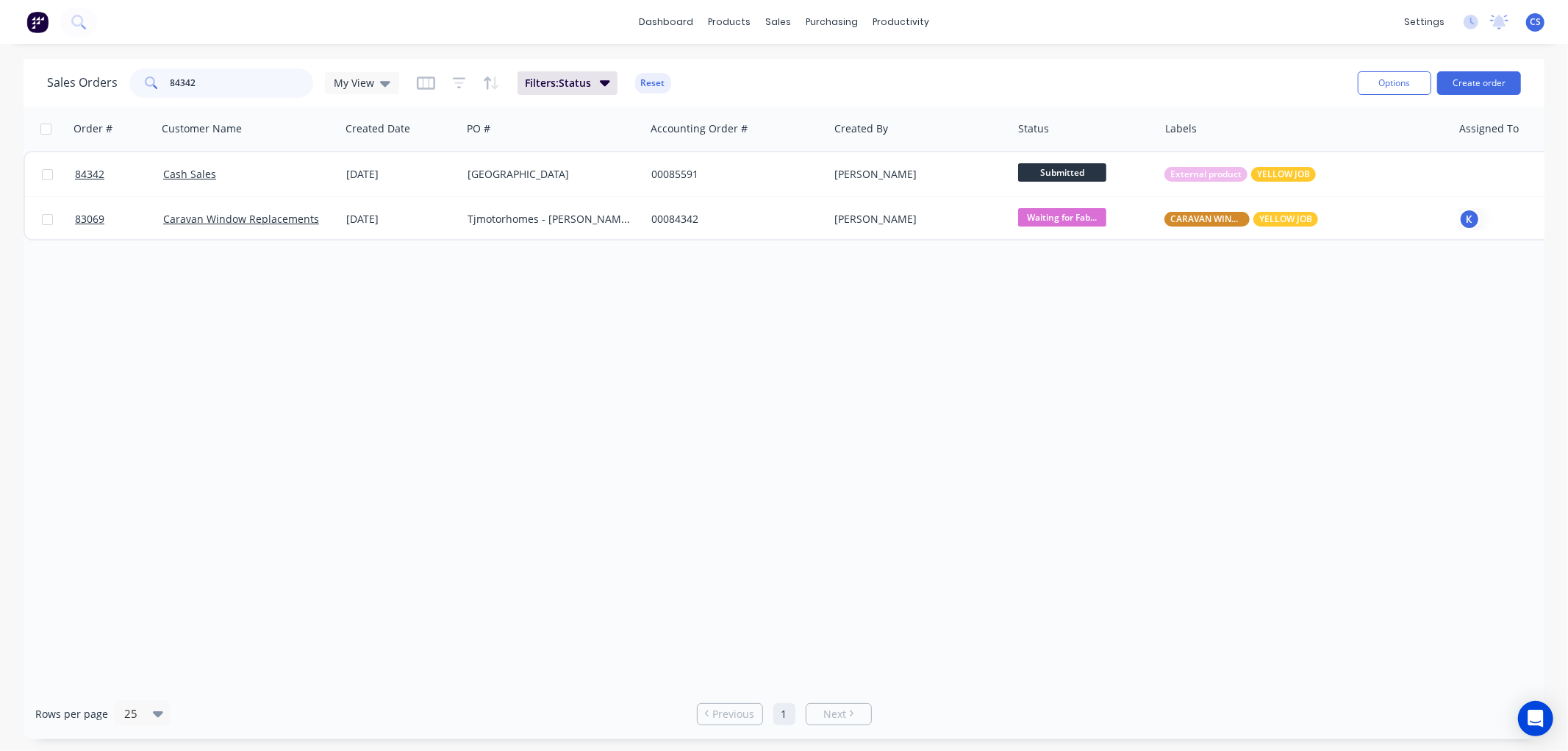
click at [243, 77] on input "84342" at bounding box center [242, 83] width 144 height 29
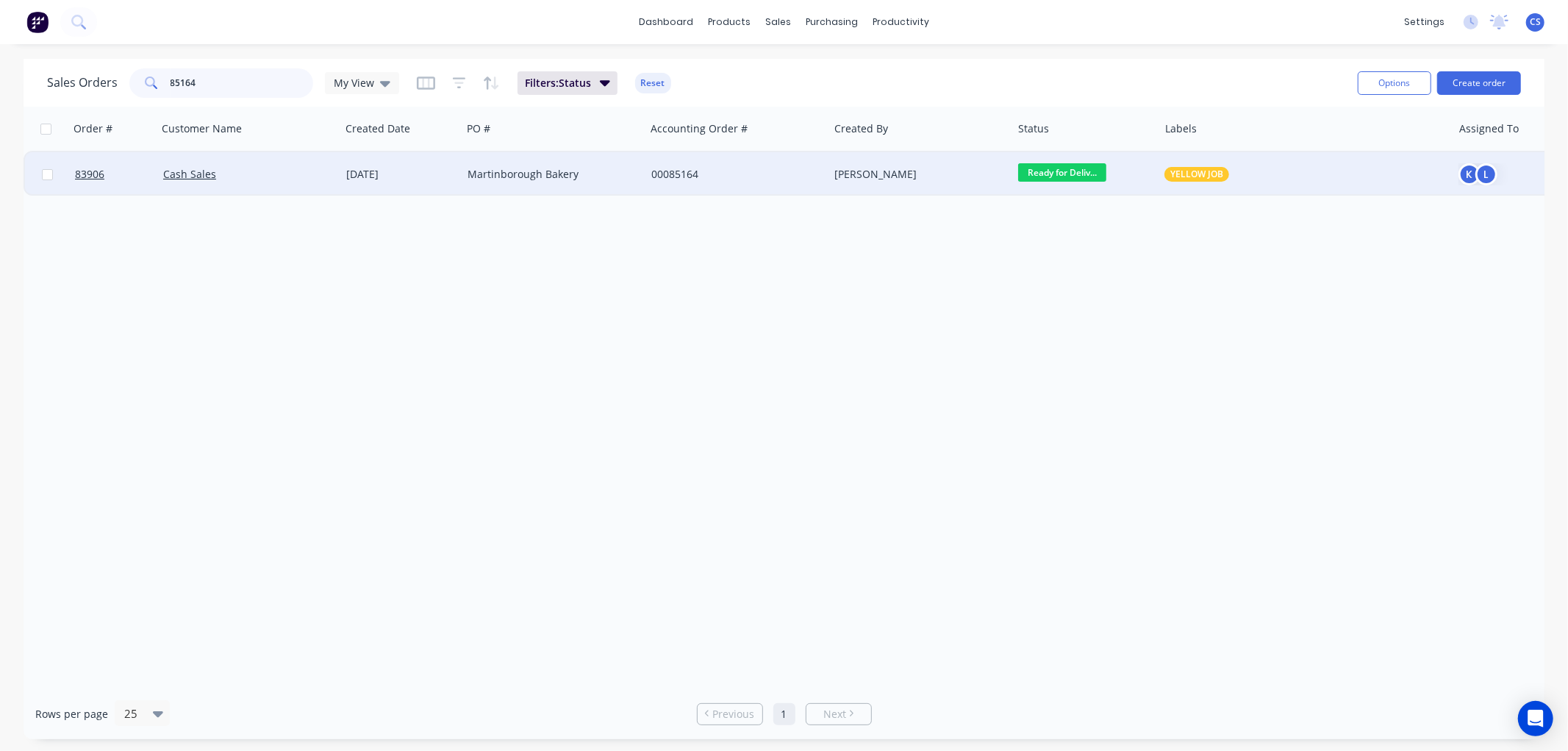
type input "85164"
click at [525, 173] on div "Martinborough Bakery" at bounding box center [549, 174] width 163 height 14
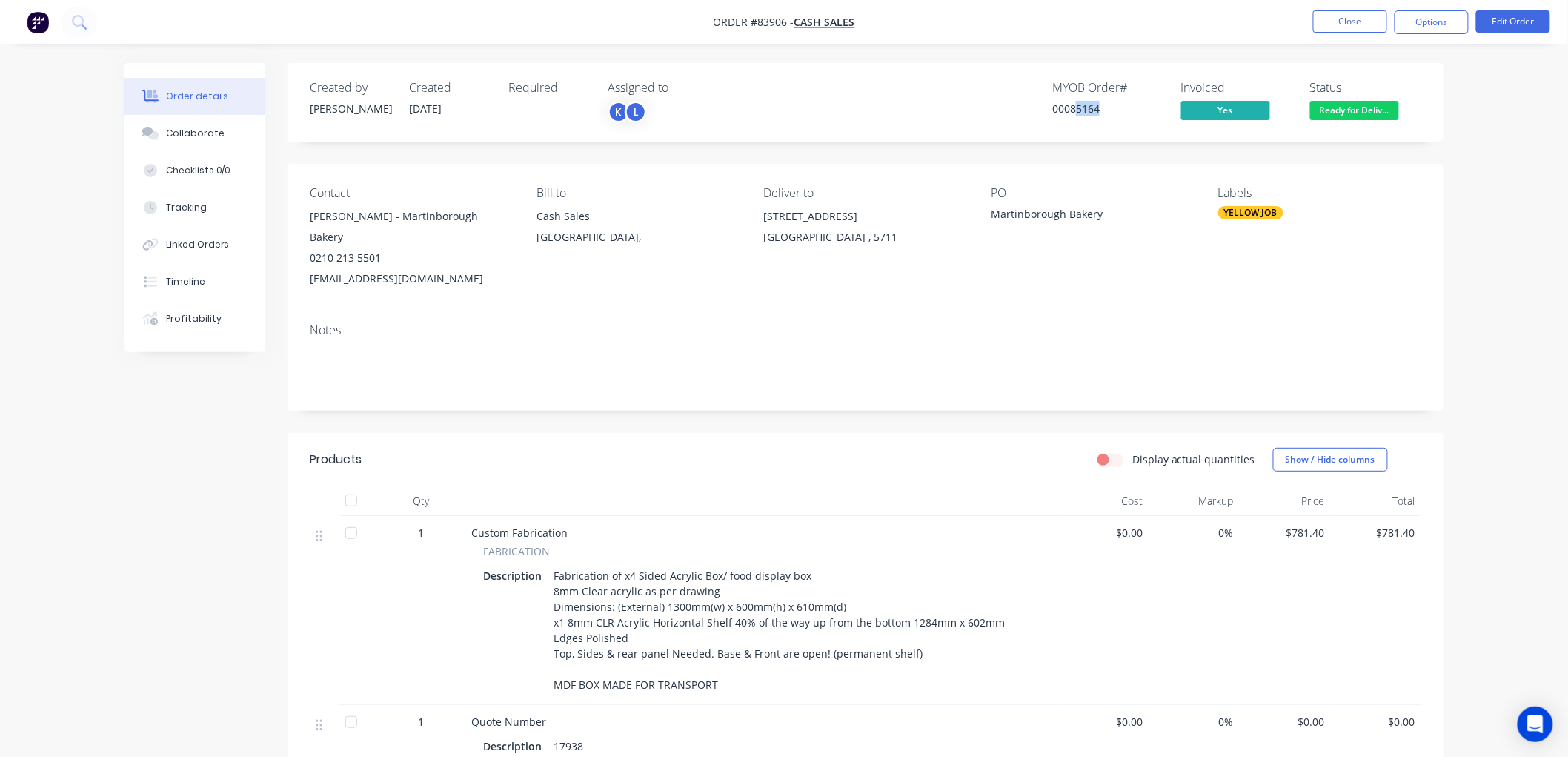
drag, startPoint x: 1107, startPoint y: 108, endPoint x: 1076, endPoint y: 113, distance: 31.4
click at [1077, 113] on div "00085164" at bounding box center [1107, 108] width 112 height 15
click at [1076, 113] on div "00085164" at bounding box center [1107, 108] width 112 height 15
drag, startPoint x: 1073, startPoint y: 108, endPoint x: 1087, endPoint y: 108, distance: 14.0
click at [1087, 108] on div "00085164" at bounding box center [1107, 108] width 112 height 15
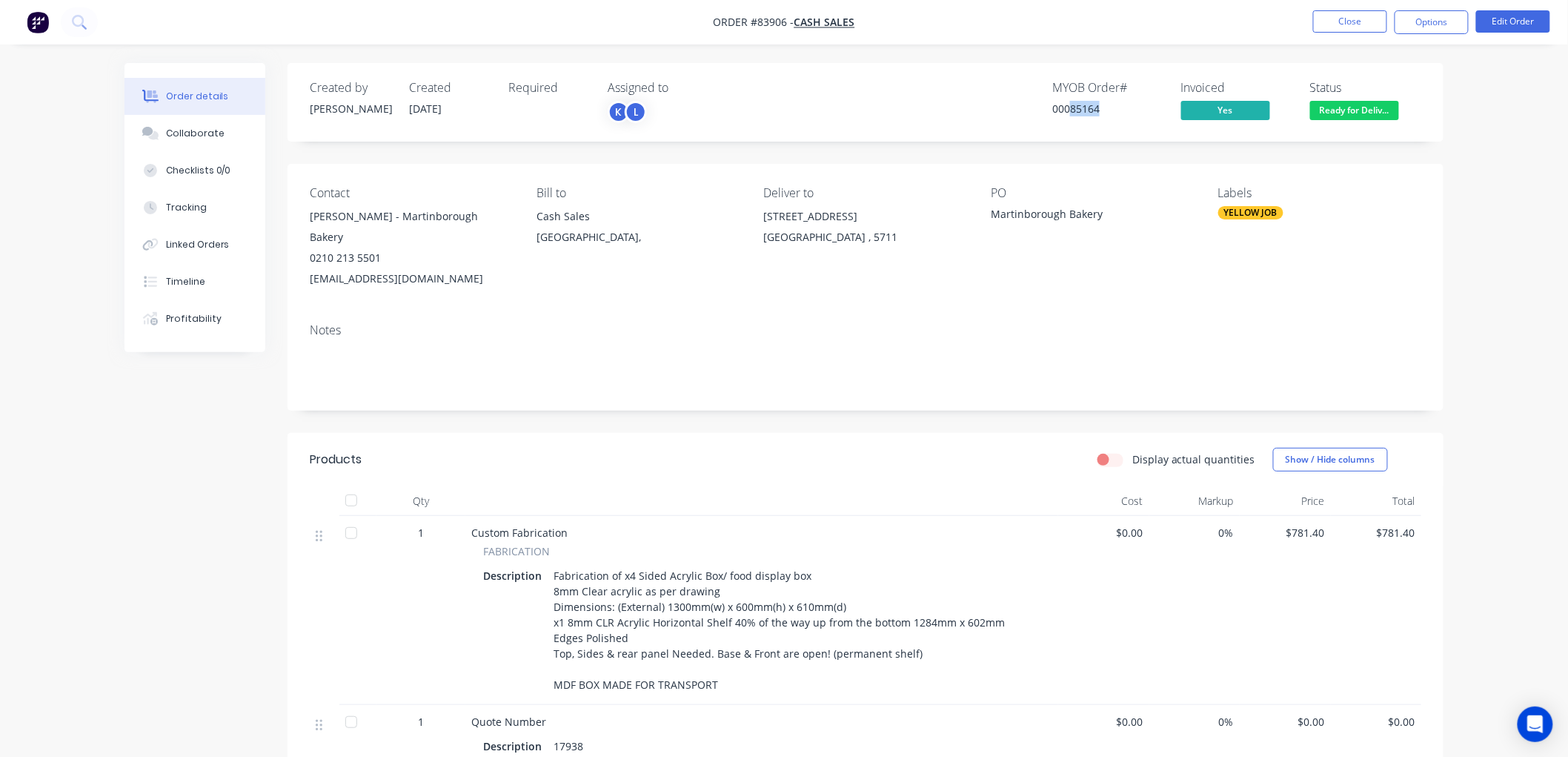
drag, startPoint x: 1071, startPoint y: 107, endPoint x: 1102, endPoint y: 106, distance: 31.0
click at [1102, 106] on div "00085164" at bounding box center [1107, 108] width 112 height 15
copy div "85164"
click at [191, 282] on div "Timeline" at bounding box center [185, 282] width 40 height 14
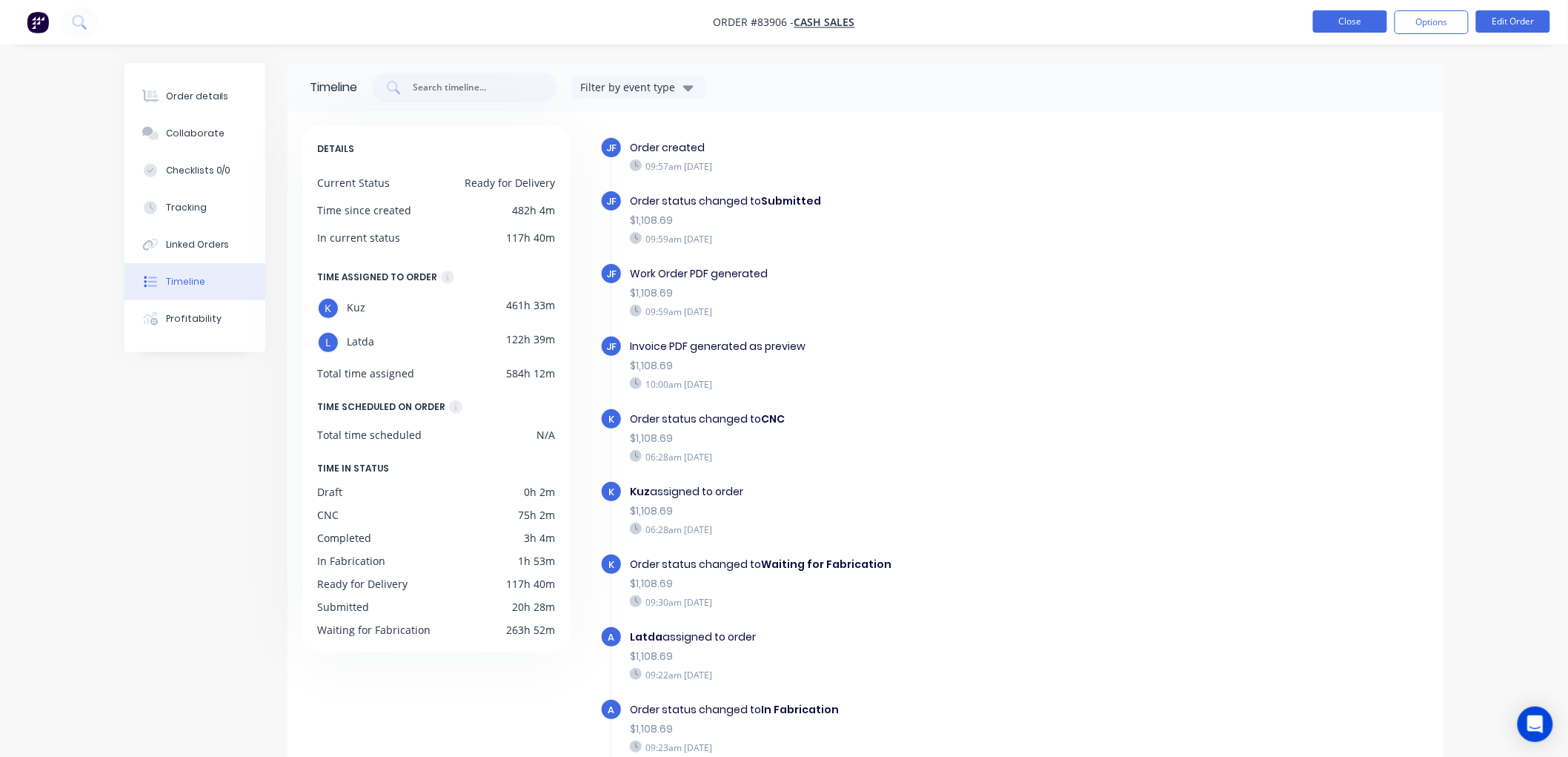
click at [1345, 17] on button "Close" at bounding box center [1349, 22] width 74 height 23
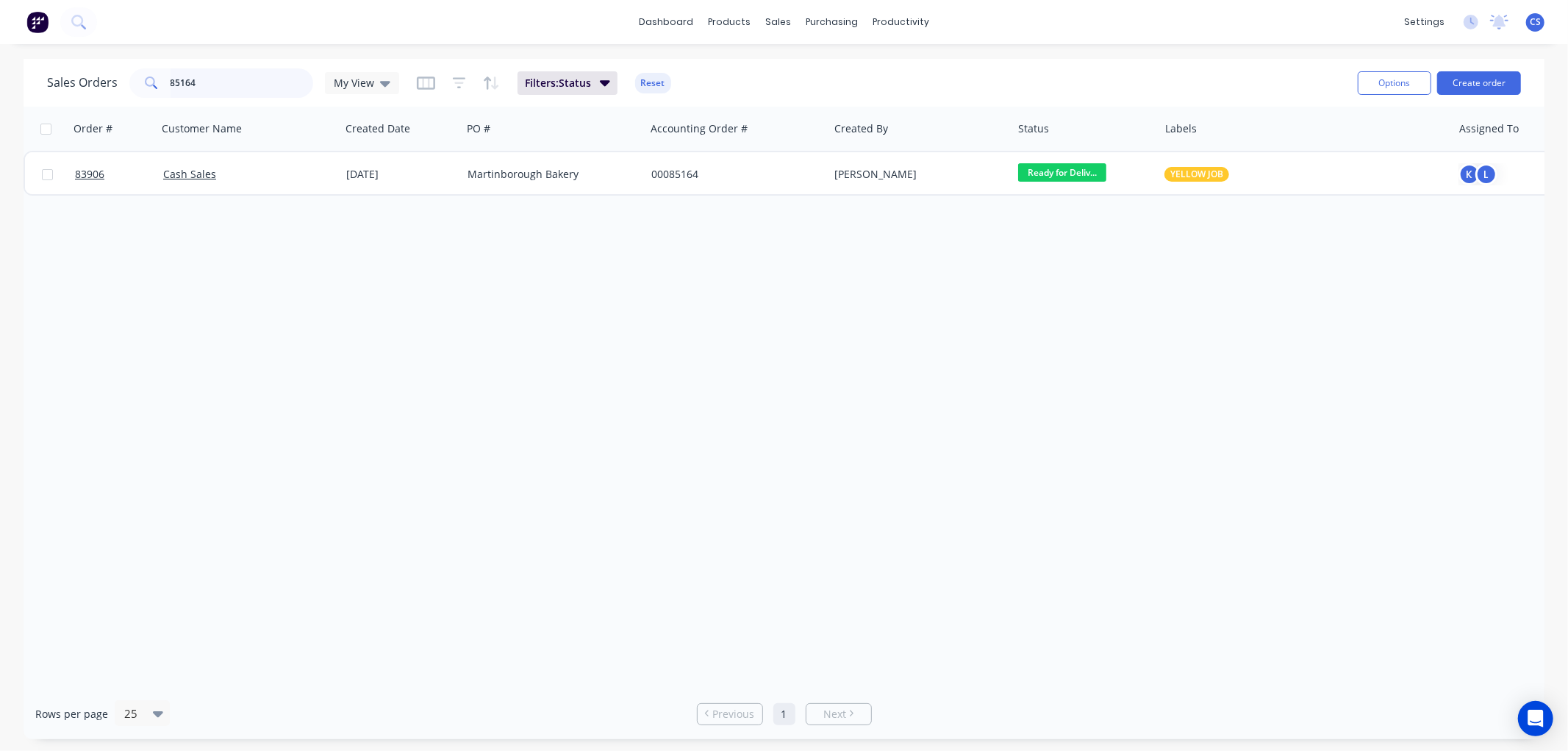
click at [215, 88] on input "85164" at bounding box center [242, 83] width 144 height 29
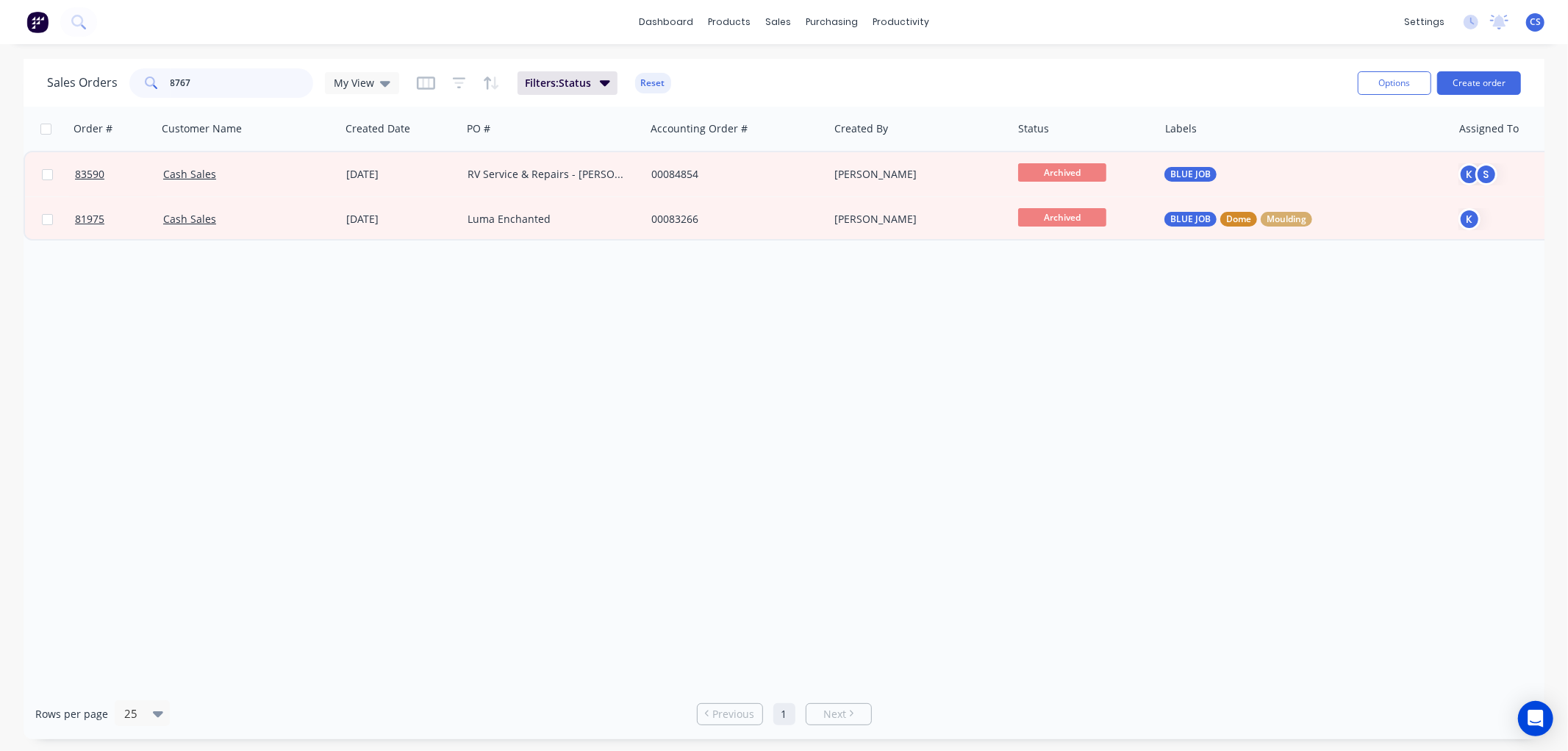
click at [264, 84] on input "8767" at bounding box center [242, 83] width 144 height 29
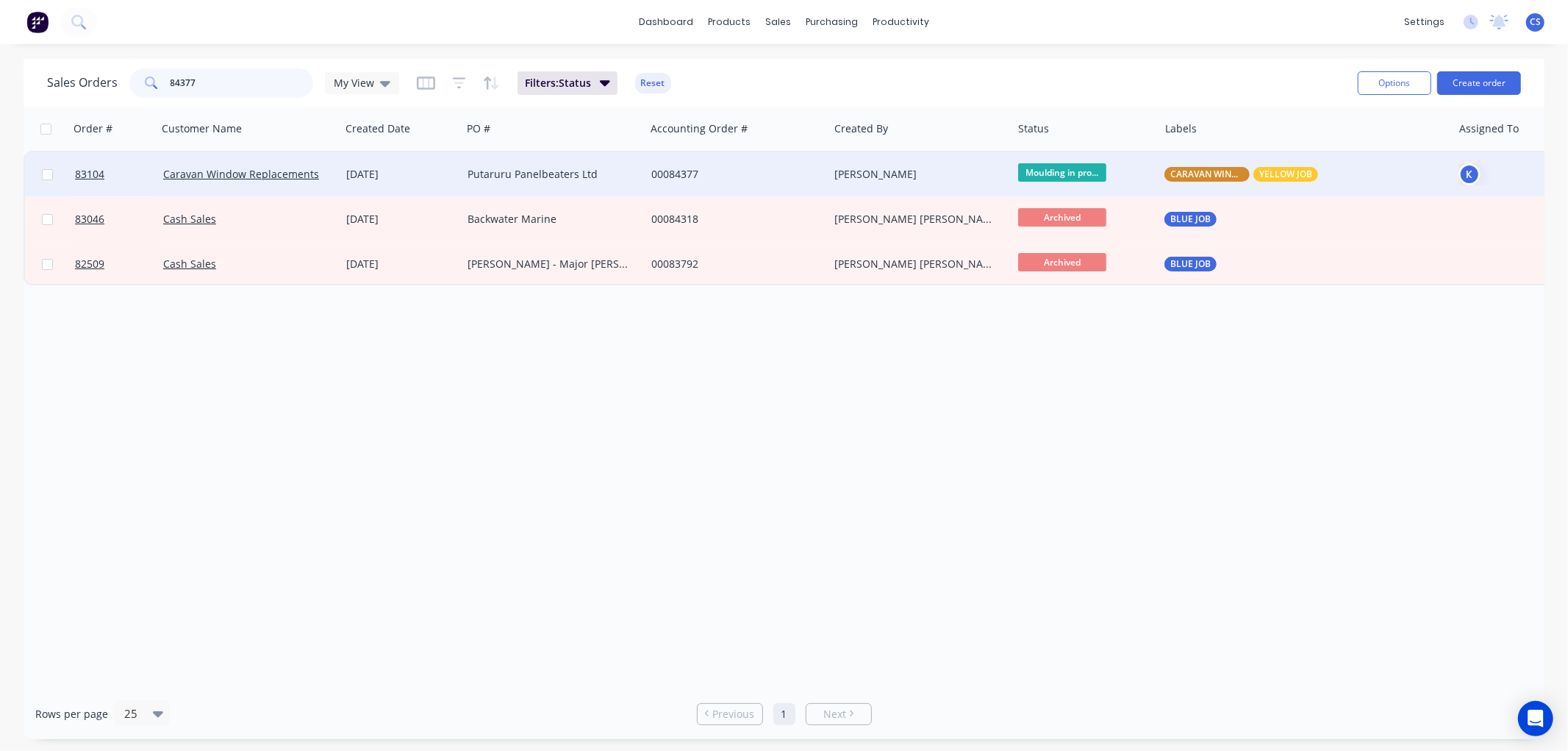
type input "84377"
click at [693, 173] on div "00084377" at bounding box center [733, 174] width 163 height 14
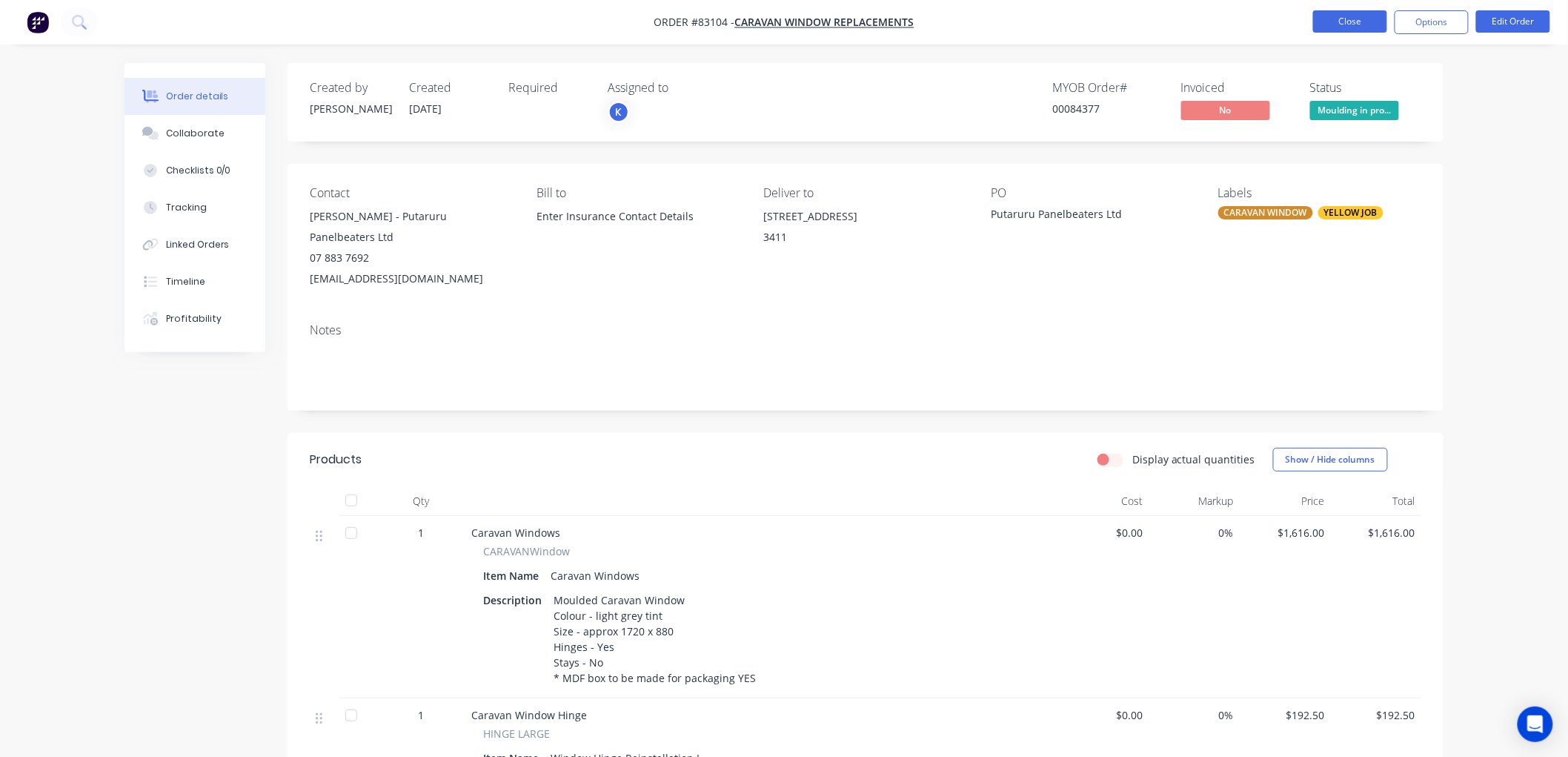
click at [1367, 24] on button "Close" at bounding box center [1349, 22] width 74 height 23
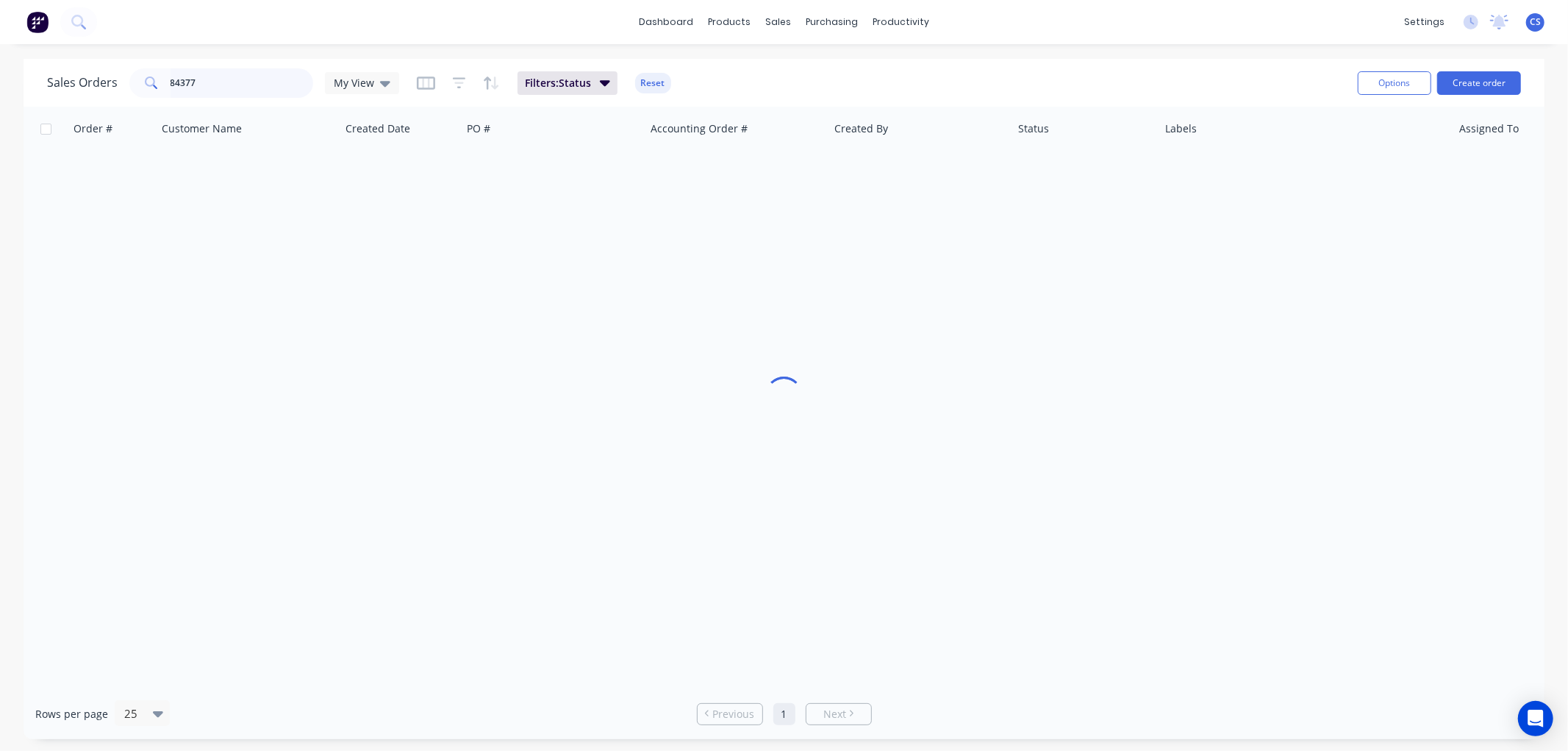
click at [259, 73] on input "84377" at bounding box center [242, 83] width 144 height 29
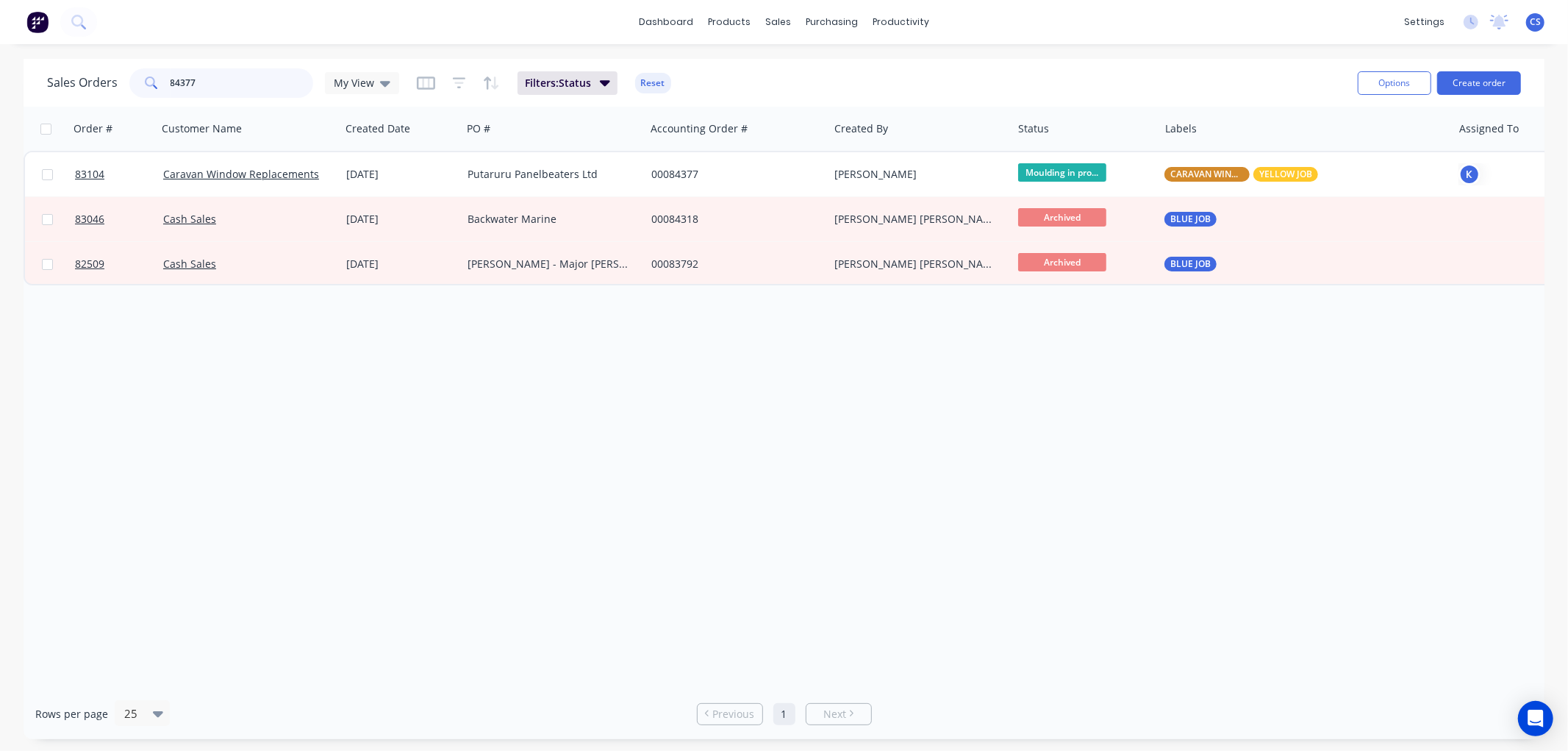
click at [259, 73] on input "84377" at bounding box center [242, 83] width 144 height 29
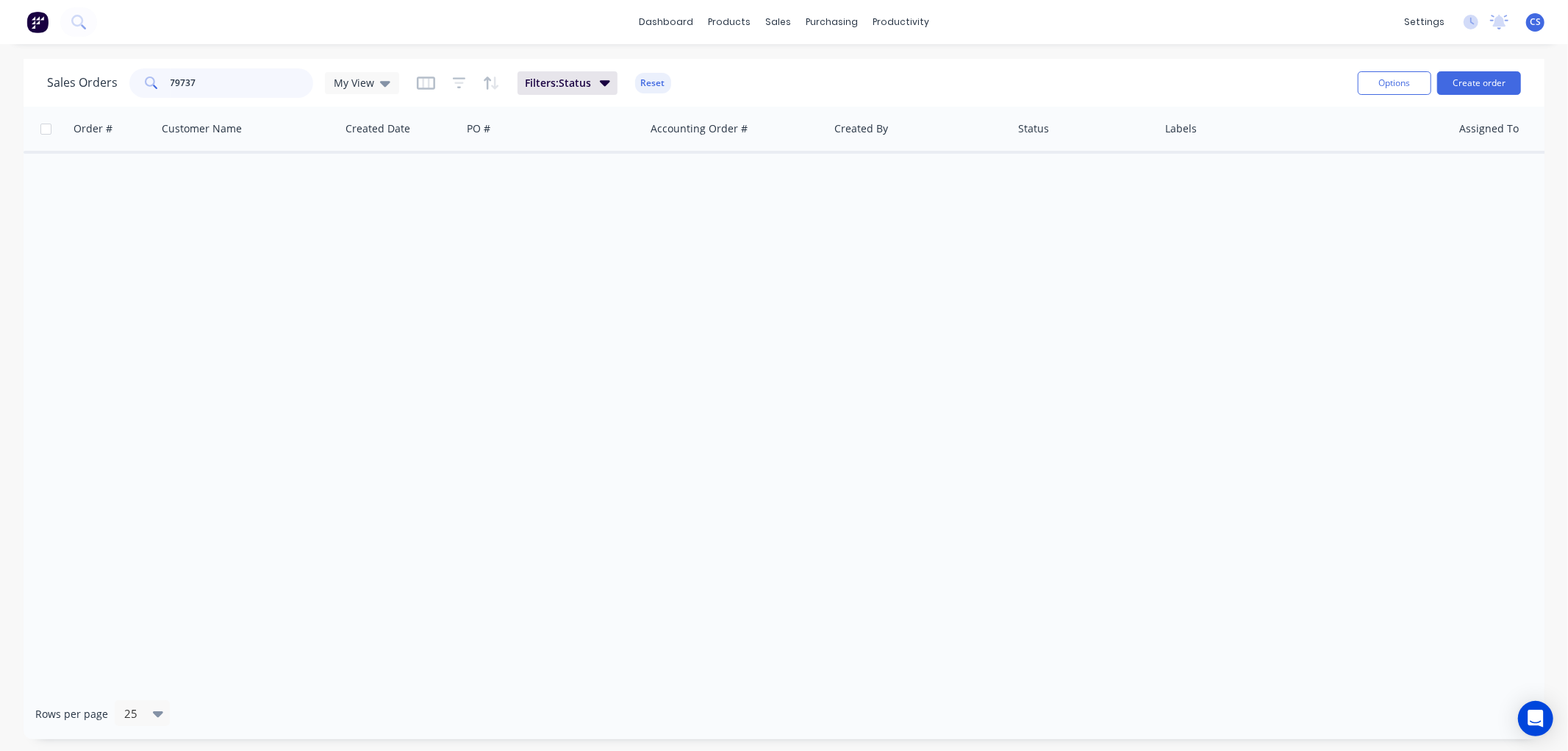
click at [241, 82] on input "79737" at bounding box center [242, 83] width 144 height 29
paste input "[EMAIL_ADDRESS][DOMAIN_NAME]"
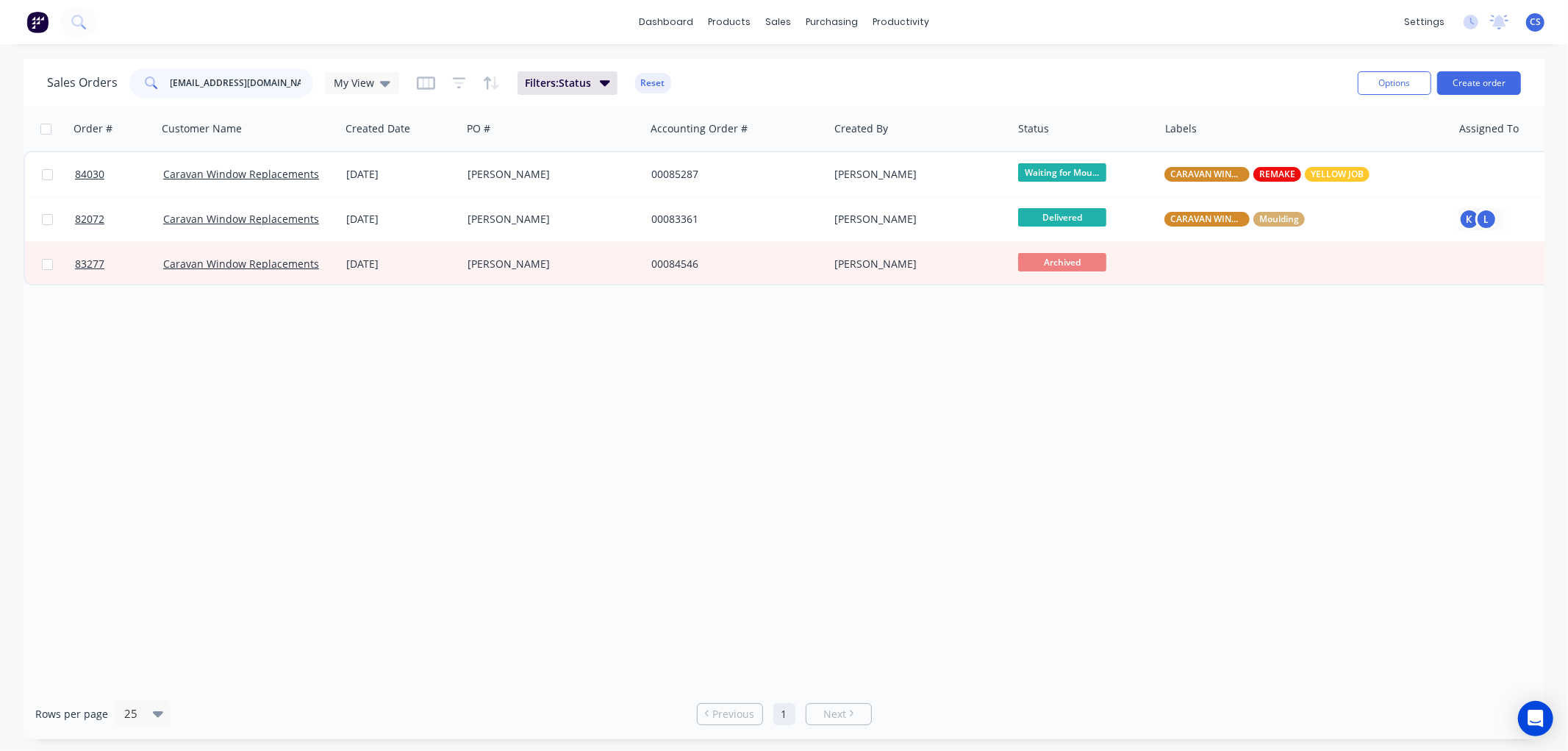
drag, startPoint x: 269, startPoint y: 83, endPoint x: 141, endPoint y: 79, distance: 128.1
click at [144, 79] on div "[EMAIL_ADDRESS][DOMAIN_NAME]" at bounding box center [221, 83] width 184 height 29
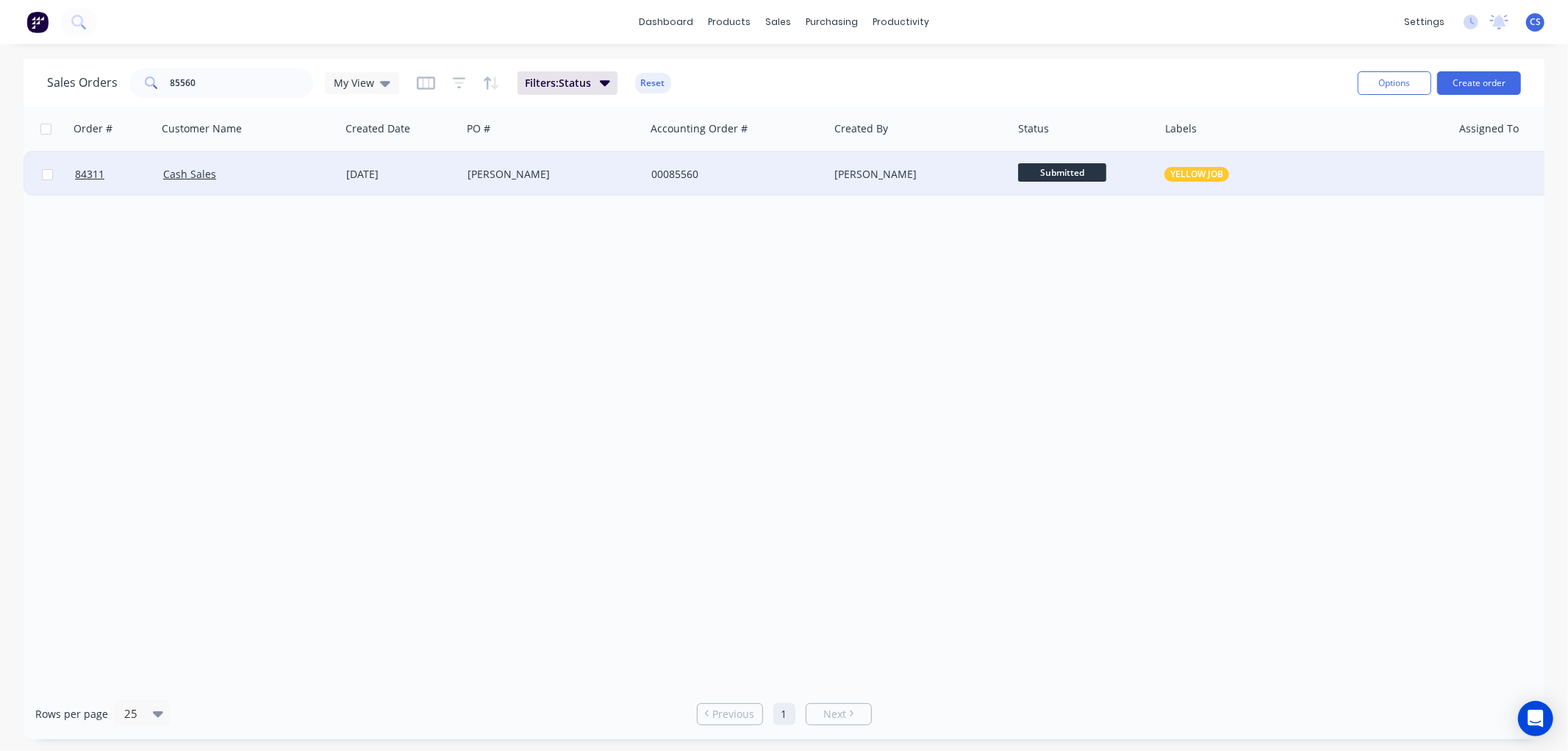
click at [1059, 171] on span "Submitted" at bounding box center [1062, 172] width 88 height 19
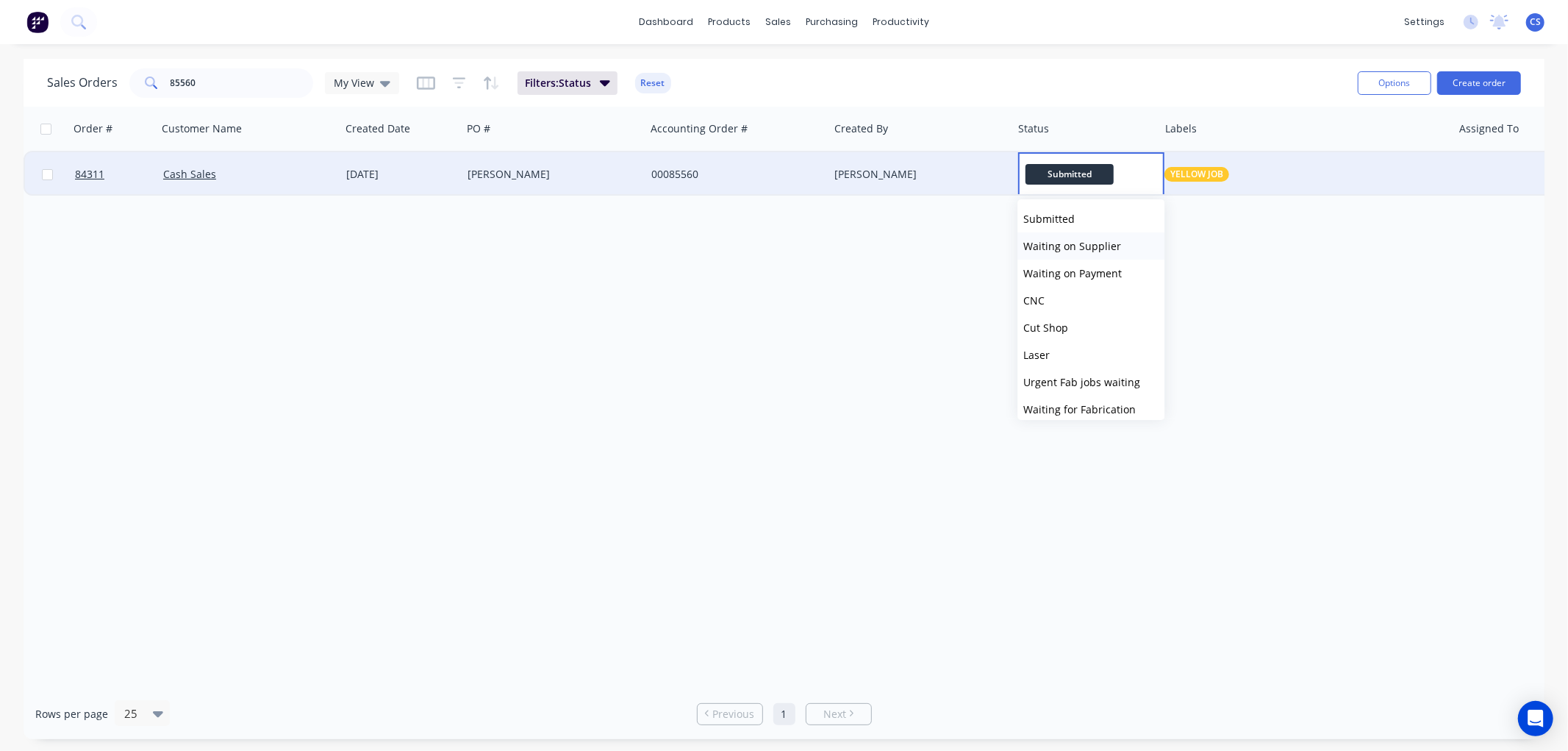
click at [1065, 241] on span "Waiting on Supplier" at bounding box center [1072, 246] width 98 height 14
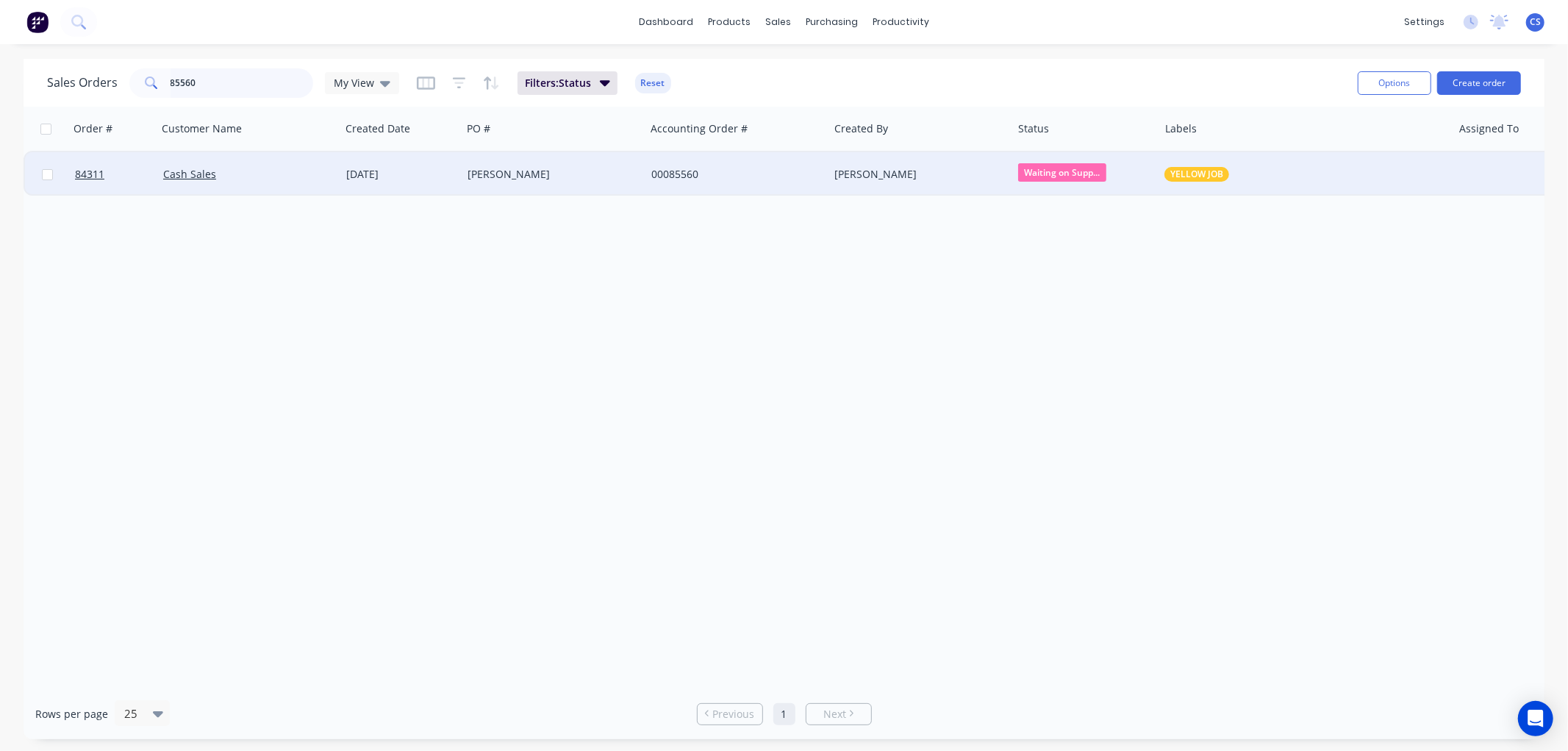
click at [281, 83] on input "85560" at bounding box center [242, 83] width 144 height 29
click at [1049, 172] on span "Submitted" at bounding box center [1062, 172] width 88 height 19
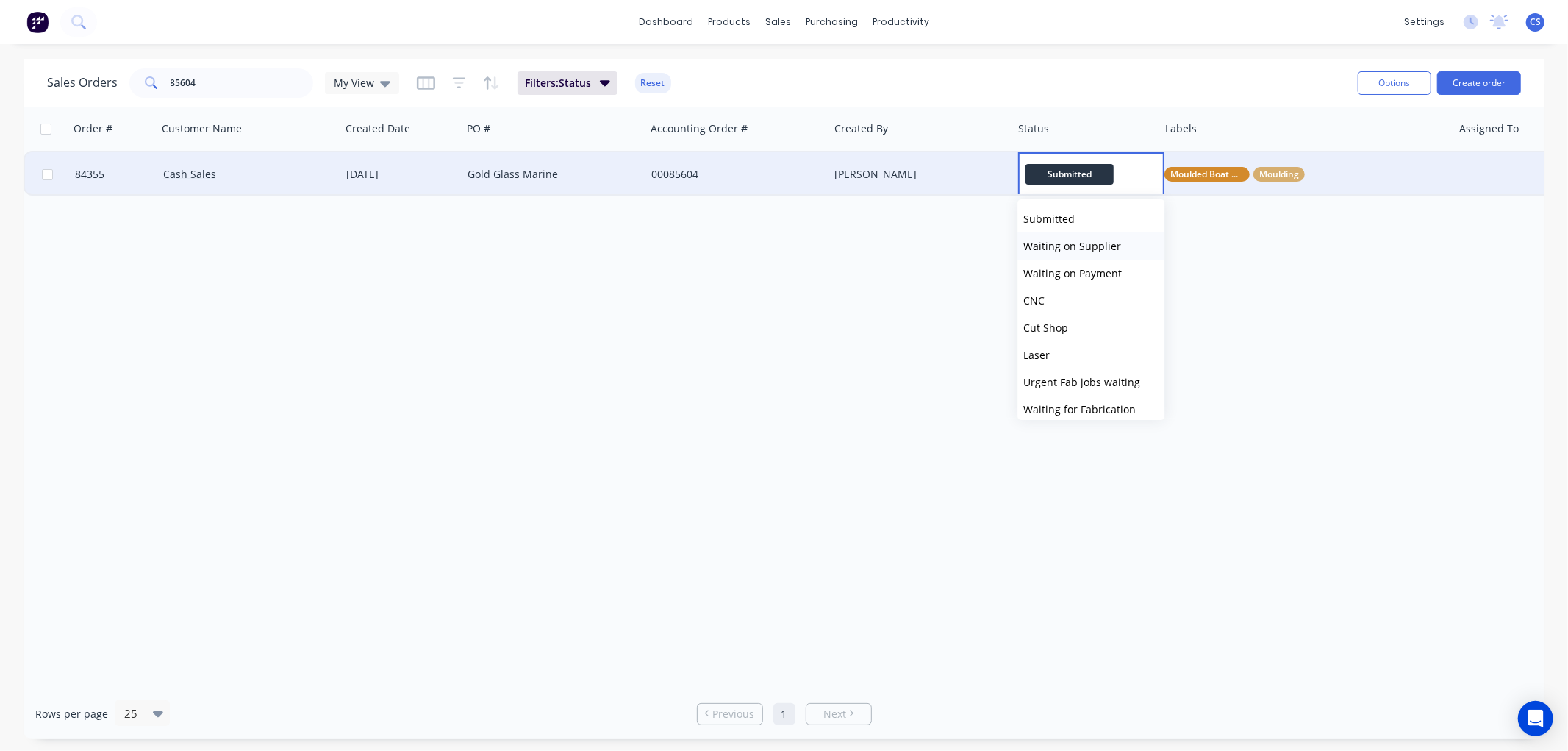
click at [1066, 244] on span "Waiting on Supplier" at bounding box center [1072, 246] width 98 height 14
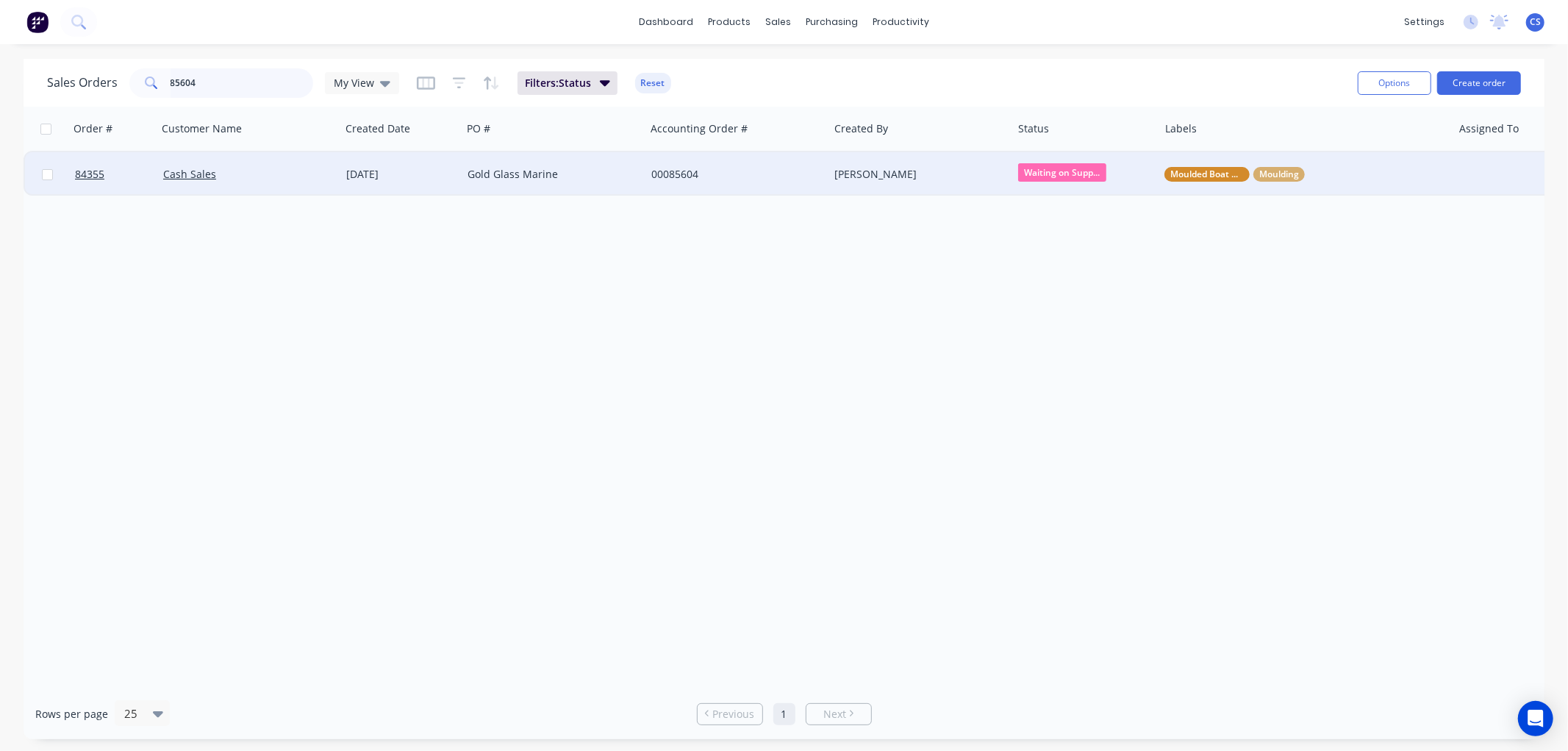
click at [227, 87] on input "85604" at bounding box center [242, 83] width 144 height 29
type input "85600"
click at [1067, 172] on span "CNC" at bounding box center [1062, 172] width 88 height 19
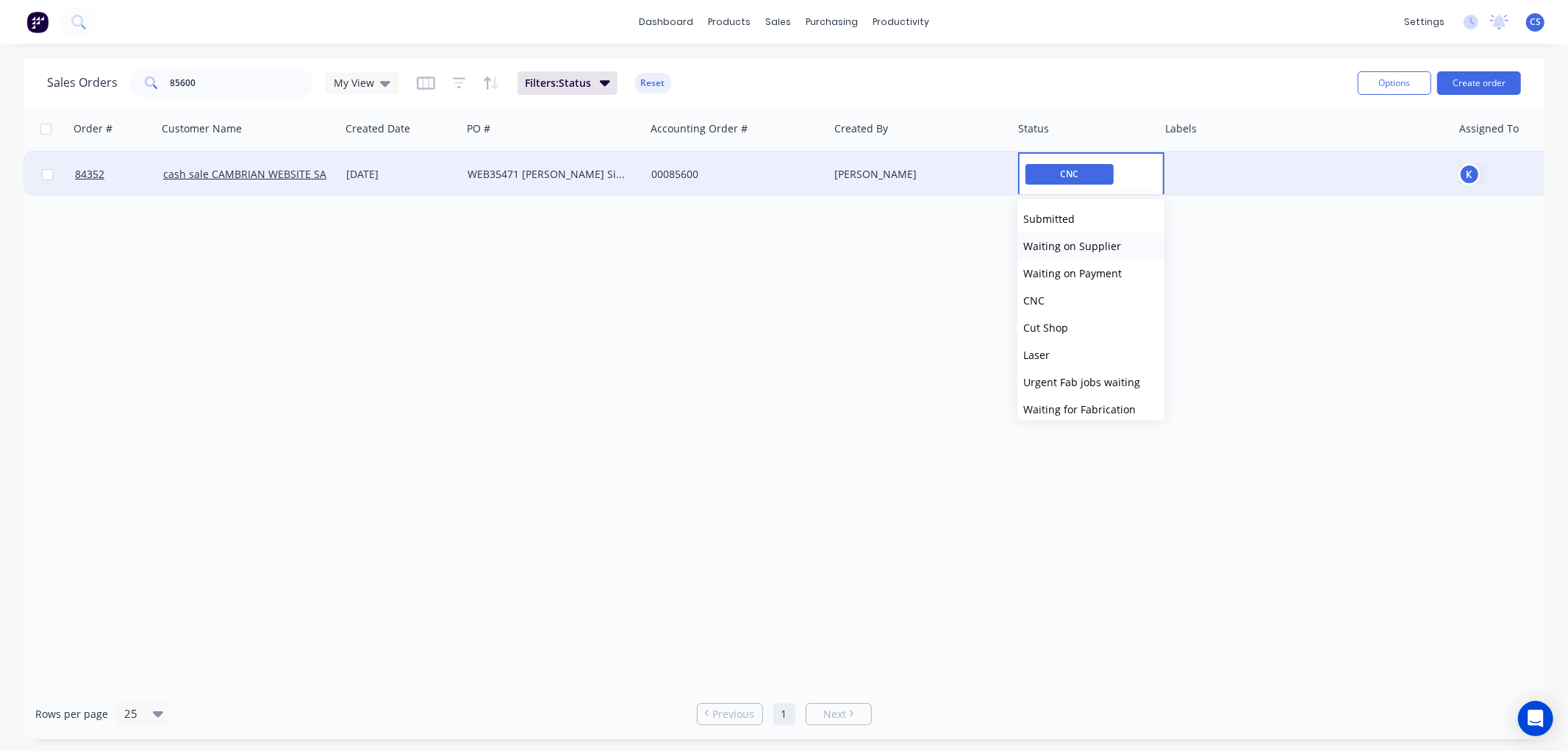
click at [1081, 240] on span "Waiting on Supplier" at bounding box center [1072, 246] width 98 height 14
